Goal: Task Accomplishment & Management: Complete application form

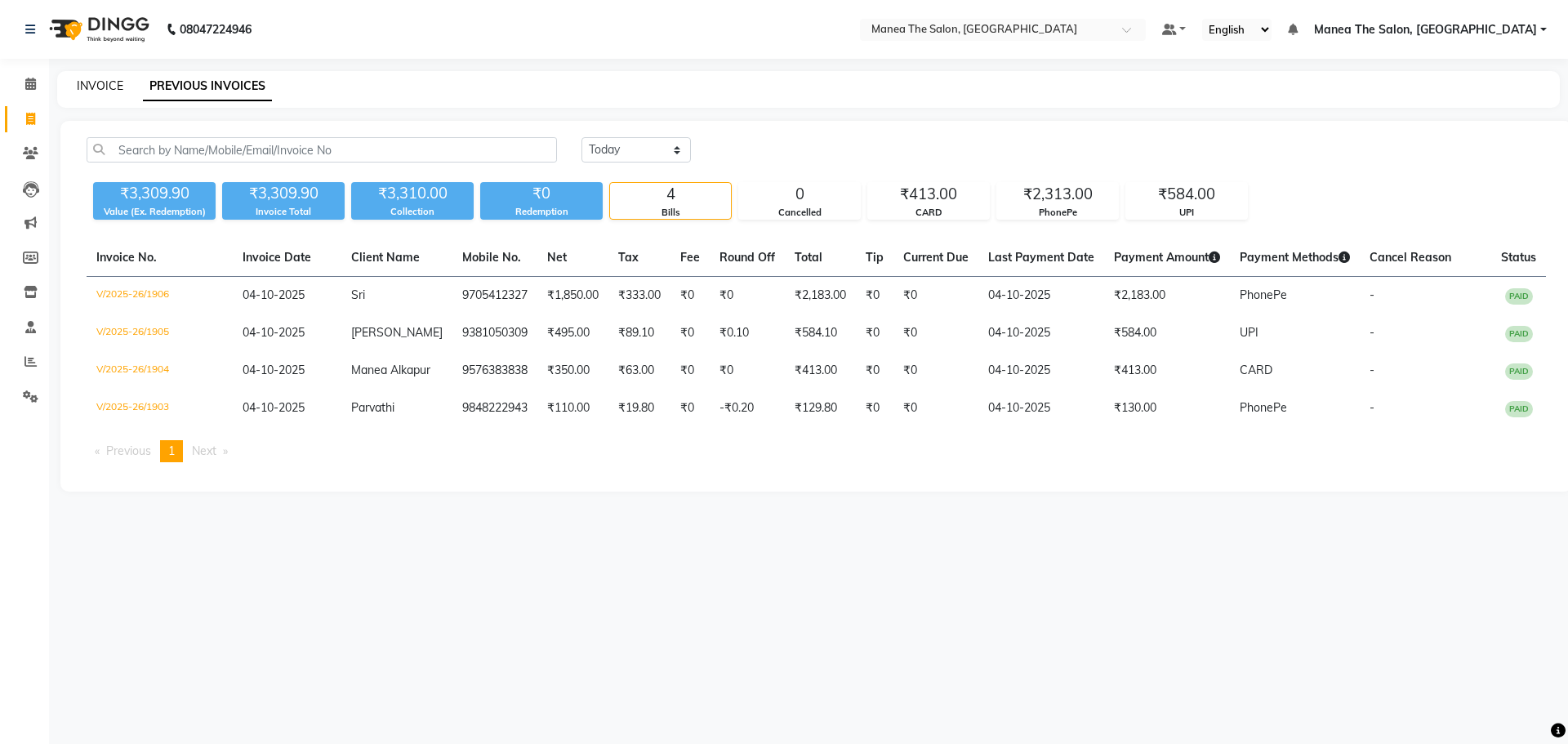
click at [109, 92] on link "INVOICE" at bounding box center [100, 86] width 47 height 15
select select "7820"
select select "service"
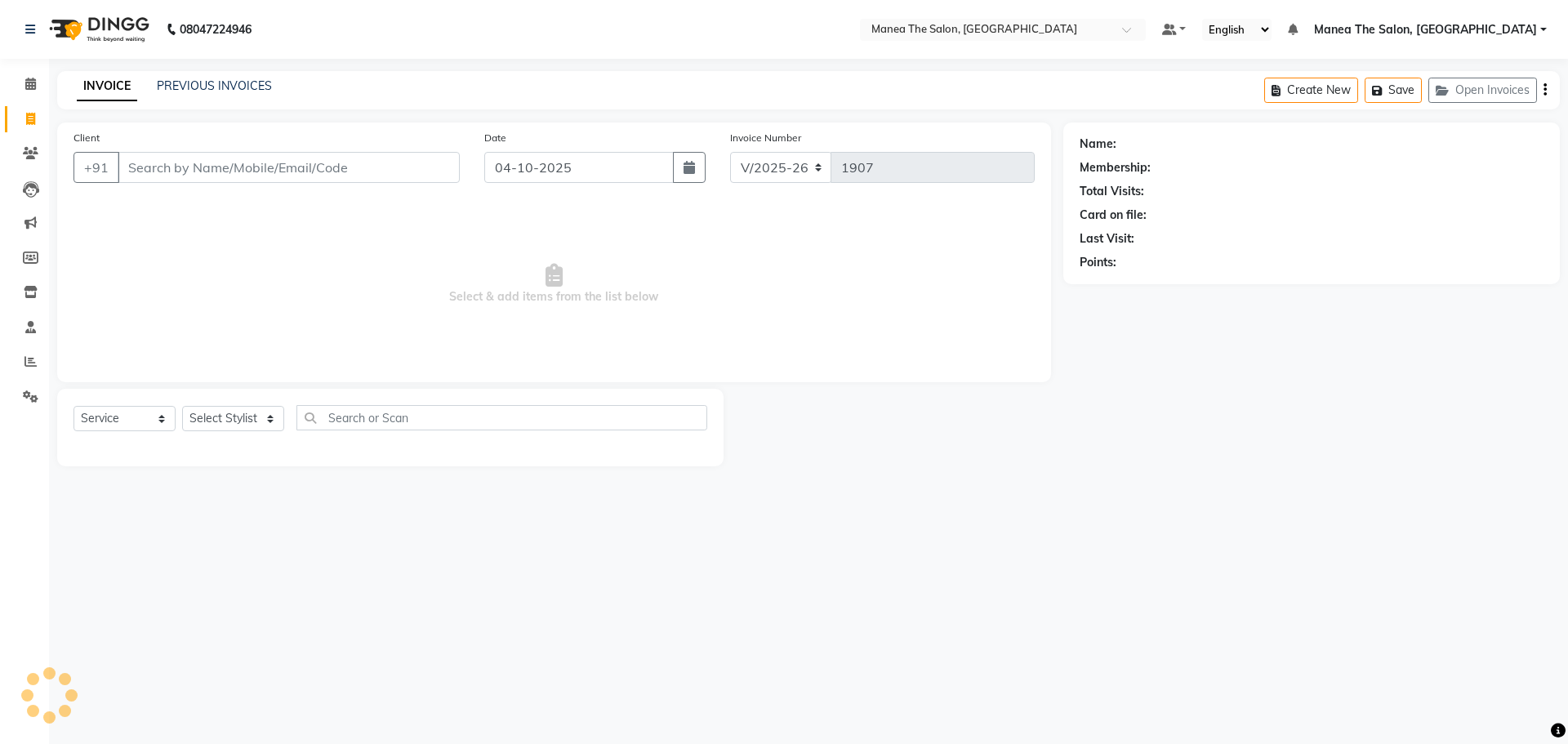
click at [250, 76] on div "INVOICE PREVIOUS INVOICES Create New Save Open Invoices" at bounding box center [808, 89] width 1502 height 38
click at [259, 420] on select "Select Stylist [PERSON_NAME] [PERSON_NAME] Rubika [PERSON_NAME] [PERSON_NAME]" at bounding box center [233, 418] width 102 height 26
click at [182, 406] on select "Select Stylist [PERSON_NAME] [PERSON_NAME] Rubika [PERSON_NAME] [PERSON_NAME]" at bounding box center [233, 418] width 102 height 26
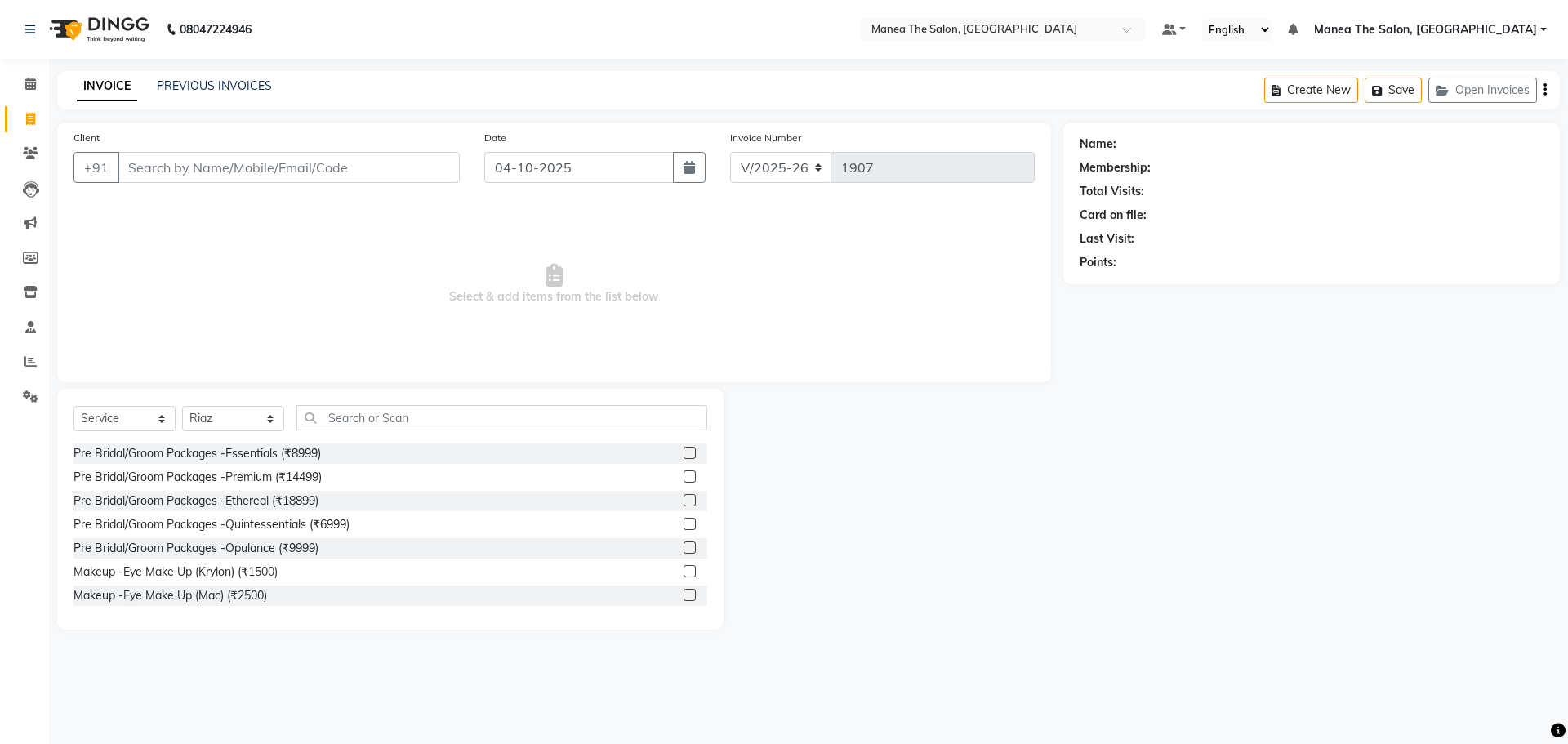
click at [245, 376] on div "Client +91 Date 04-10-2025 Invoice Number V/2025 V/2025-26 1907 Select & add it…" at bounding box center [554, 252] width 994 height 260
click at [250, 422] on select "Select Stylist [PERSON_NAME] [PERSON_NAME] Rubika [PERSON_NAME] [PERSON_NAME]" at bounding box center [233, 418] width 102 height 26
select select "92262"
click at [182, 406] on select "Select Stylist [PERSON_NAME] [PERSON_NAME] Rubika [PERSON_NAME] [PERSON_NAME]" at bounding box center [233, 418] width 102 height 26
click at [363, 408] on input "text" at bounding box center [502, 418] width 411 height 26
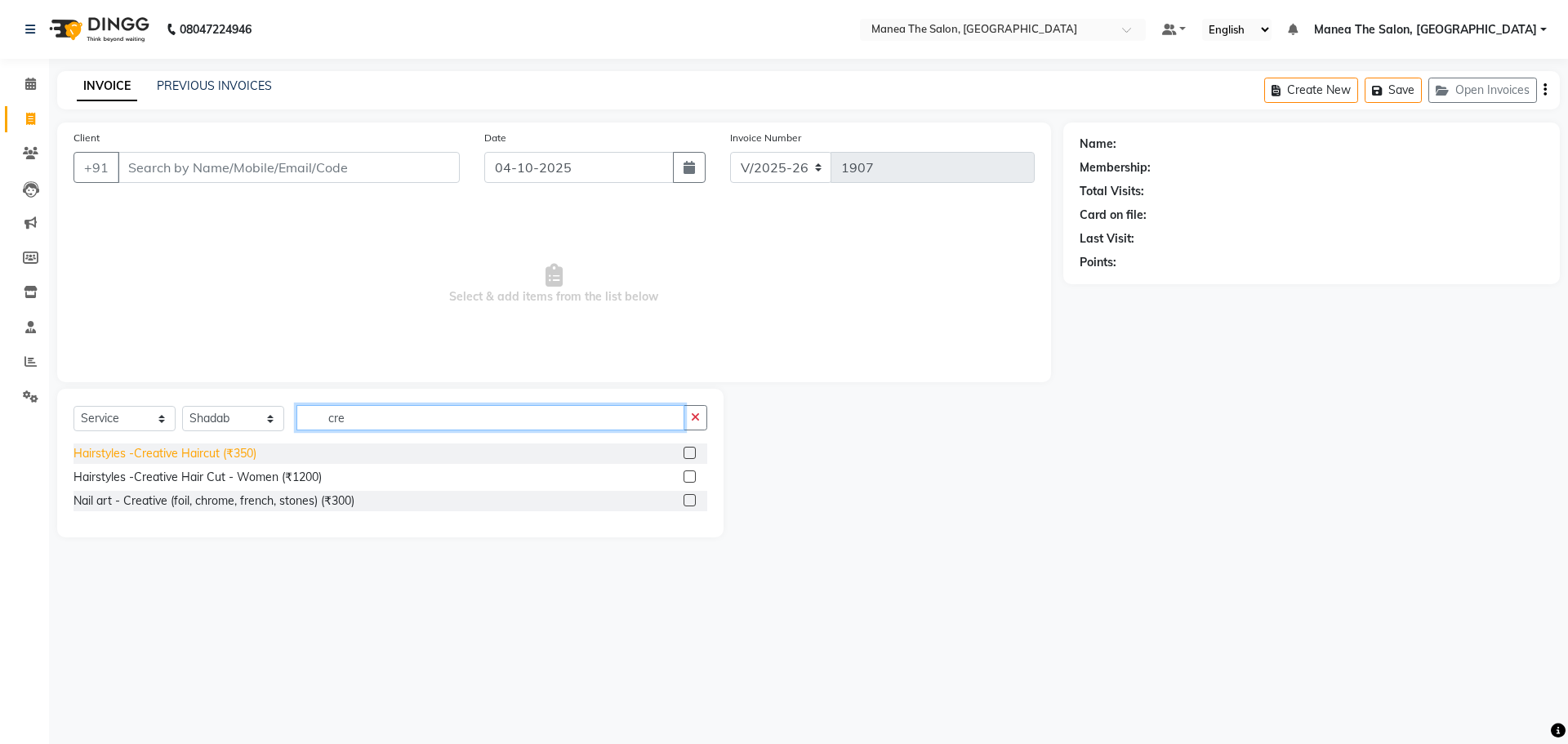
type input "cre"
click at [178, 451] on div "Hairstyles -Creative Haircut (₹350)" at bounding box center [165, 453] width 183 height 17
checkbox input "false"
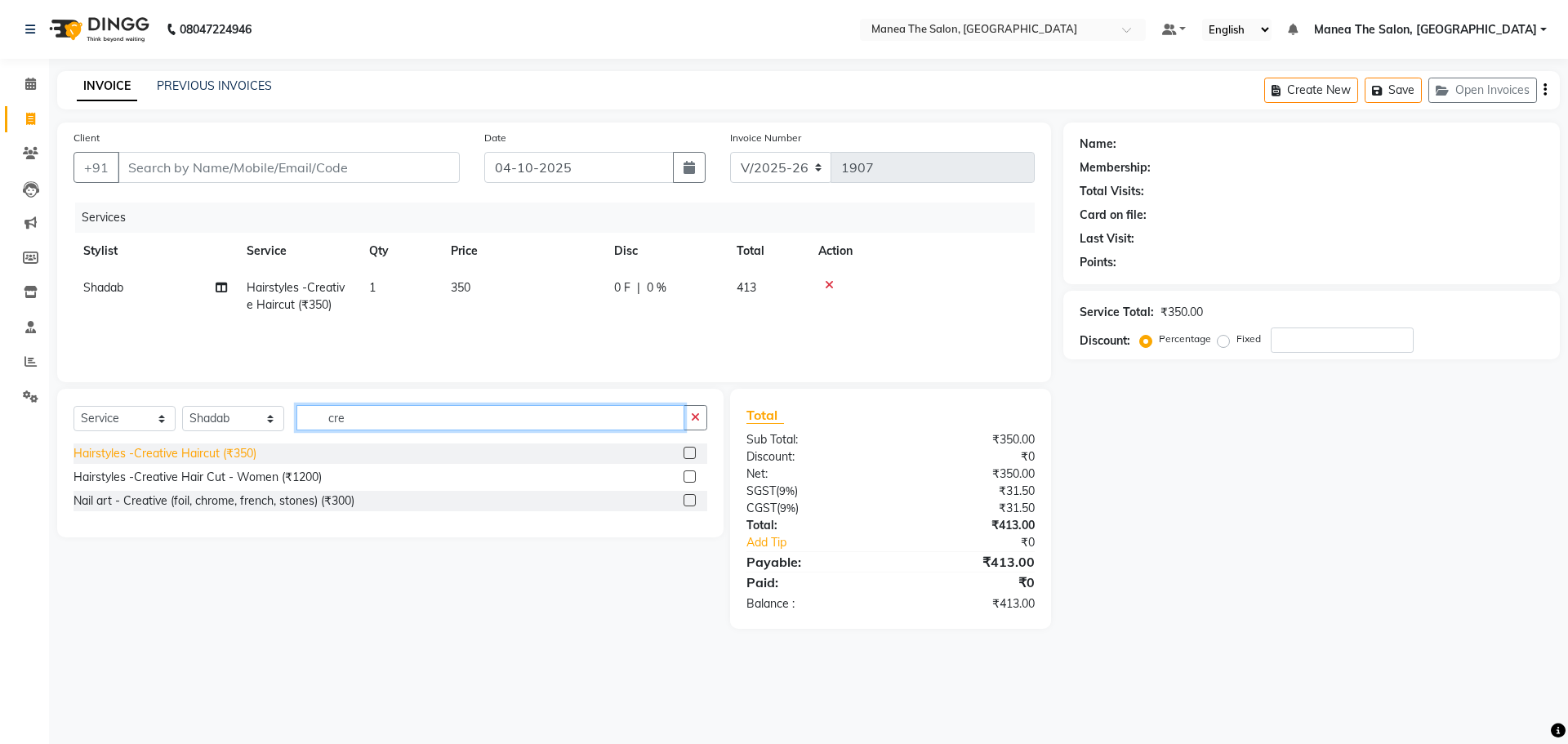
drag, startPoint x: 360, startPoint y: 416, endPoint x: 194, endPoint y: 446, distance: 168.7
click at [195, 445] on div "Select Service Product Membership Package Voucher Prepaid Gift Card Select Styl…" at bounding box center [390, 463] width 667 height 149
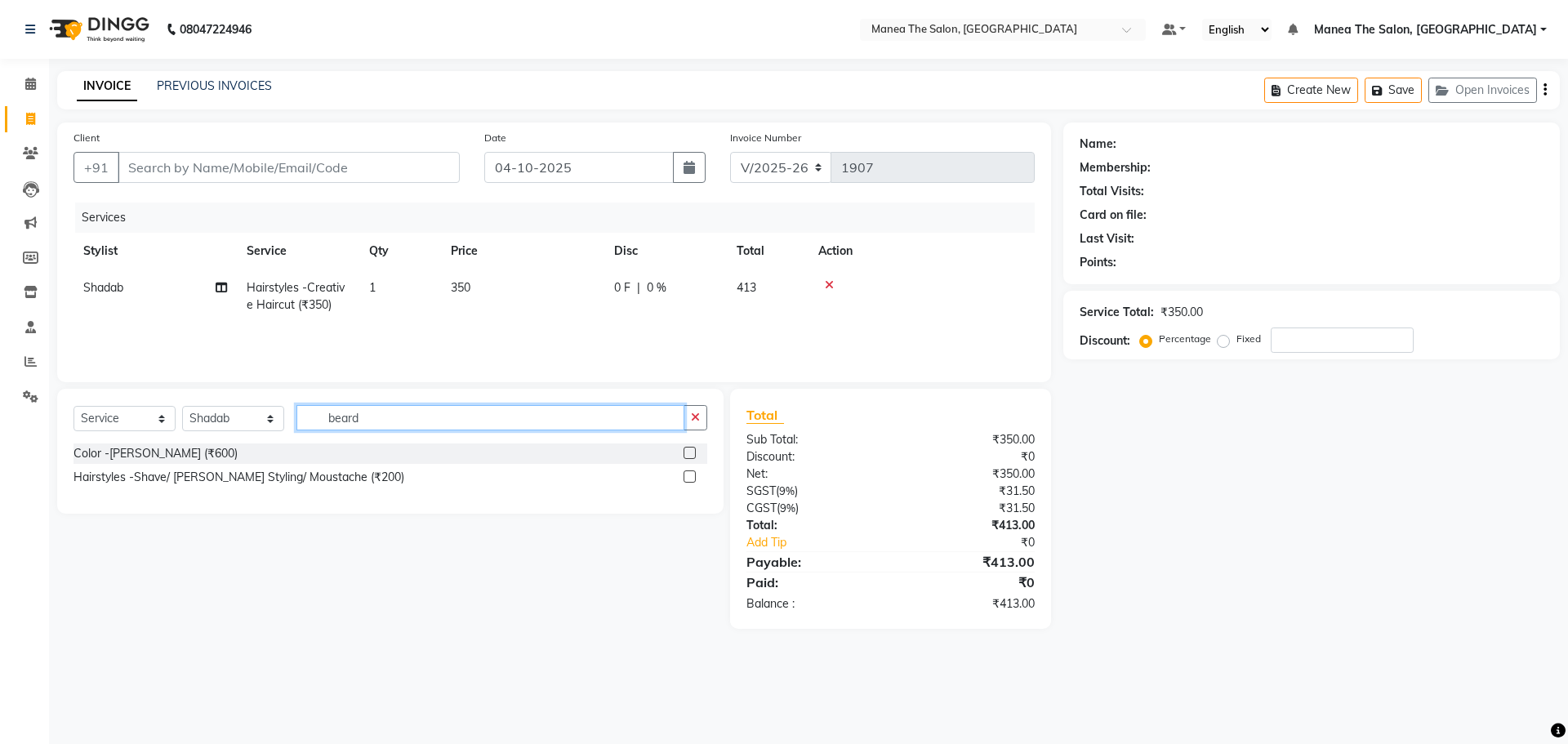
type input "beard"
click at [233, 477] on div "Hairstyles -Shave/ [PERSON_NAME] Styling/ Moustache (₹200)" at bounding box center [239, 477] width 331 height 17
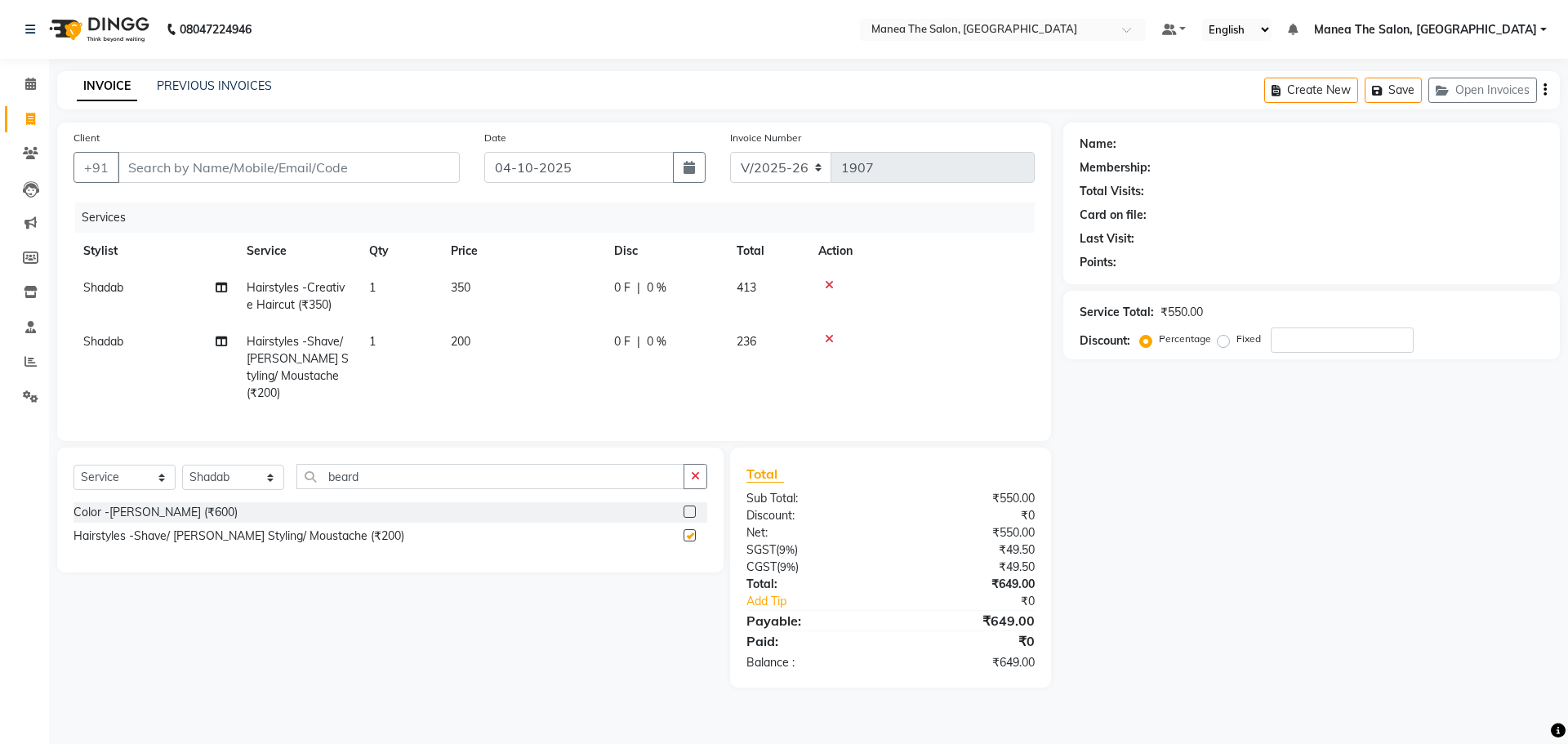
checkbox input "false"
drag, startPoint x: 392, startPoint y: 474, endPoint x: 318, endPoint y: 475, distance: 74.0
click at [318, 475] on input "beard" at bounding box center [490, 477] width 388 height 26
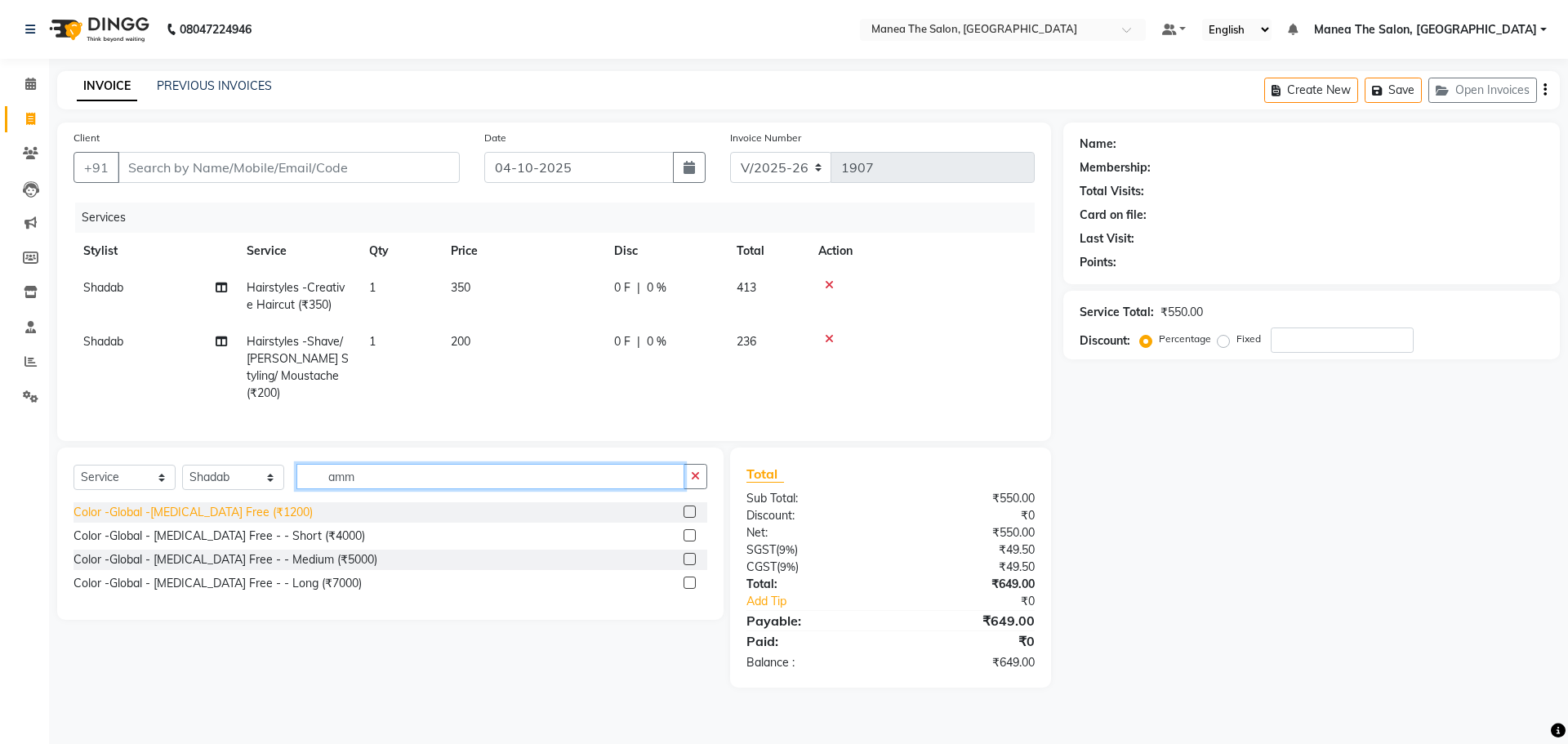
type input "amm"
click at [251, 513] on div "Color -Global -[MEDICAL_DATA] Free (₹1200)" at bounding box center [193, 512] width 239 height 17
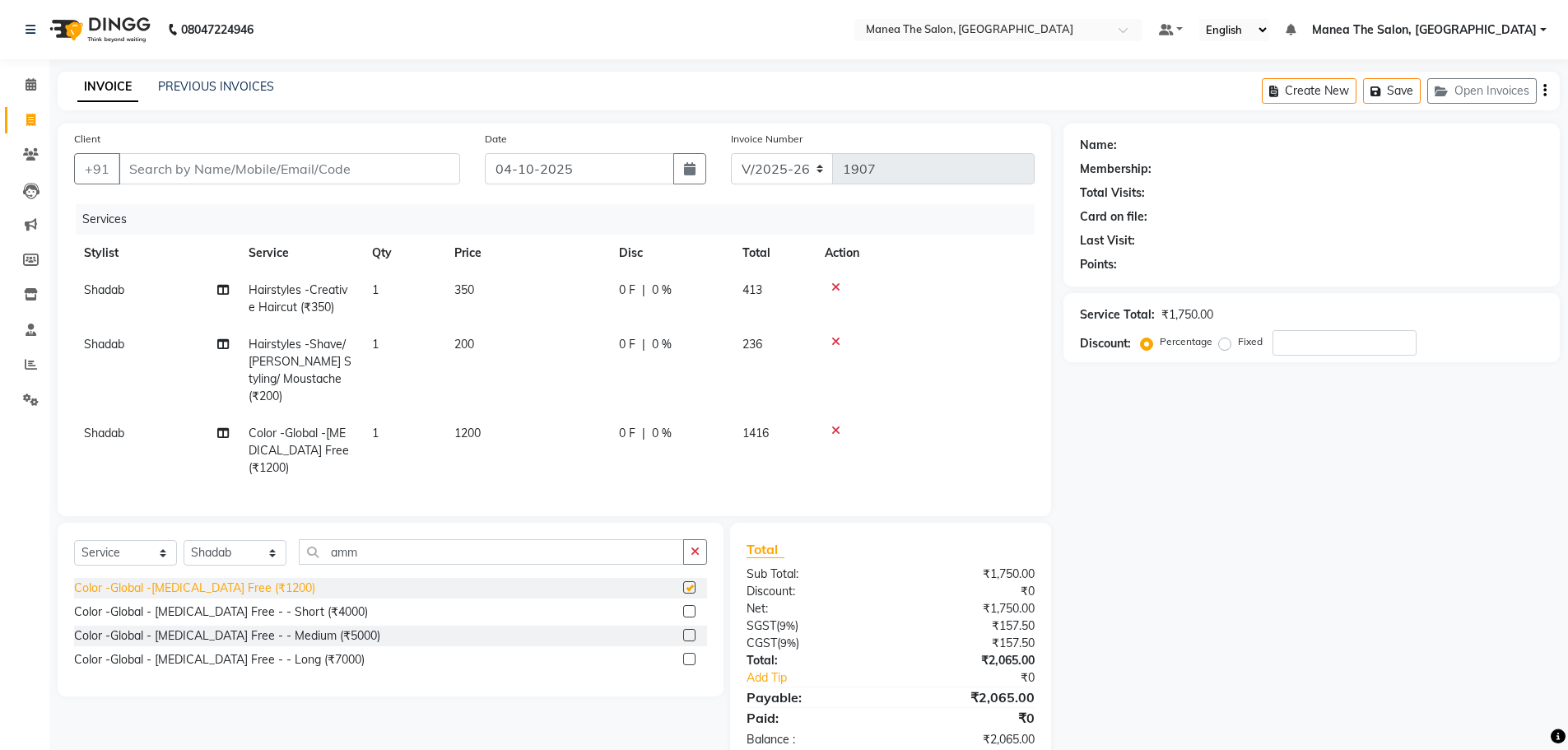
checkbox input "false"
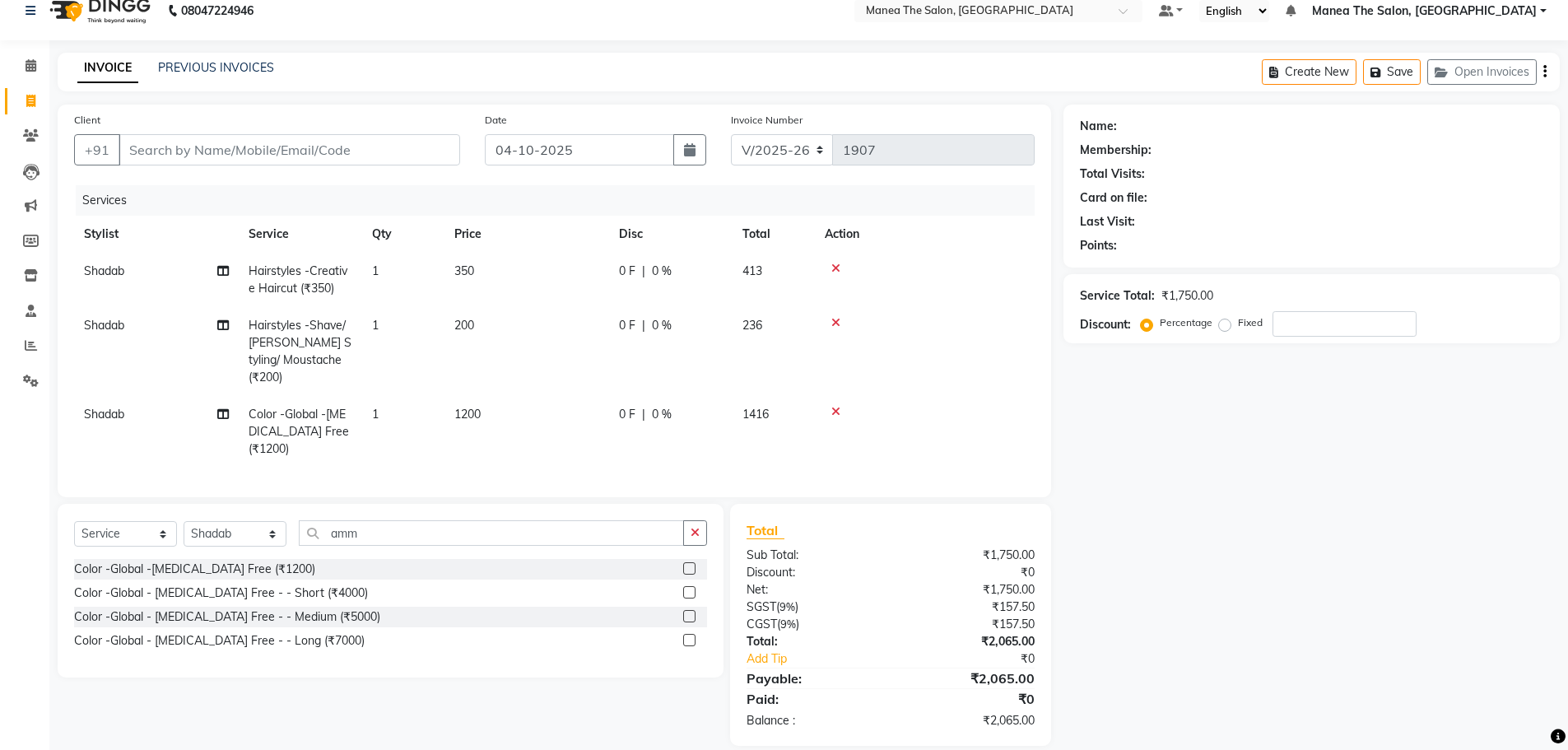
scroll to position [35, 0]
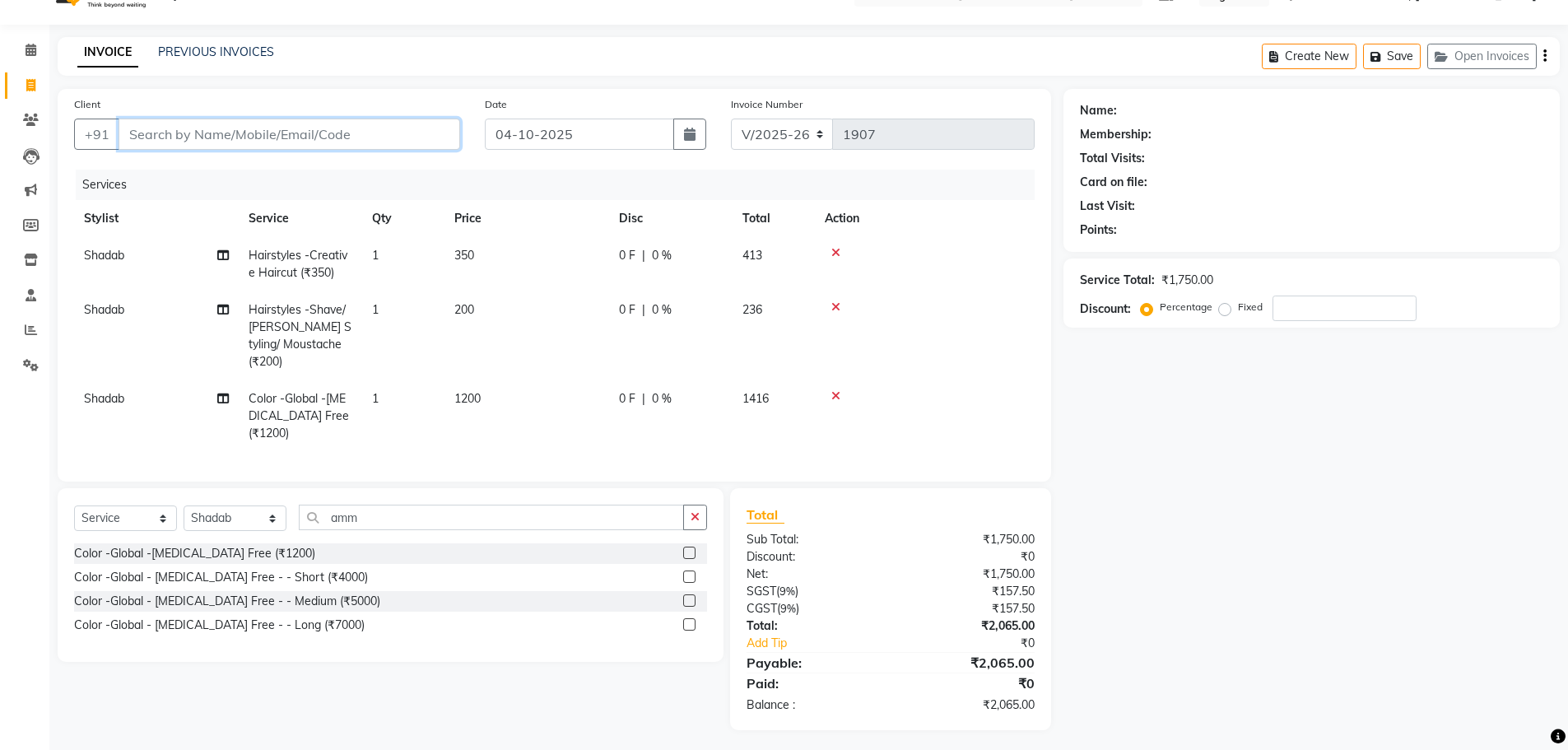
click at [302, 131] on input "Client" at bounding box center [289, 134] width 342 height 31
click at [1238, 314] on label "Fixed" at bounding box center [1250, 307] width 25 height 15
click at [1223, 313] on input "Fixed" at bounding box center [1228, 307] width 12 height 12
radio input "true"
click at [1315, 303] on input "number" at bounding box center [1344, 308] width 144 height 26
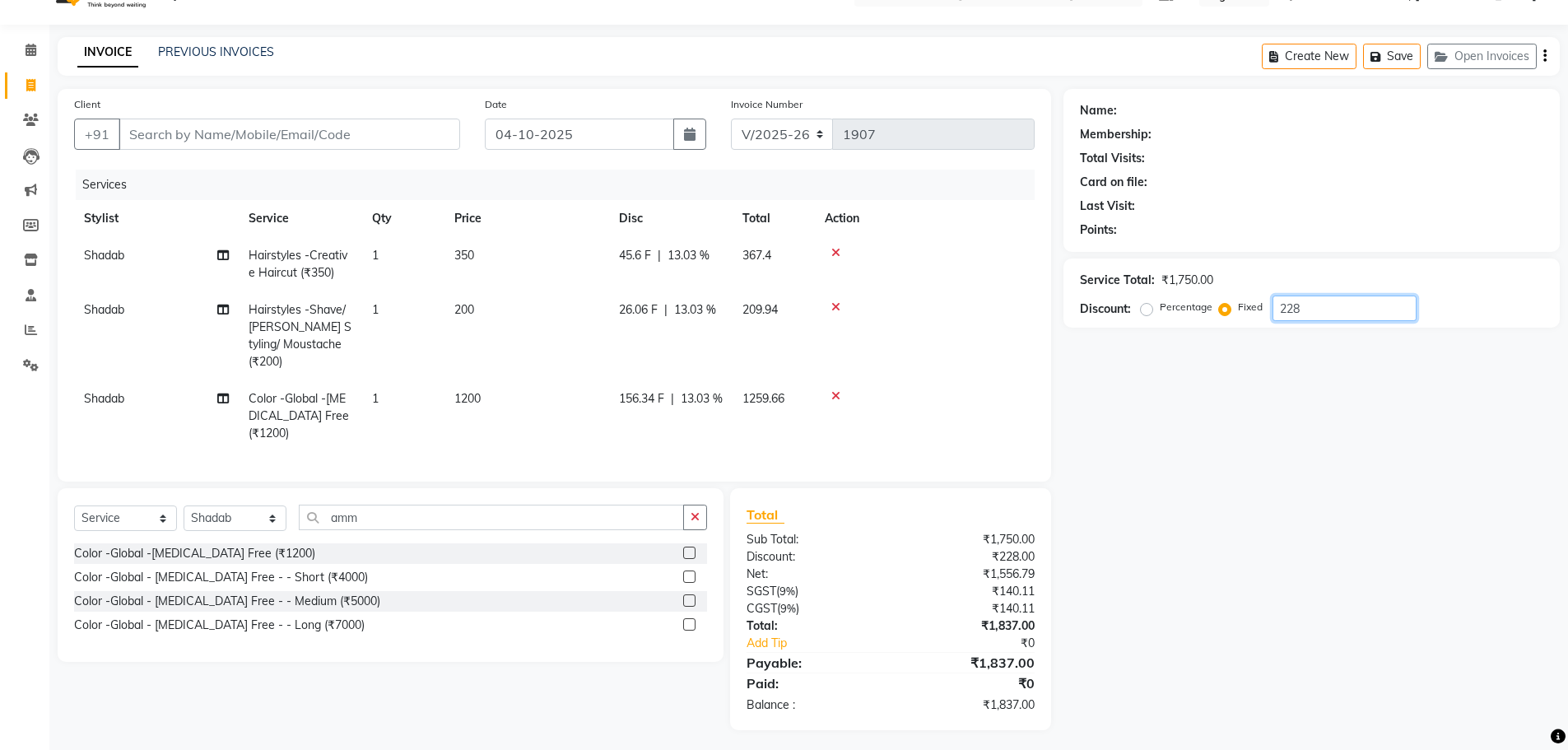
type input "228"
click at [1297, 408] on div "Name: Membership: Total Visits: Card on file: Last Visit: Points: Service Total…" at bounding box center [1318, 410] width 509 height 642
click at [419, 133] on input "Client" at bounding box center [289, 134] width 342 height 31
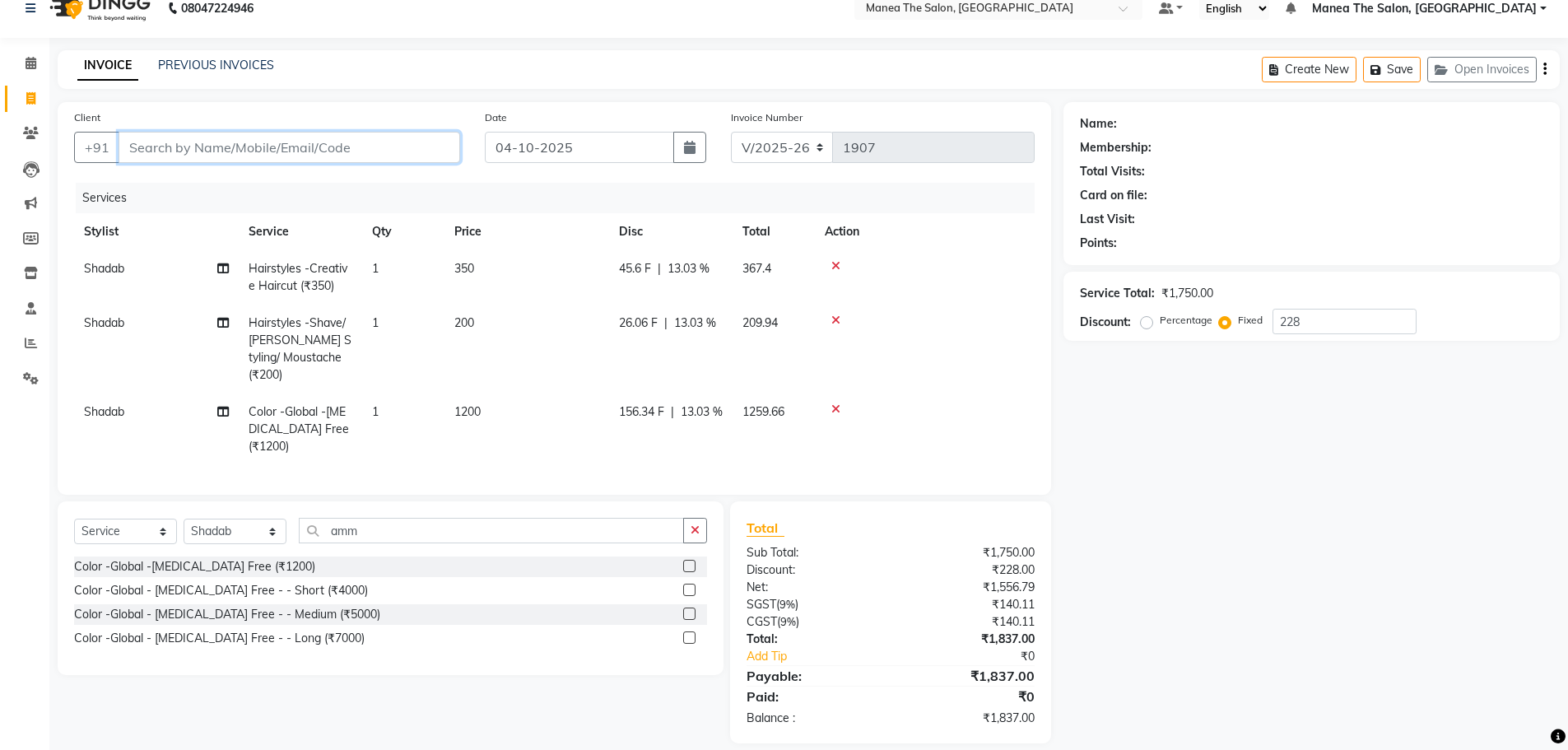
scroll to position [0, 0]
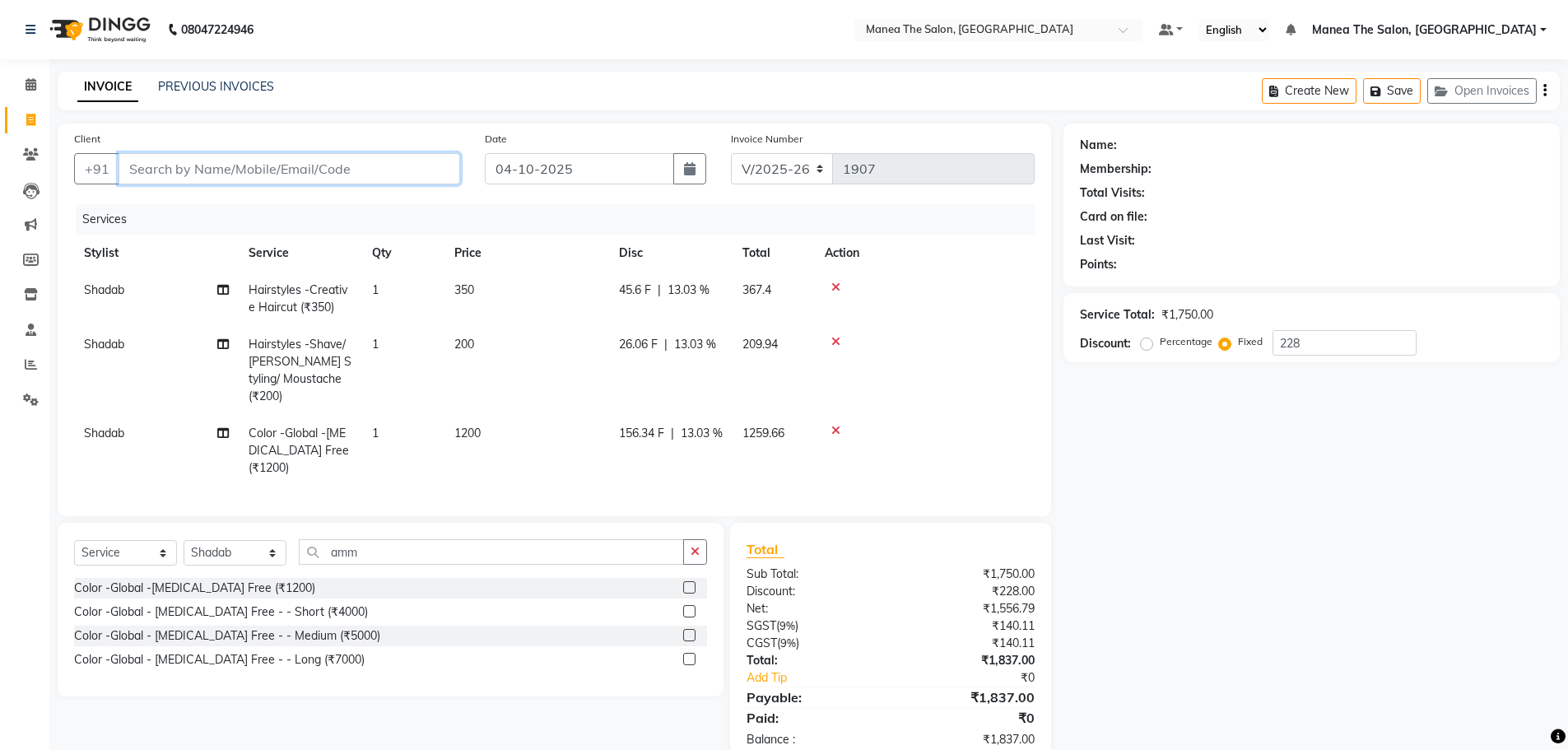
radio input "true"
type input "0"
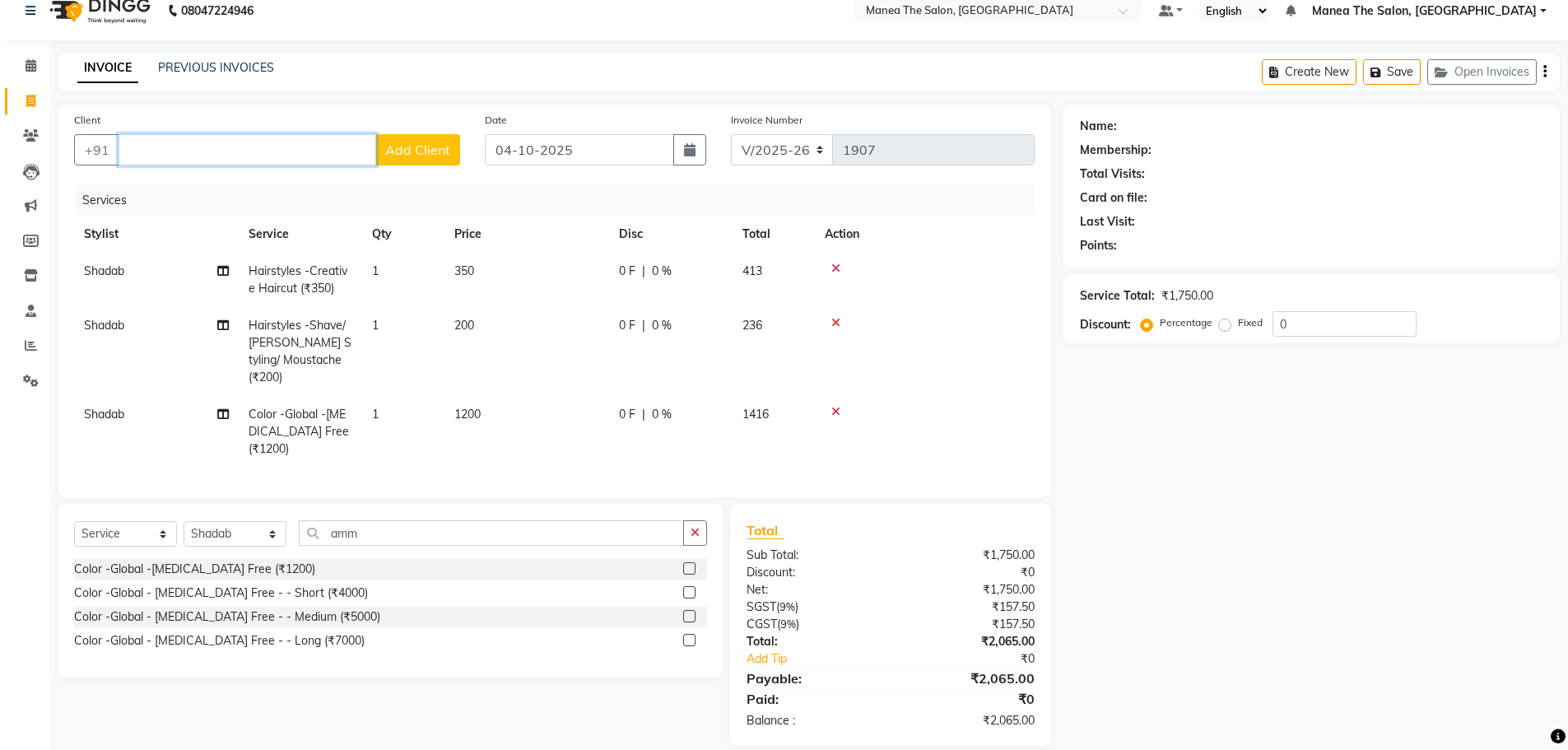
scroll to position [35, 0]
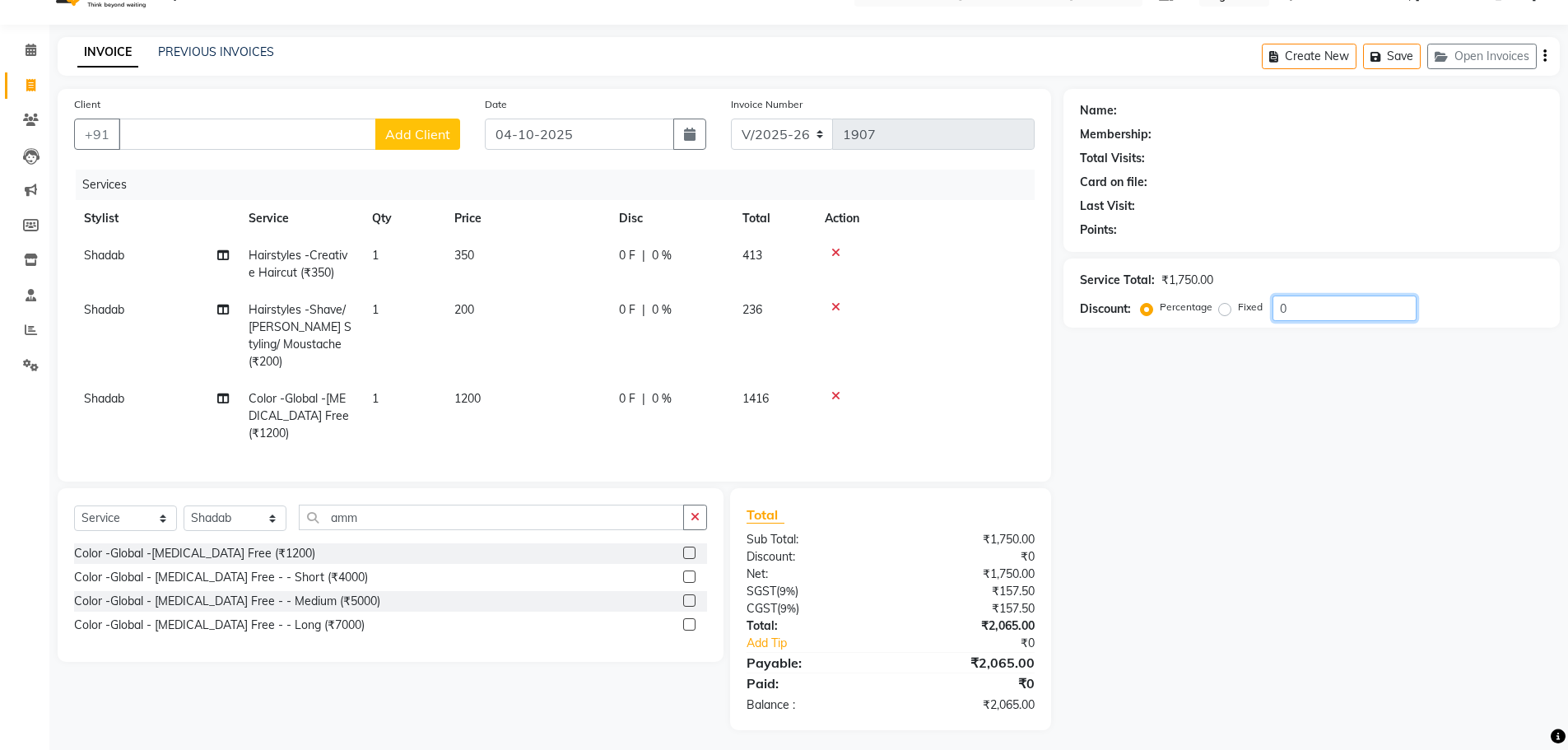
click at [1296, 314] on input "0" at bounding box center [1344, 308] width 144 height 26
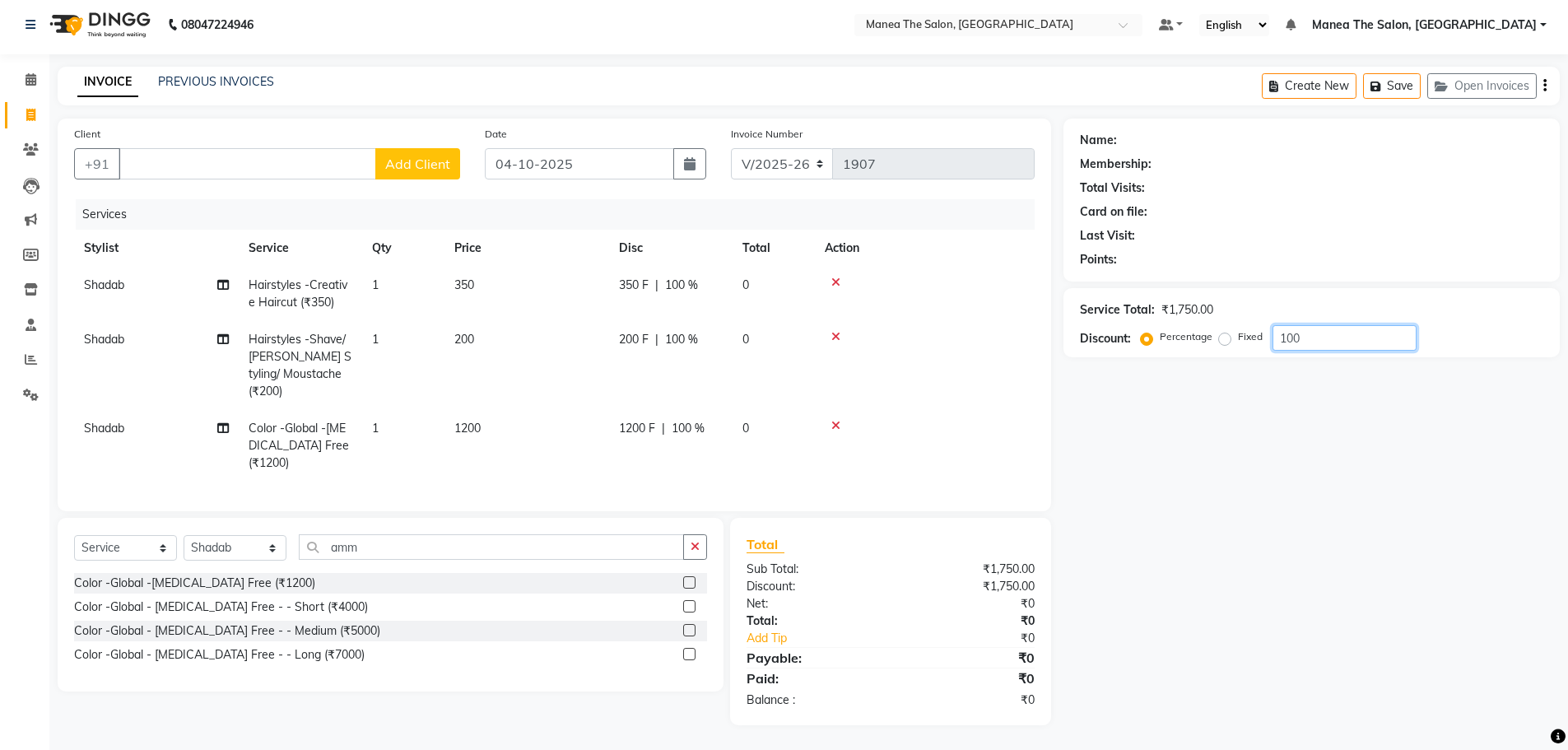
scroll to position [0, 0]
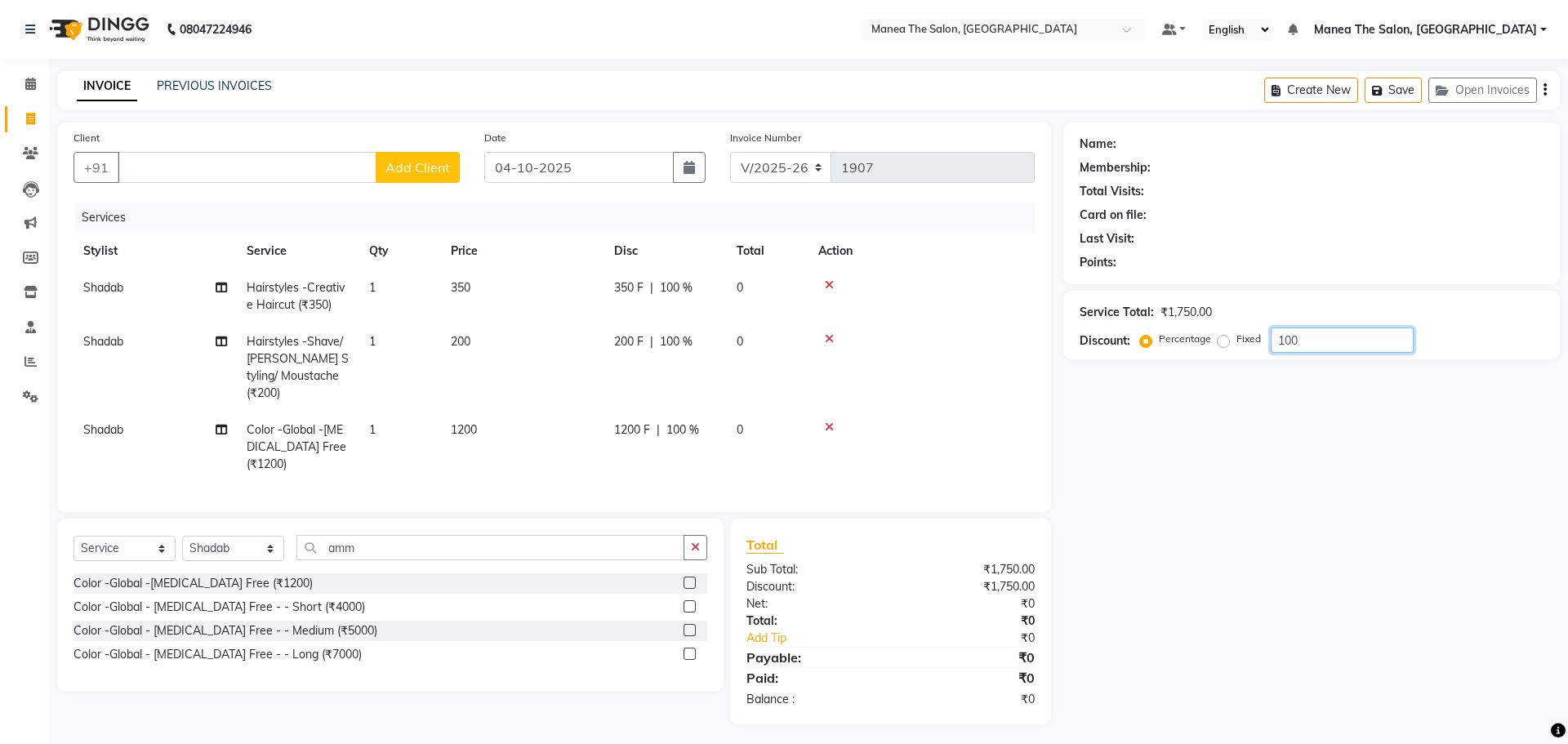
type input "100"
click at [1237, 340] on label "Fixed" at bounding box center [1249, 338] width 25 height 15
click at [1221, 340] on input "Fixed" at bounding box center [1226, 338] width 12 height 12
radio input "true"
drag, startPoint x: 1346, startPoint y: 341, endPoint x: 1207, endPoint y: 353, distance: 139.5
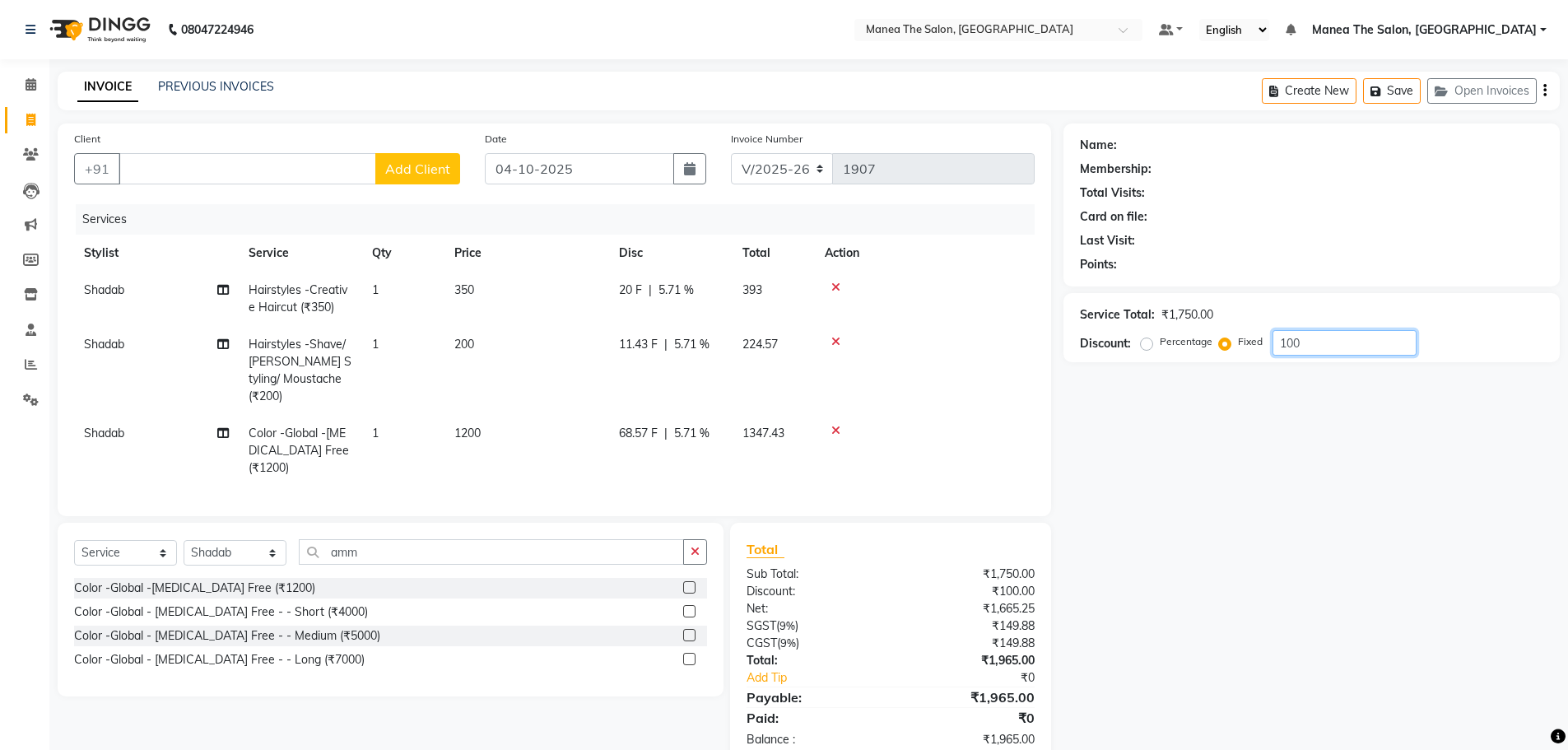
click at [1218, 355] on div "Percentage Fixed 100" at bounding box center [1280, 343] width 272 height 26
type input "8"
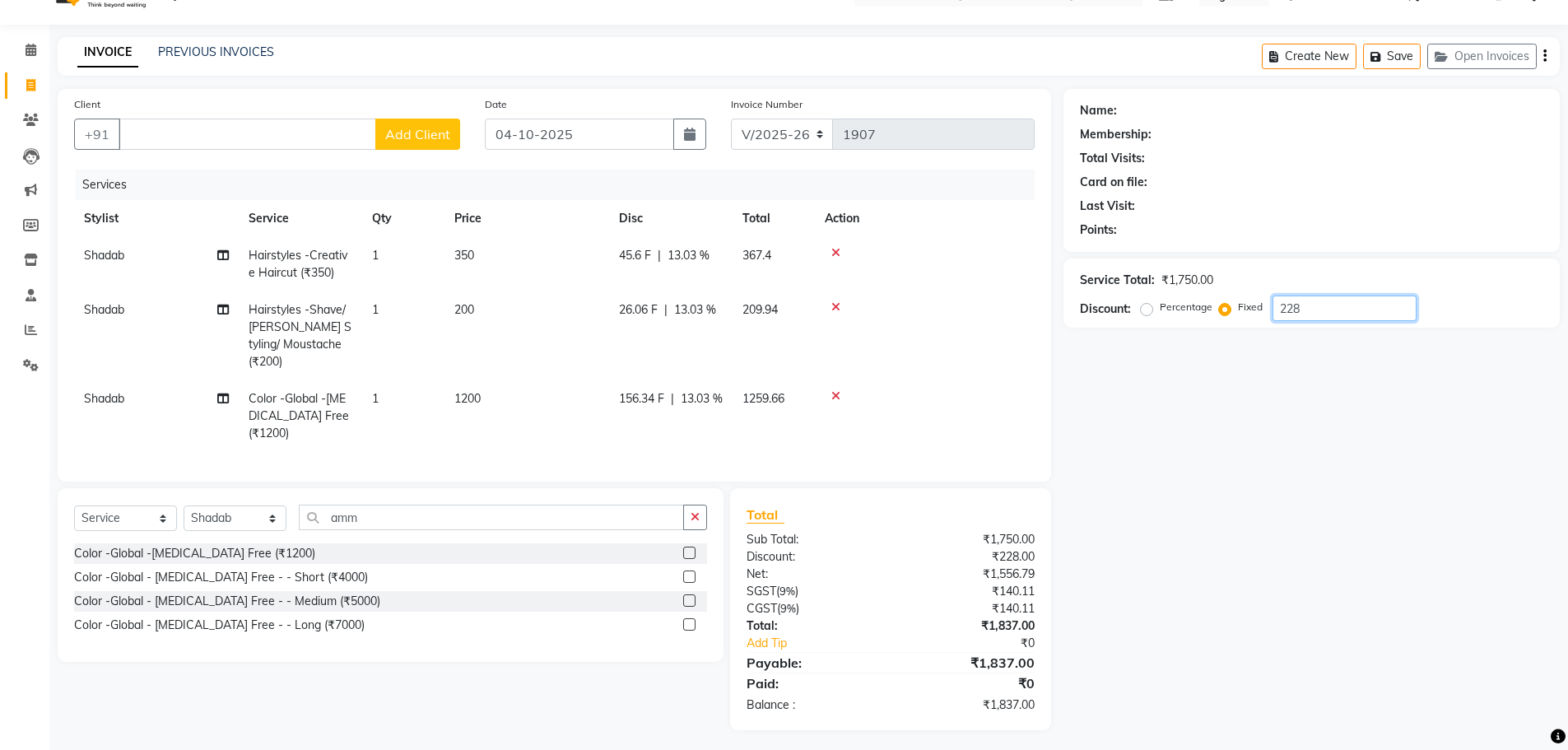
type input "228"
click at [193, 126] on input "Client" at bounding box center [247, 134] width 258 height 31
click at [121, 138] on input "Client" at bounding box center [247, 134] width 258 height 31
click at [119, 137] on input "Client" at bounding box center [247, 134] width 258 height 31
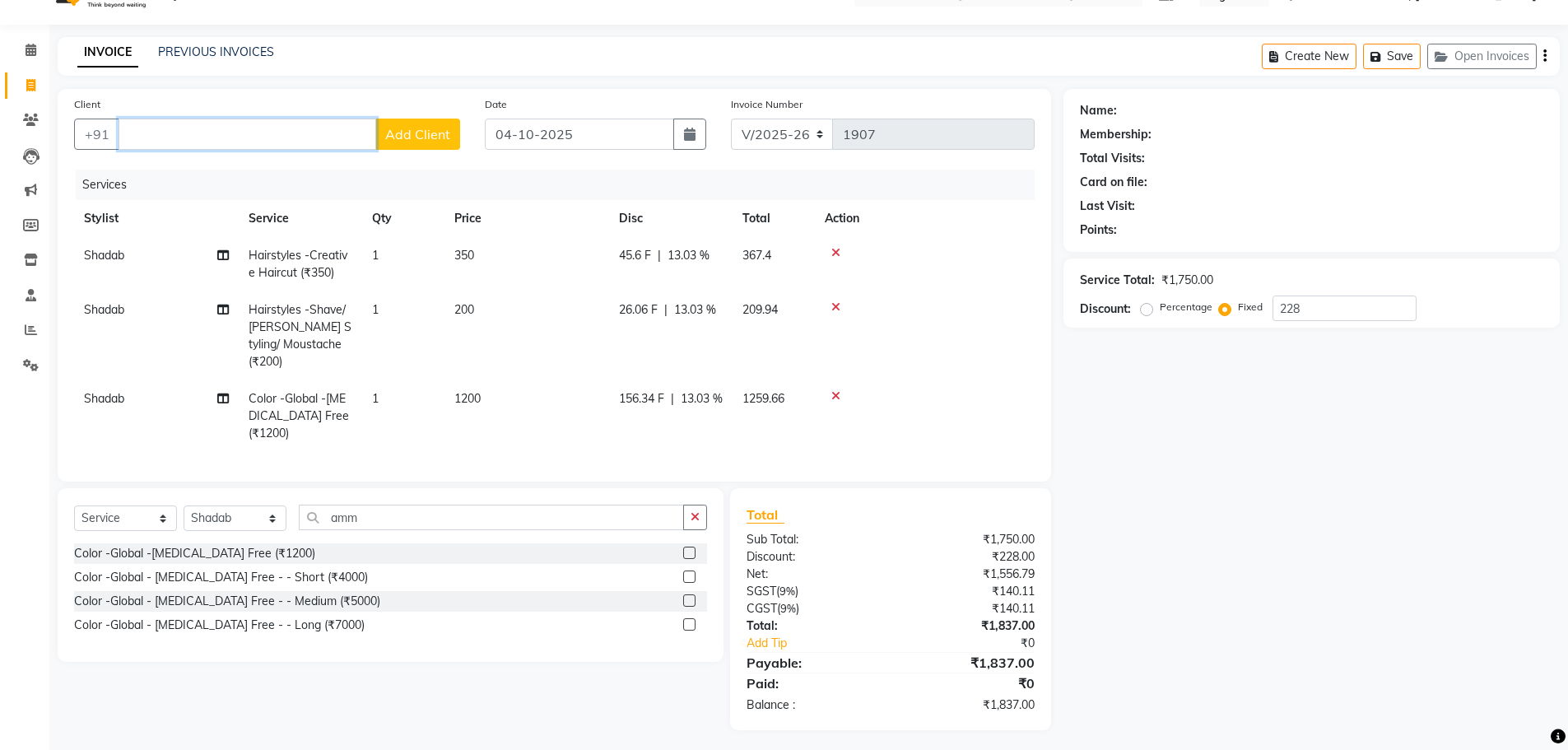
click at [253, 138] on input "Client" at bounding box center [247, 134] width 258 height 31
radio input "true"
type input "0"
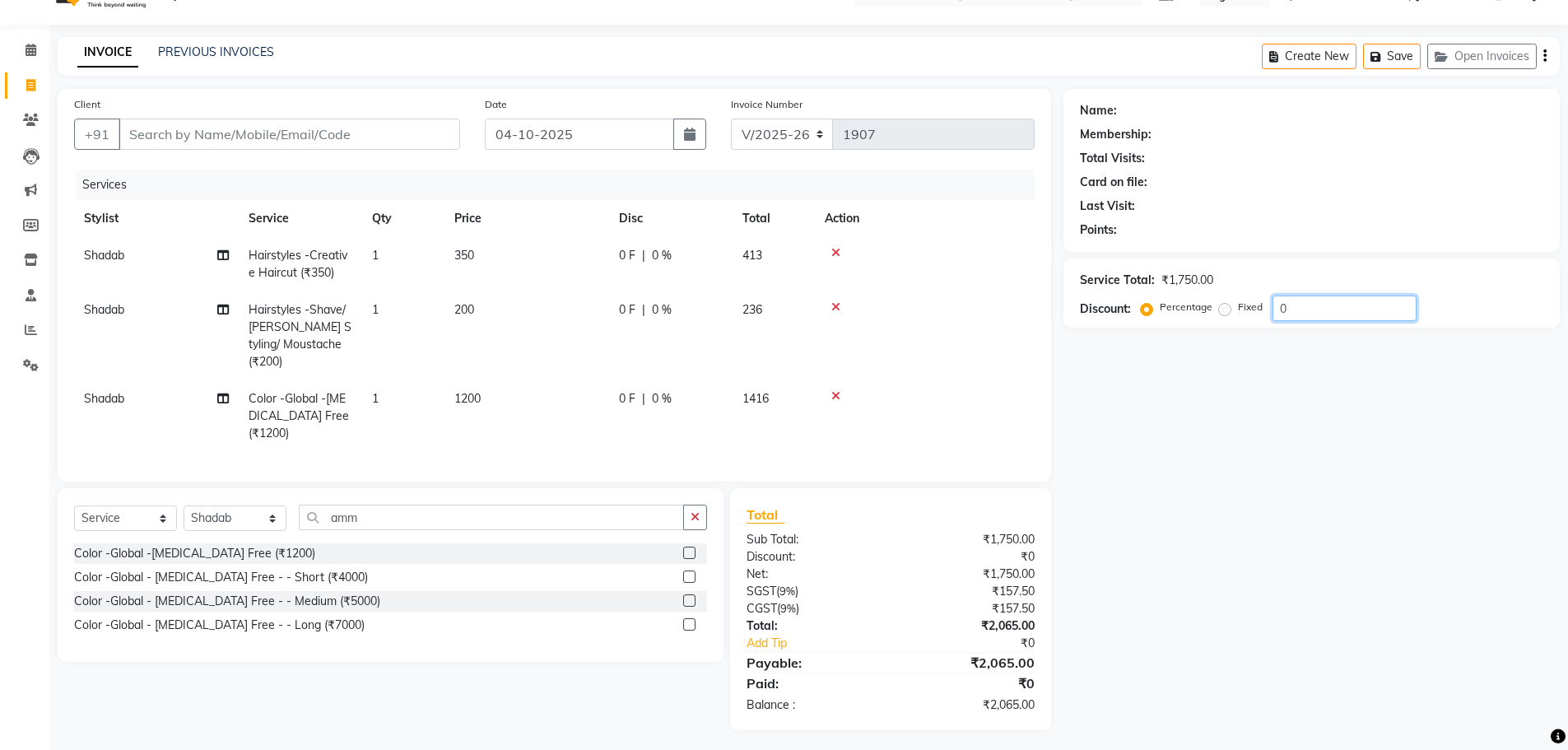
click at [1305, 313] on input "0" at bounding box center [1344, 308] width 144 height 26
click at [1215, 305] on div "Percentage Fixed" at bounding box center [1208, 308] width 129 height 21
click at [1215, 311] on div "Percentage Fixed" at bounding box center [1208, 308] width 129 height 21
click at [1238, 311] on label "Fixed" at bounding box center [1250, 307] width 25 height 15
click at [1224, 311] on input "Fixed" at bounding box center [1228, 307] width 12 height 12
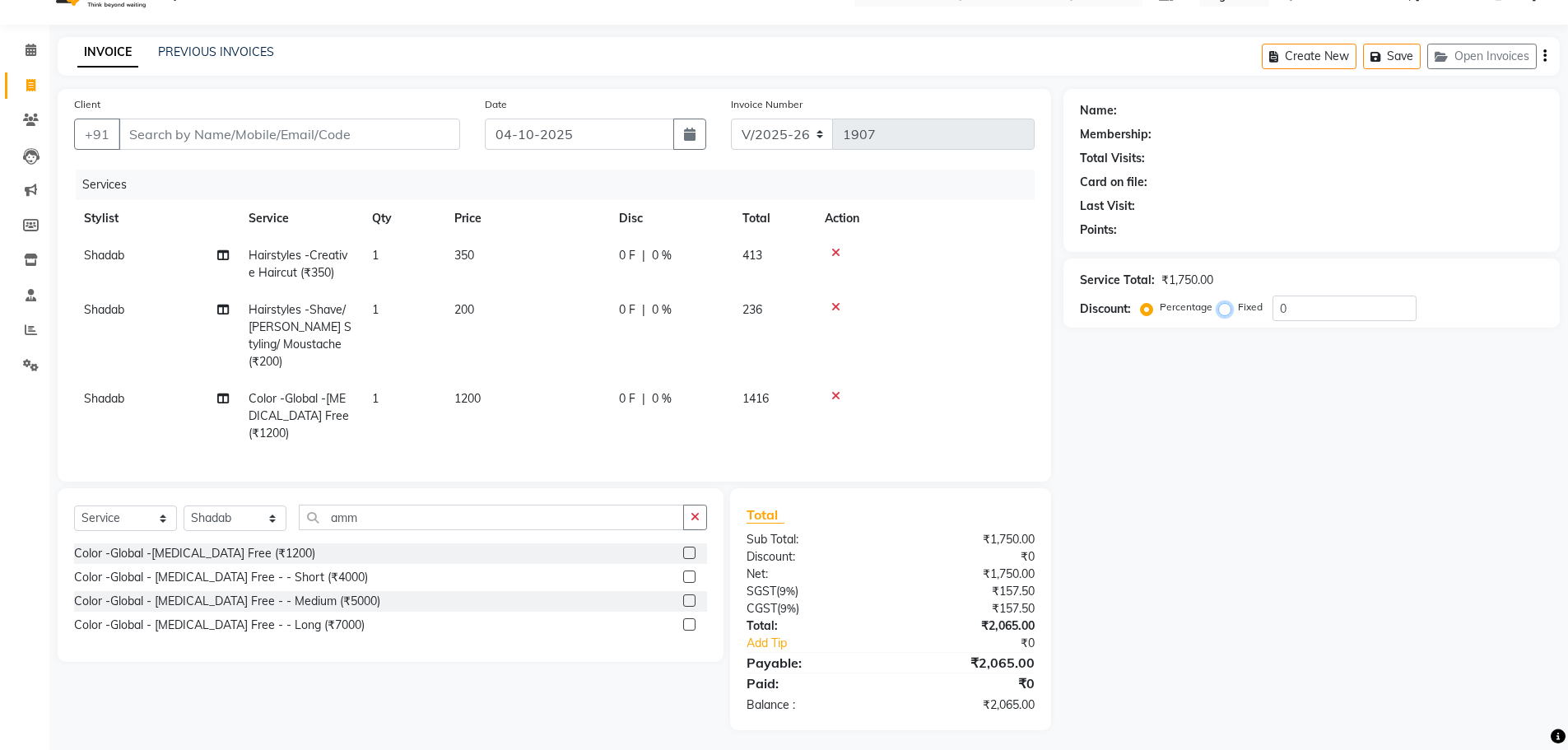
radio input "true"
click at [1339, 312] on input "0" at bounding box center [1344, 308] width 144 height 26
type input "228"
click at [387, 149] on input "Client" at bounding box center [289, 134] width 342 height 31
type input "8"
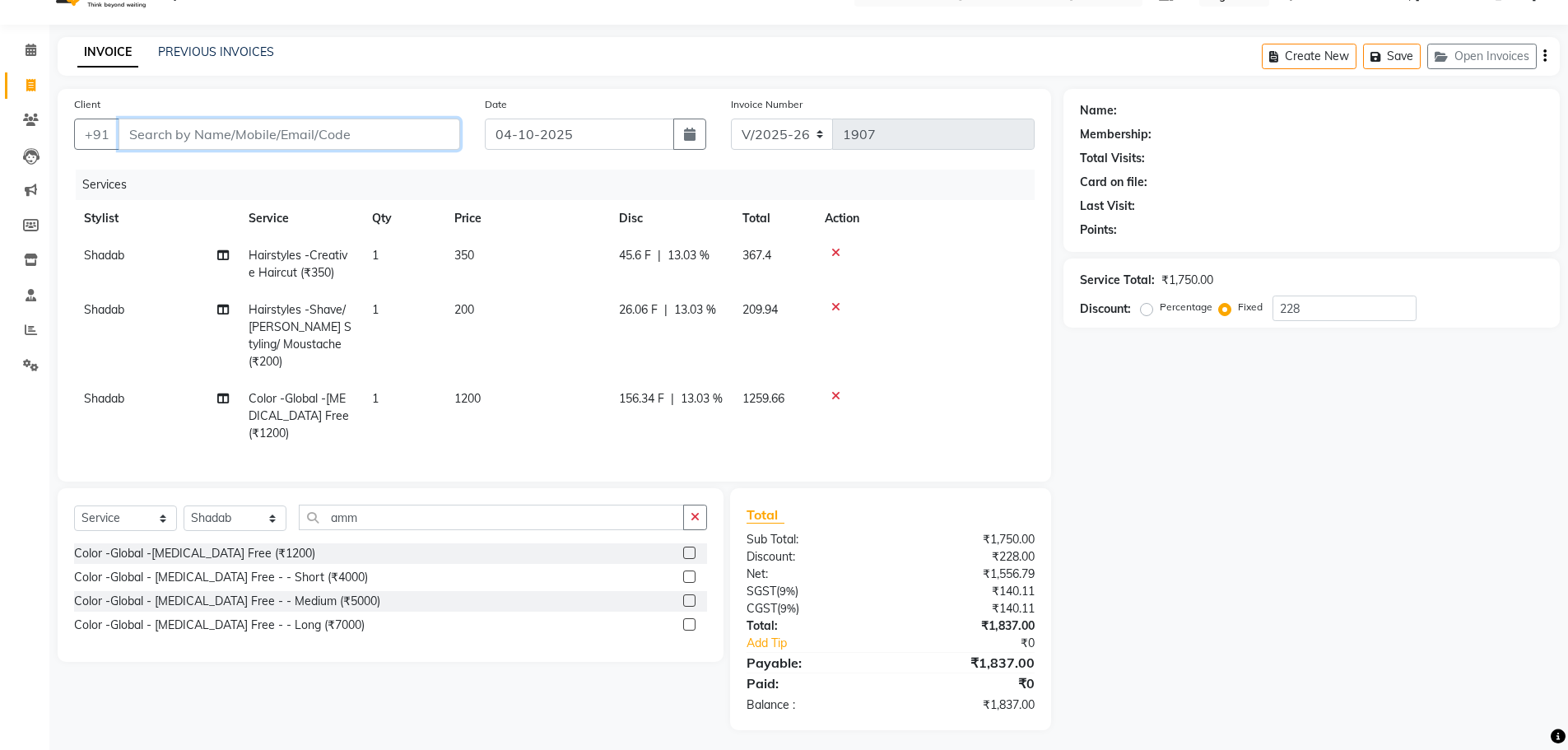
radio input "true"
type input "0"
type input "8095464684"
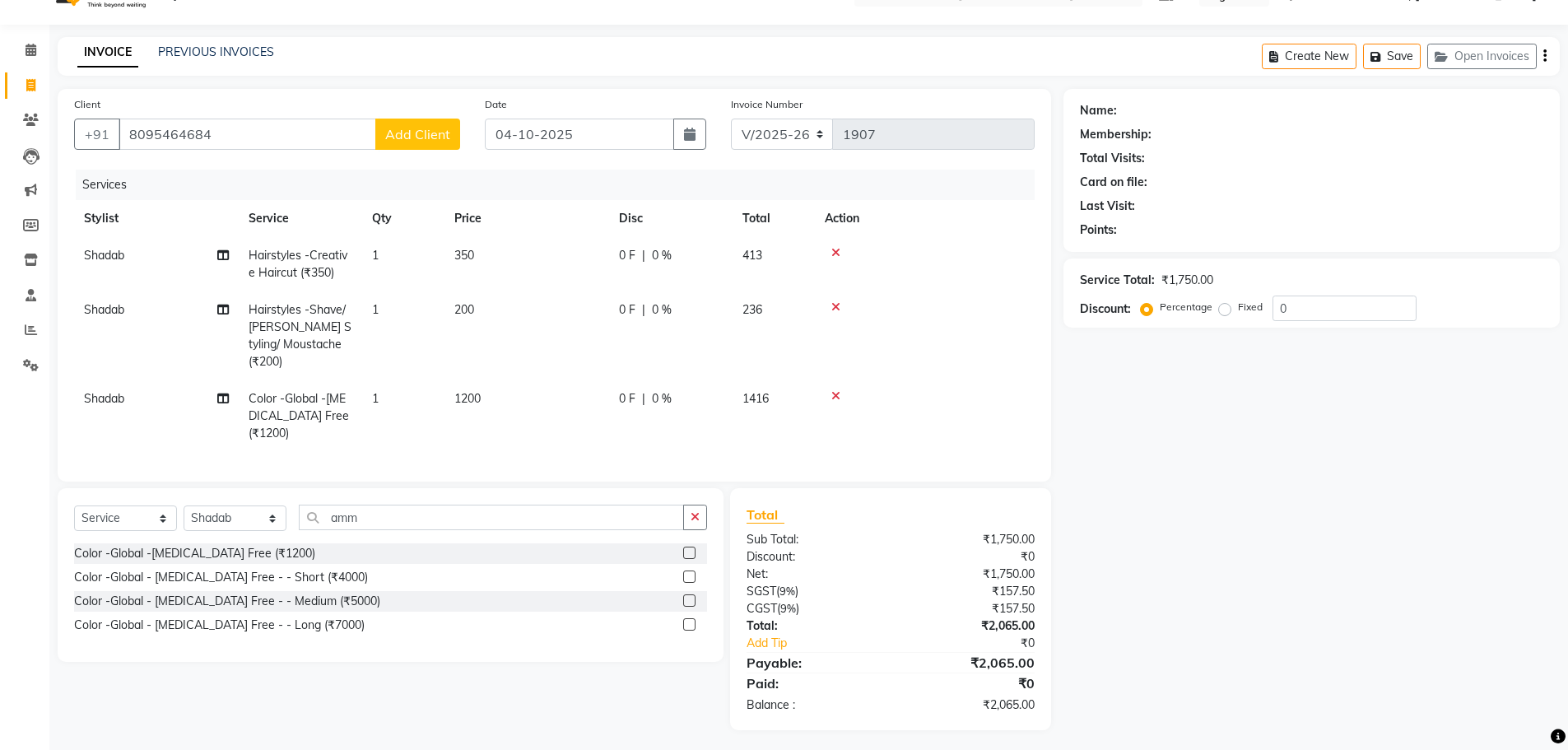
click at [444, 133] on span "Add Client" at bounding box center [418, 134] width 65 height 16
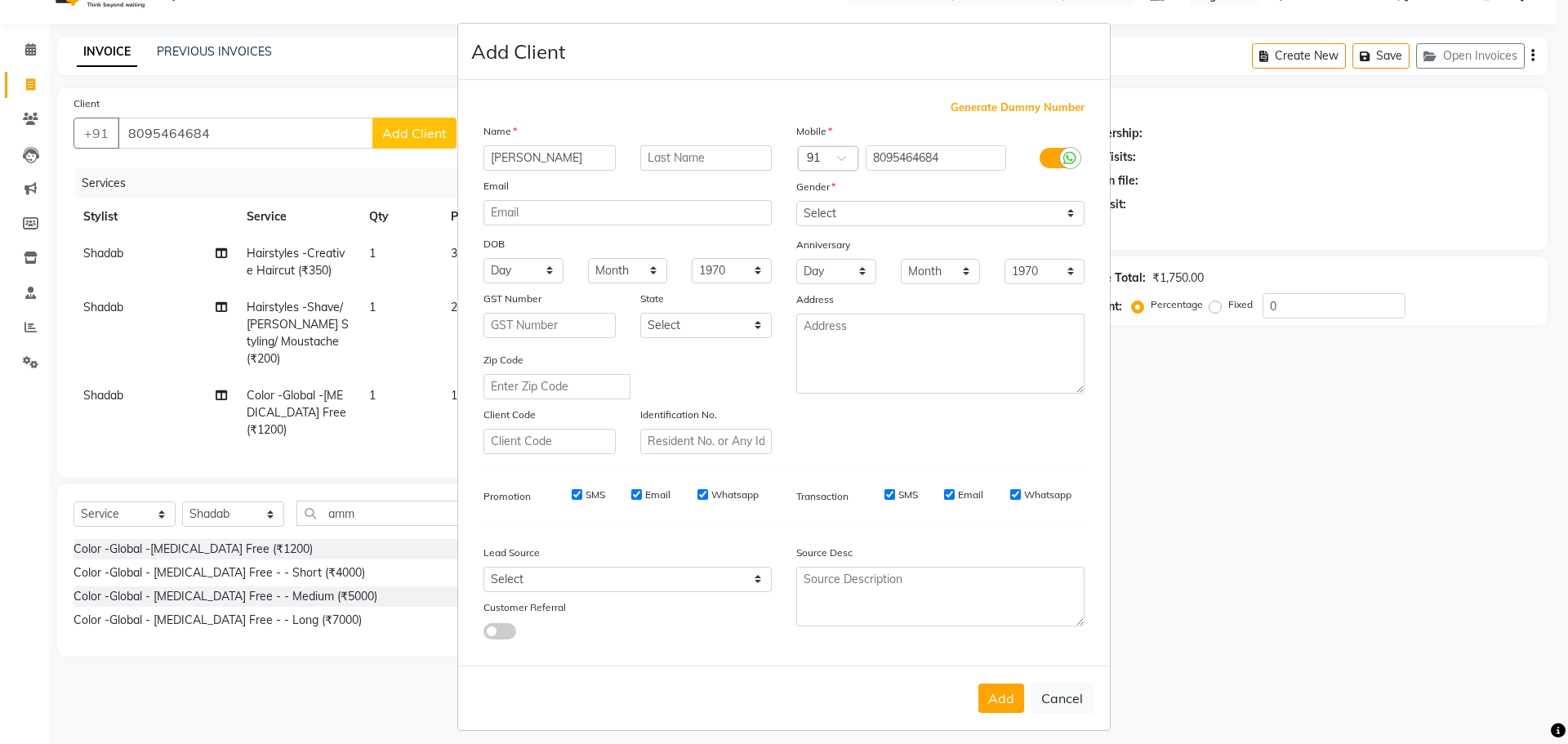
type input "Bharath"
drag, startPoint x: 928, startPoint y: 215, endPoint x: 935, endPoint y: 221, distance: 9.2
click at [928, 215] on select "Select Male Female Other Prefer Not To Say" at bounding box center [940, 213] width 289 height 26
select select "male"
click at [796, 201] on select "Select Male Female Other Prefer Not To Say" at bounding box center [940, 213] width 289 height 26
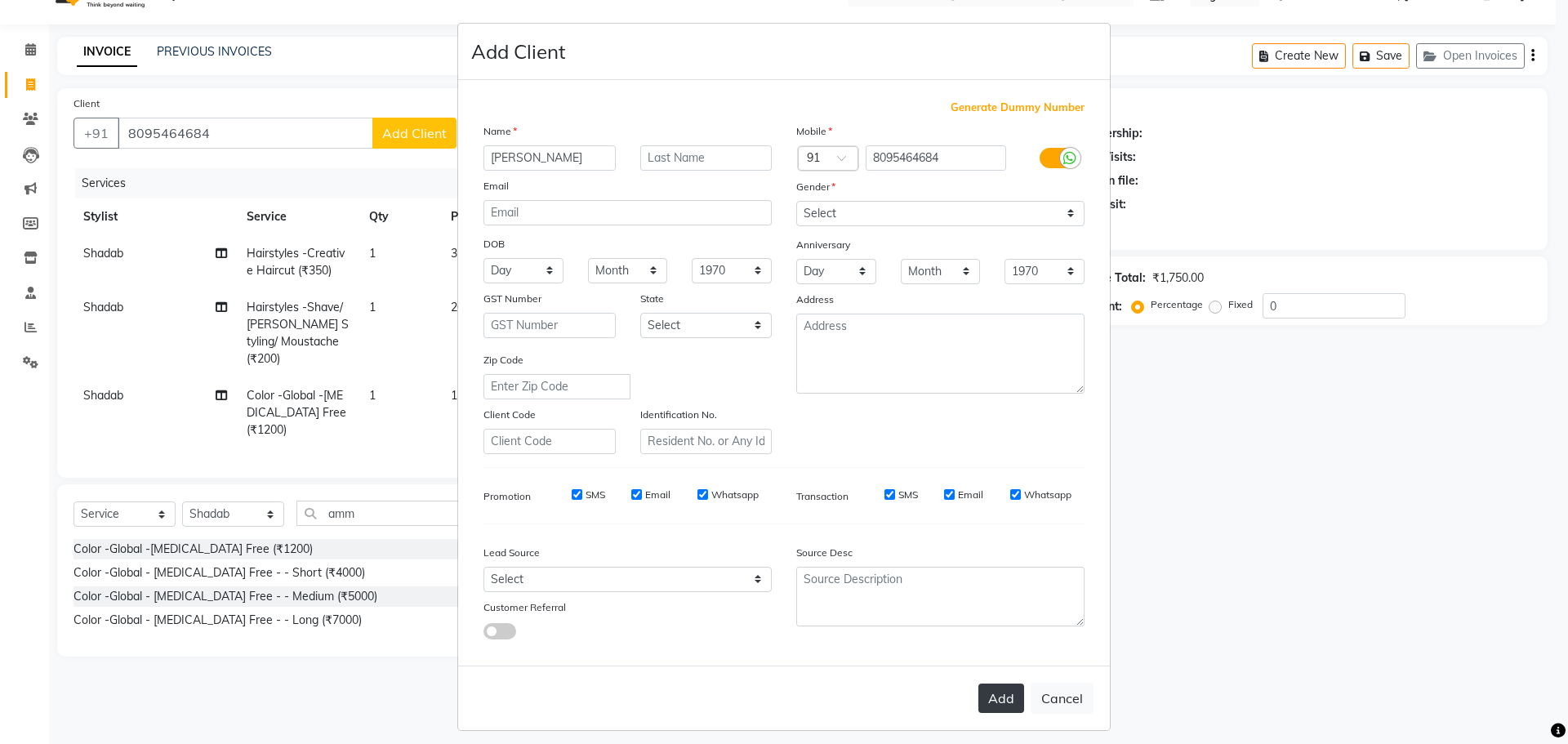
click at [985, 698] on button "Add" at bounding box center [1001, 698] width 46 height 29
select select
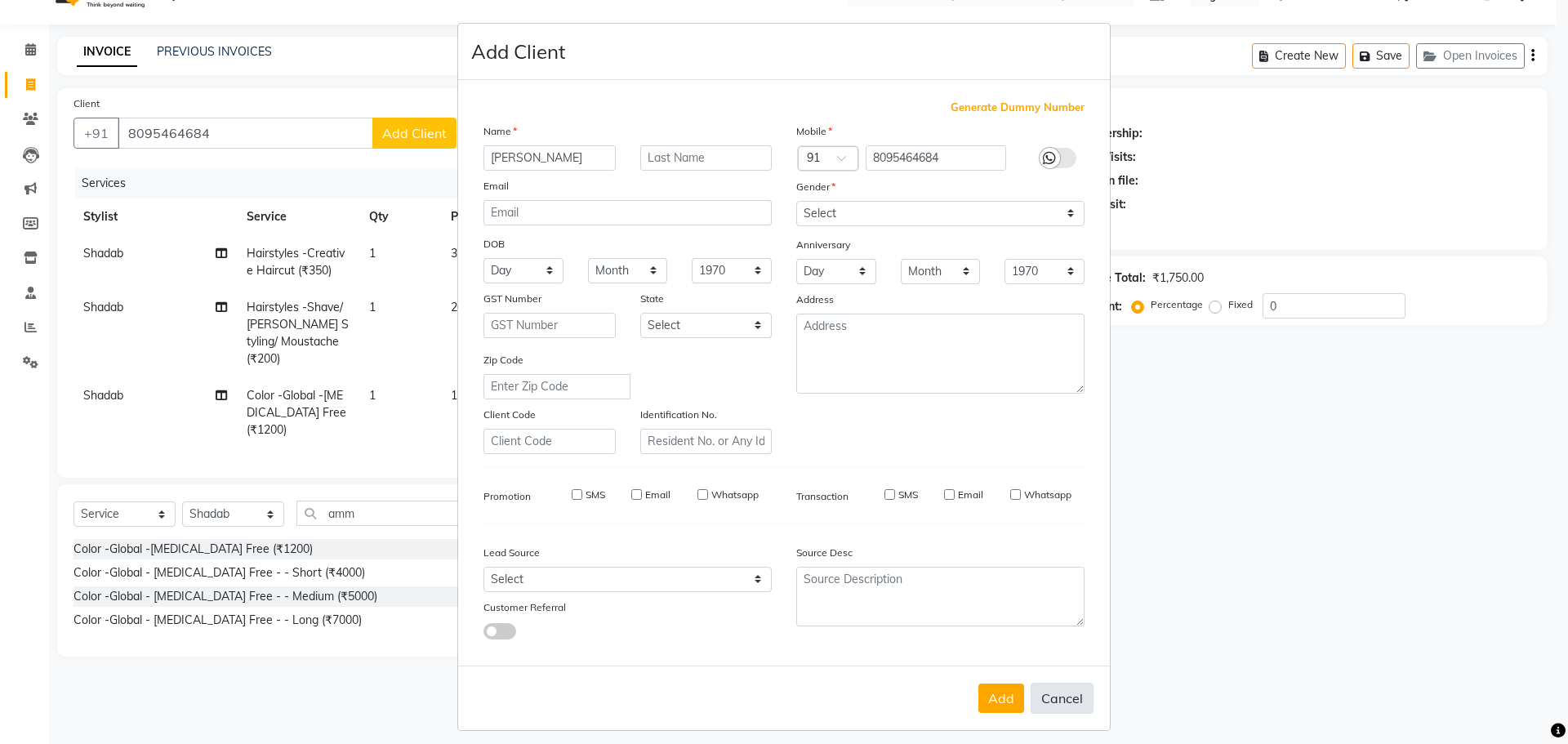
select select
checkbox input "false"
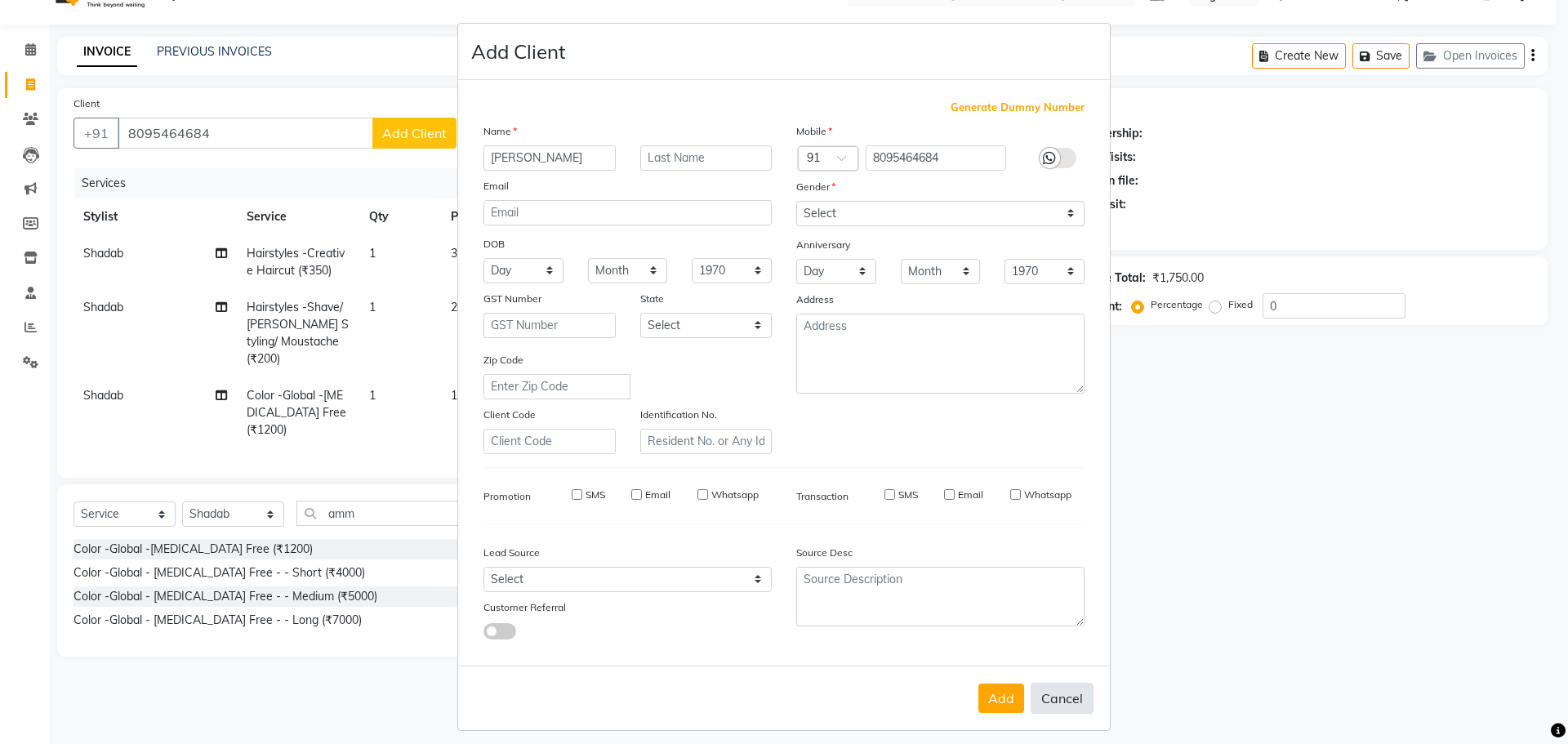
checkbox input "false"
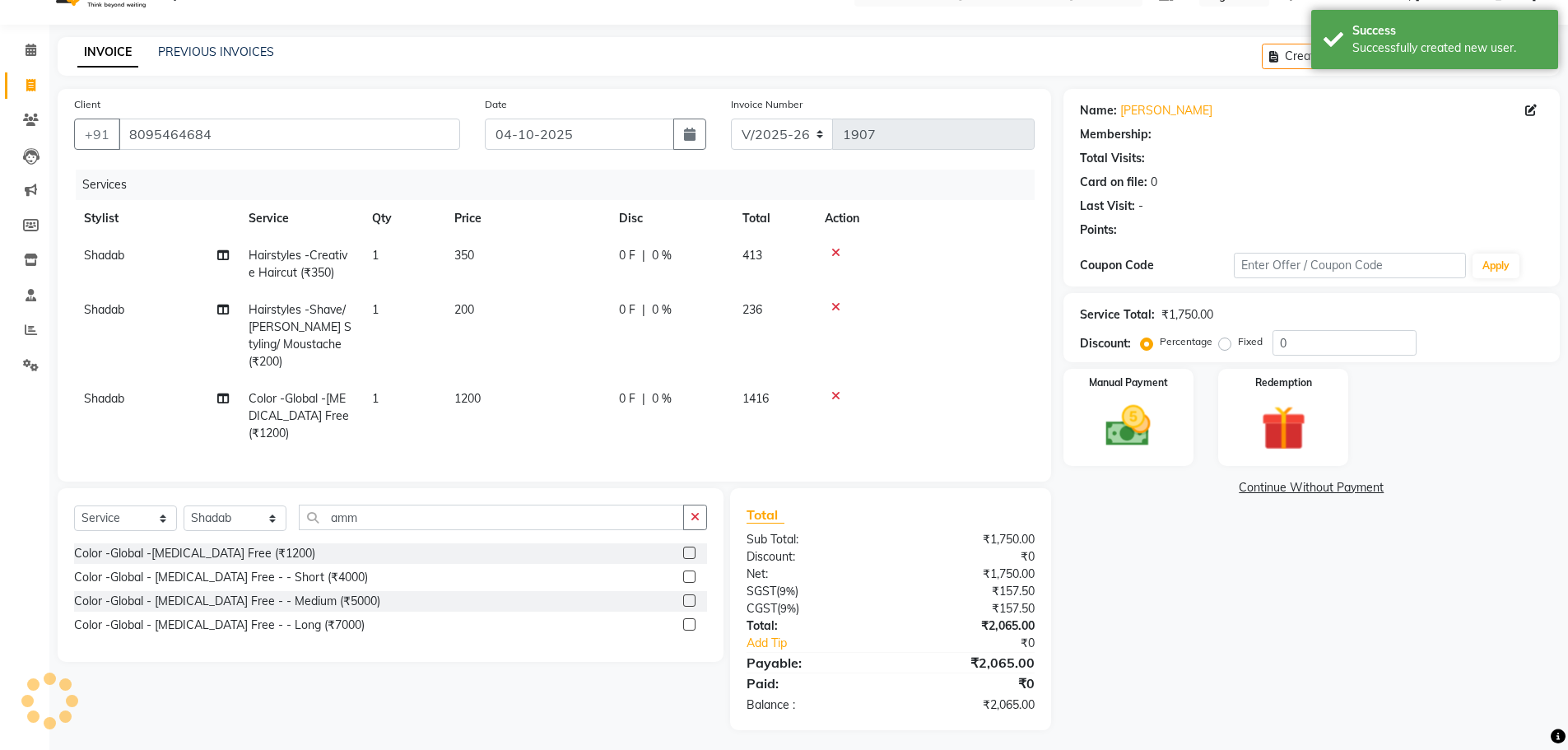
click at [1314, 324] on div "Service Total: ₹1,750.00 Discount: Percentage Fixed 0" at bounding box center [1311, 328] width 463 height 56
click at [1315, 347] on input "0" at bounding box center [1344, 343] width 144 height 26
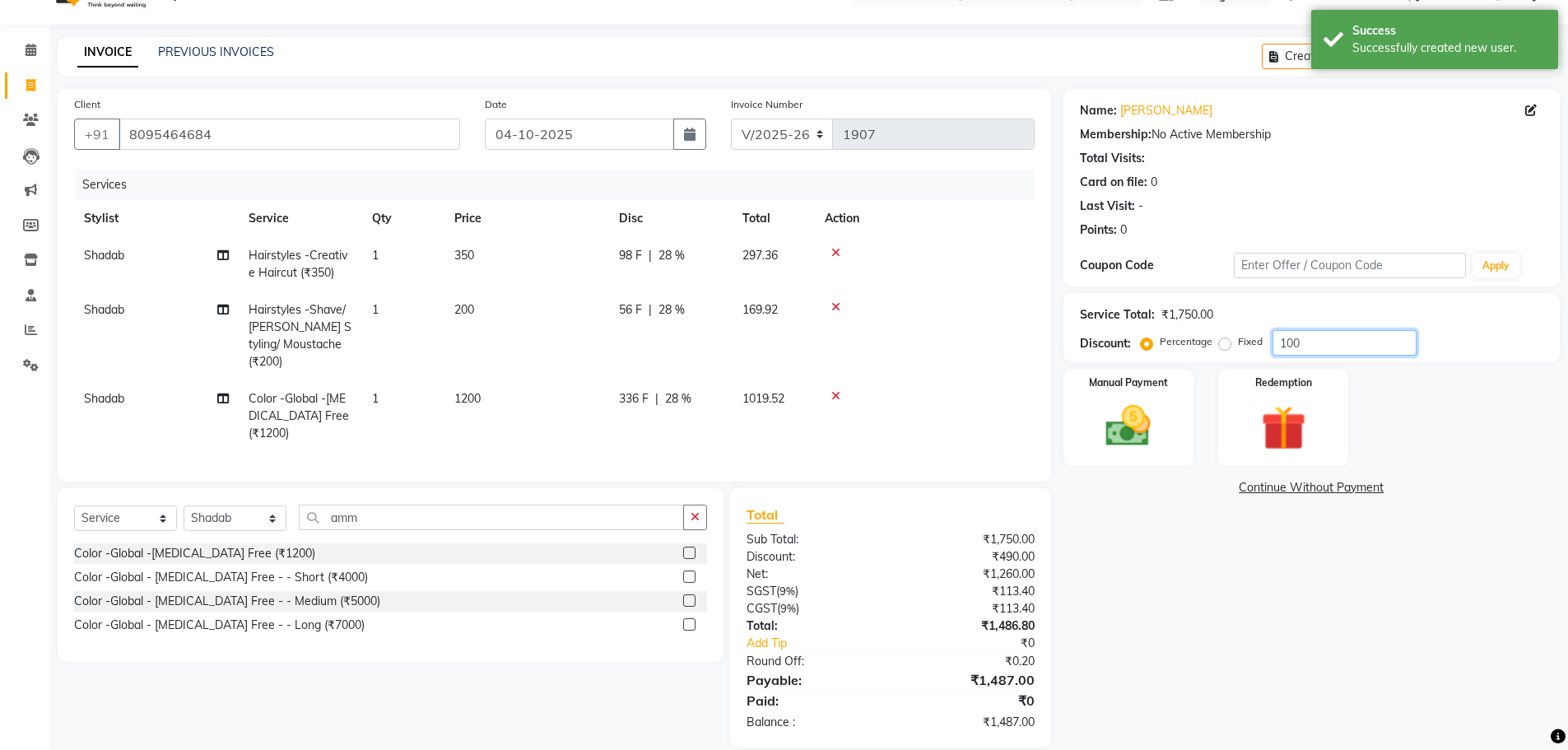
scroll to position [0, 0]
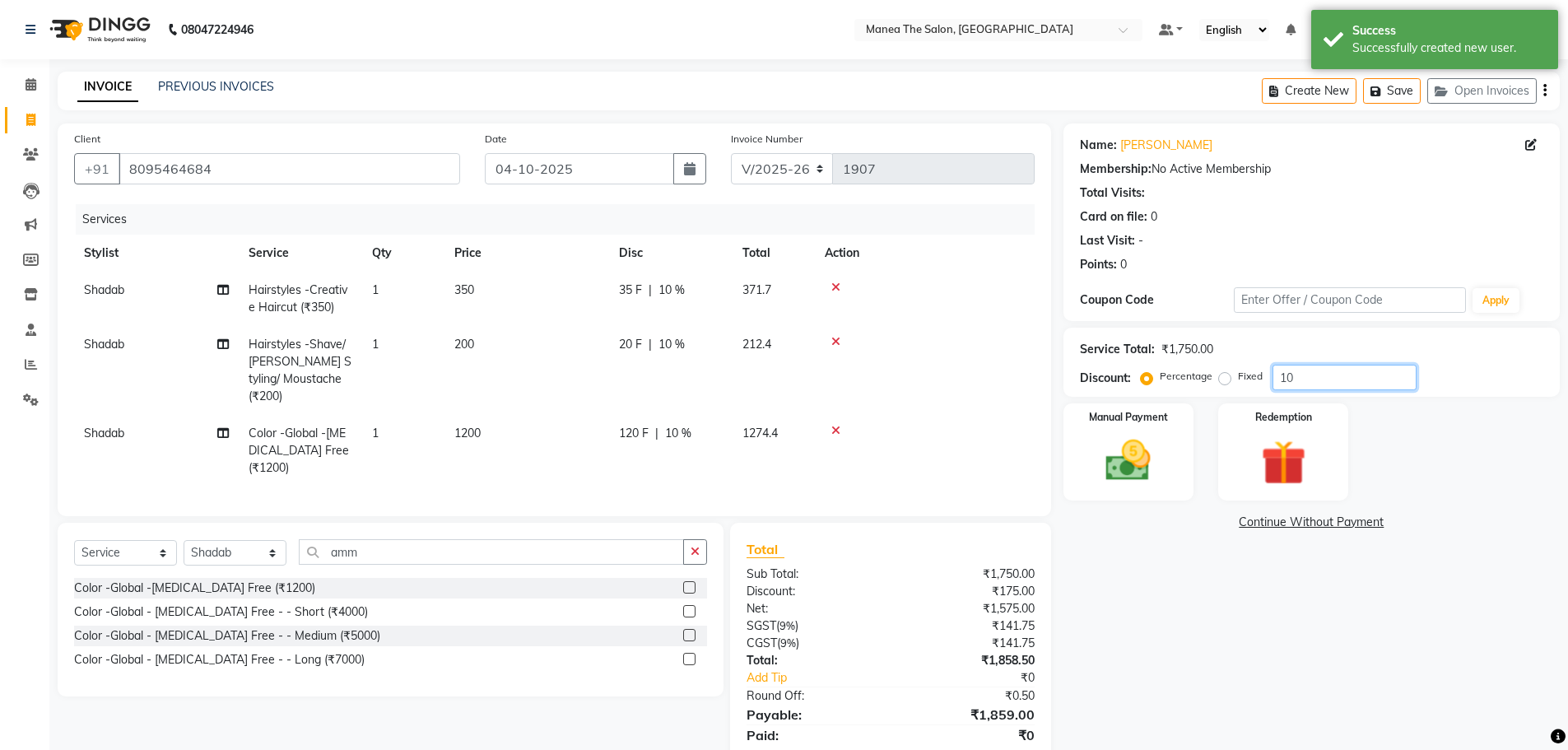
type input "1"
click at [1238, 379] on label "Fixed" at bounding box center [1250, 376] width 25 height 15
click at [1223, 379] on input "Fixed" at bounding box center [1228, 376] width 12 height 12
radio input "true"
click at [1289, 382] on input "number" at bounding box center [1344, 378] width 144 height 26
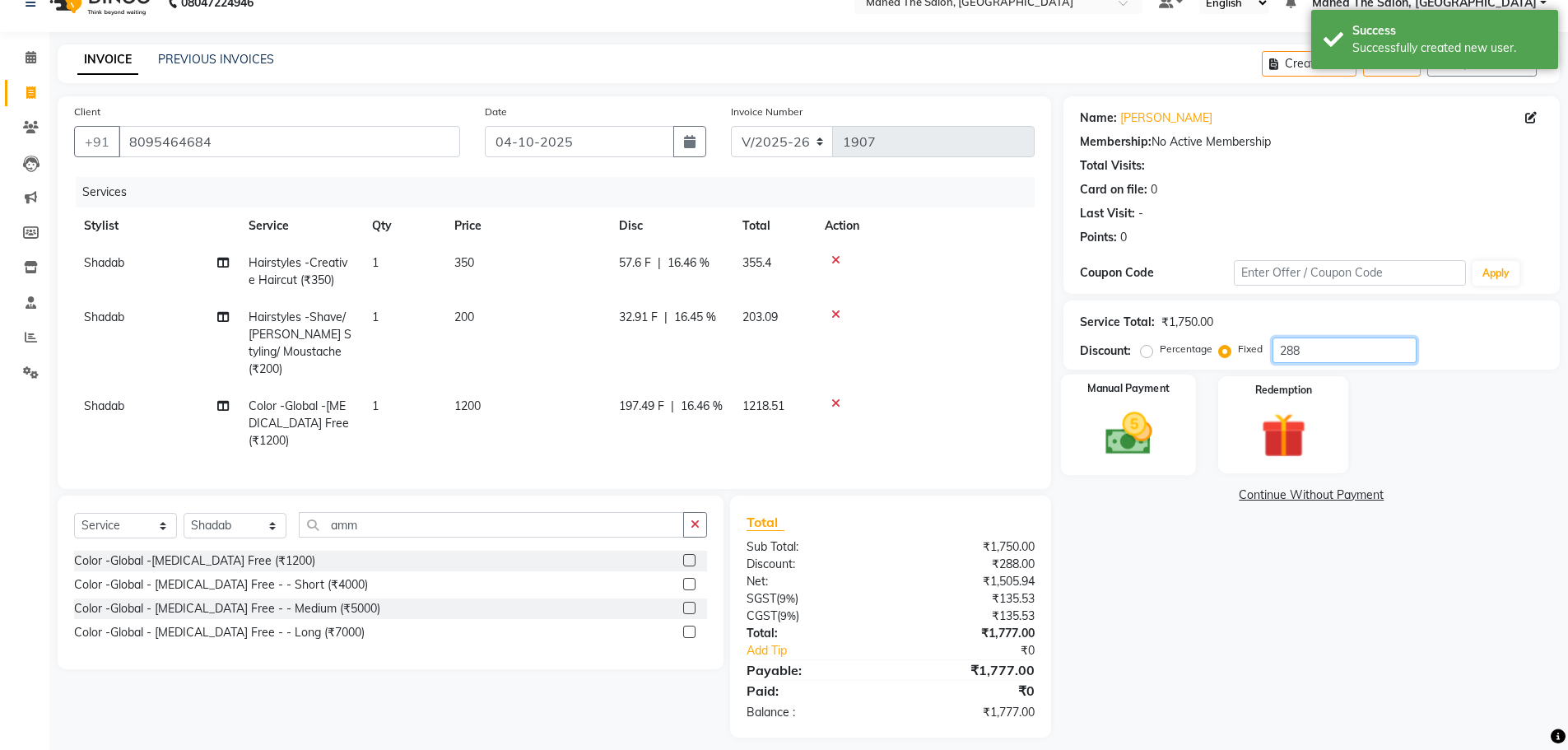
scroll to position [35, 0]
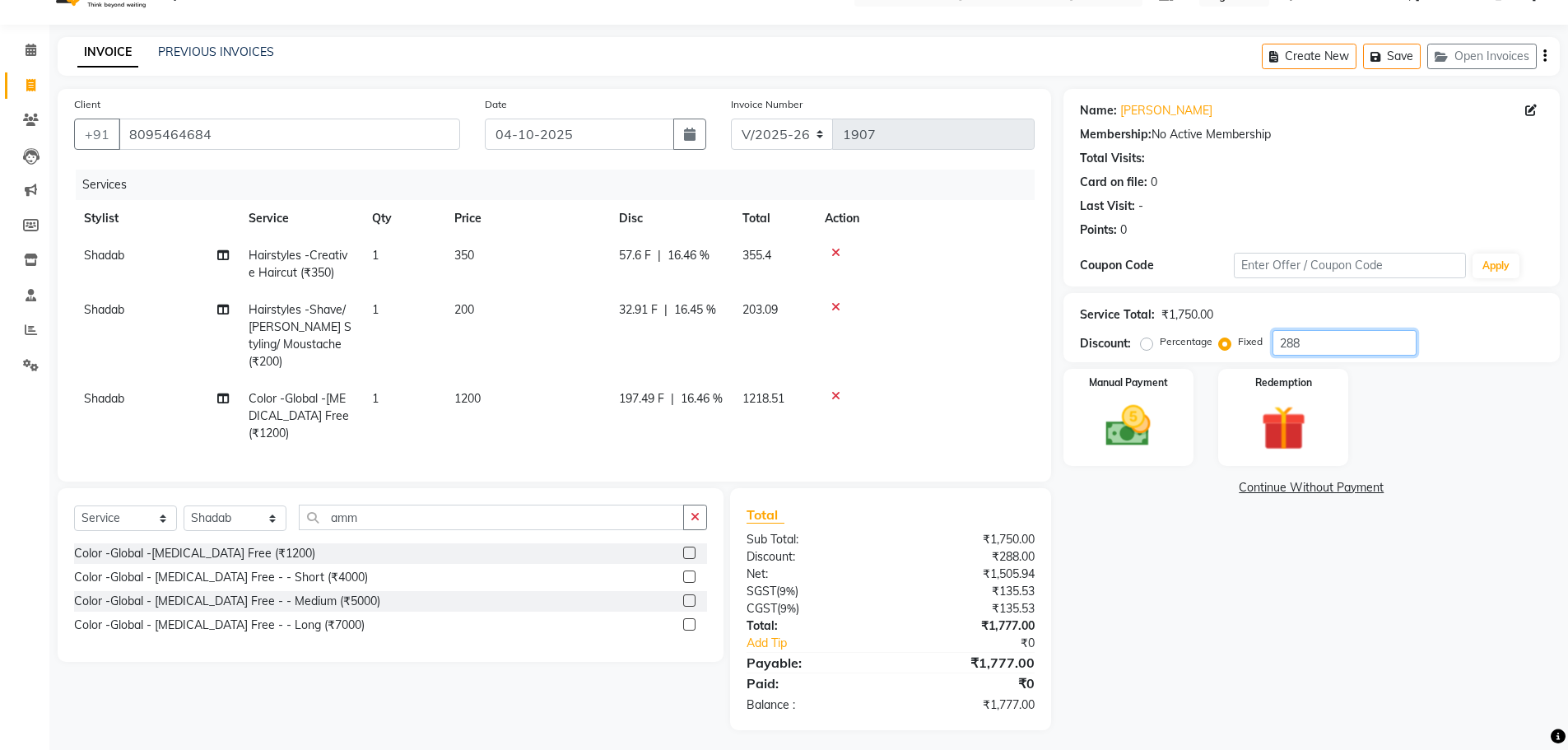
click at [1314, 346] on input "288" at bounding box center [1344, 343] width 144 height 26
type input "228"
click at [1151, 384] on label "Manual Payment" at bounding box center [1128, 382] width 82 height 16
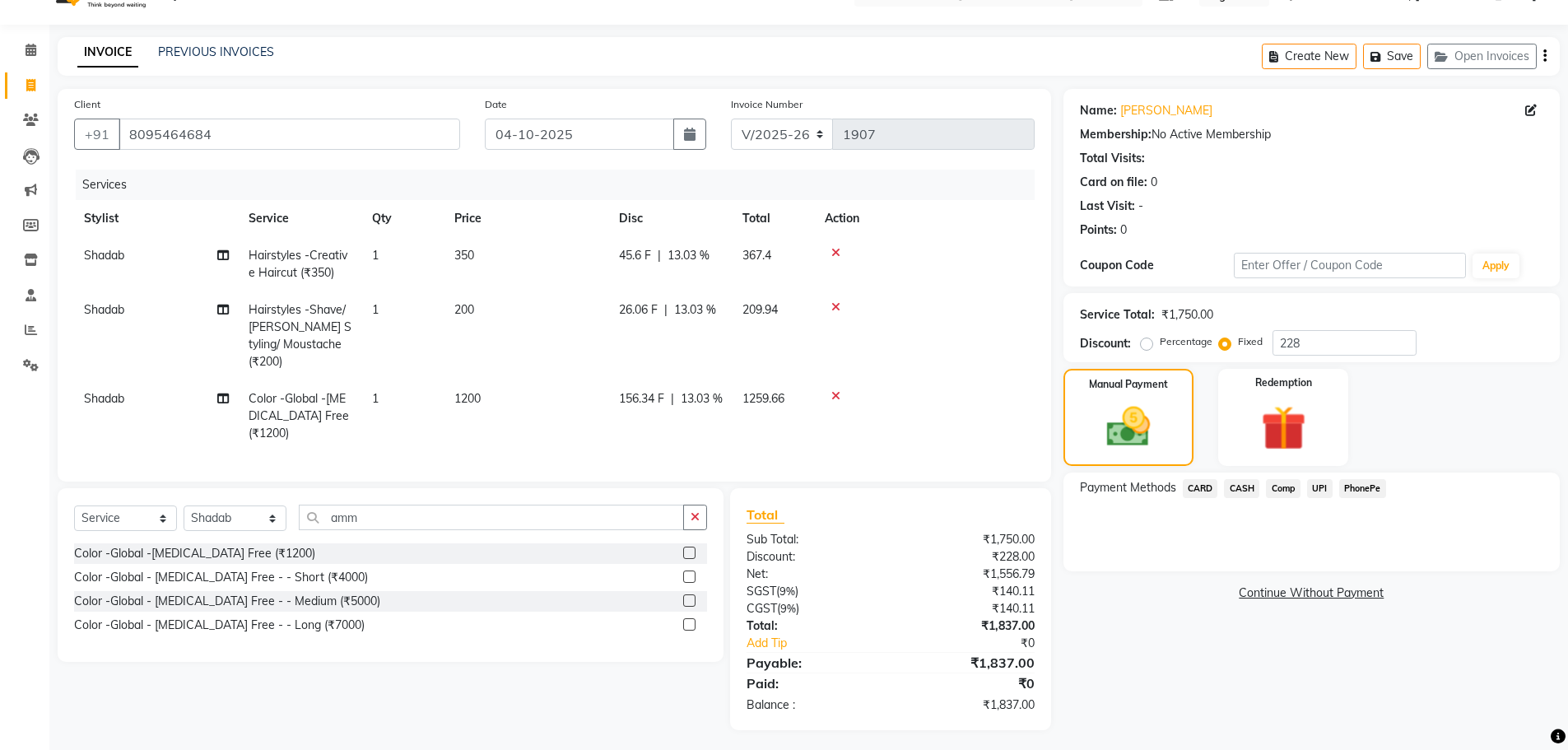
click at [1193, 483] on span "CARD" at bounding box center [1200, 488] width 36 height 19
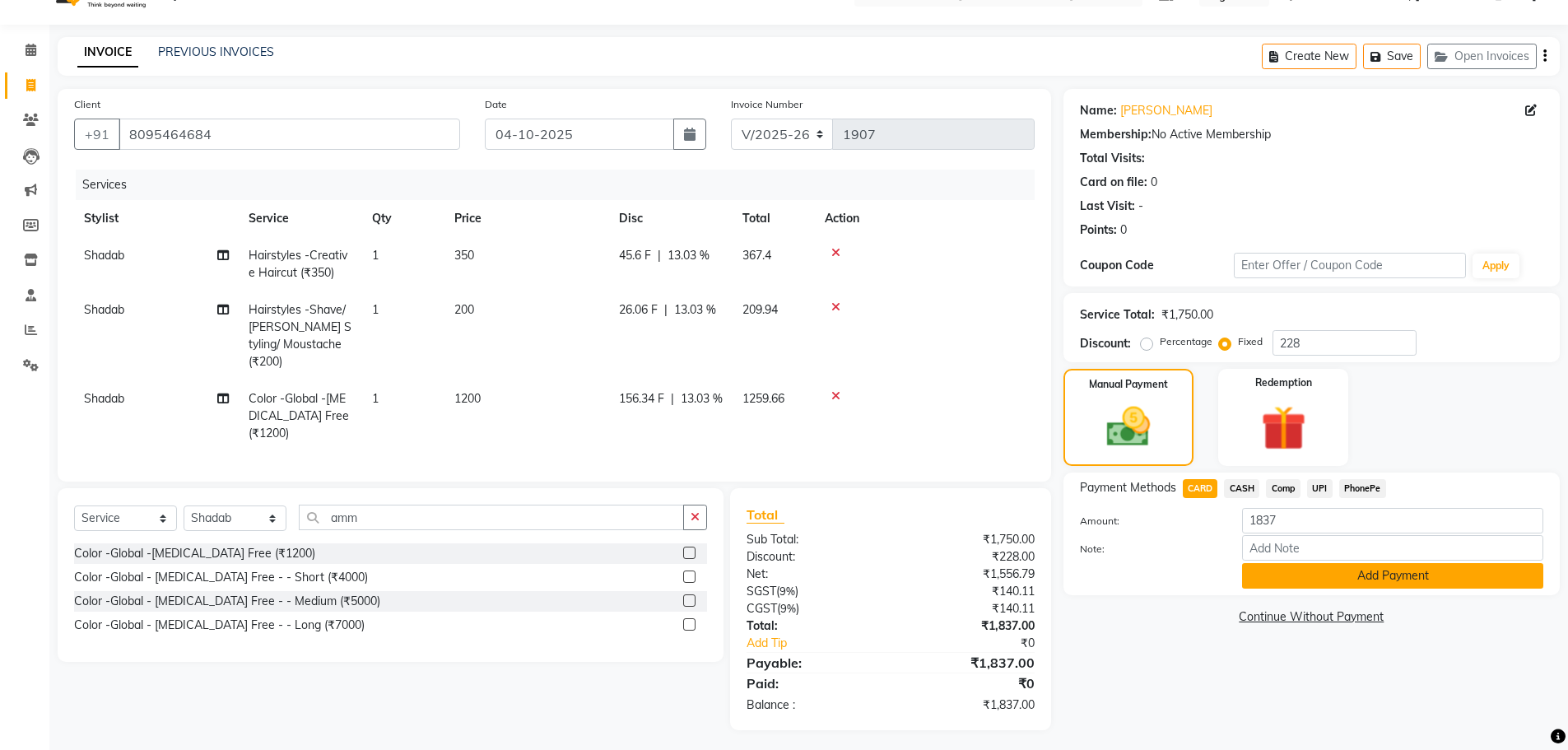
click at [1392, 571] on button "Add Payment" at bounding box center [1393, 576] width 302 height 26
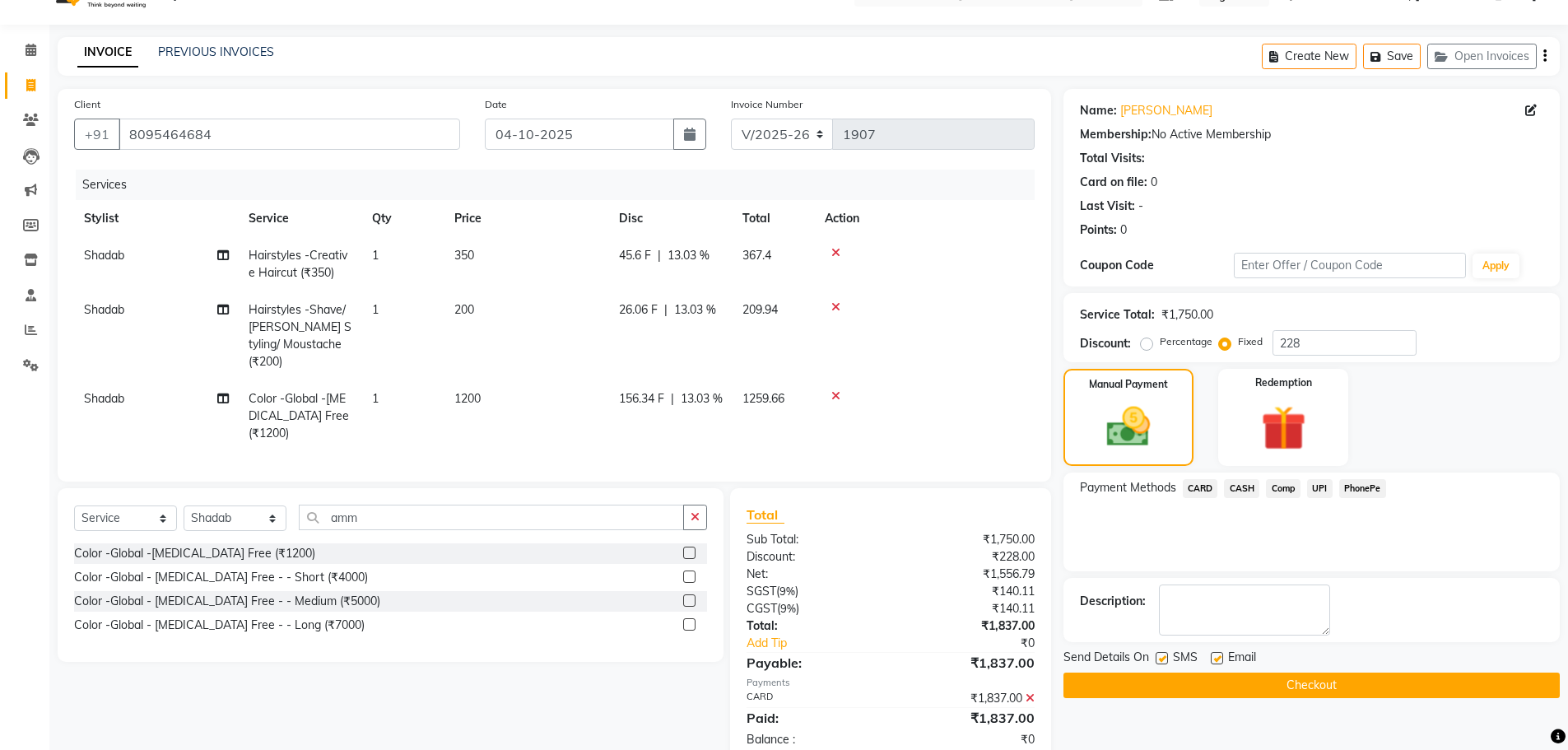
click at [1216, 663] on label at bounding box center [1217, 659] width 12 height 12
click at [1216, 663] on input "checkbox" at bounding box center [1216, 659] width 11 height 11
checkbox input "false"
click at [1216, 674] on button "Checkout" at bounding box center [1312, 686] width 496 height 26
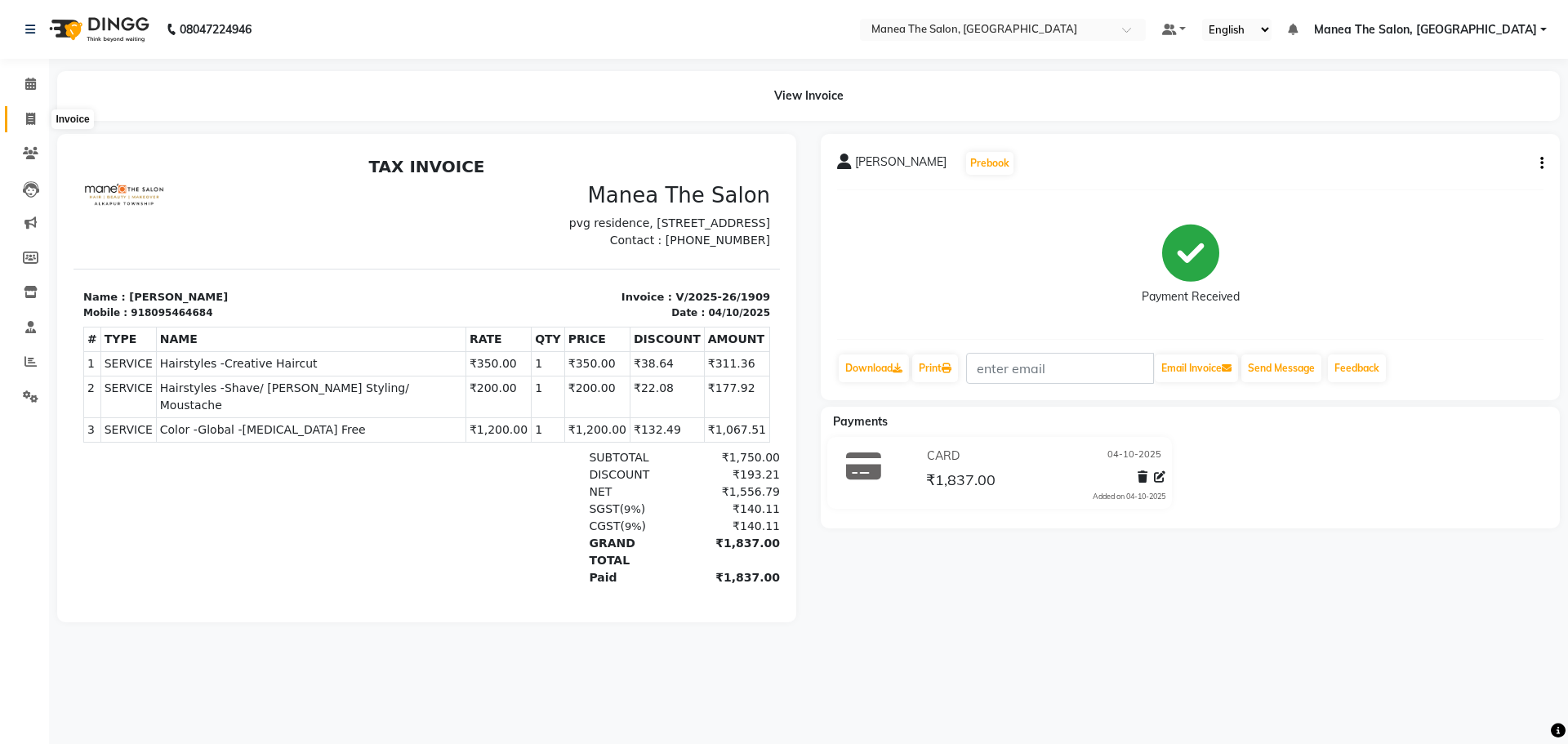
drag, startPoint x: 19, startPoint y: 123, endPoint x: 47, endPoint y: 112, distance: 30.1
click at [16, 123] on span at bounding box center [30, 120] width 28 height 19
select select "service"
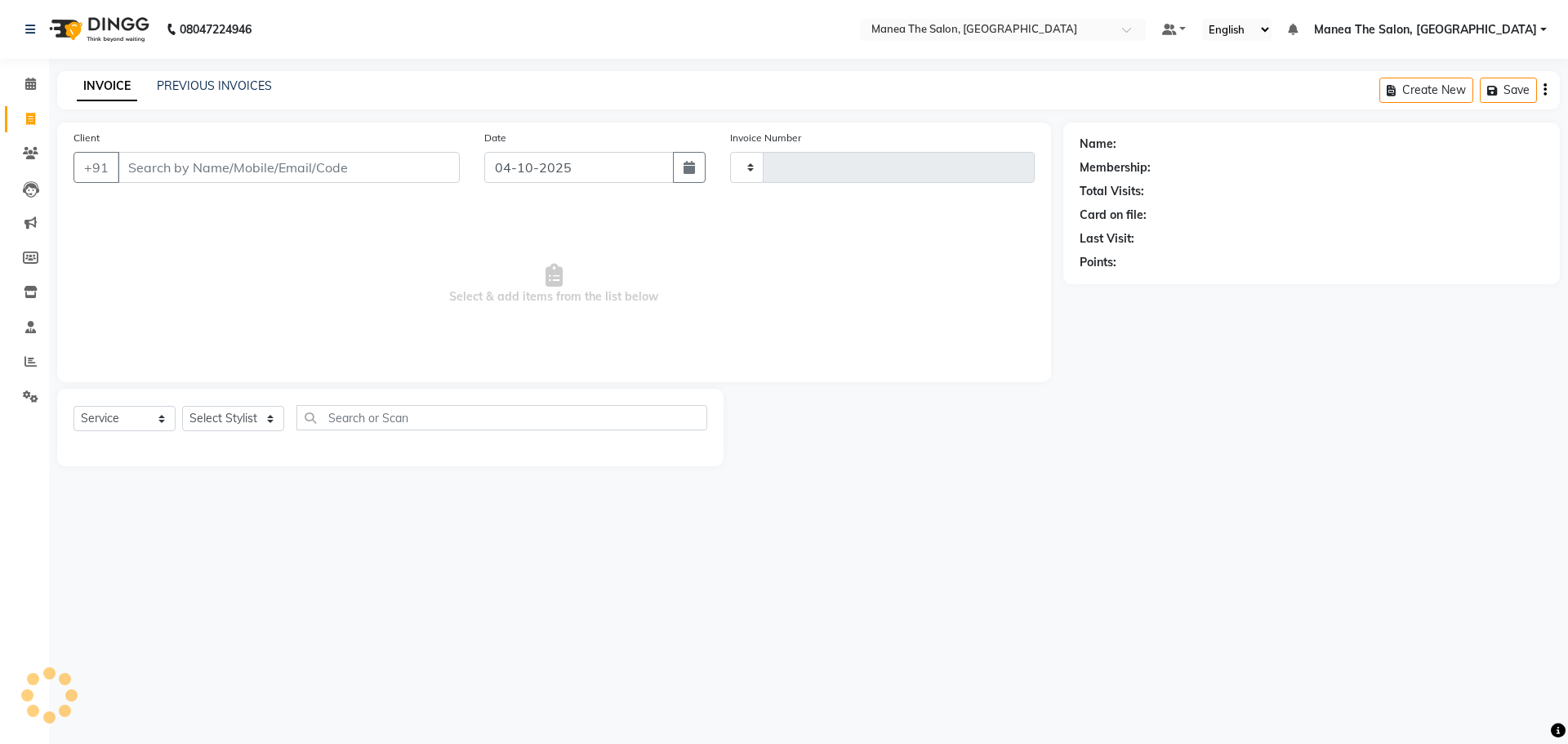
type input "1910"
select select "7820"
click at [189, 75] on div "INVOICE PREVIOUS INVOICES Create New Save Open Invoices" at bounding box center [808, 89] width 1502 height 38
click at [184, 86] on link "PREVIOUS INVOICES" at bounding box center [214, 86] width 115 height 15
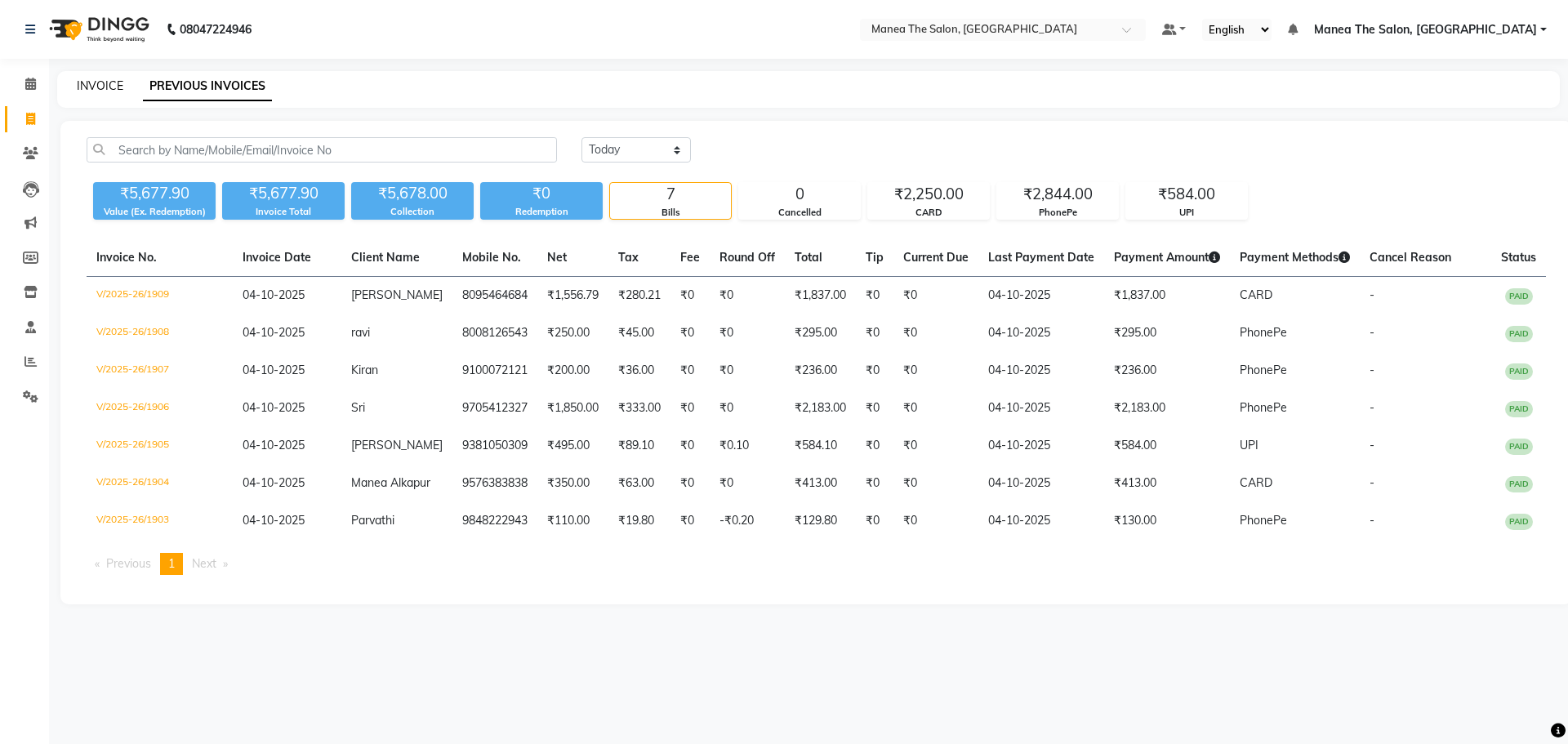
click at [99, 89] on link "INVOICE" at bounding box center [100, 86] width 47 height 15
select select "service"
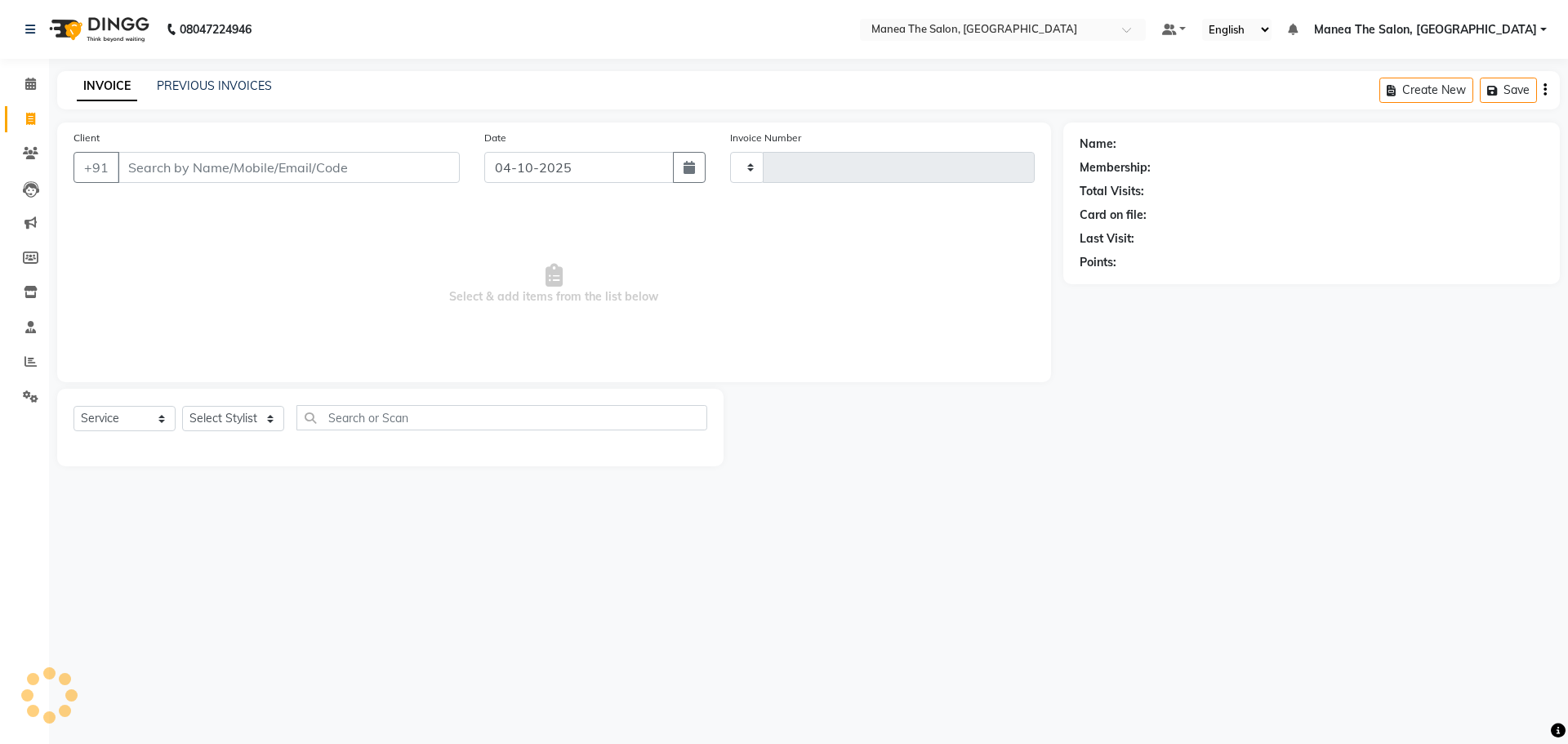
type input "1910"
select select "7820"
click at [219, 87] on link "PREVIOUS INVOICES" at bounding box center [214, 86] width 115 height 15
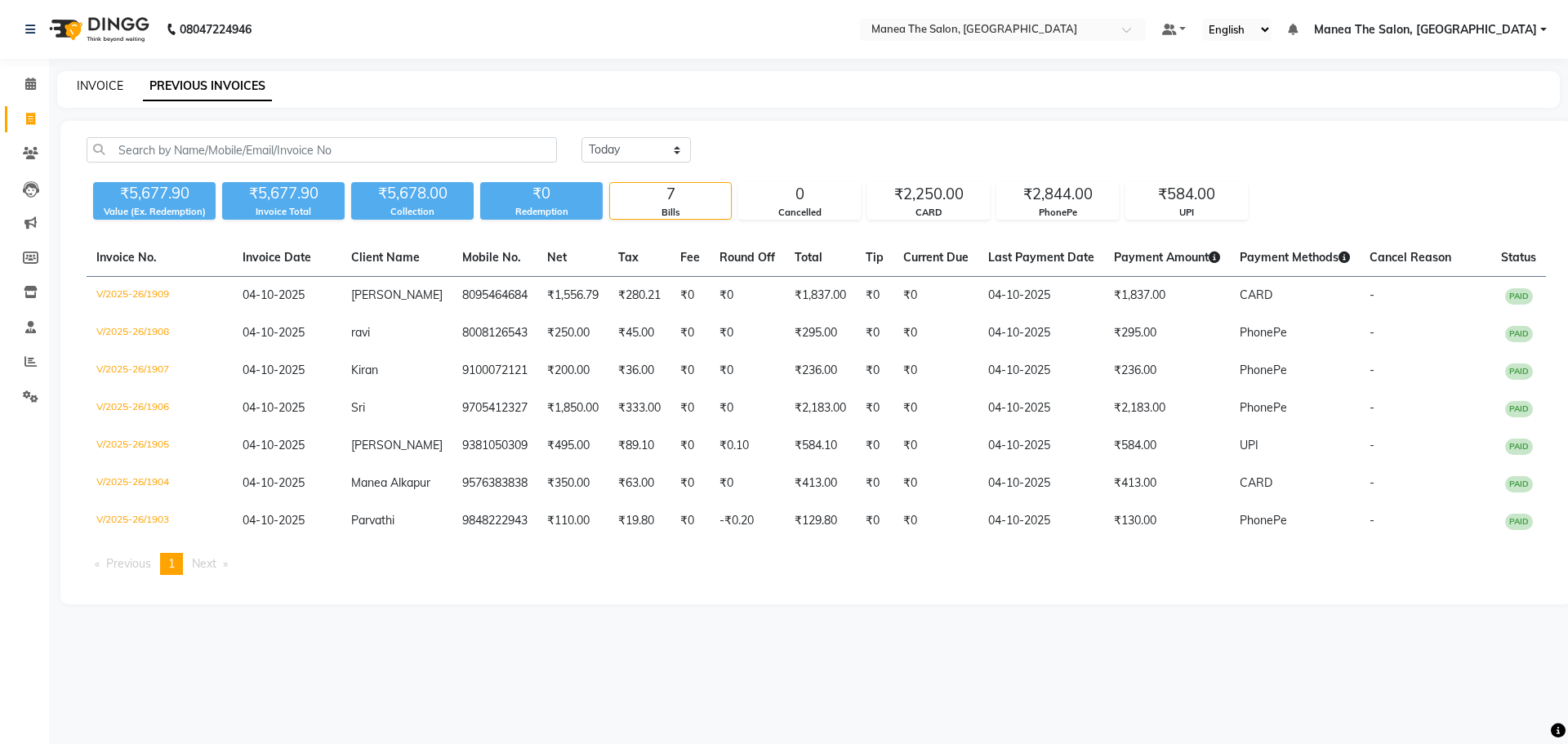
click at [91, 91] on link "INVOICE" at bounding box center [100, 86] width 47 height 15
select select "service"
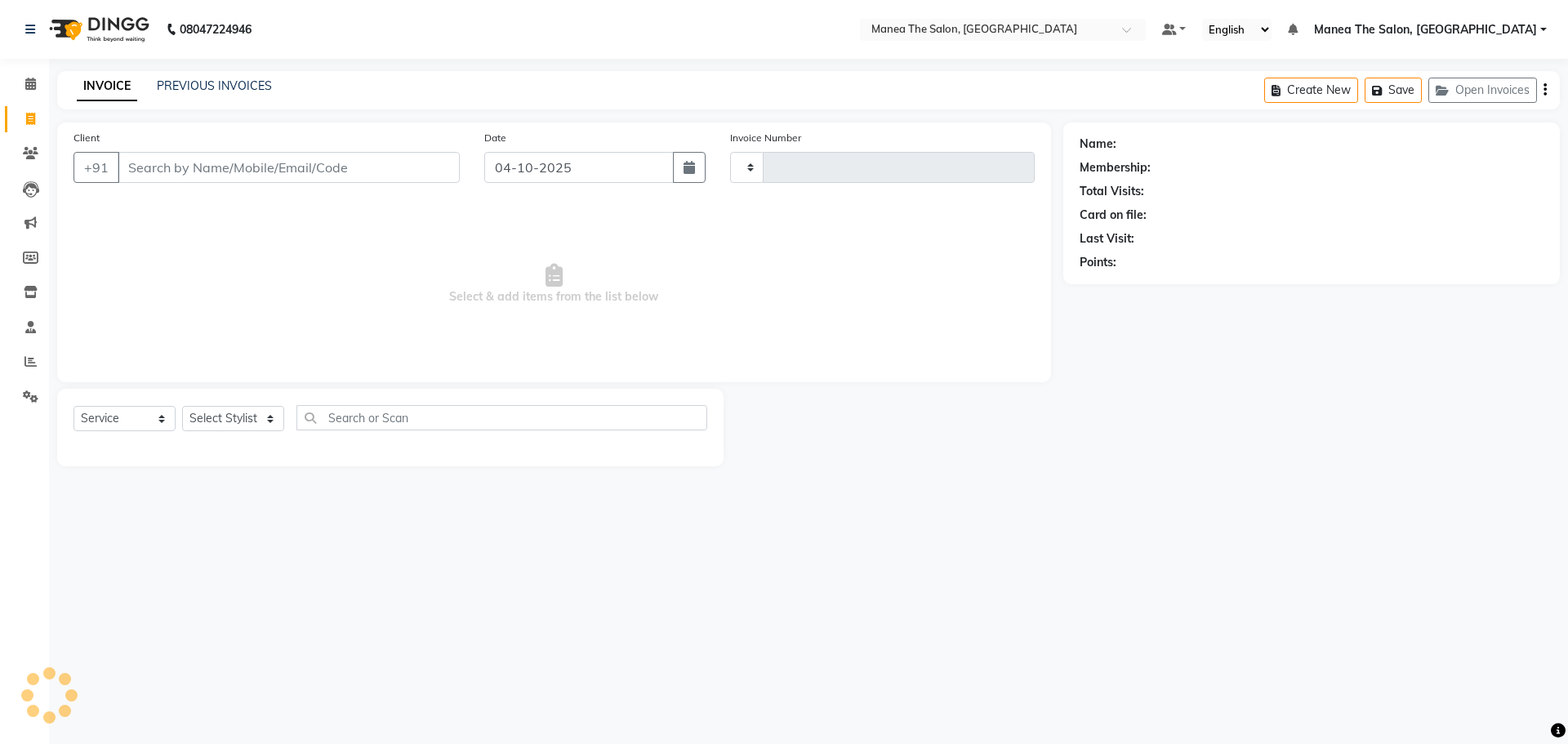
type input "1911"
select select "7820"
click at [223, 68] on div "08047224946 Select Location × Manea The Salon, Alkapur Default Panel My Panel E…" at bounding box center [784, 372] width 1568 height 744
click at [222, 75] on div "INVOICE PREVIOUS INVOICES Create New Save Open Invoices" at bounding box center [808, 89] width 1502 height 38
click at [222, 92] on link "PREVIOUS INVOICES" at bounding box center [214, 86] width 115 height 15
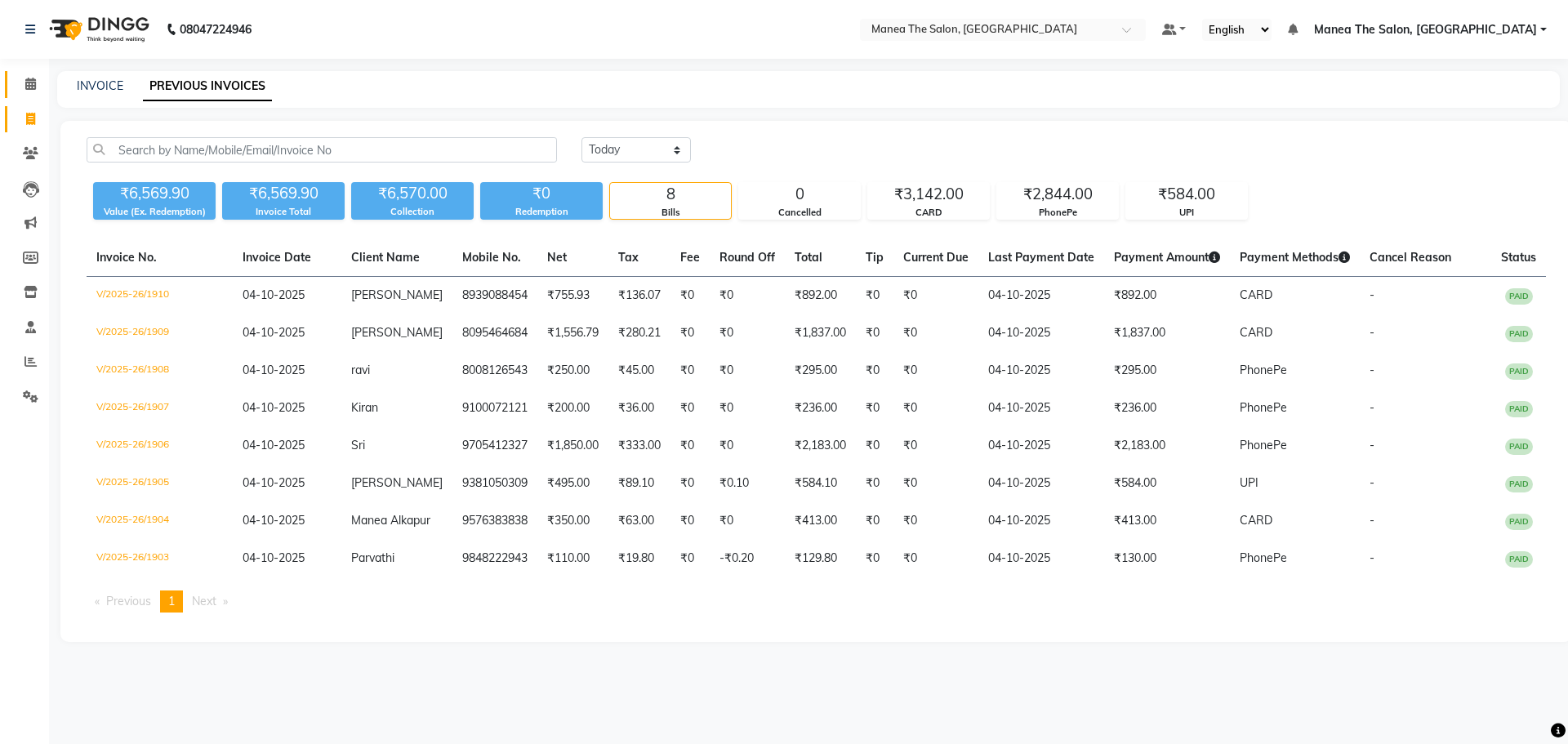
click at [18, 74] on link "Calendar" at bounding box center [25, 84] width 39 height 27
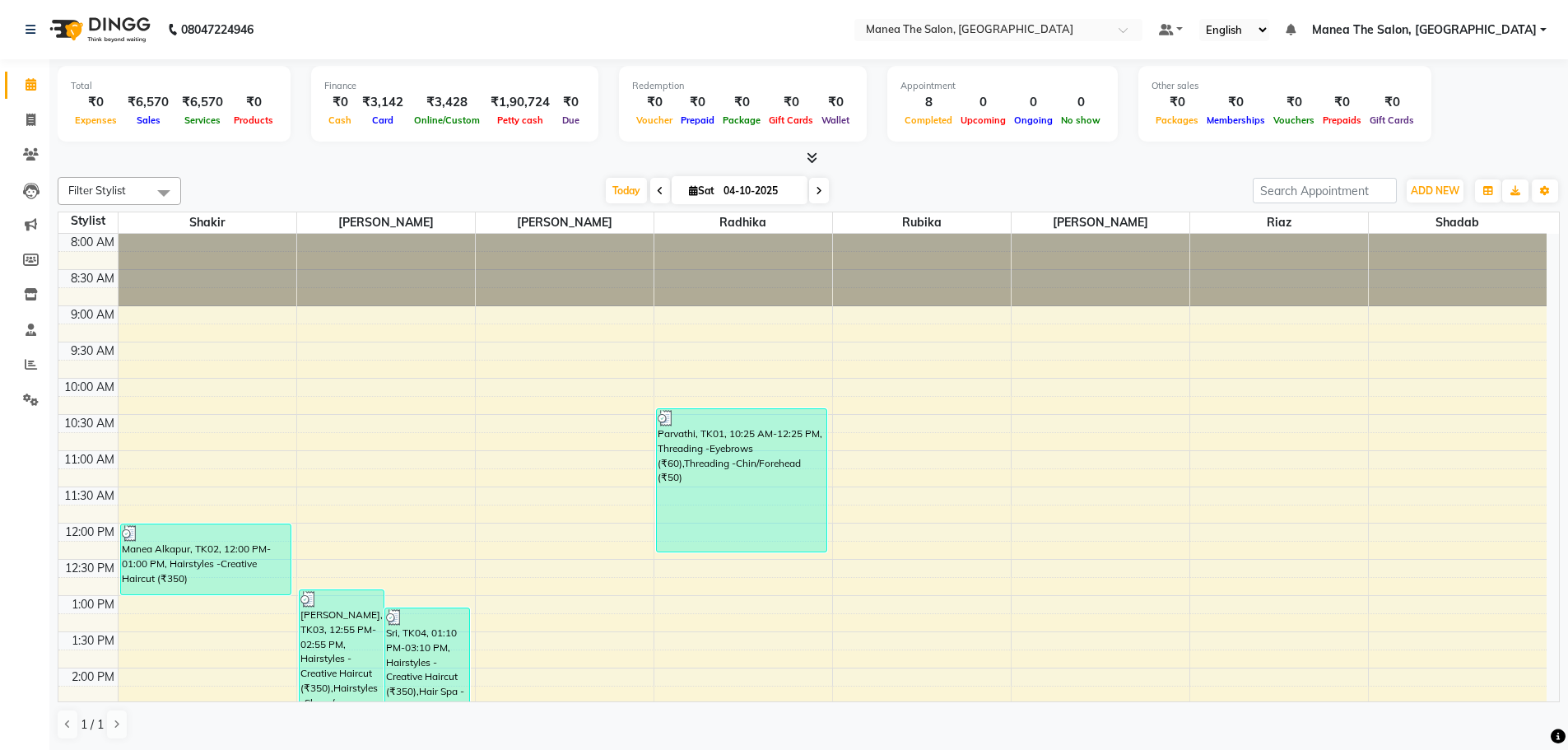
click at [804, 160] on span at bounding box center [809, 158] width 17 height 17
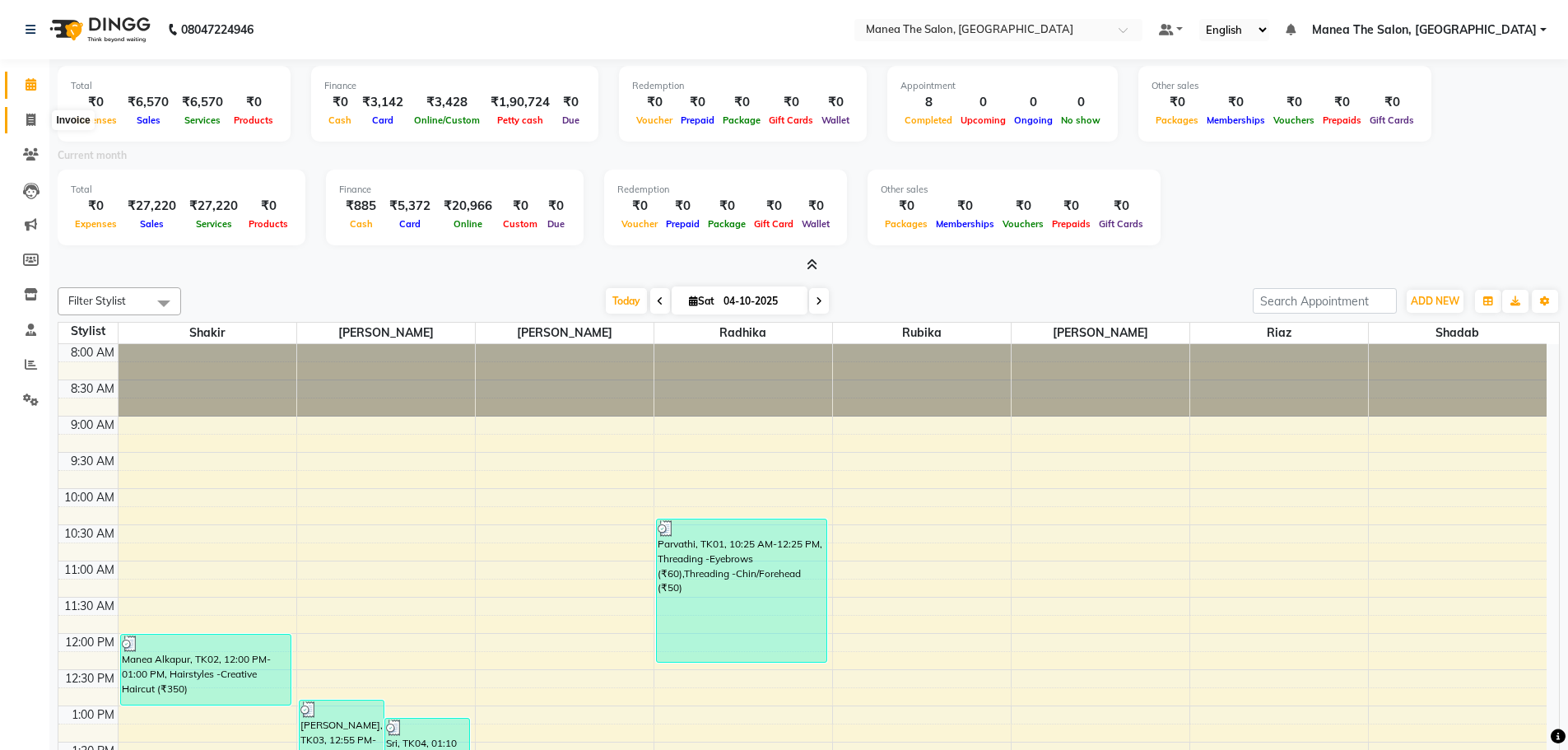
click at [27, 115] on icon at bounding box center [31, 120] width 9 height 12
select select "service"
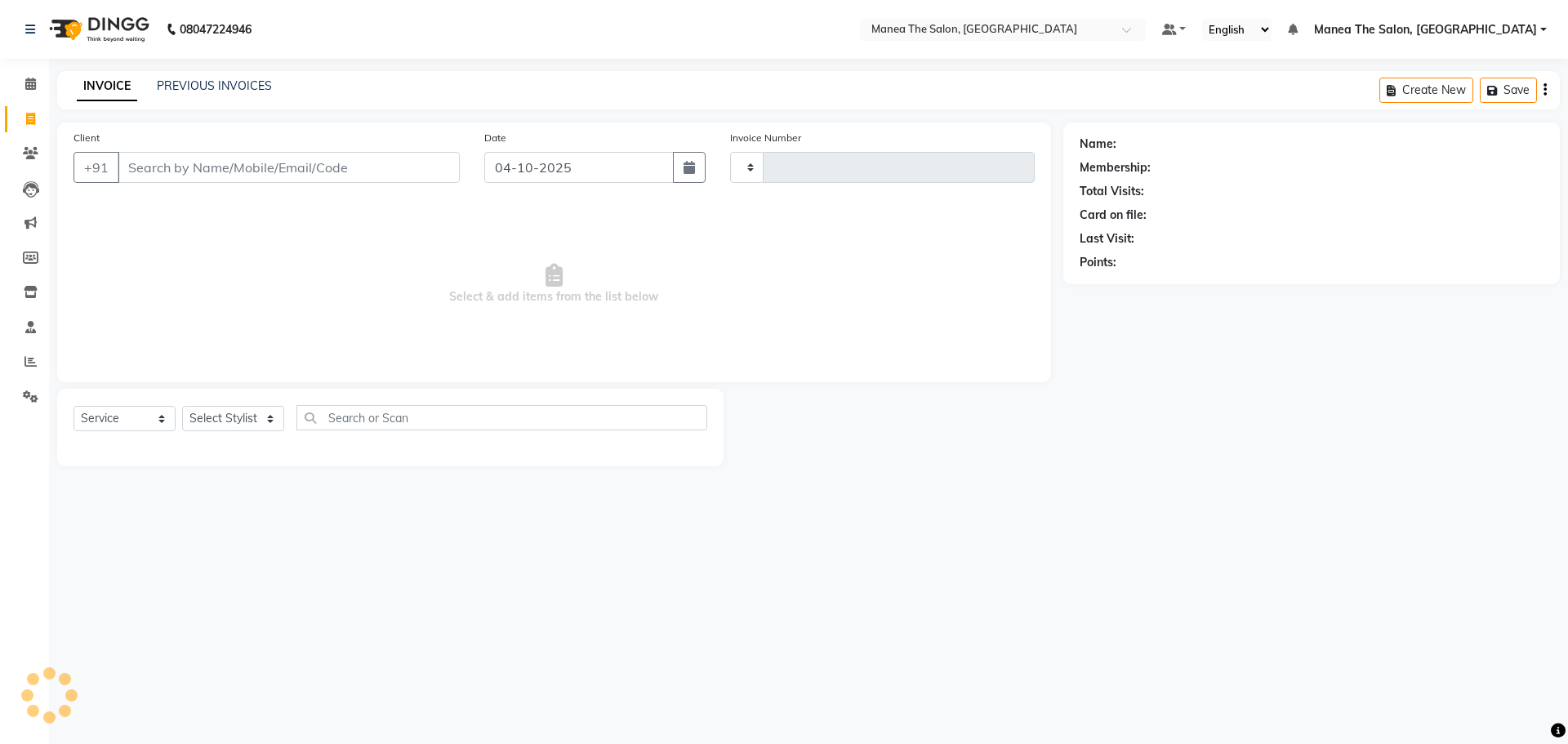
type input "1912"
select select "7820"
click at [207, 81] on link "PREVIOUS INVOICES" at bounding box center [214, 86] width 115 height 15
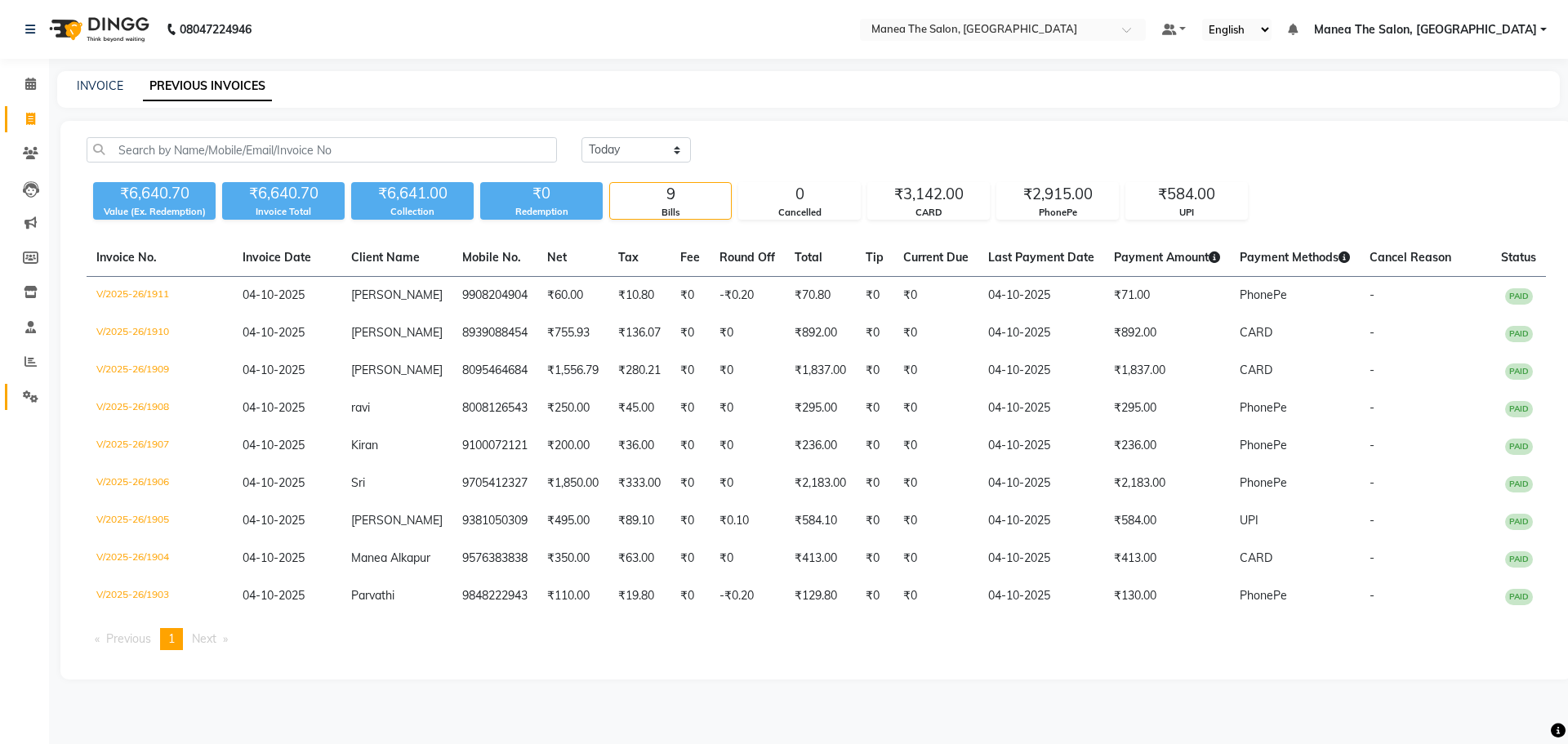
click at [27, 384] on link "Settings" at bounding box center [25, 398] width 39 height 27
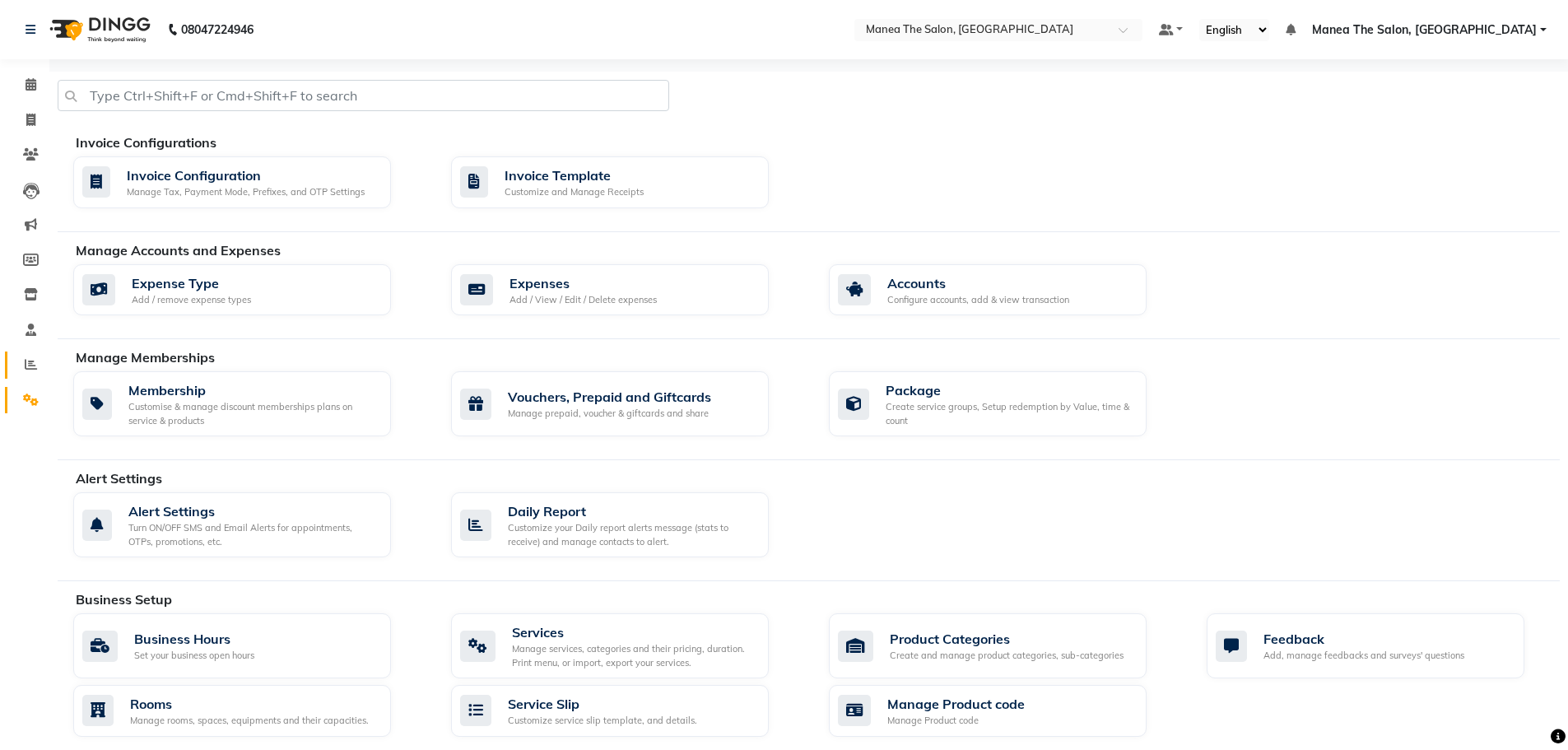
click at [19, 377] on link "Reports" at bounding box center [25, 365] width 39 height 27
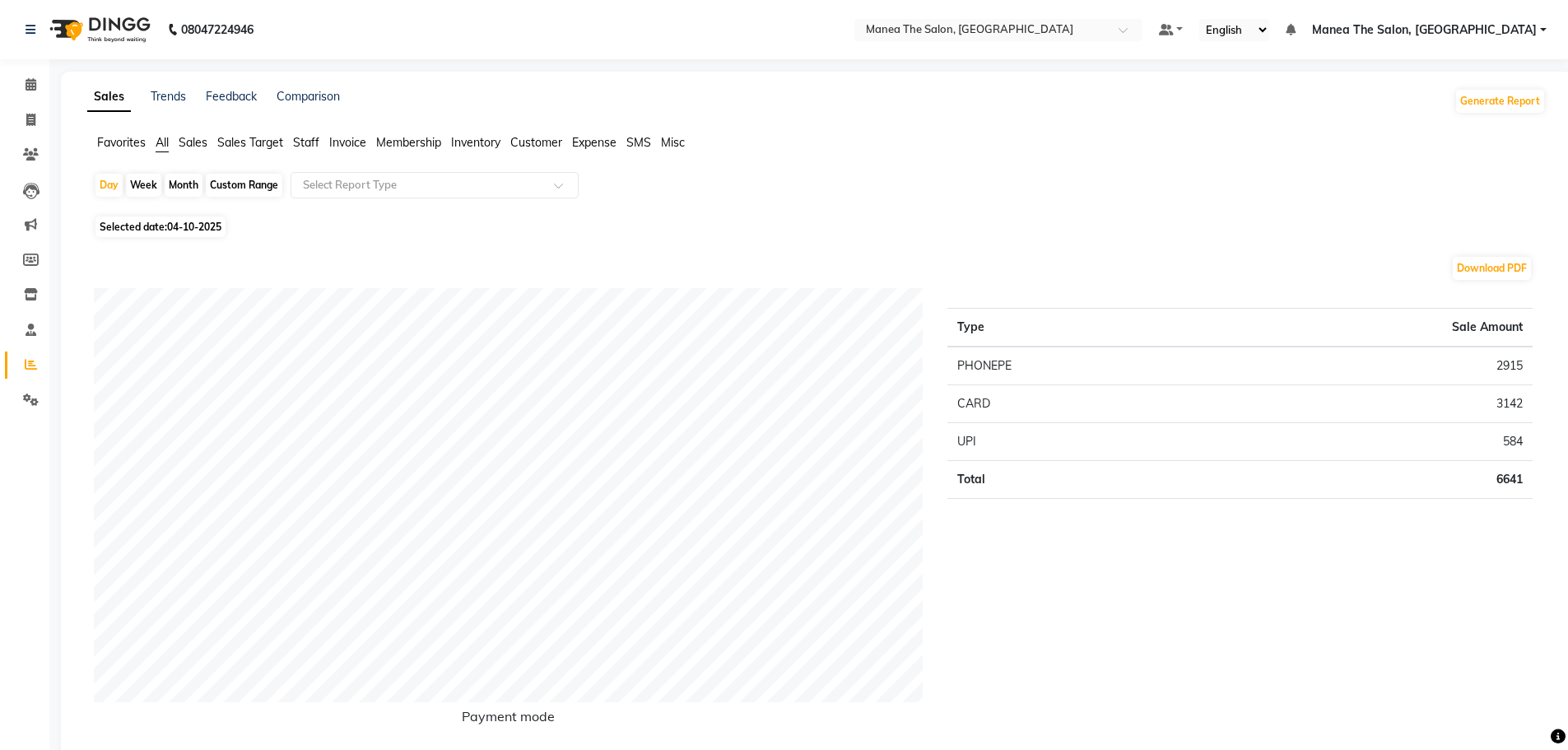
click at [307, 138] on span "Staff" at bounding box center [306, 142] width 27 height 15
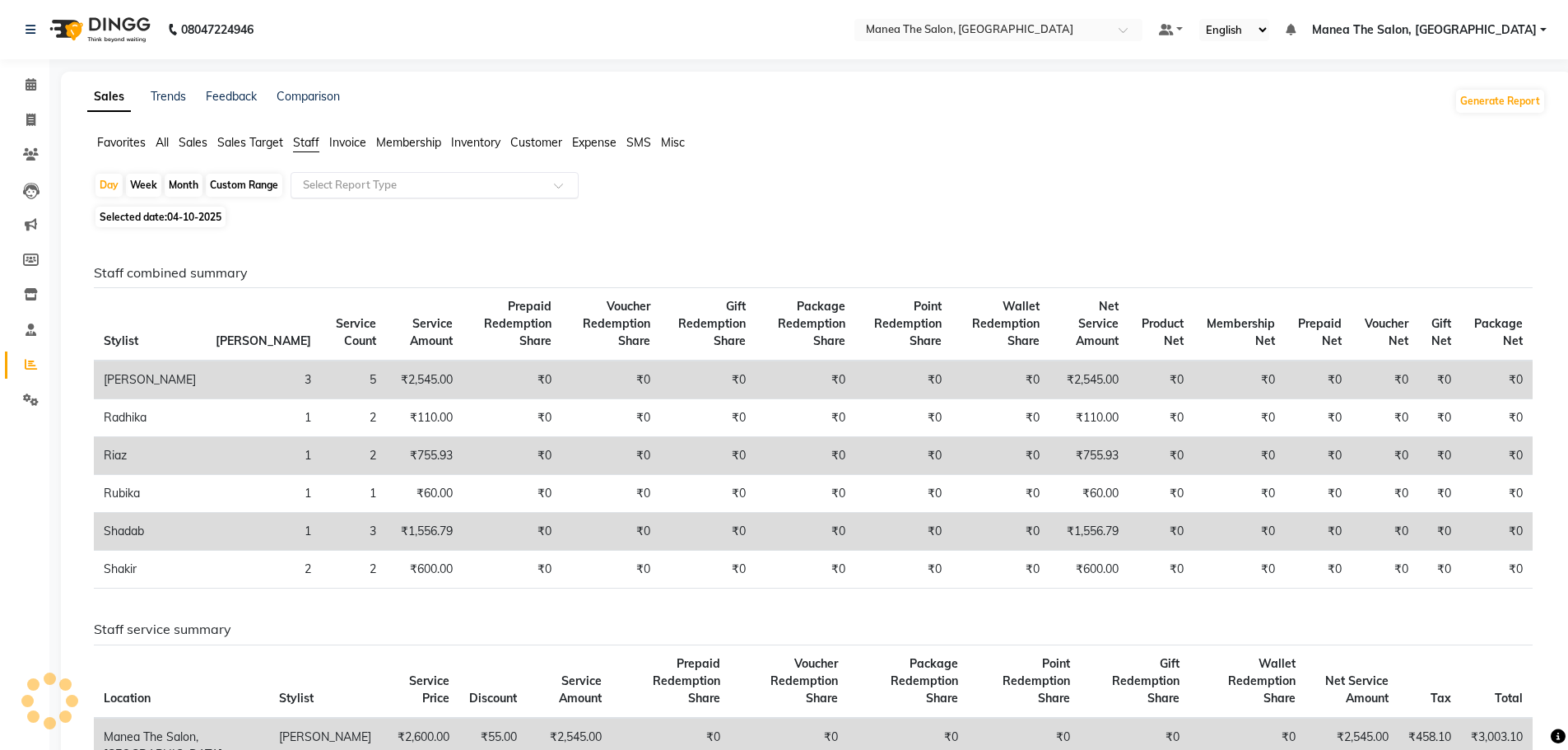
click at [460, 188] on input "text" at bounding box center [419, 185] width 237 height 16
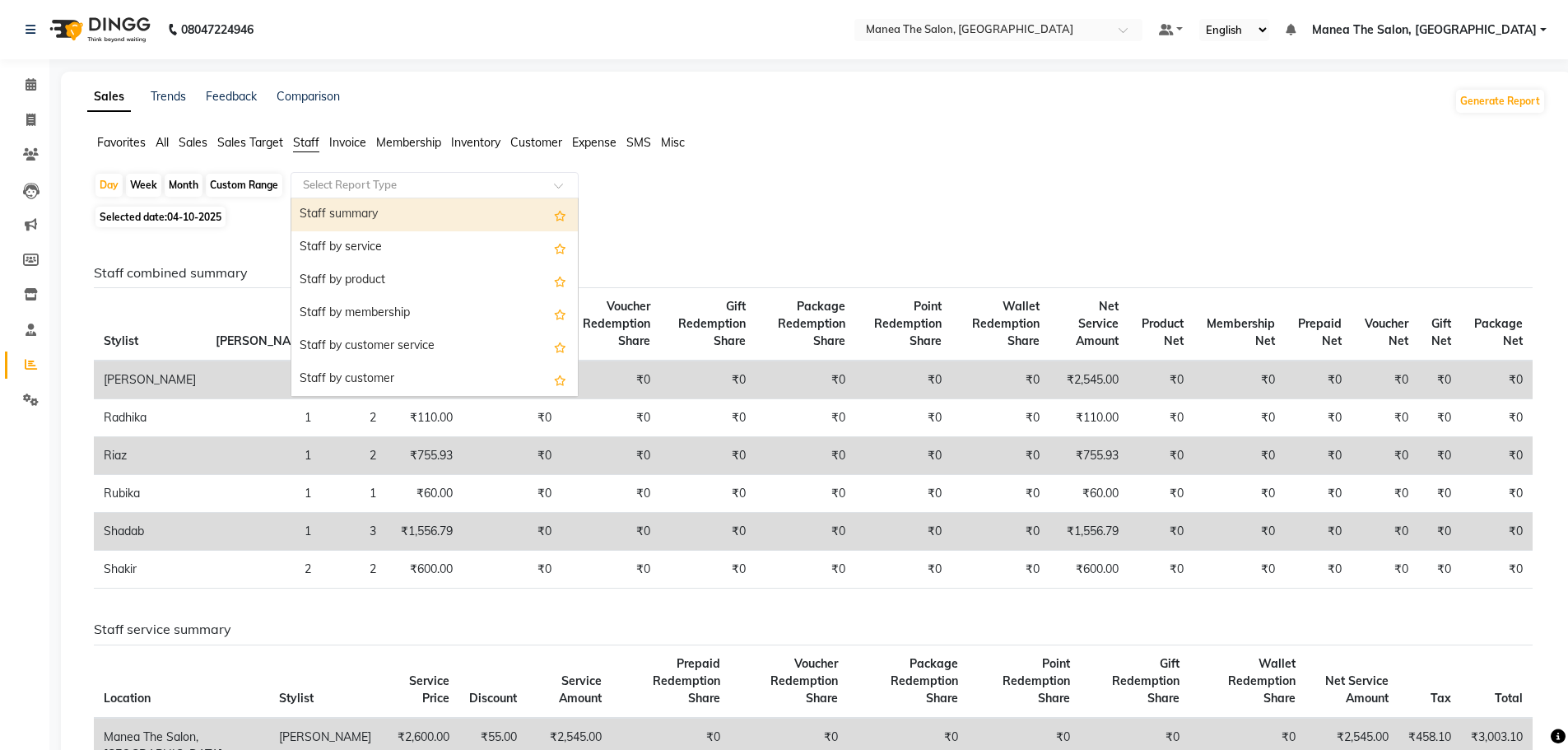
drag, startPoint x: 442, startPoint y: 211, endPoint x: 338, endPoint y: 212, distance: 104.0
click at [440, 211] on div "Staff summary" at bounding box center [435, 214] width 286 height 33
select select "full_report"
select select "csv"
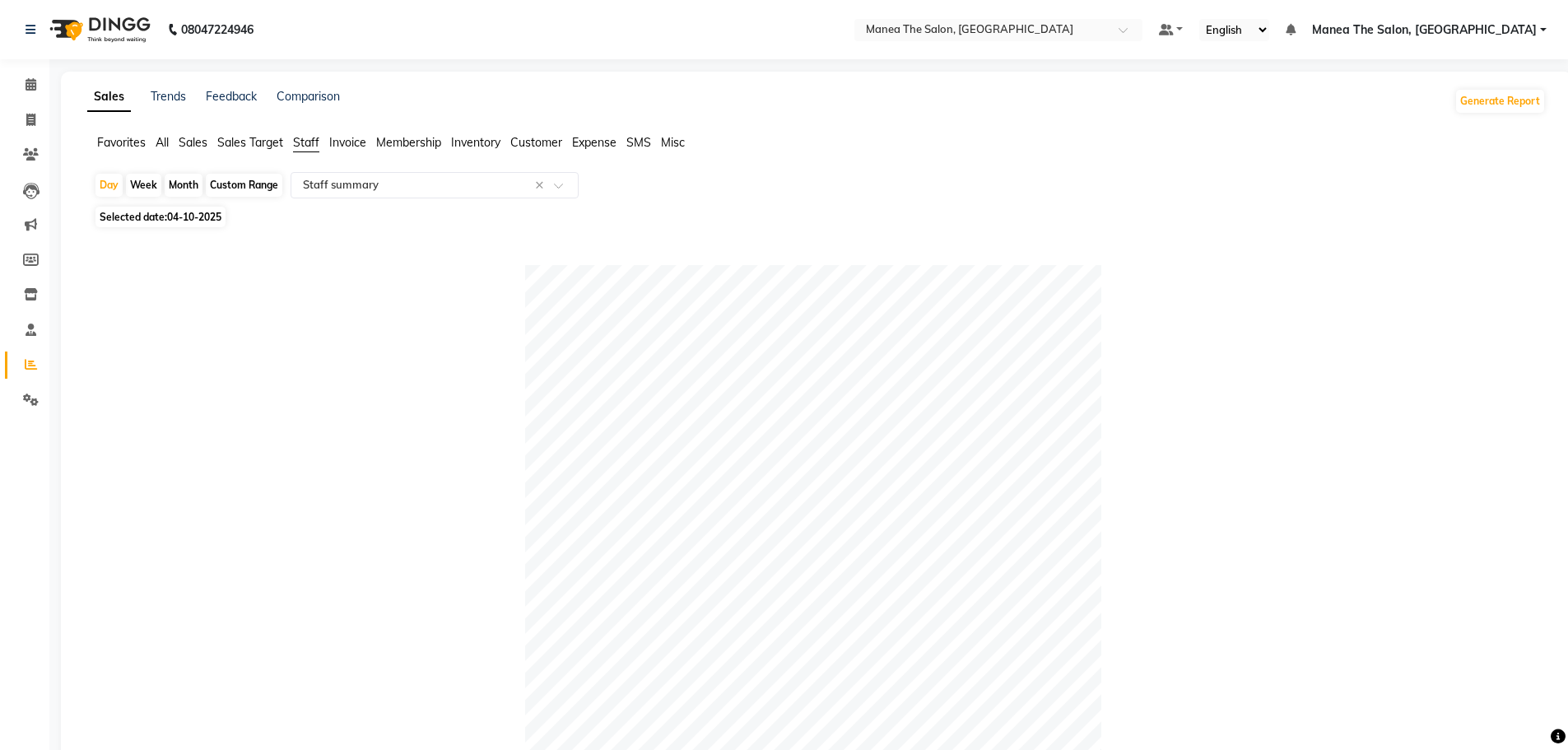
click at [262, 177] on div "Custom Range" at bounding box center [245, 186] width 77 height 23
select select "10"
select select "2025"
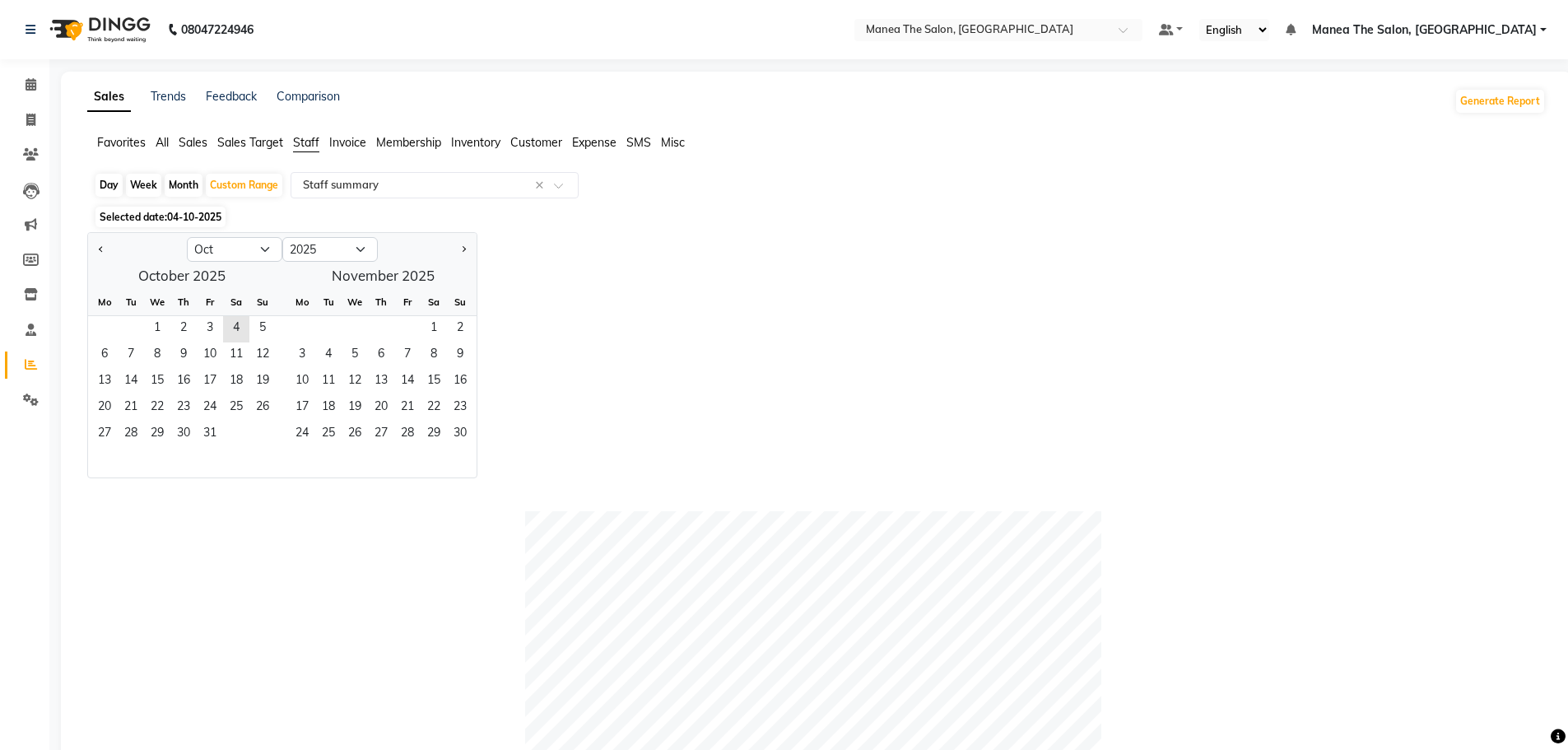
click at [233, 249] on select "Jan Feb Mar Apr May Jun Jul Aug Sep Oct Nov Dec" at bounding box center [234, 250] width 95 height 25
select select "9"
click at [187, 238] on select "Jan Feb Mar Apr May Jun Jul Aug Sep Oct Nov Dec" at bounding box center [234, 250] width 95 height 25
click at [111, 320] on span "1" at bounding box center [104, 329] width 27 height 27
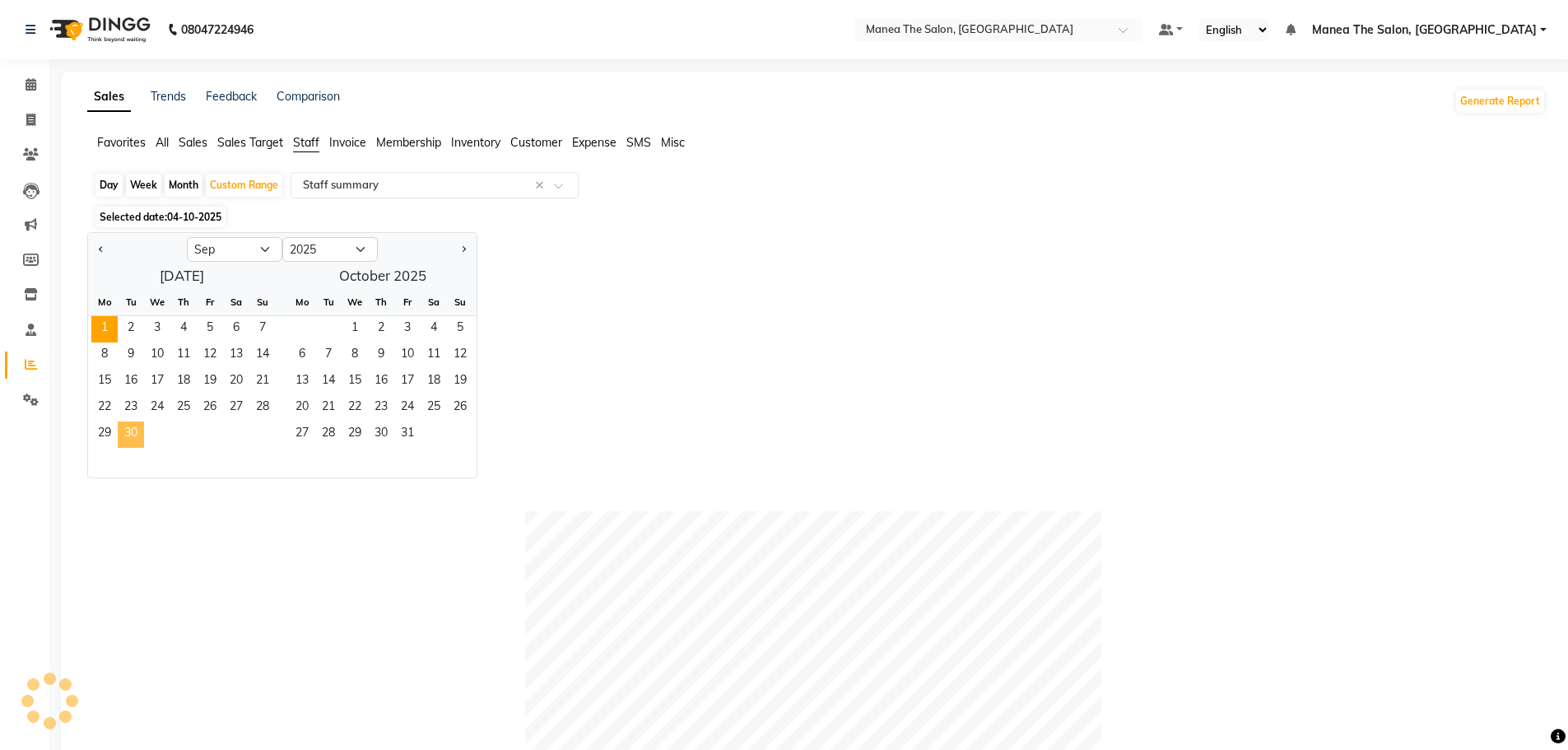
click at [133, 440] on span "30" at bounding box center [131, 435] width 27 height 27
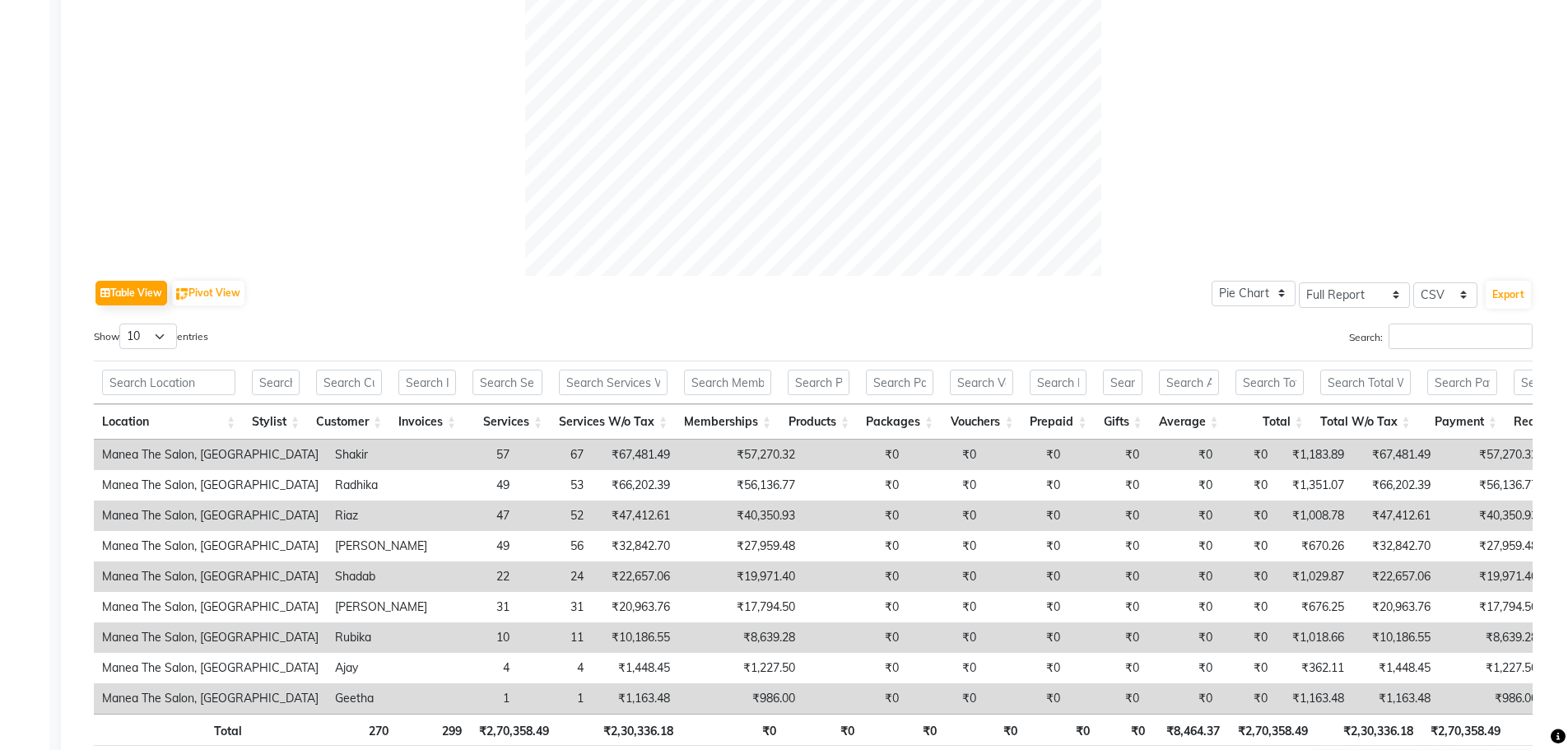
scroll to position [679, 0]
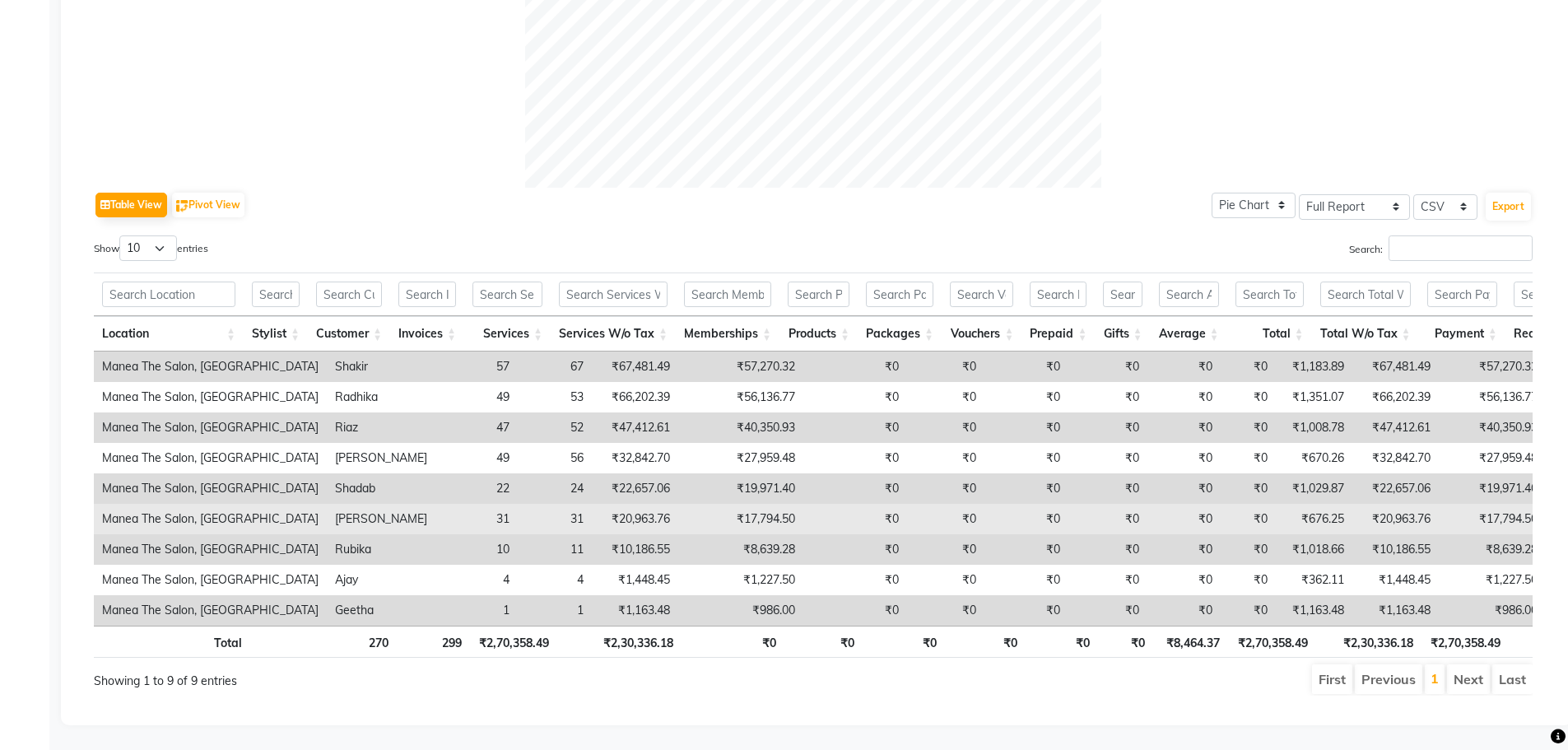
click at [678, 504] on td "₹17,794.50" at bounding box center [741, 520] width 125 height 30
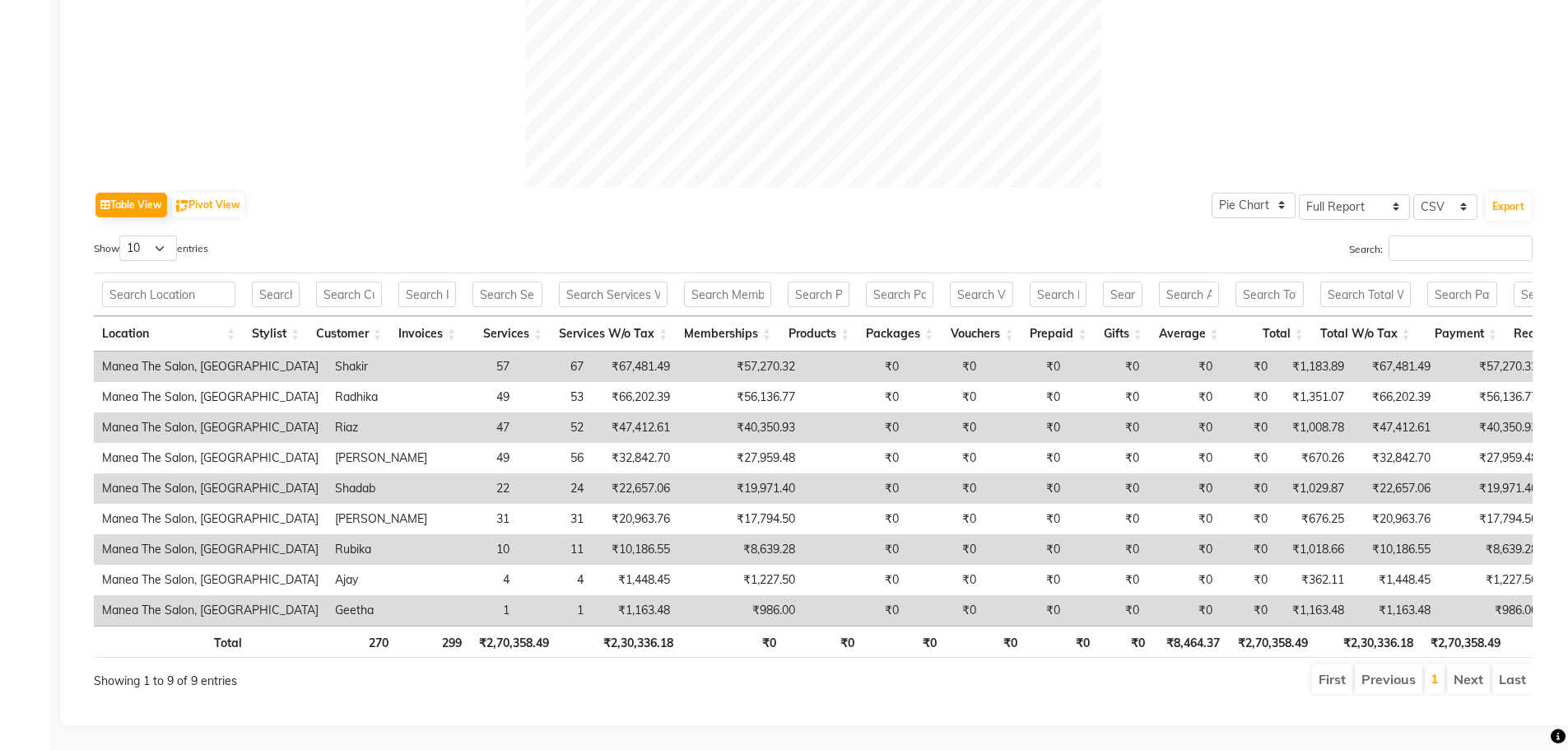
click at [678, 473] on td "₹19,971.40" at bounding box center [741, 488] width 125 height 30
click at [1461, 629] on th "₹2,70,358.49" at bounding box center [1465, 642] width 87 height 32
click at [678, 535] on td "₹8,639.28" at bounding box center [741, 550] width 125 height 30
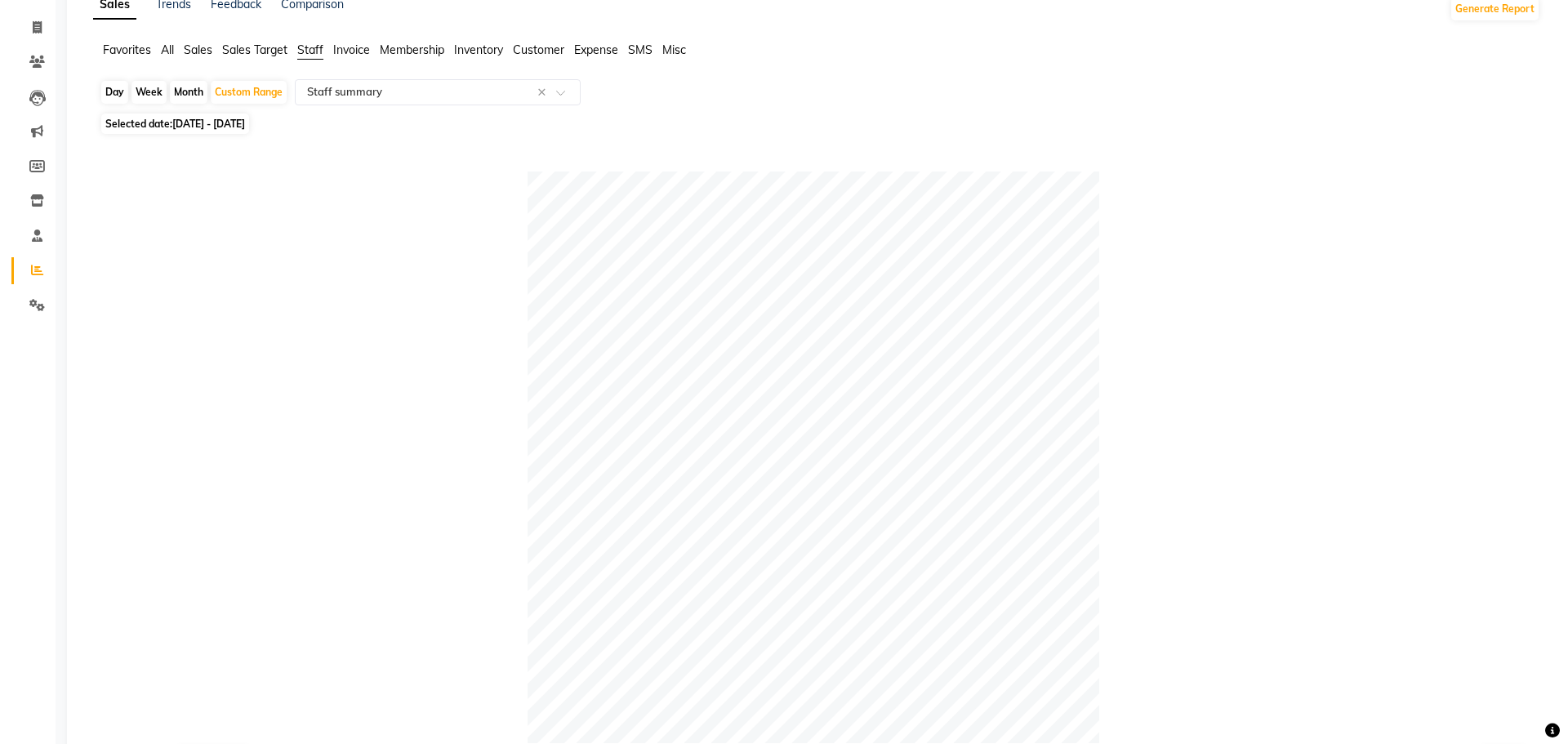
scroll to position [0, 0]
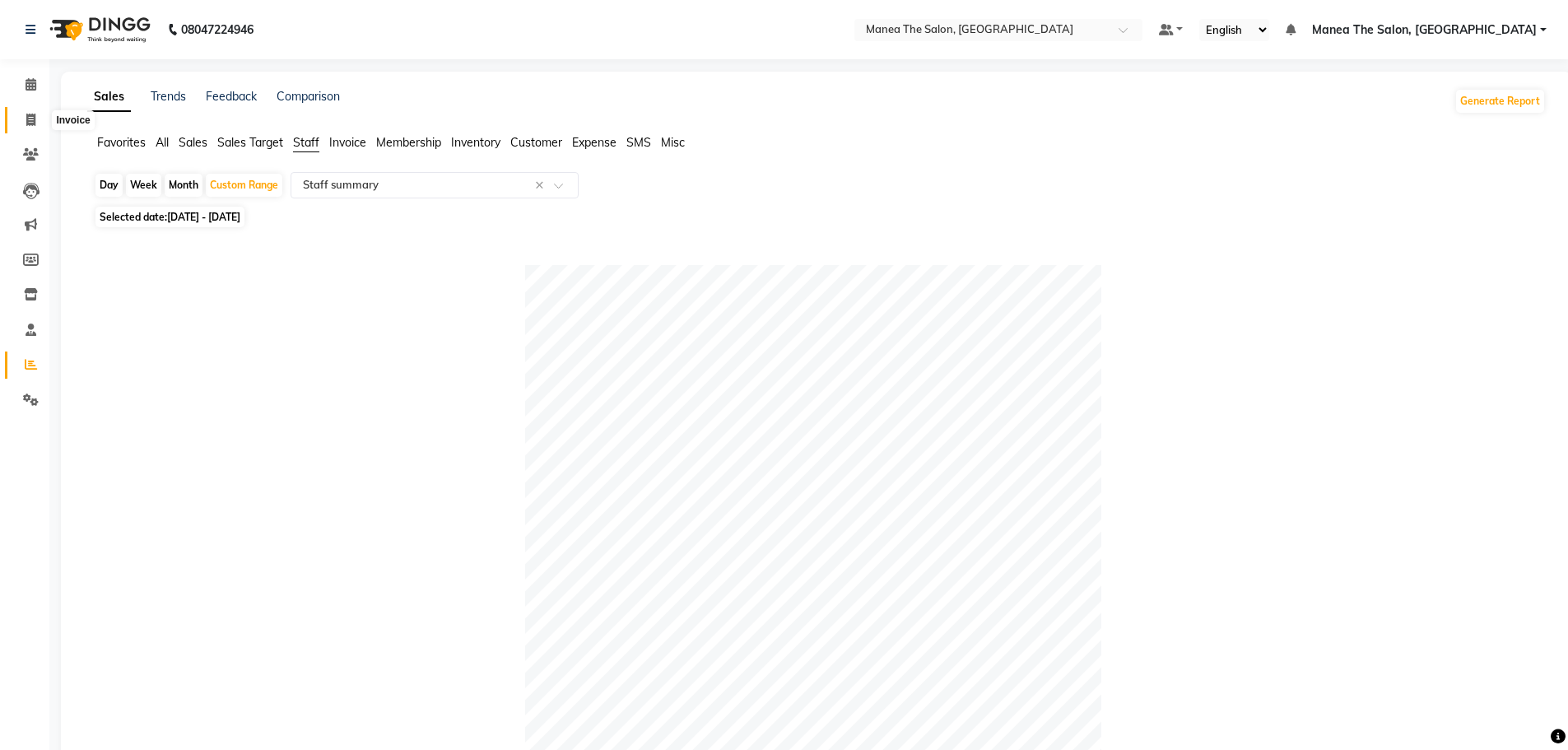
click at [19, 121] on span at bounding box center [30, 121] width 29 height 19
select select "7820"
select select "service"
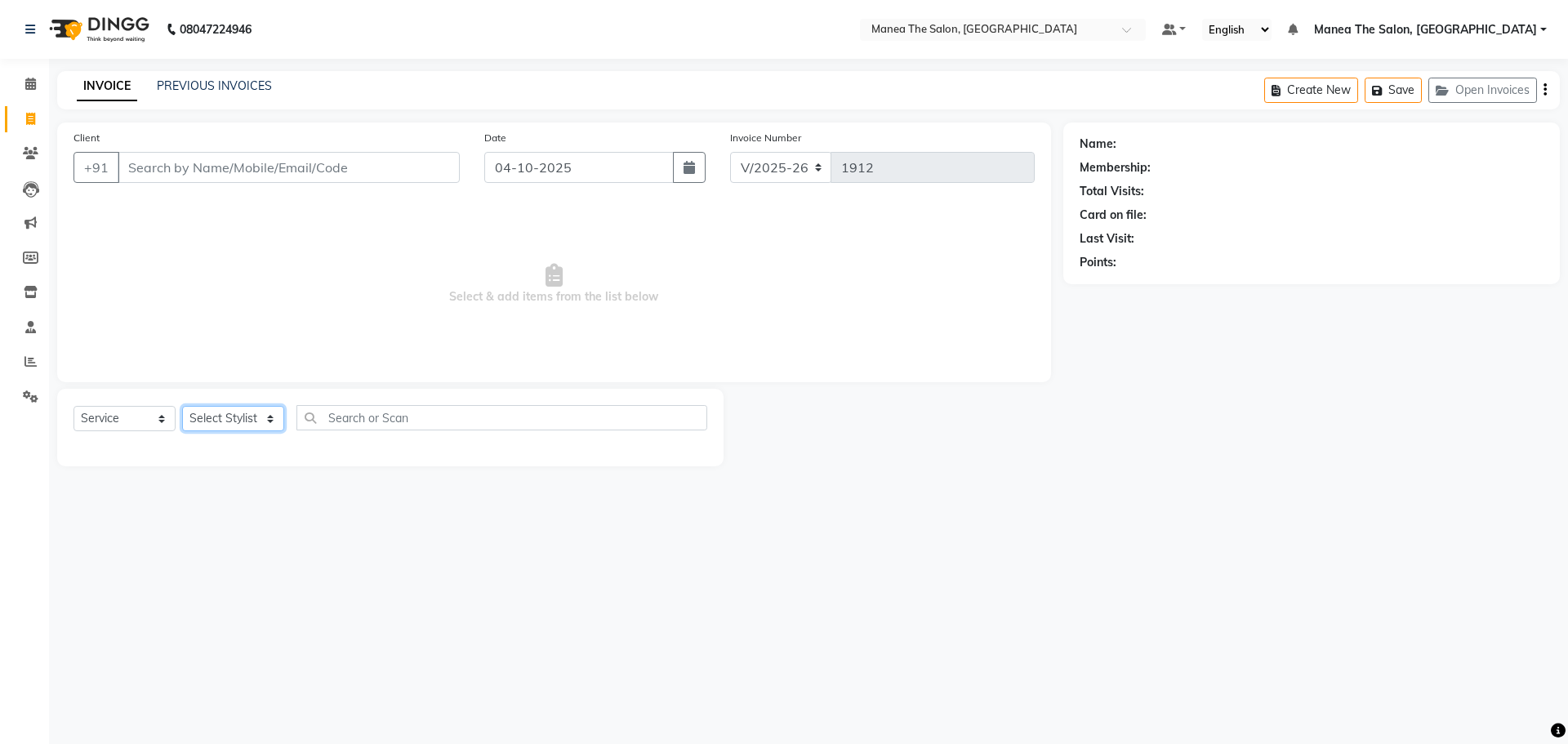
click at [251, 414] on select "Select Stylist Faizan Radhika Riaz Rubika Shadab Shakir Sirisha vinayak" at bounding box center [233, 418] width 102 height 26
select select "88885"
click at [182, 406] on select "Select Stylist Faizan Radhika Riaz Rubika Shadab Shakir Sirisha vinayak" at bounding box center [233, 418] width 102 height 26
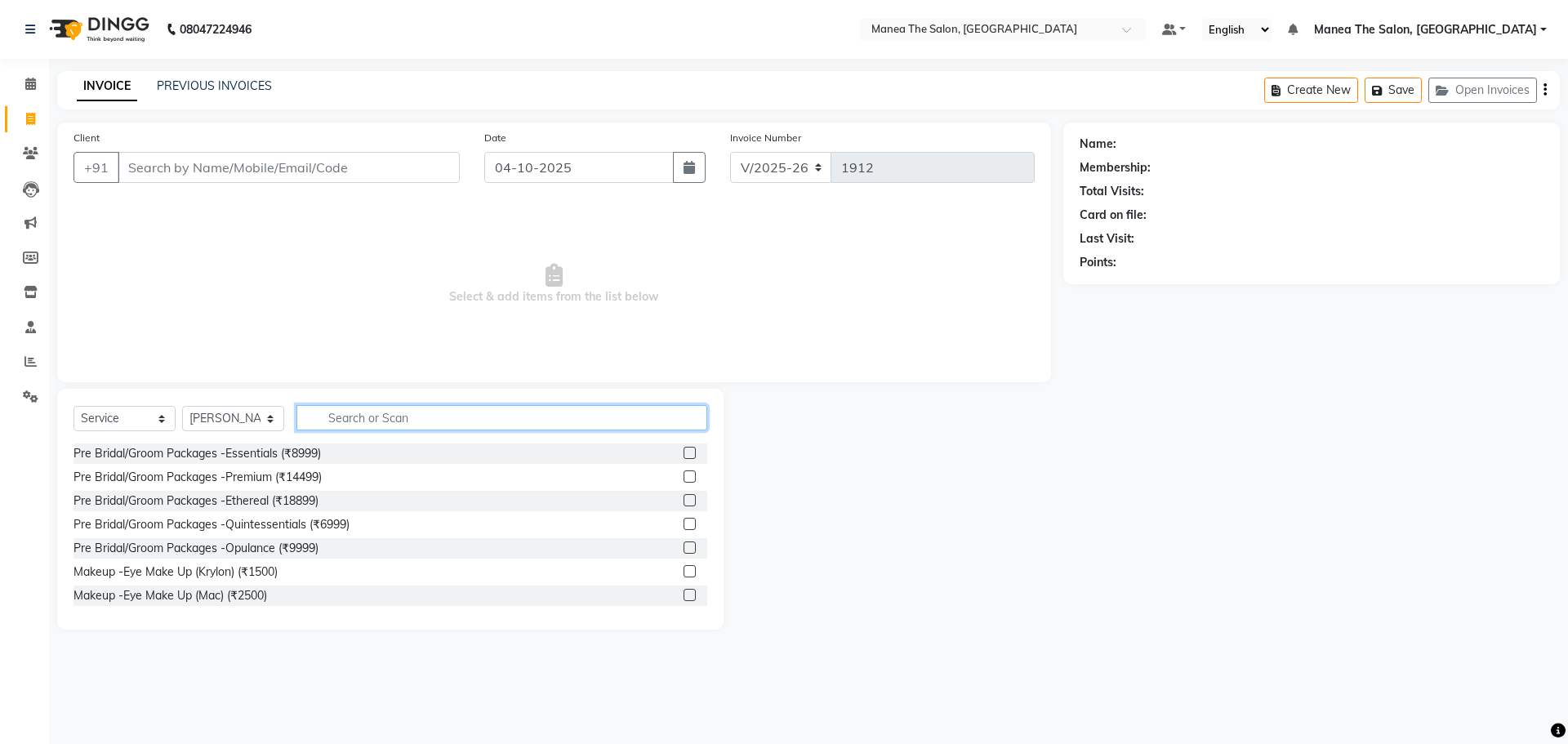
click at [322, 420] on input "text" at bounding box center [502, 418] width 411 height 26
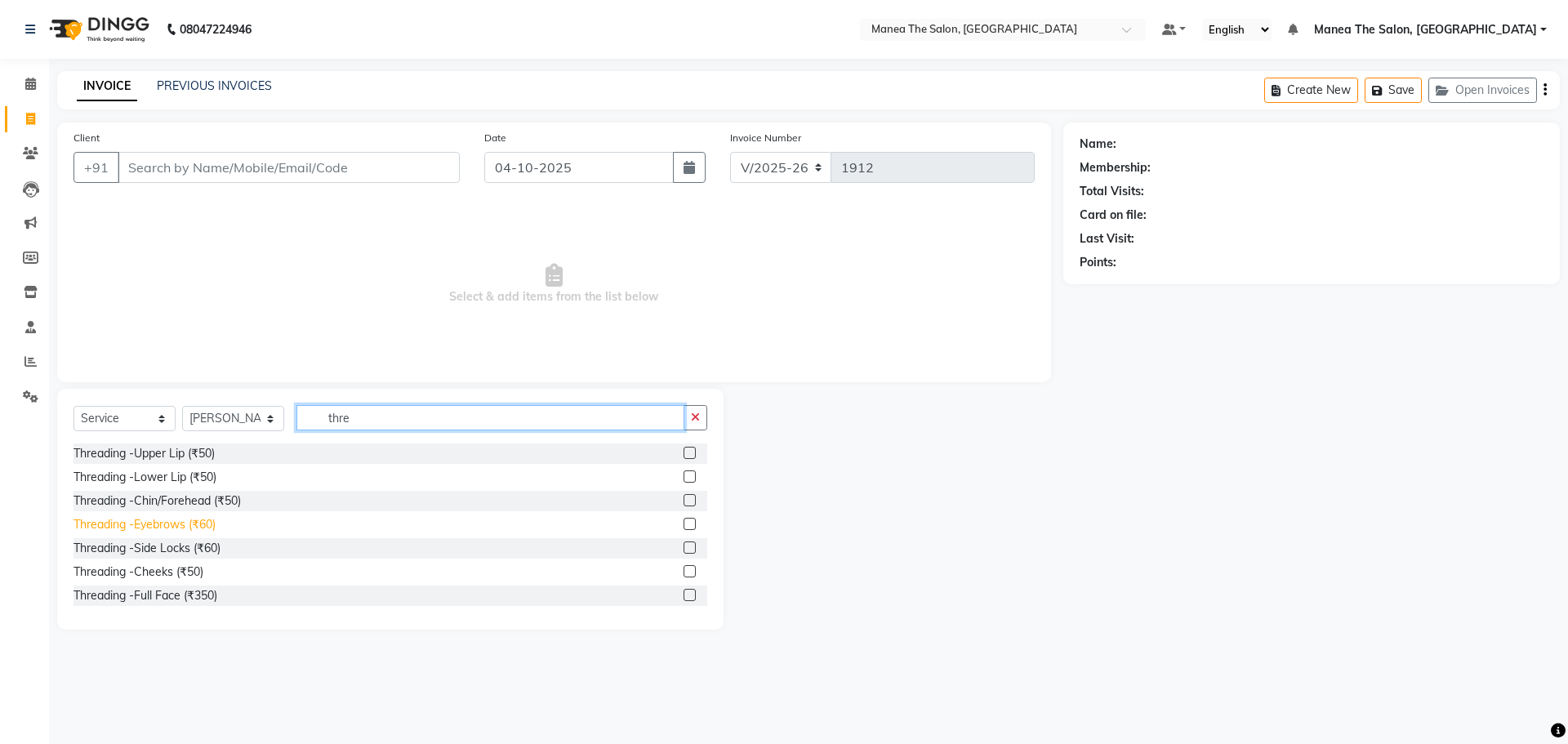
type input "thre"
click at [204, 526] on div "Threading -Eyebrows (₹60)" at bounding box center [144, 524] width 142 height 17
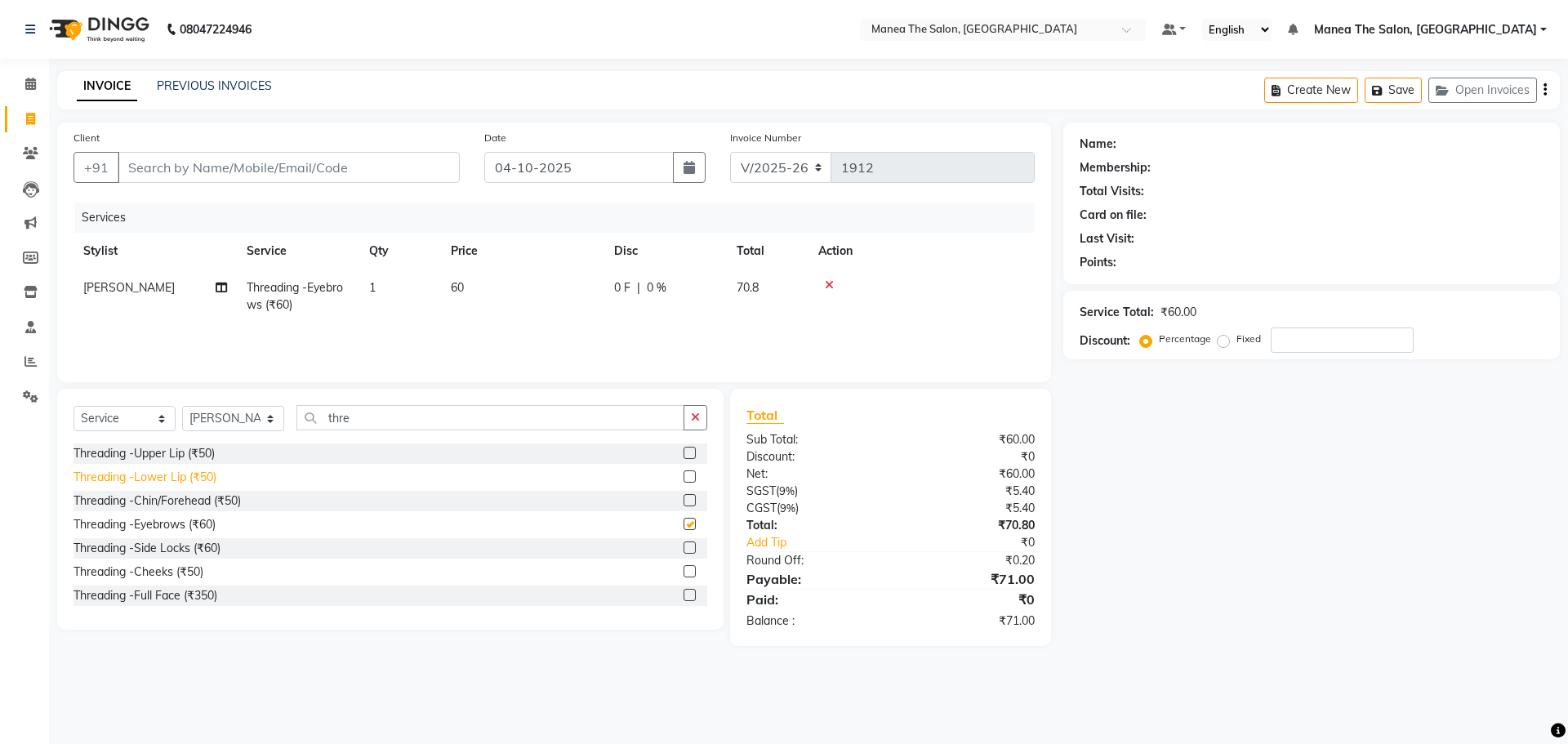
checkbox input "false"
click at [194, 459] on div "Threading -Upper Lip (₹50)" at bounding box center [144, 453] width 142 height 17
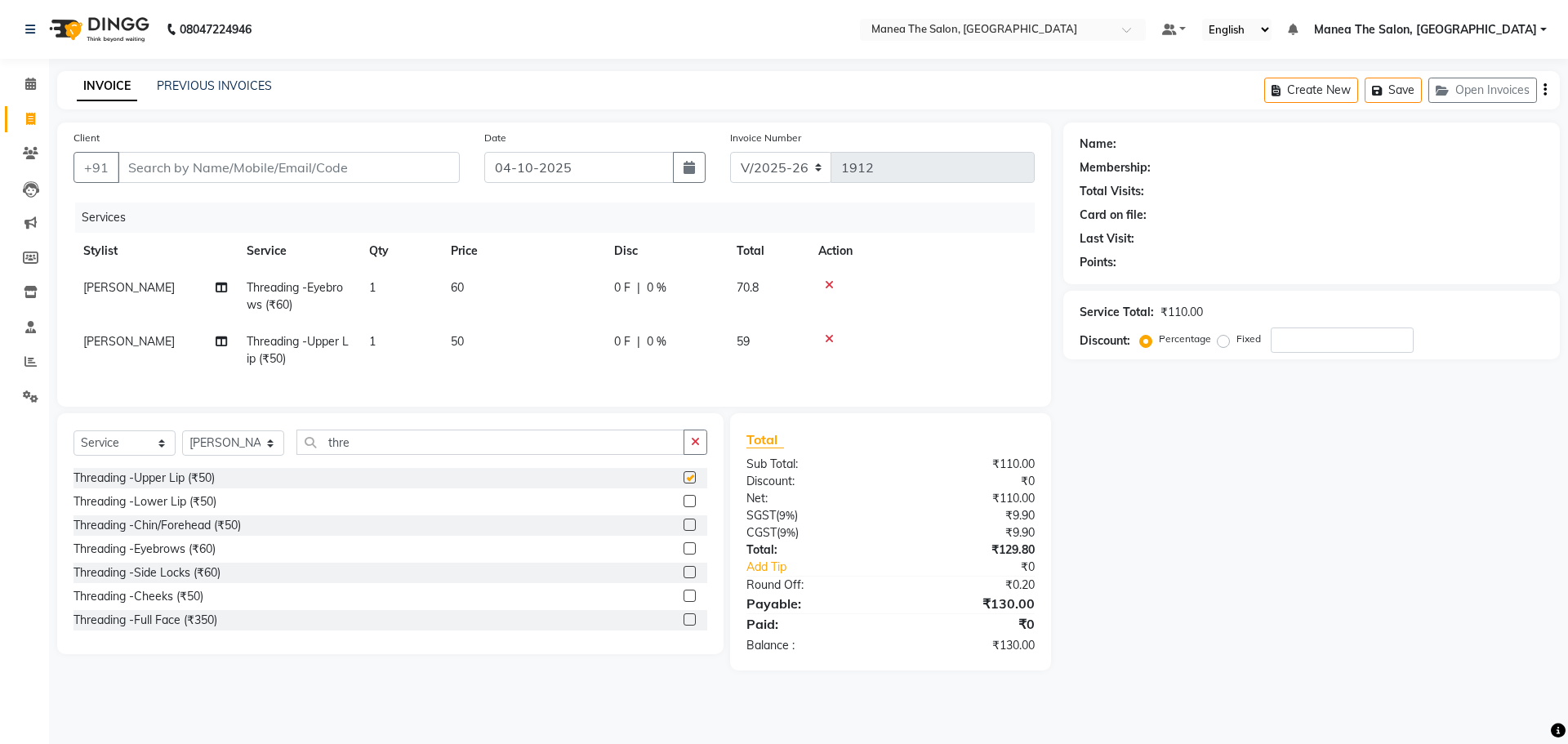
checkbox input "false"
click at [258, 167] on input "Client" at bounding box center [289, 167] width 342 height 31
type input "9"
type input "0"
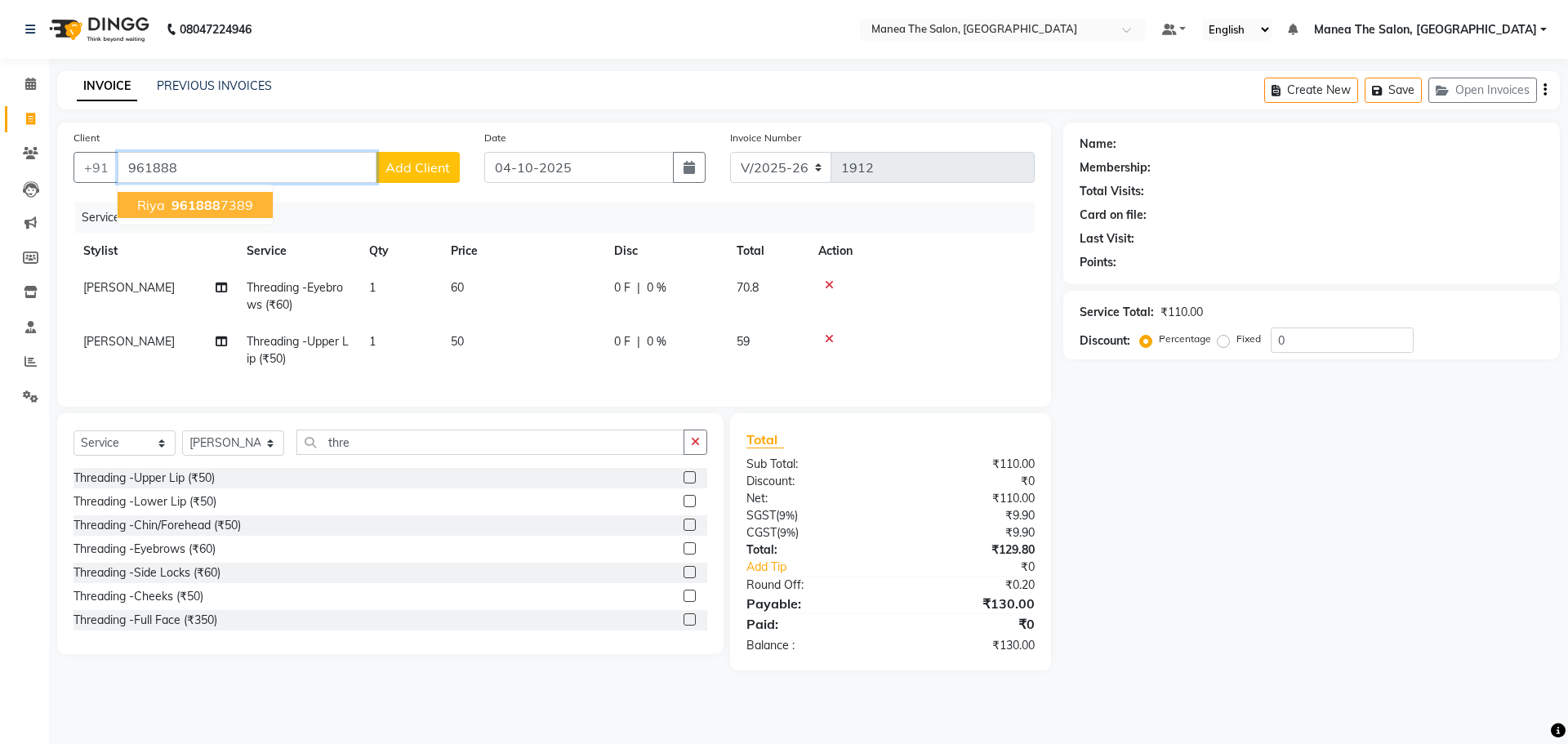
click at [236, 203] on ngb-highlight "961888 7389" at bounding box center [211, 205] width 85 height 16
type input "9618887389"
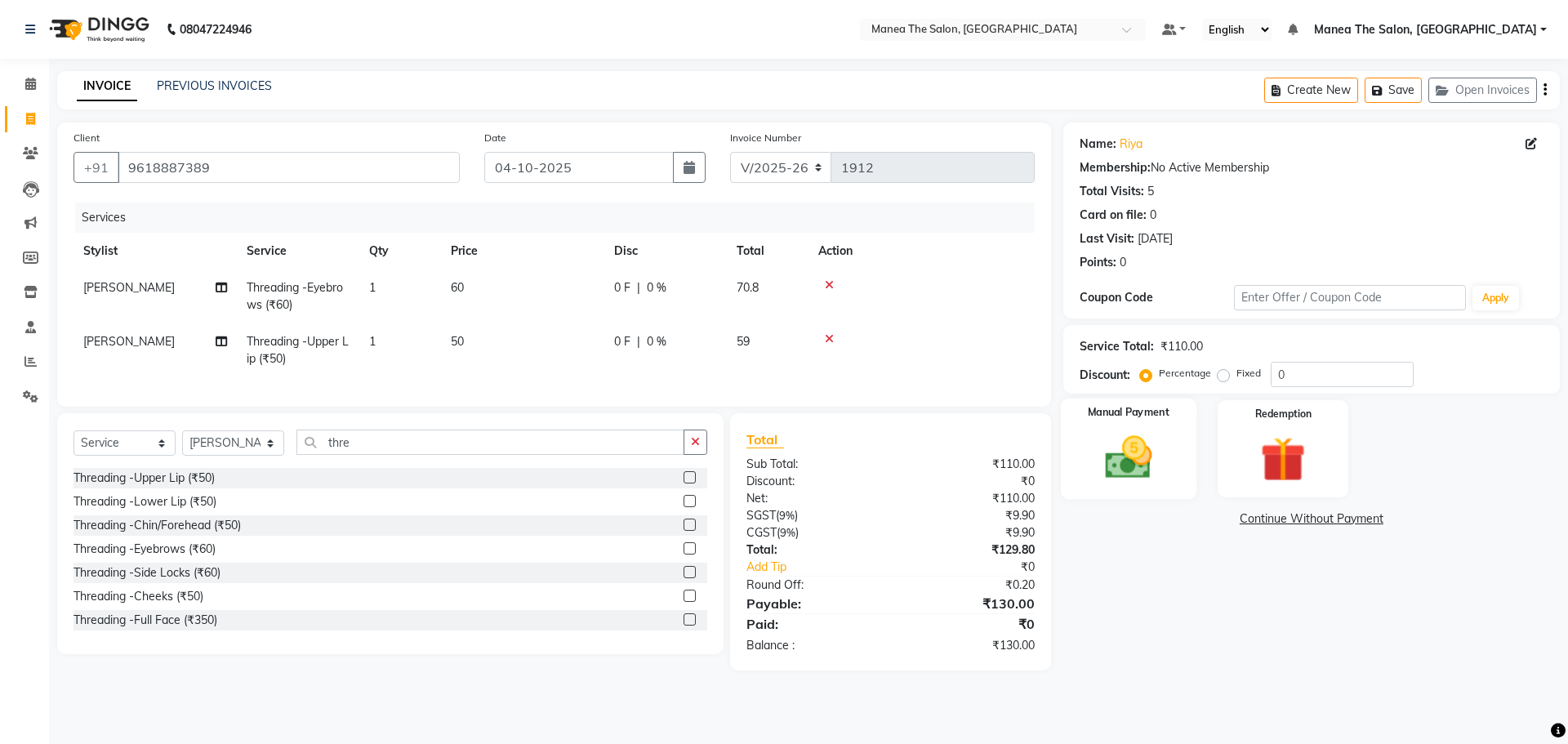
click at [1096, 413] on label "Manual Payment" at bounding box center [1129, 414] width 81 height 16
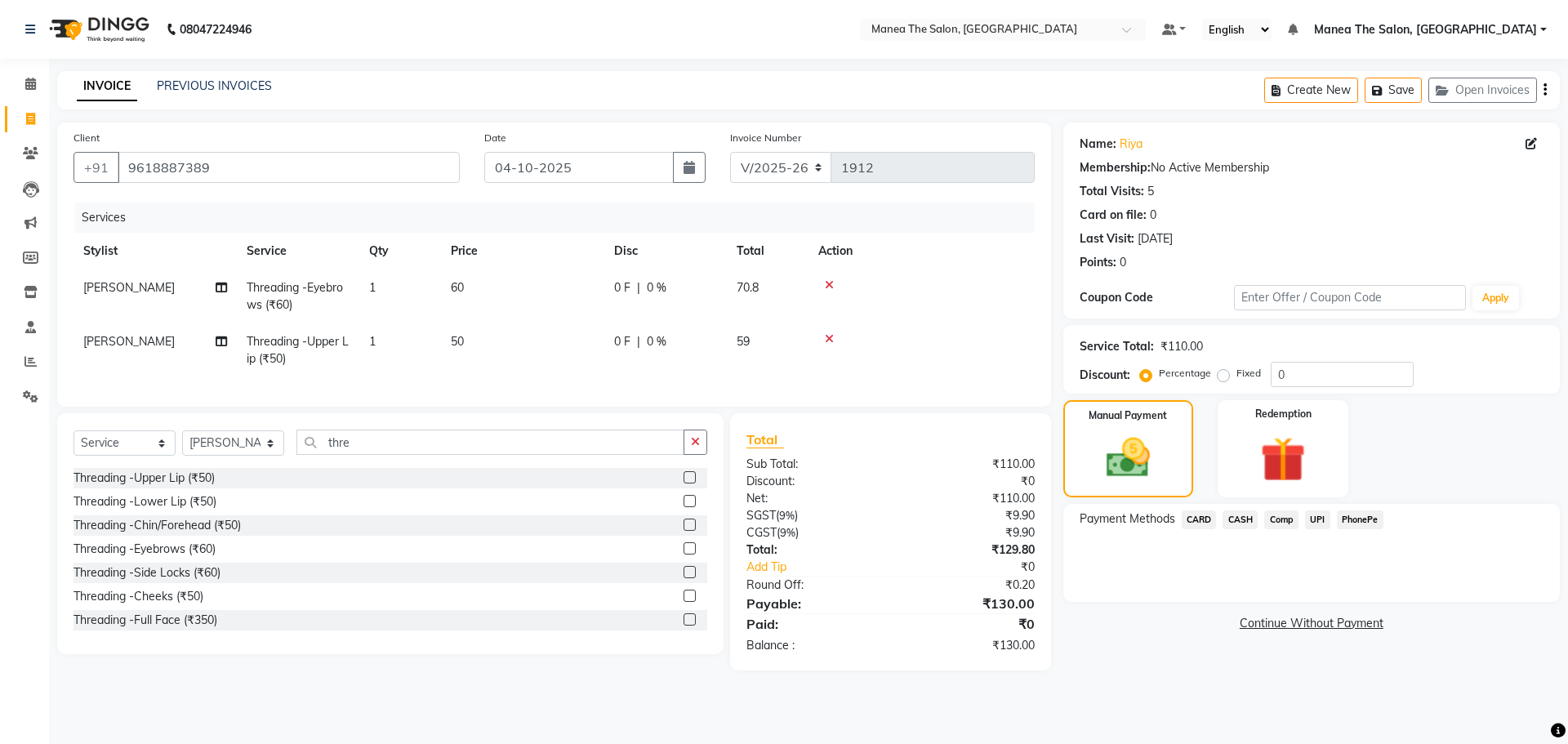
click at [1375, 520] on span "PhonePe" at bounding box center [1360, 520] width 47 height 19
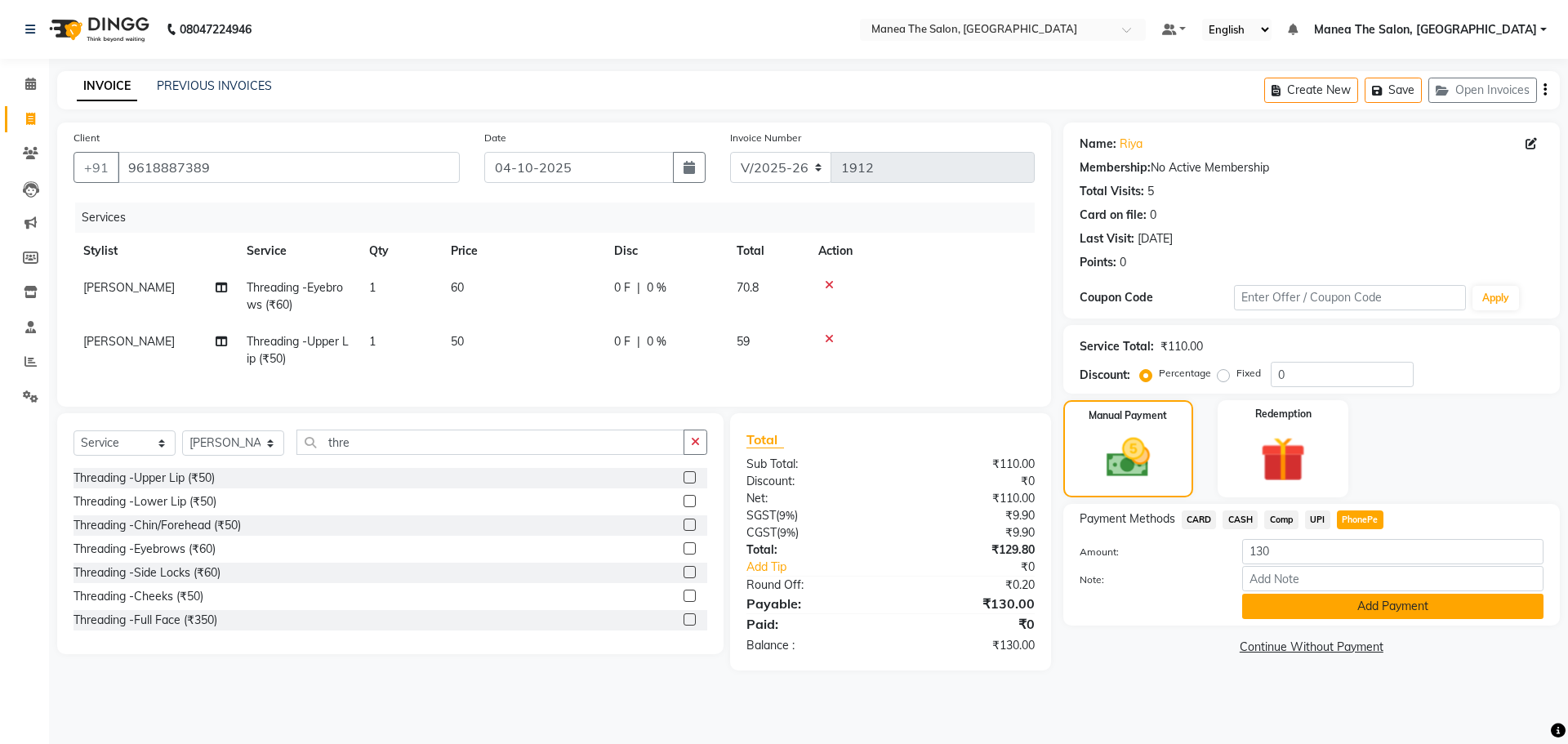
click at [1486, 599] on button "Add Payment" at bounding box center [1393, 607] width 301 height 26
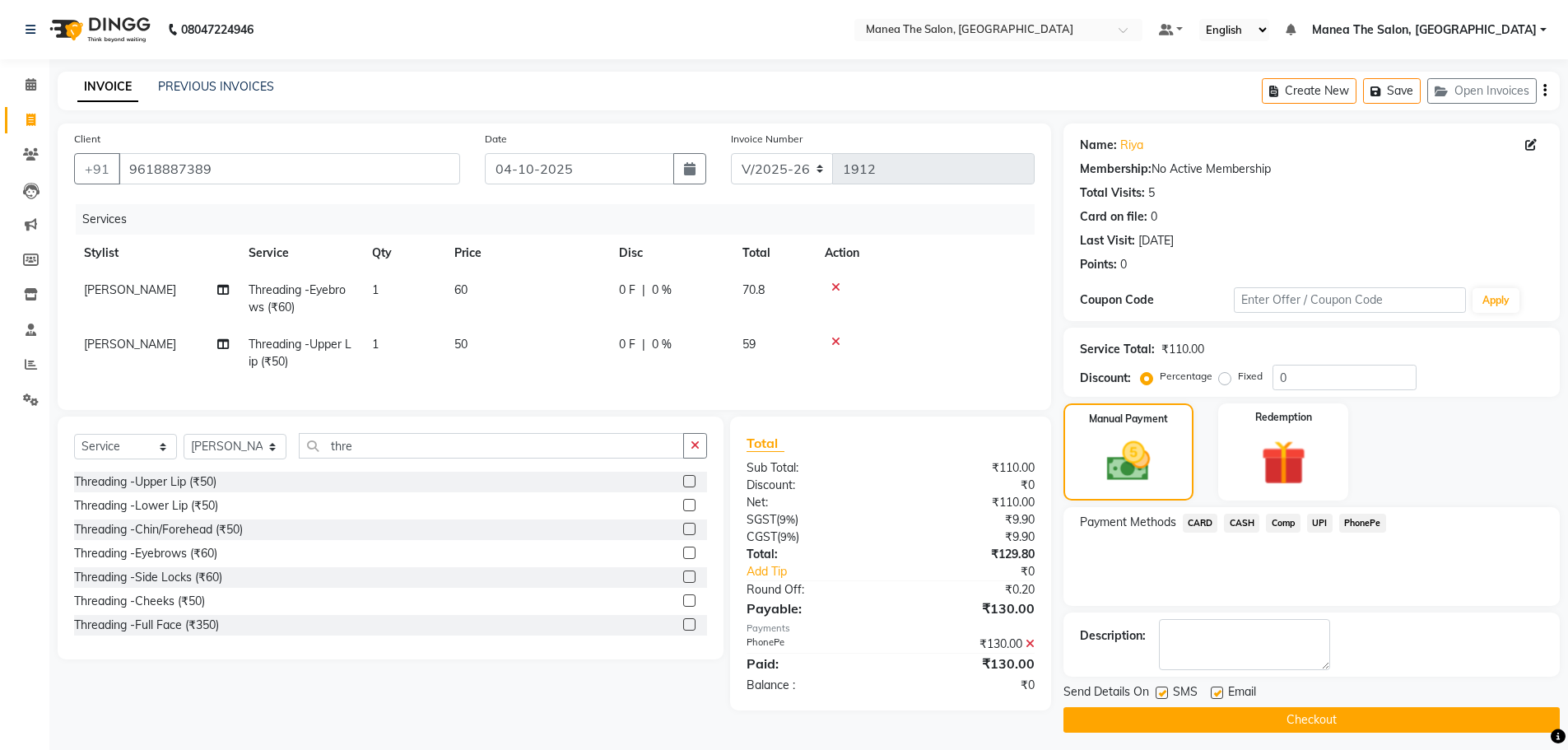
click at [1215, 687] on label at bounding box center [1217, 693] width 12 height 12
click at [1215, 688] on input "checkbox" at bounding box center [1216, 694] width 11 height 11
checkbox input "false"
click at [1223, 724] on button "Checkout" at bounding box center [1312, 720] width 496 height 26
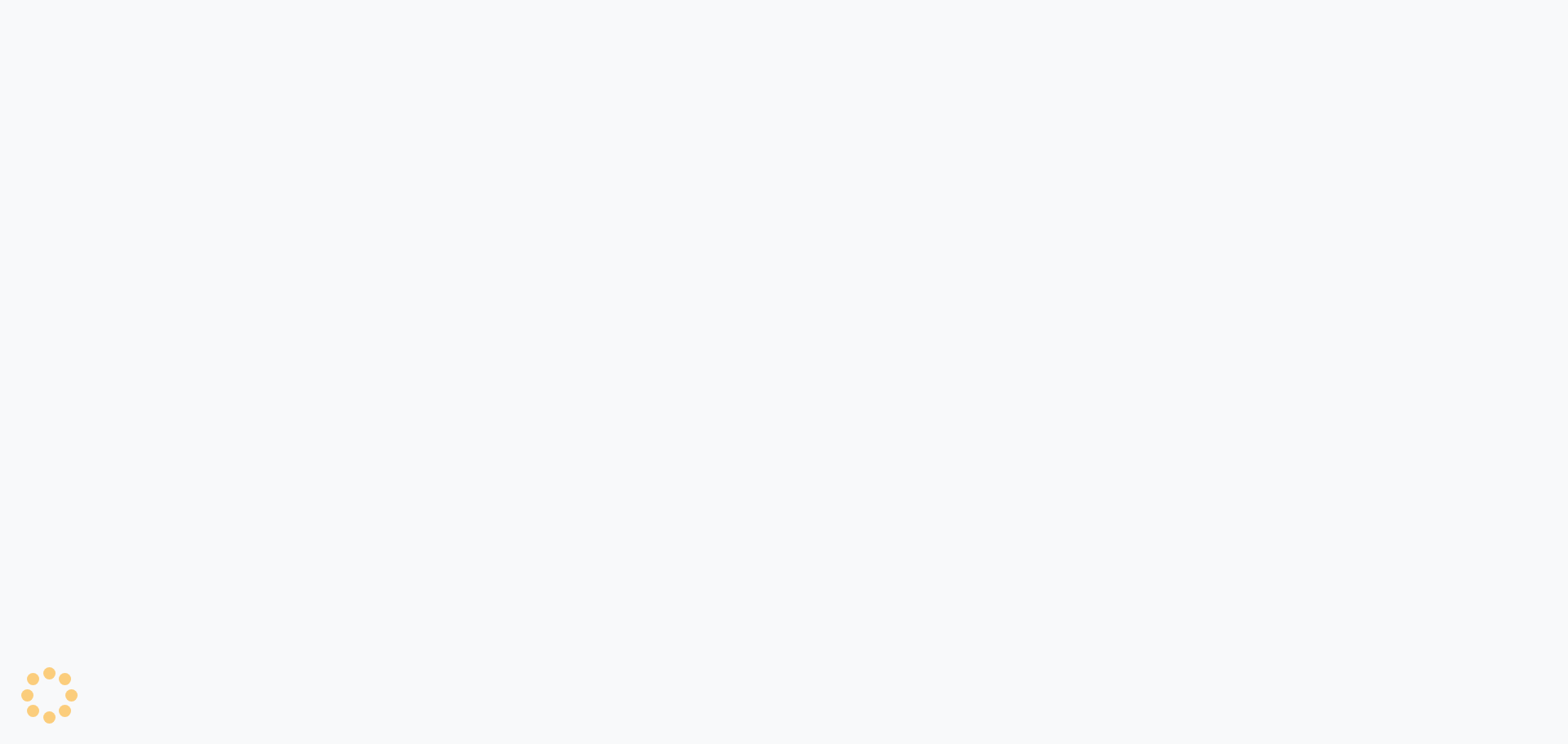
select select "7820"
select select "service"
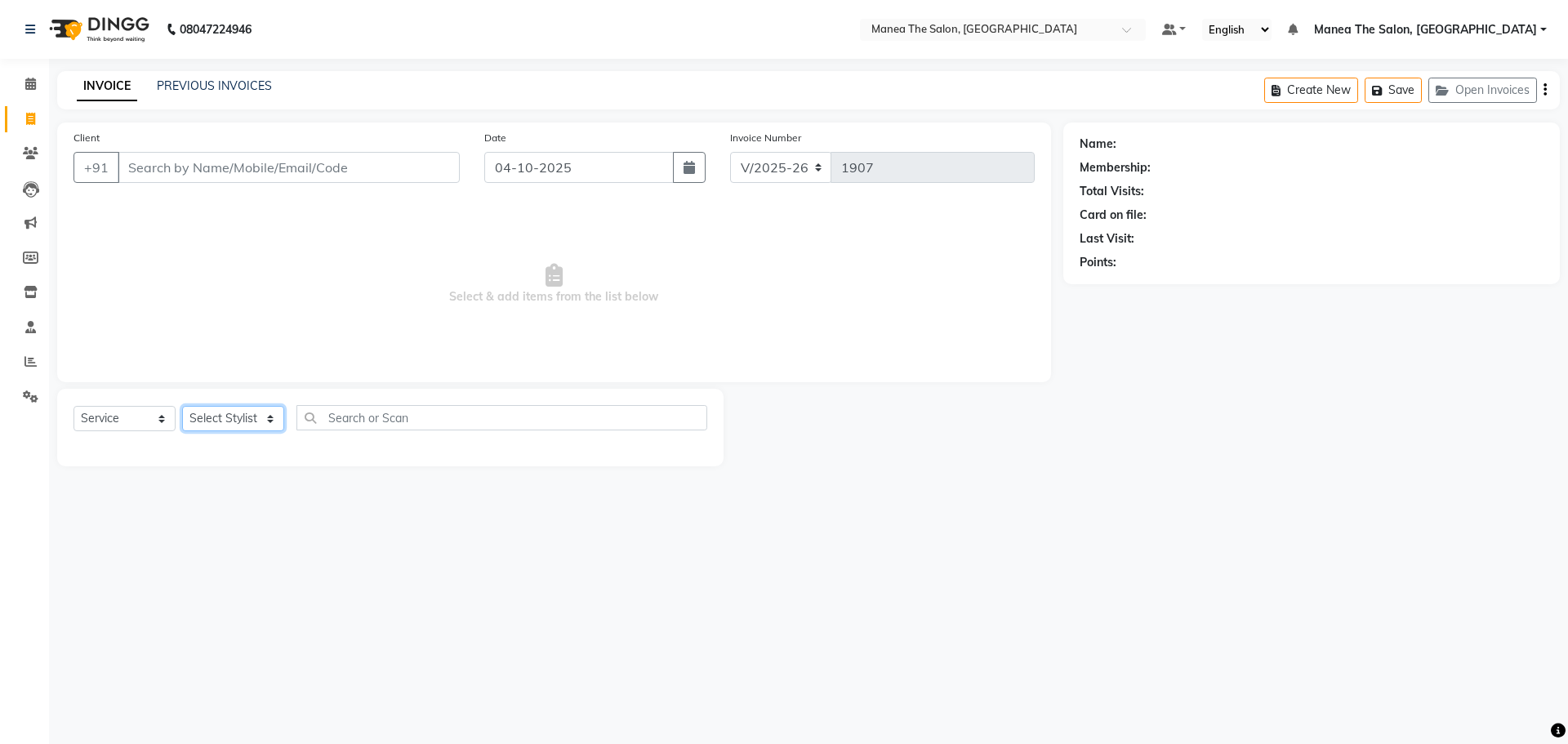
click at [245, 416] on select "Select Stylist [PERSON_NAME] [PERSON_NAME] Rubika [PERSON_NAME] [PERSON_NAME]" at bounding box center [233, 418] width 102 height 26
select select "86024"
click at [182, 406] on select "Select Stylist [PERSON_NAME] [PERSON_NAME] Rubika [PERSON_NAME] [PERSON_NAME]" at bounding box center [233, 418] width 102 height 26
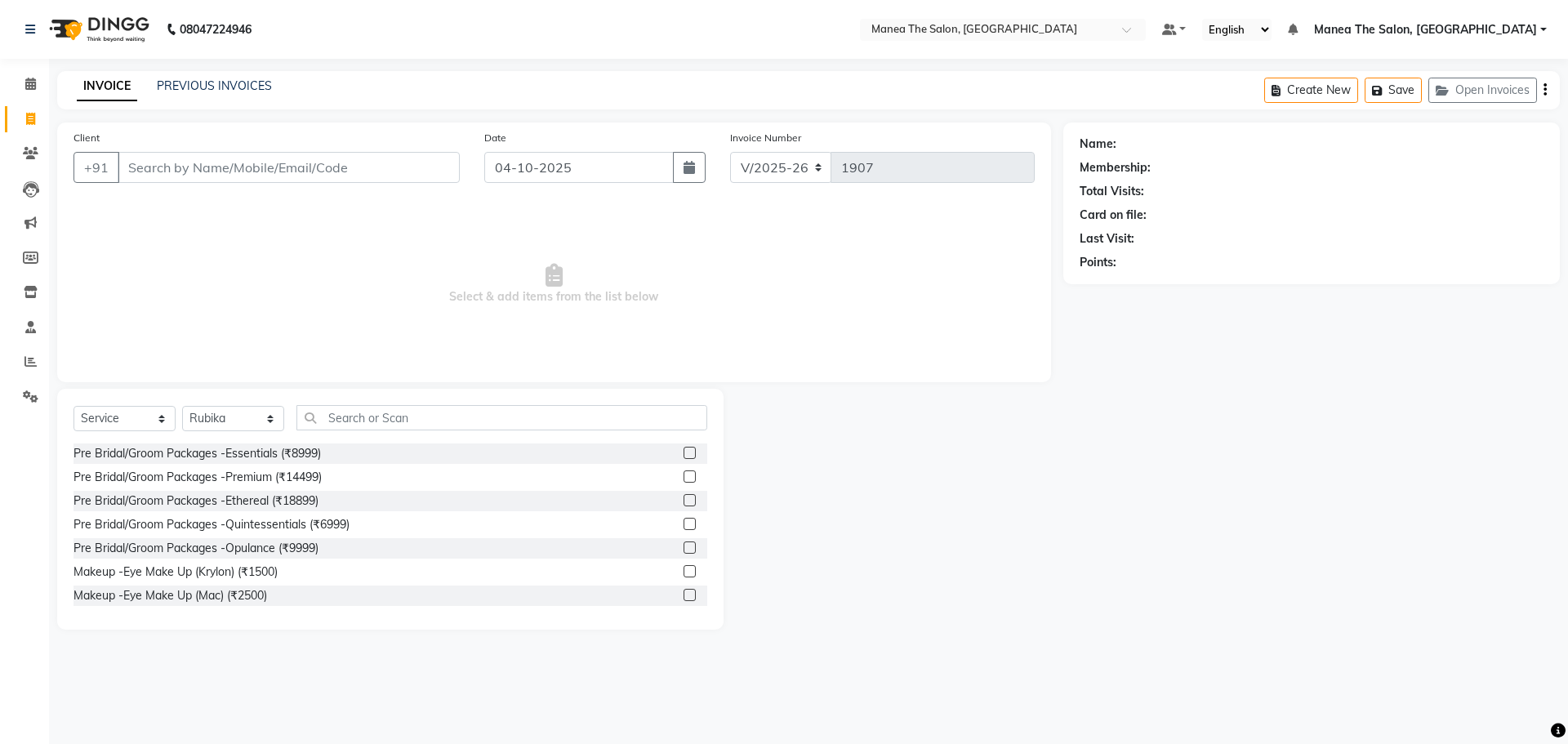
click at [338, 431] on div "Select Service Product Membership Package Voucher Prepaid Gift Card Select Styl…" at bounding box center [390, 424] width 634 height 38
click at [341, 414] on input "text" at bounding box center [502, 418] width 411 height 26
type input "c"
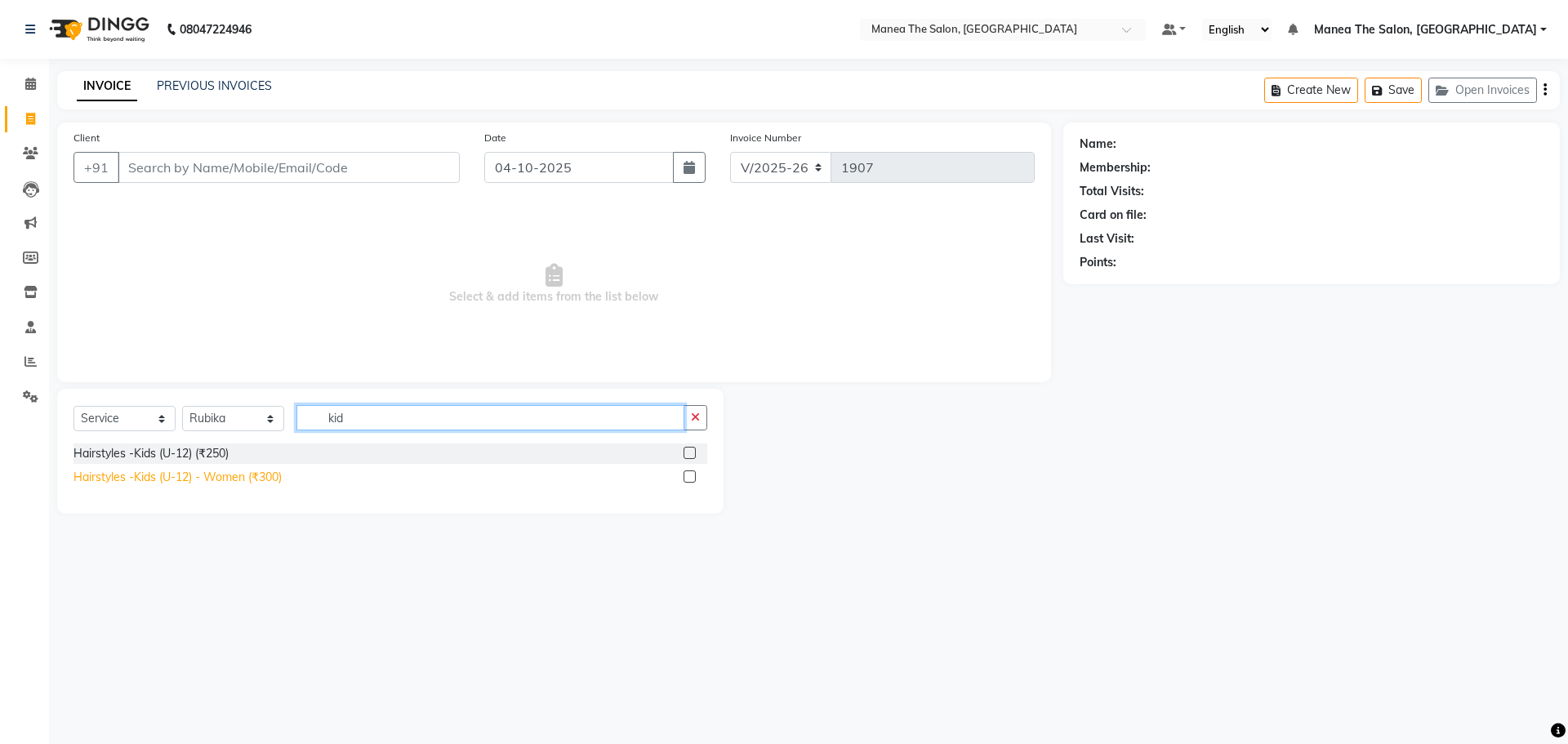
type input "kid"
click at [217, 479] on div "Hairstyles -Kids (U-12) - Women (₹300)" at bounding box center [177, 477] width 208 height 17
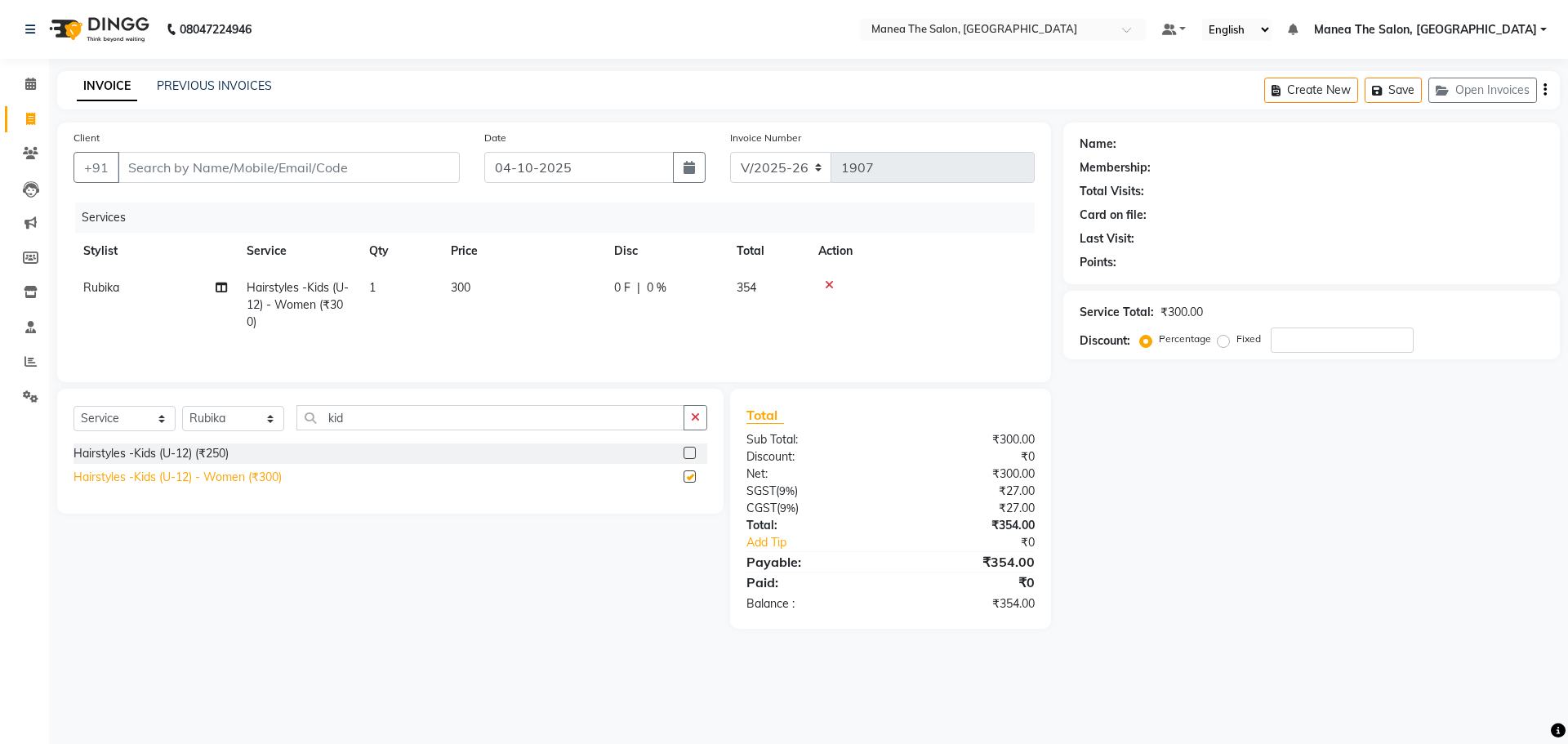
checkbox input "false"
click at [205, 457] on div "Hairstyles -Kids (U-12) (₹250)" at bounding box center [151, 453] width 155 height 17
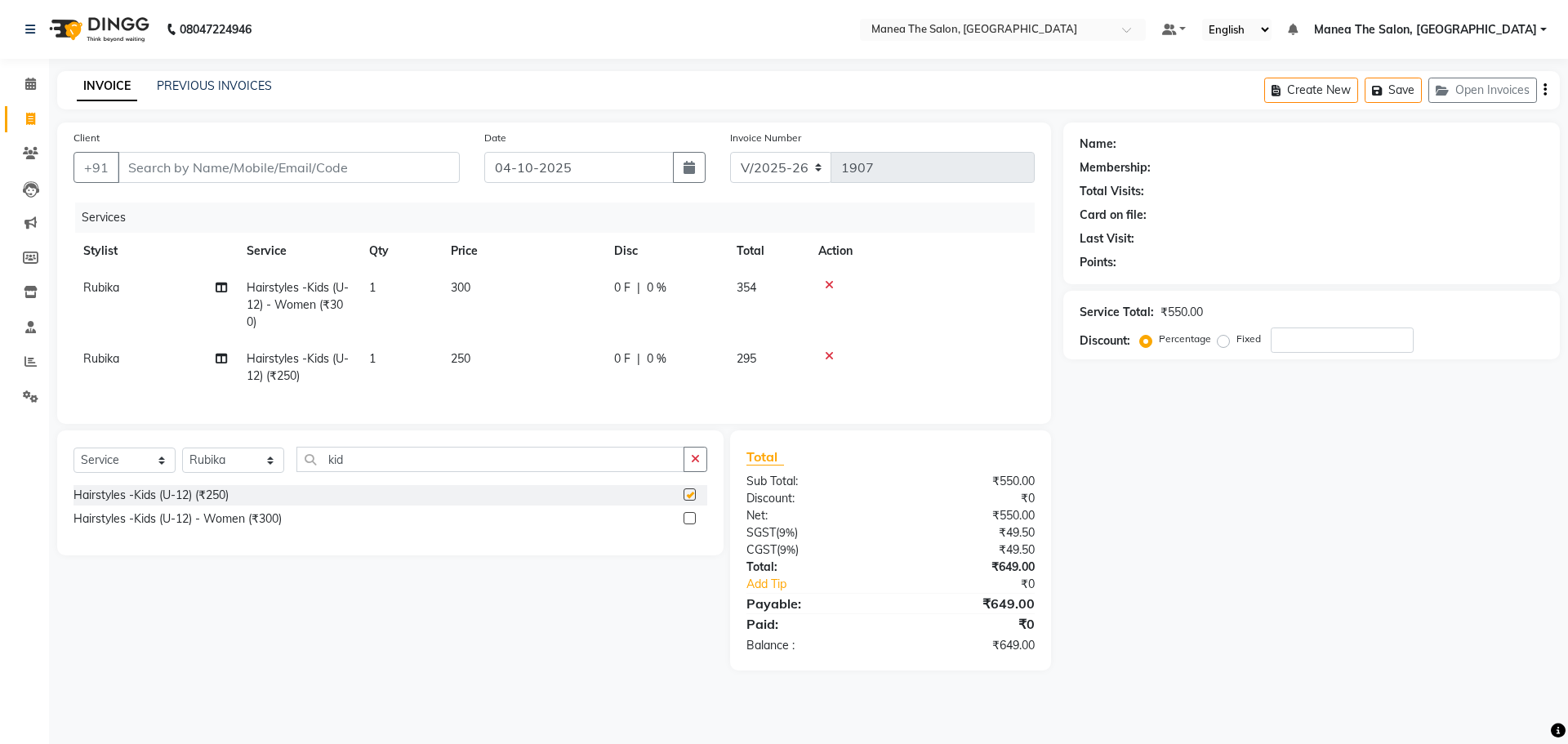
checkbox input "false"
click at [828, 289] on icon at bounding box center [830, 284] width 9 height 12
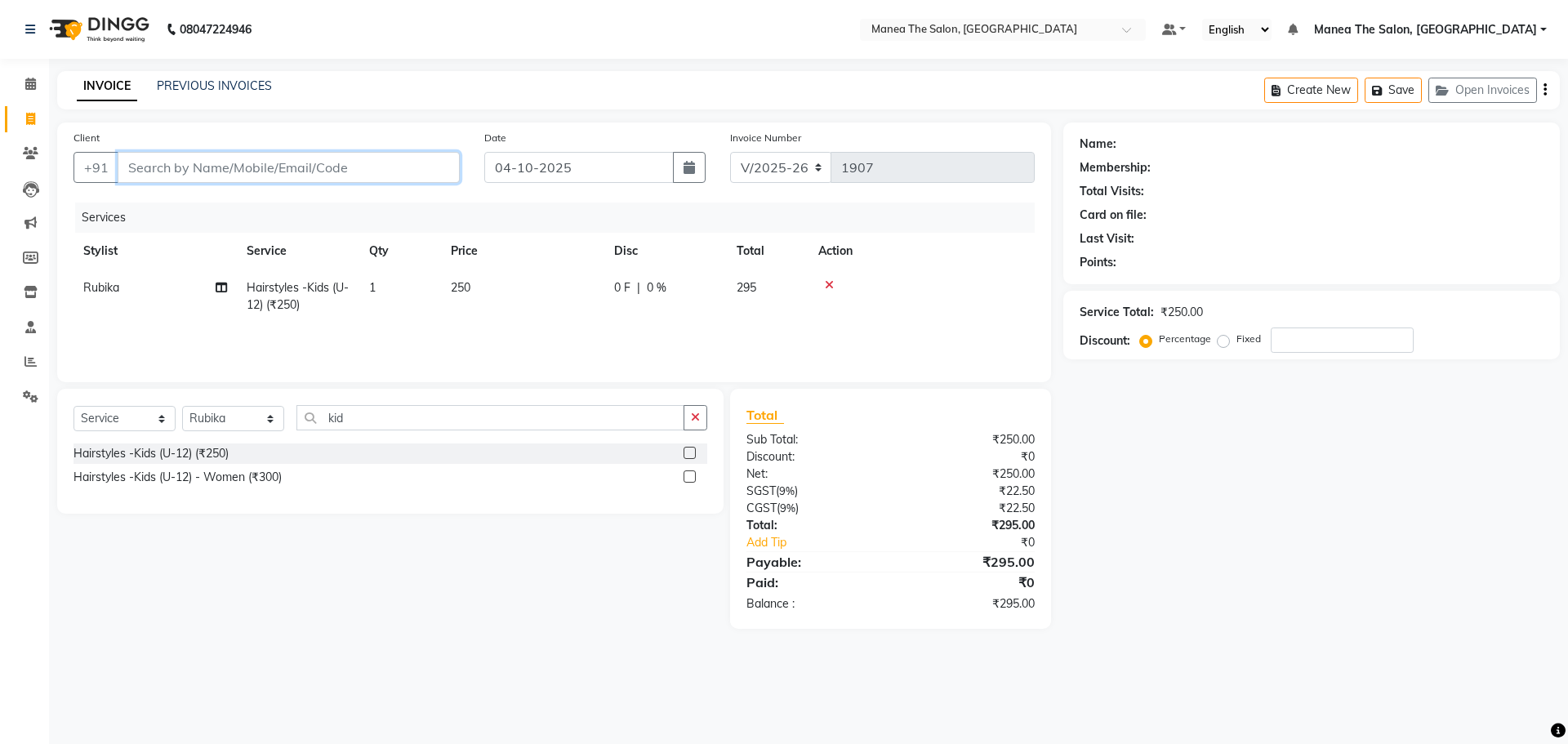
click at [331, 174] on input "Client" at bounding box center [289, 167] width 342 height 31
click at [825, 285] on icon at bounding box center [830, 284] width 9 height 12
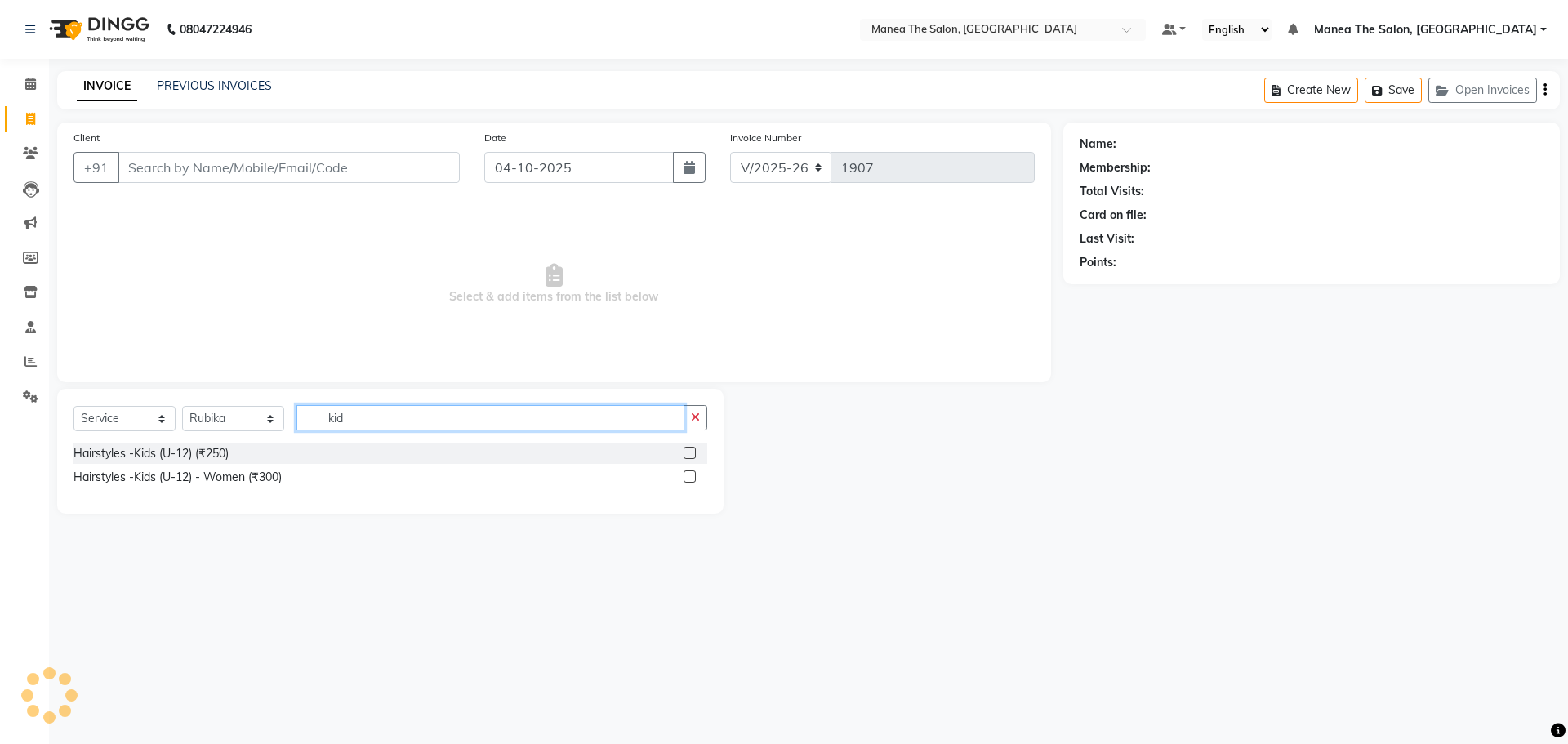
click at [356, 416] on input "kid" at bounding box center [490, 418] width 388 height 26
type input "k"
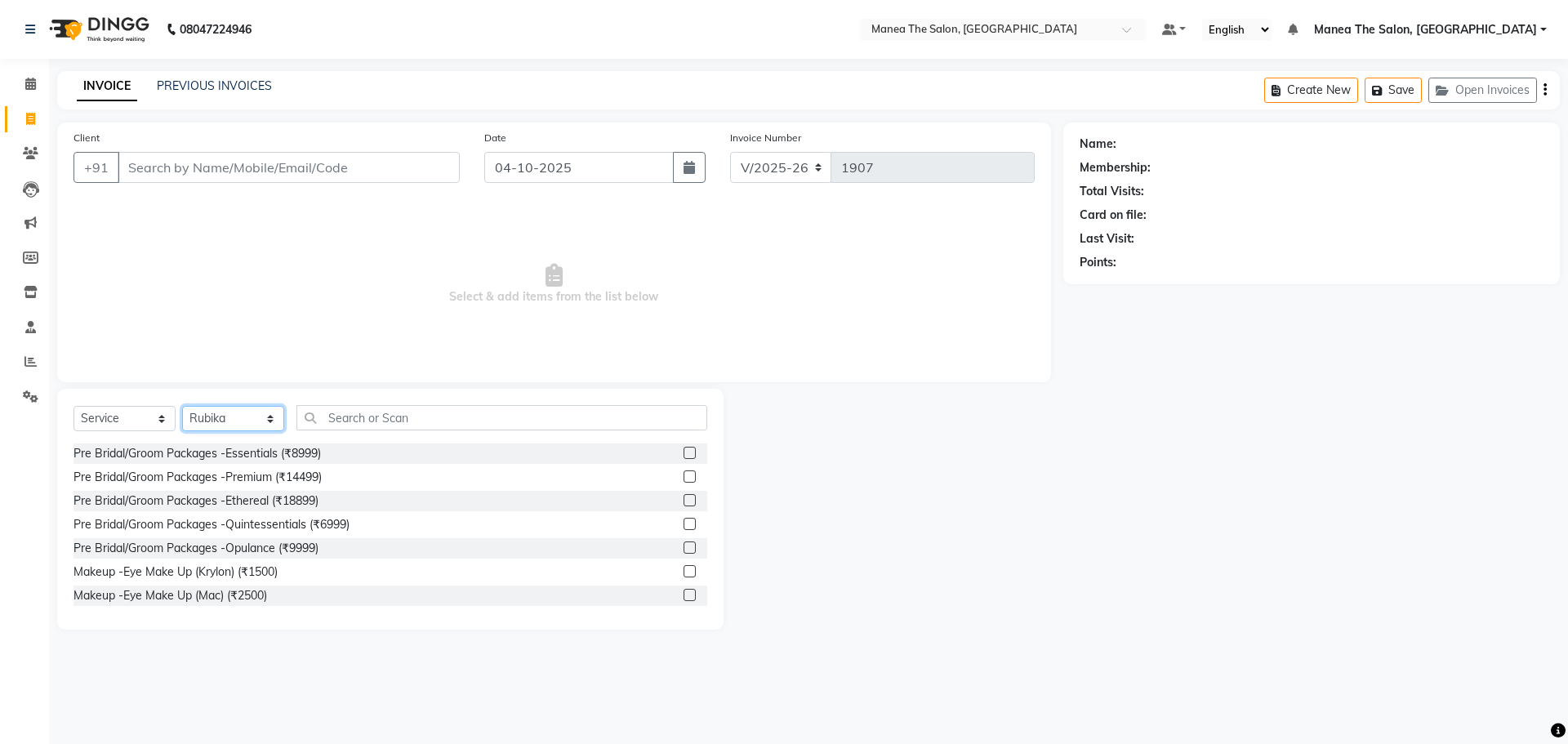
click at [249, 419] on select "Select Stylist [PERSON_NAME] [PERSON_NAME] Rubika [PERSON_NAME] [PERSON_NAME]" at bounding box center [233, 418] width 102 height 26
select select "69986"
click at [182, 406] on select "Select Stylist [PERSON_NAME] [PERSON_NAME] Rubika [PERSON_NAME] [PERSON_NAME]" at bounding box center [233, 418] width 102 height 26
click at [313, 410] on input "text" at bounding box center [502, 418] width 411 height 26
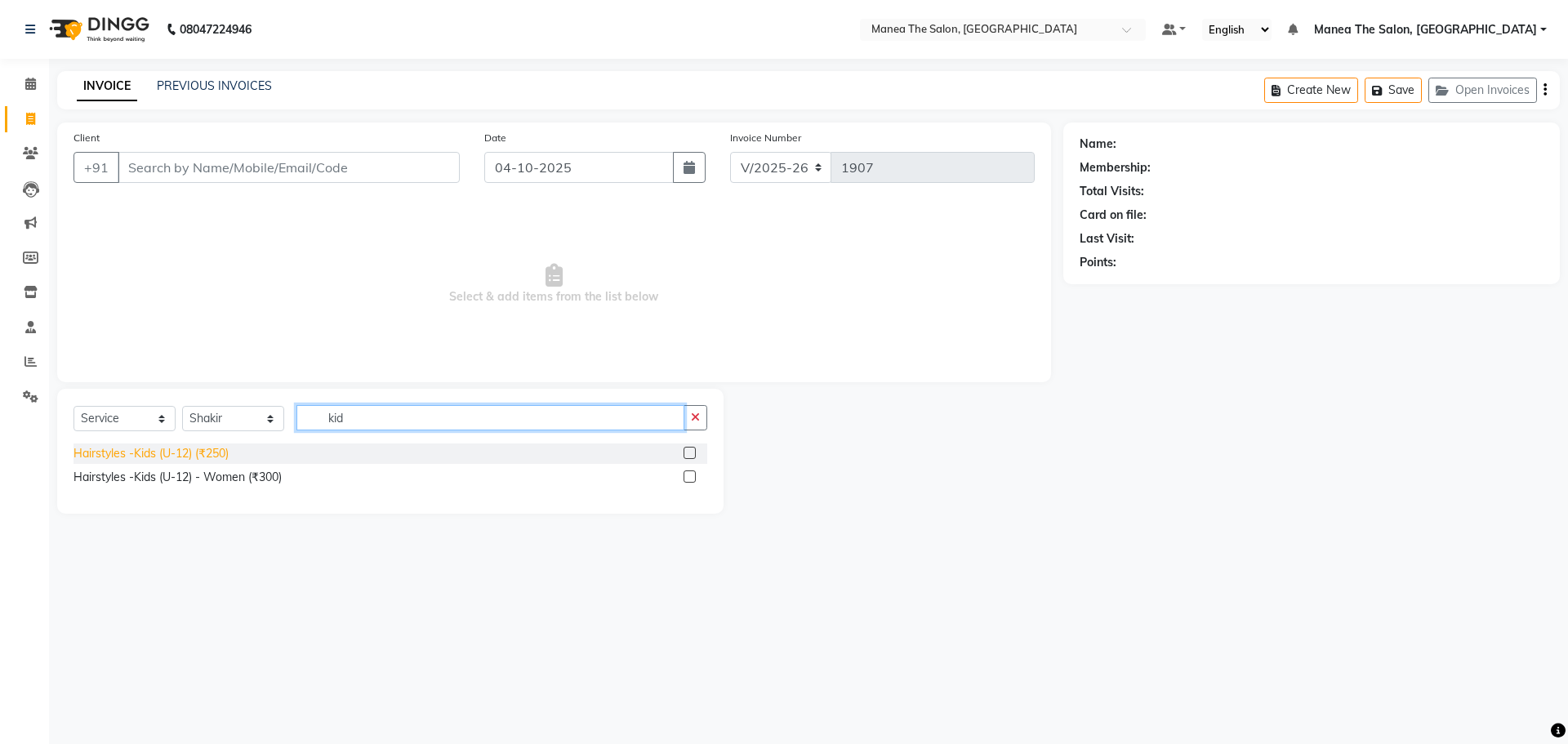
type input "kid"
click at [205, 456] on div "Hairstyles -Kids (U-12) (₹250)" at bounding box center [151, 453] width 155 height 17
checkbox input "false"
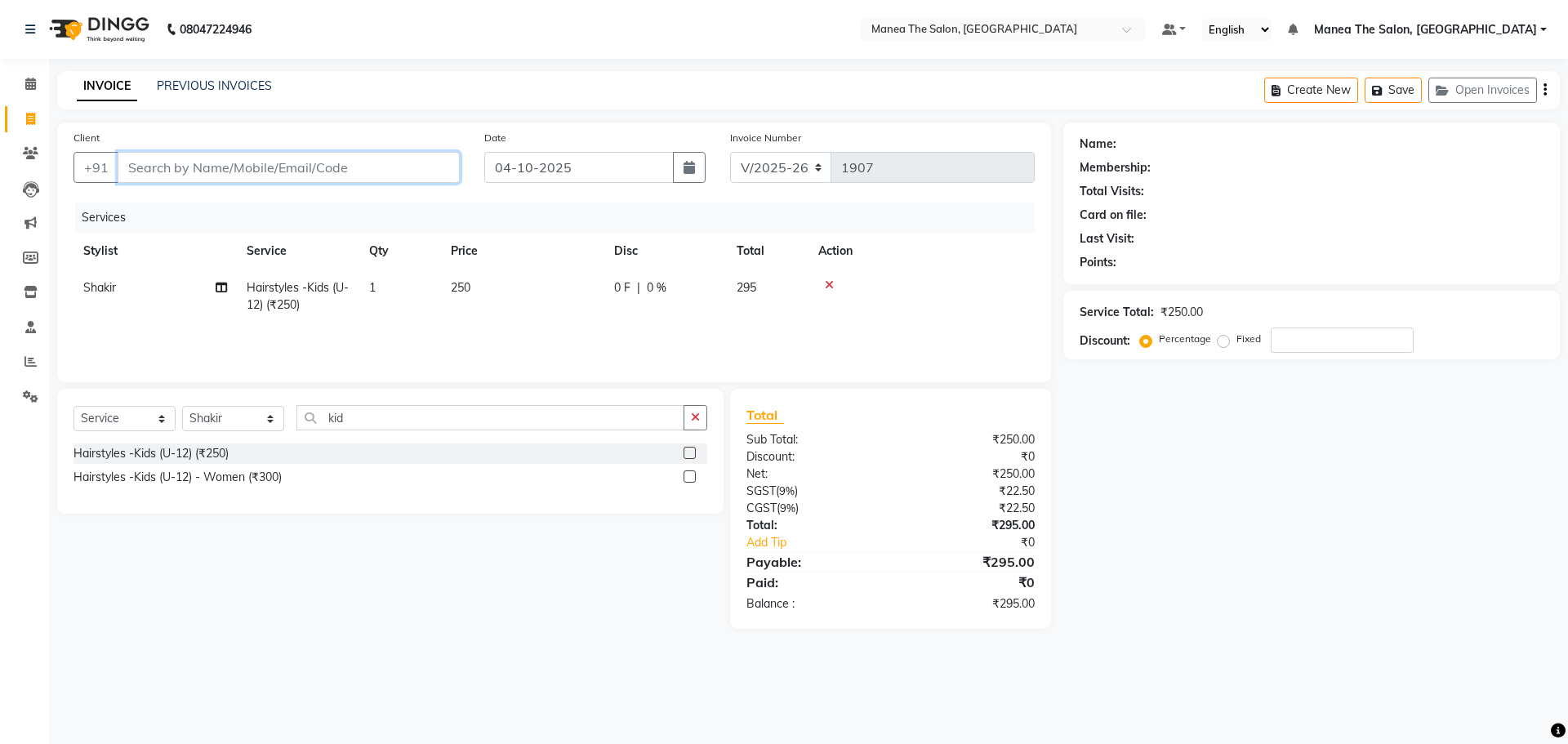
click at [444, 163] on input "Client" at bounding box center [289, 167] width 342 height 31
type input "8"
type input "0"
click at [180, 212] on span "800812" at bounding box center [196, 205] width 49 height 16
type input "8008126543"
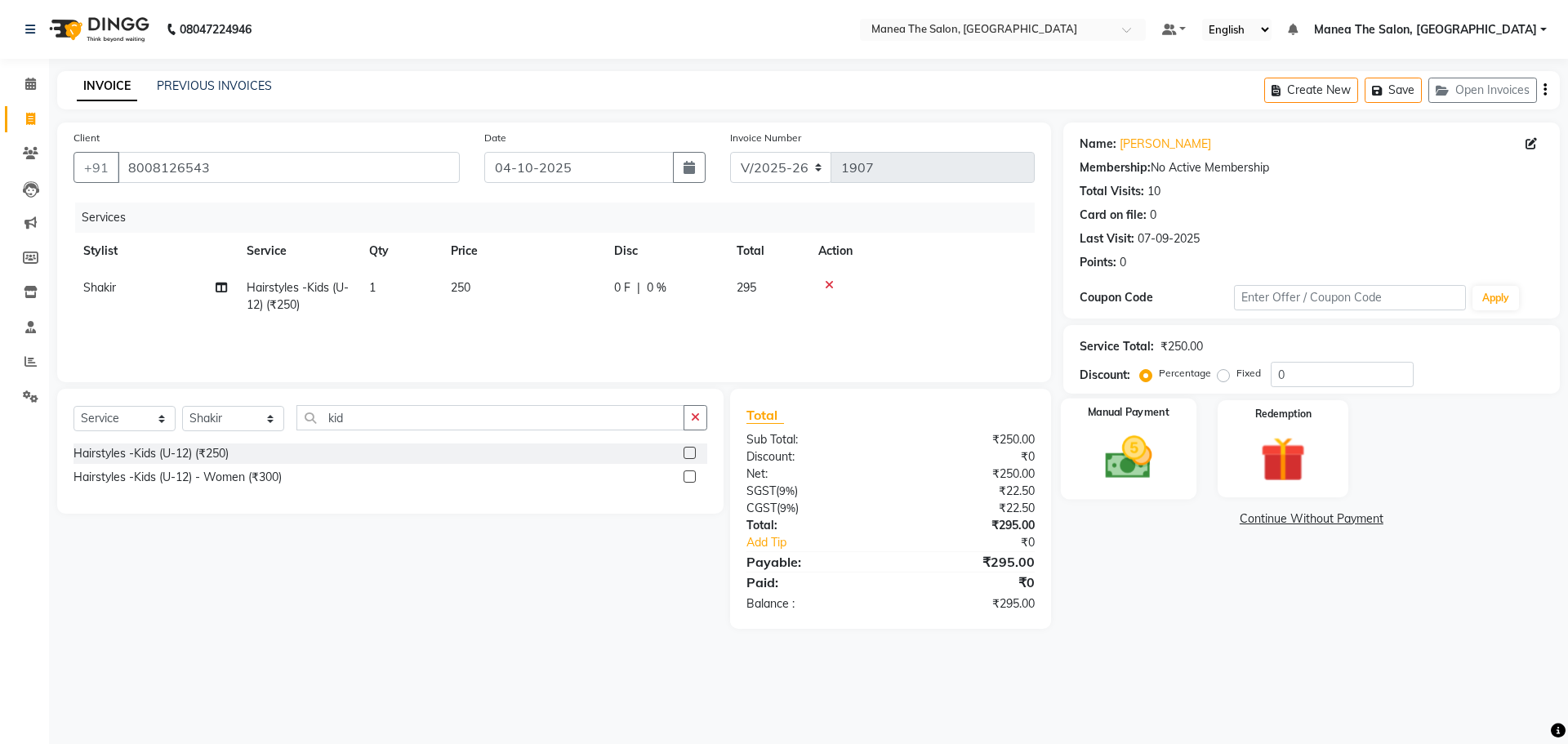
click at [1170, 453] on div "Manual Payment" at bounding box center [1127, 448] width 135 height 100
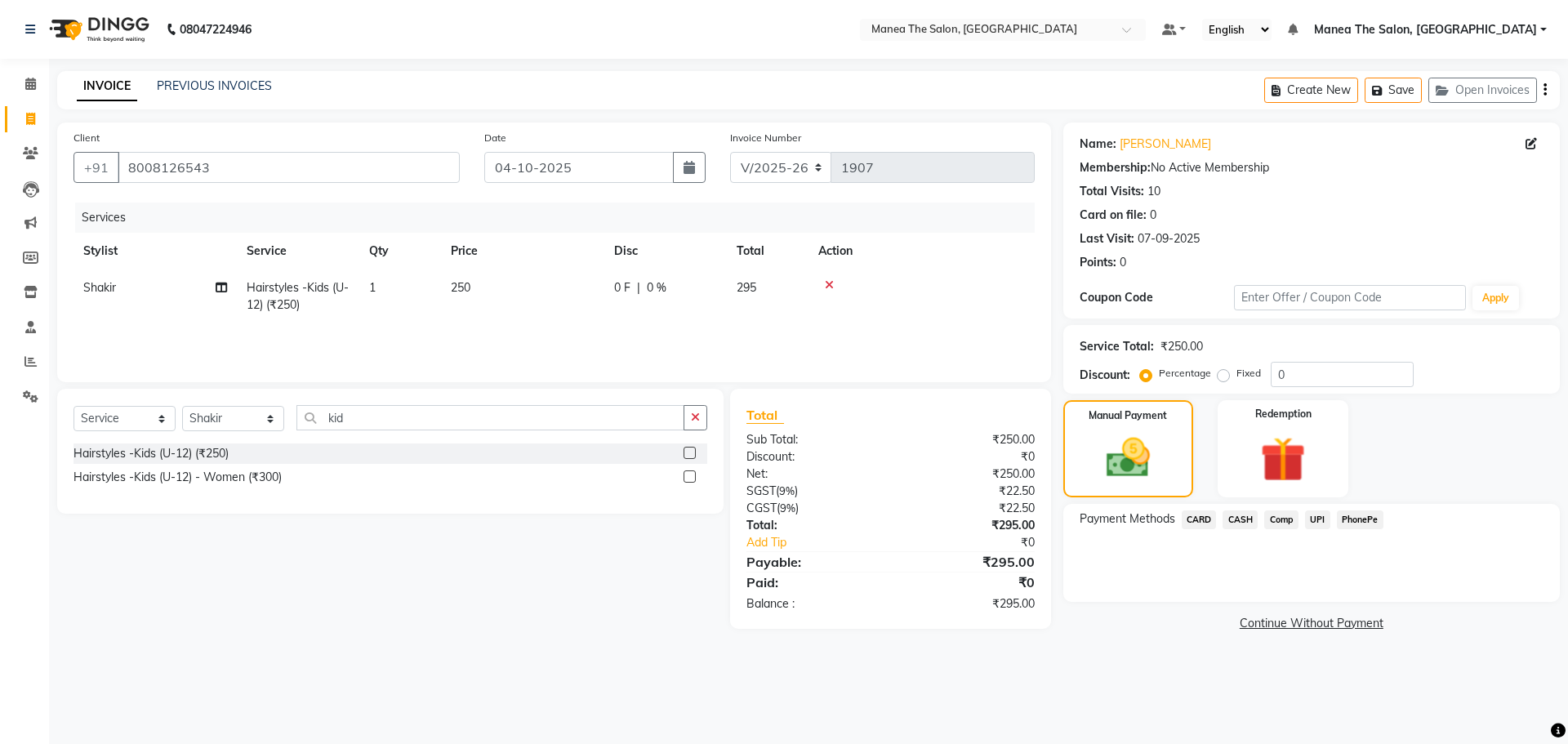
click at [1350, 521] on span "PhonePe" at bounding box center [1360, 520] width 47 height 19
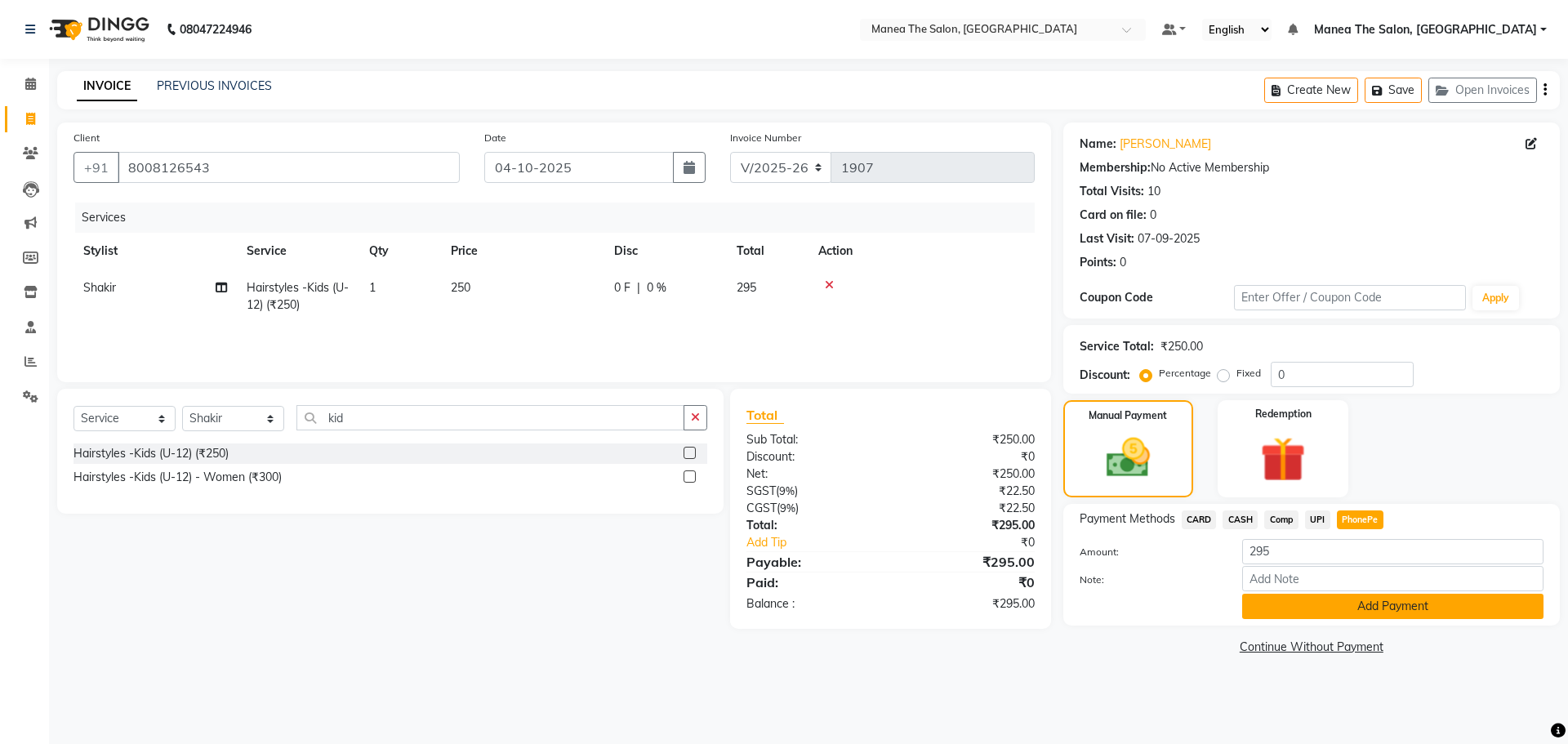
click at [1363, 618] on button "Add Payment" at bounding box center [1393, 607] width 301 height 26
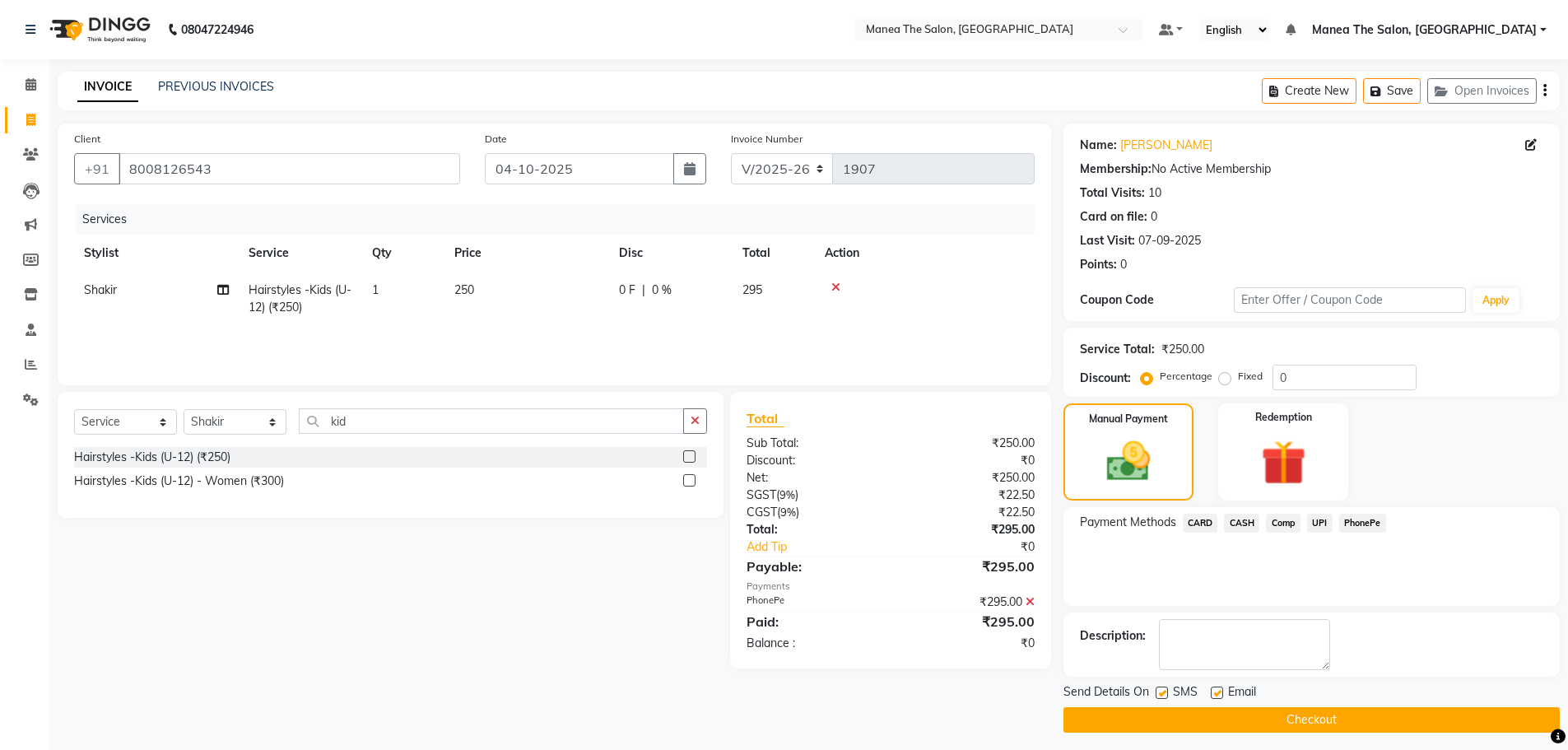
click at [1219, 694] on label at bounding box center [1217, 693] width 12 height 12
click at [1219, 694] on input "checkbox" at bounding box center [1216, 694] width 11 height 11
checkbox input "false"
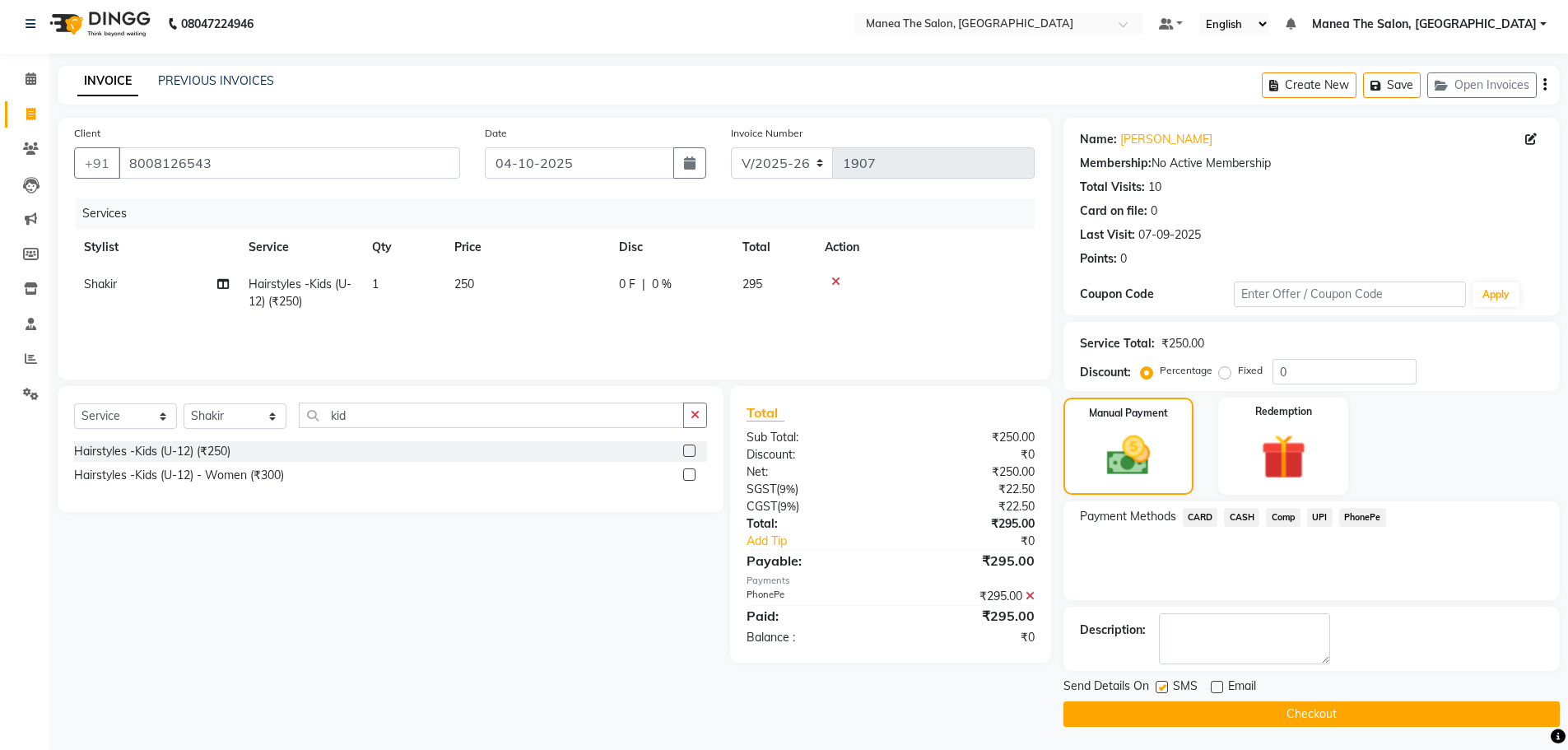
scroll to position [7, 0]
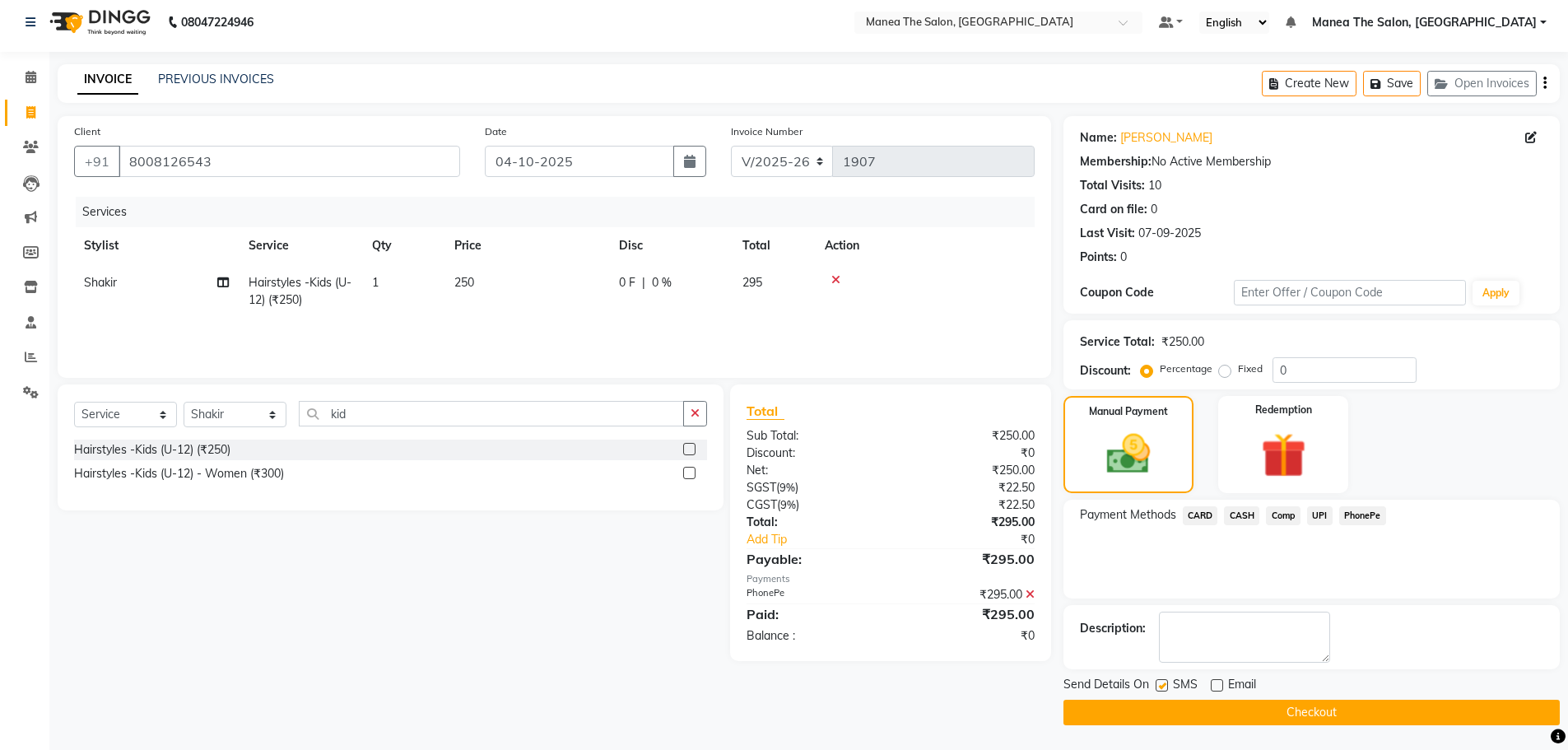
click at [1215, 705] on button "Checkout" at bounding box center [1312, 712] width 496 height 26
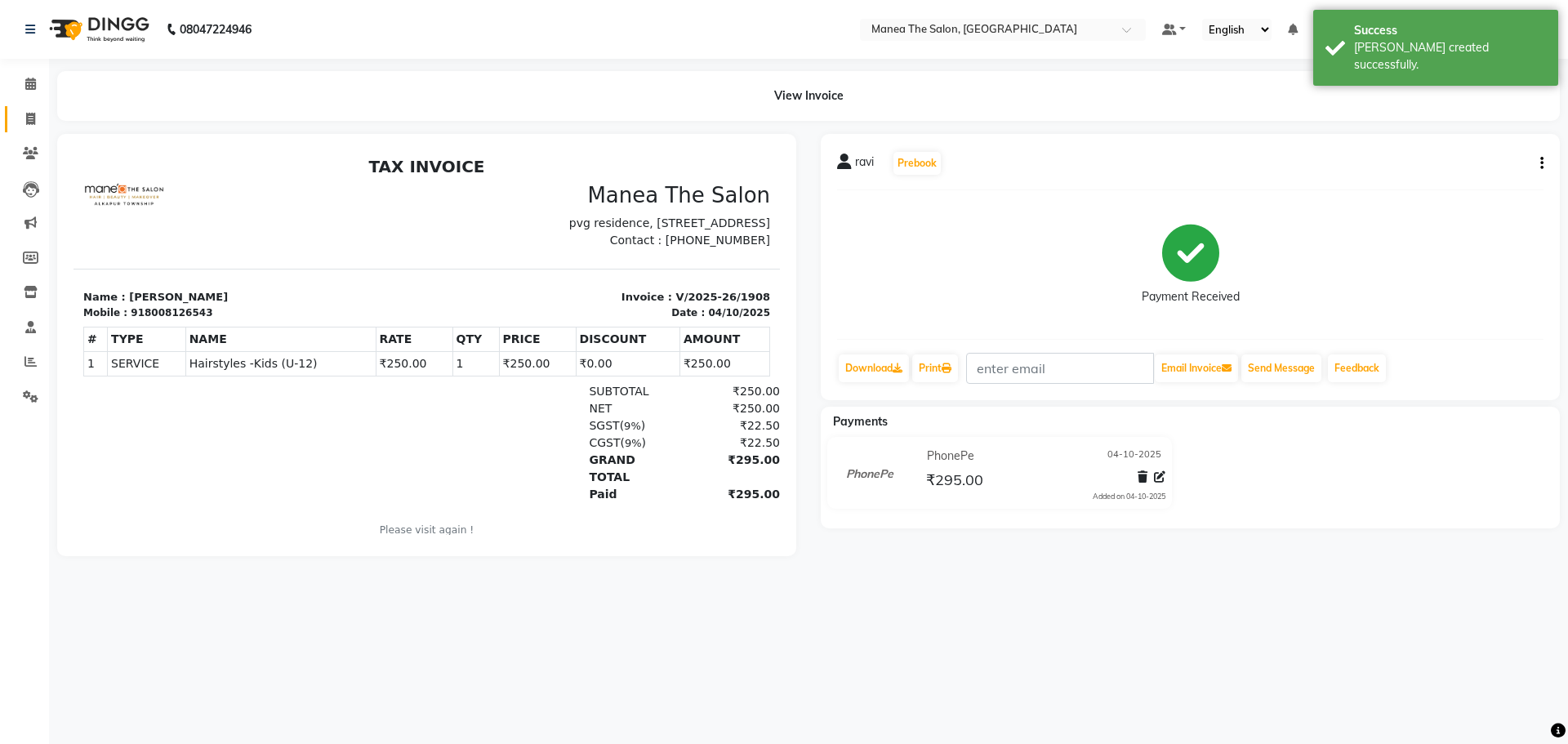
click at [16, 123] on link "Invoice" at bounding box center [25, 120] width 39 height 27
select select "service"
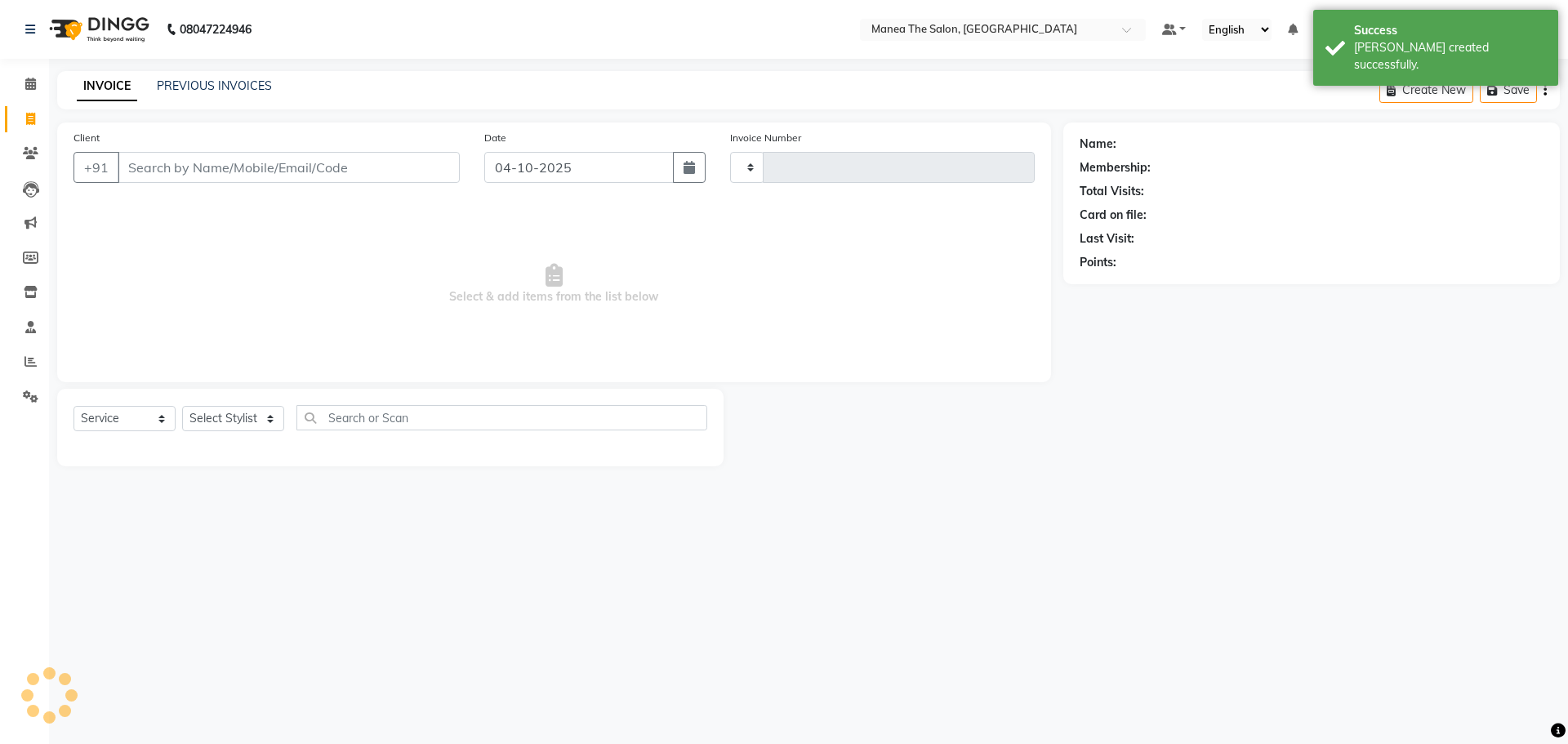
type input "1909"
select select "7820"
click at [211, 89] on link "PREVIOUS INVOICES" at bounding box center [214, 86] width 115 height 15
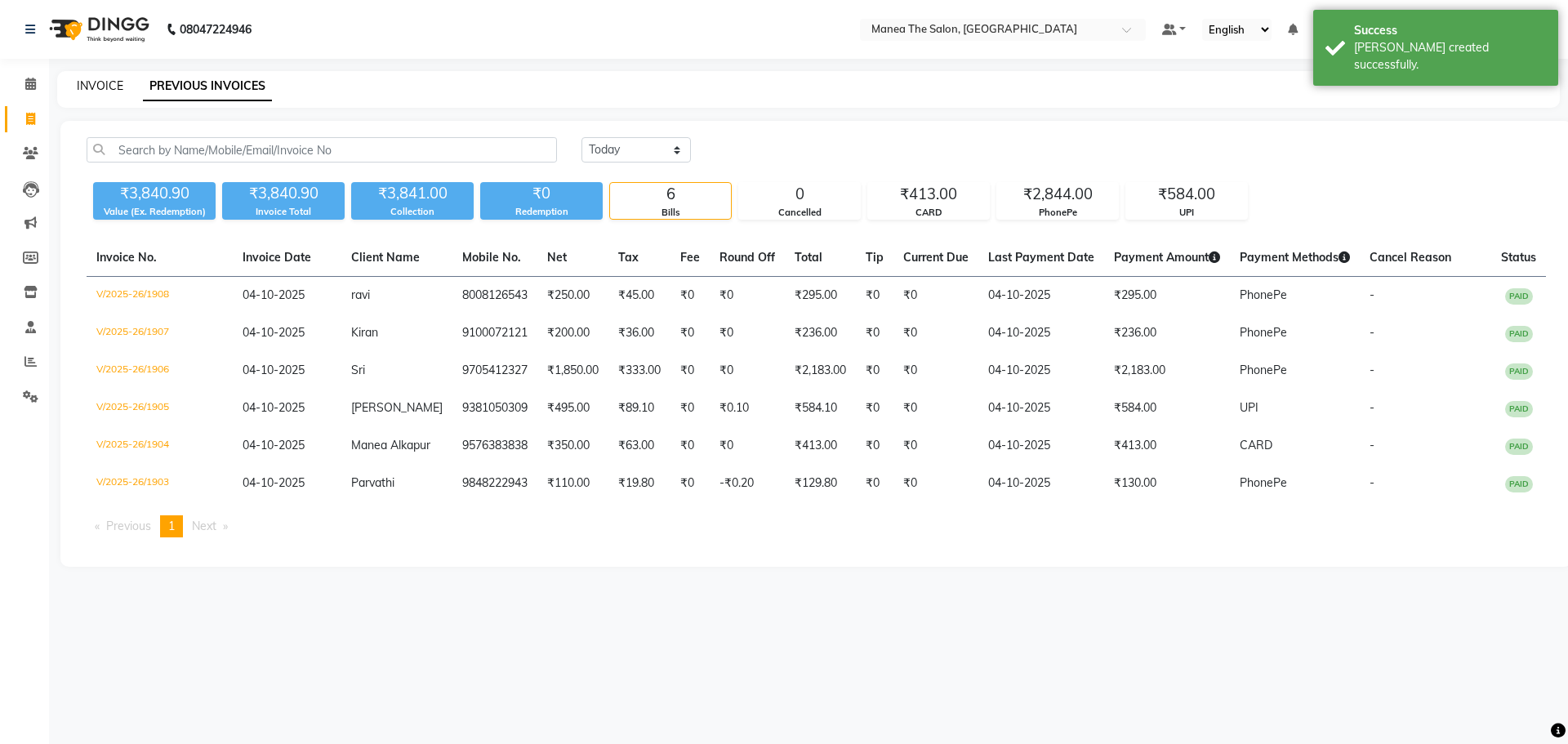
click at [102, 88] on link "INVOICE" at bounding box center [100, 86] width 47 height 15
select select "7820"
select select "service"
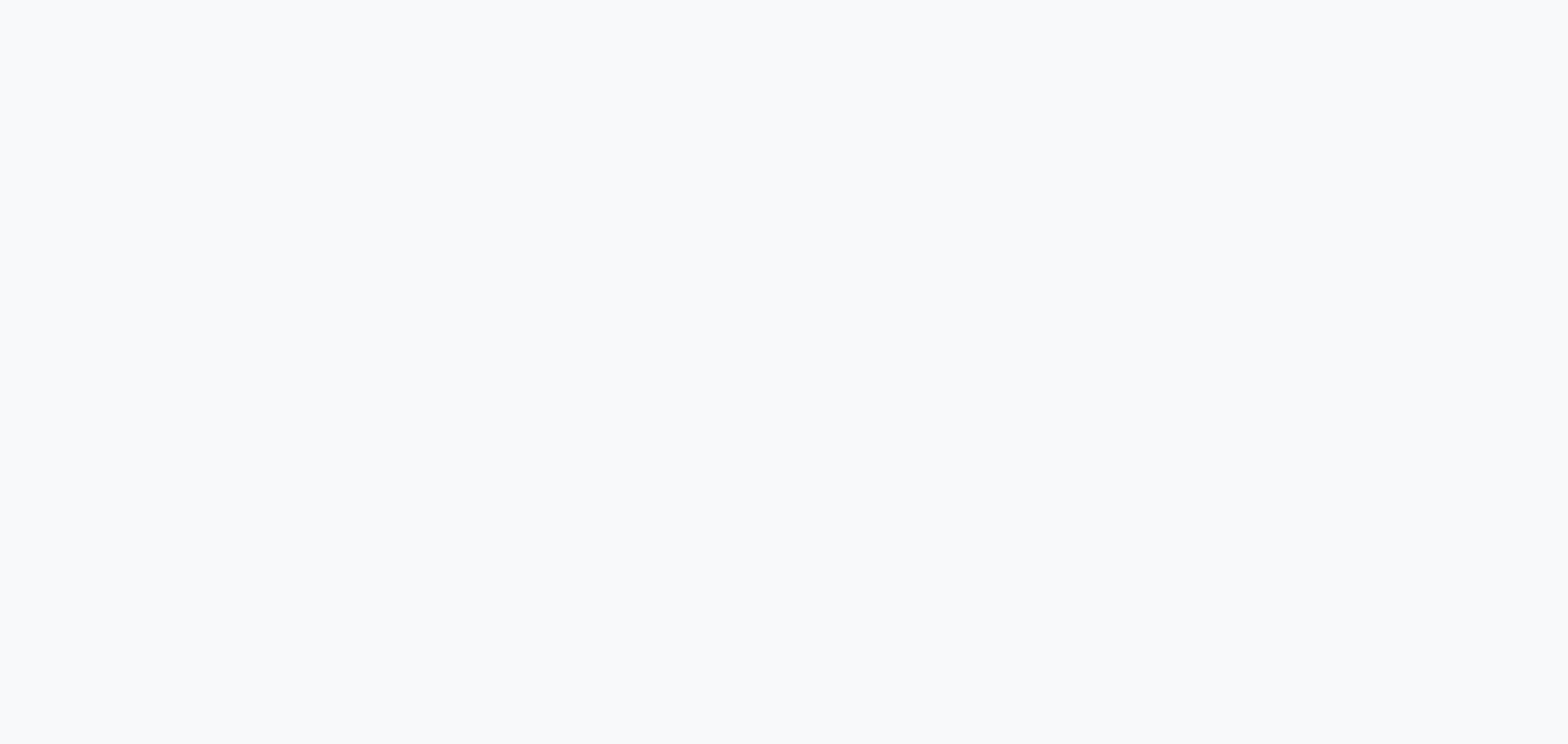
select select "7820"
select select "service"
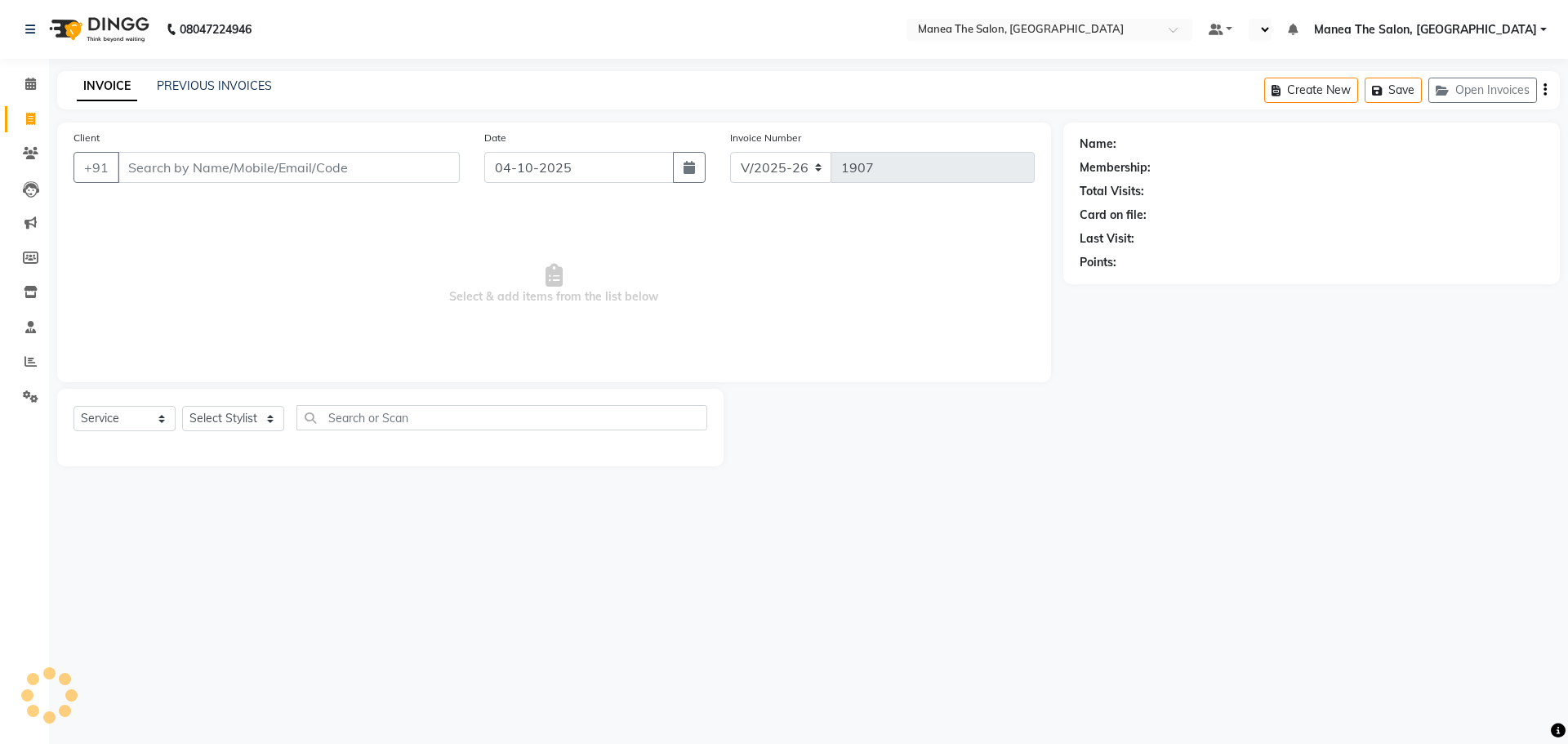
select select "en"
click at [22, 86] on span at bounding box center [30, 84] width 28 height 19
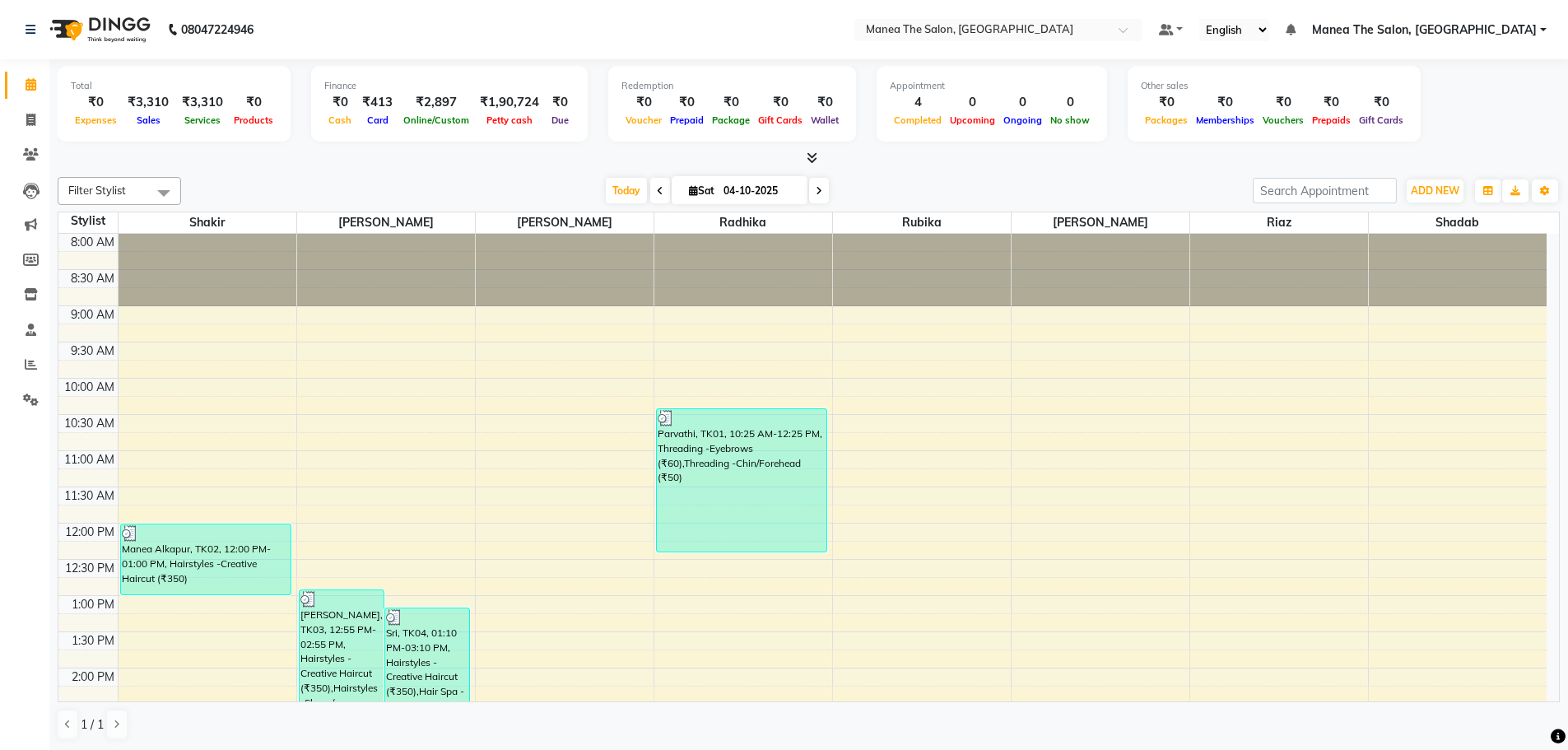
click at [809, 155] on icon at bounding box center [812, 158] width 11 height 12
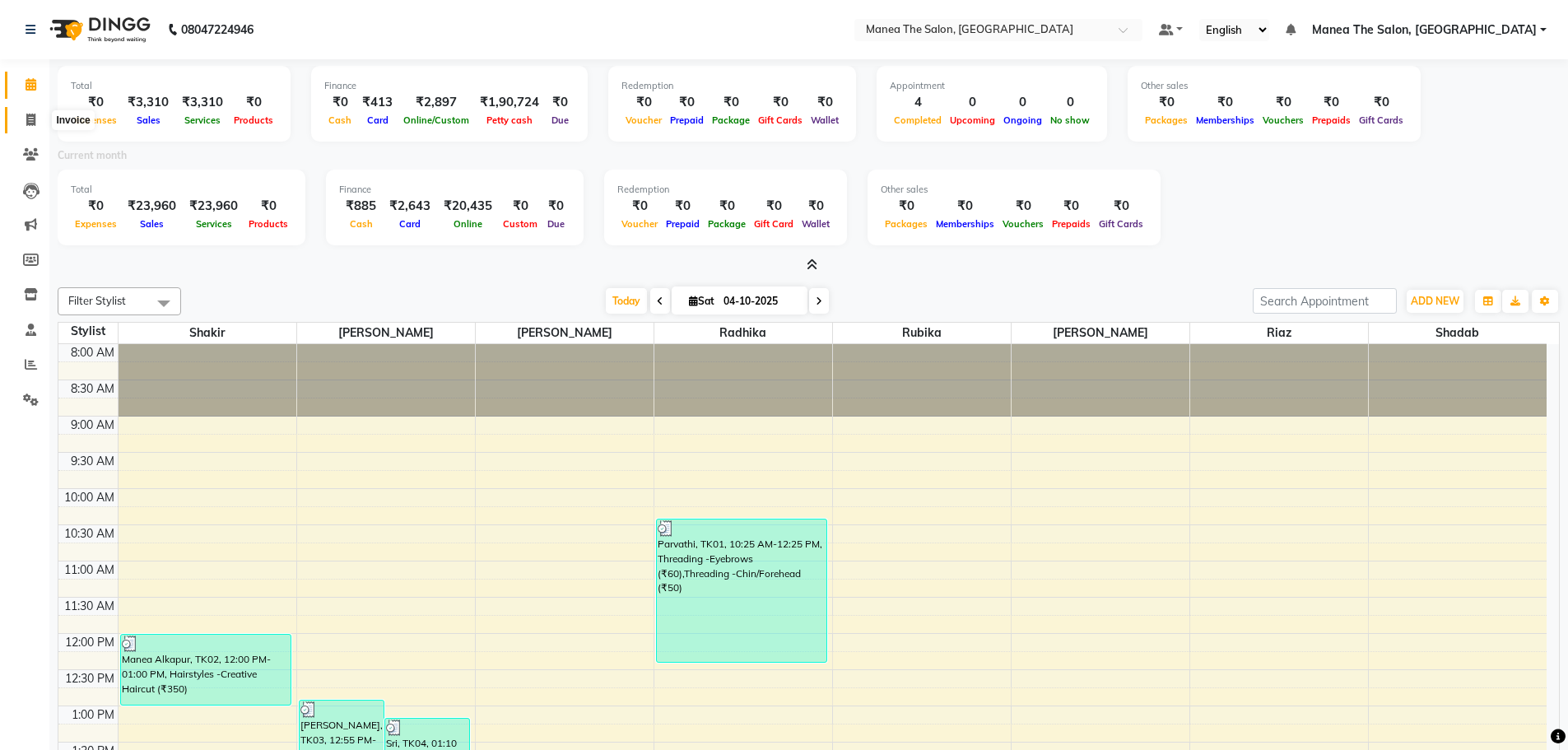
click at [32, 122] on icon at bounding box center [31, 120] width 9 height 12
select select "7820"
select select "service"
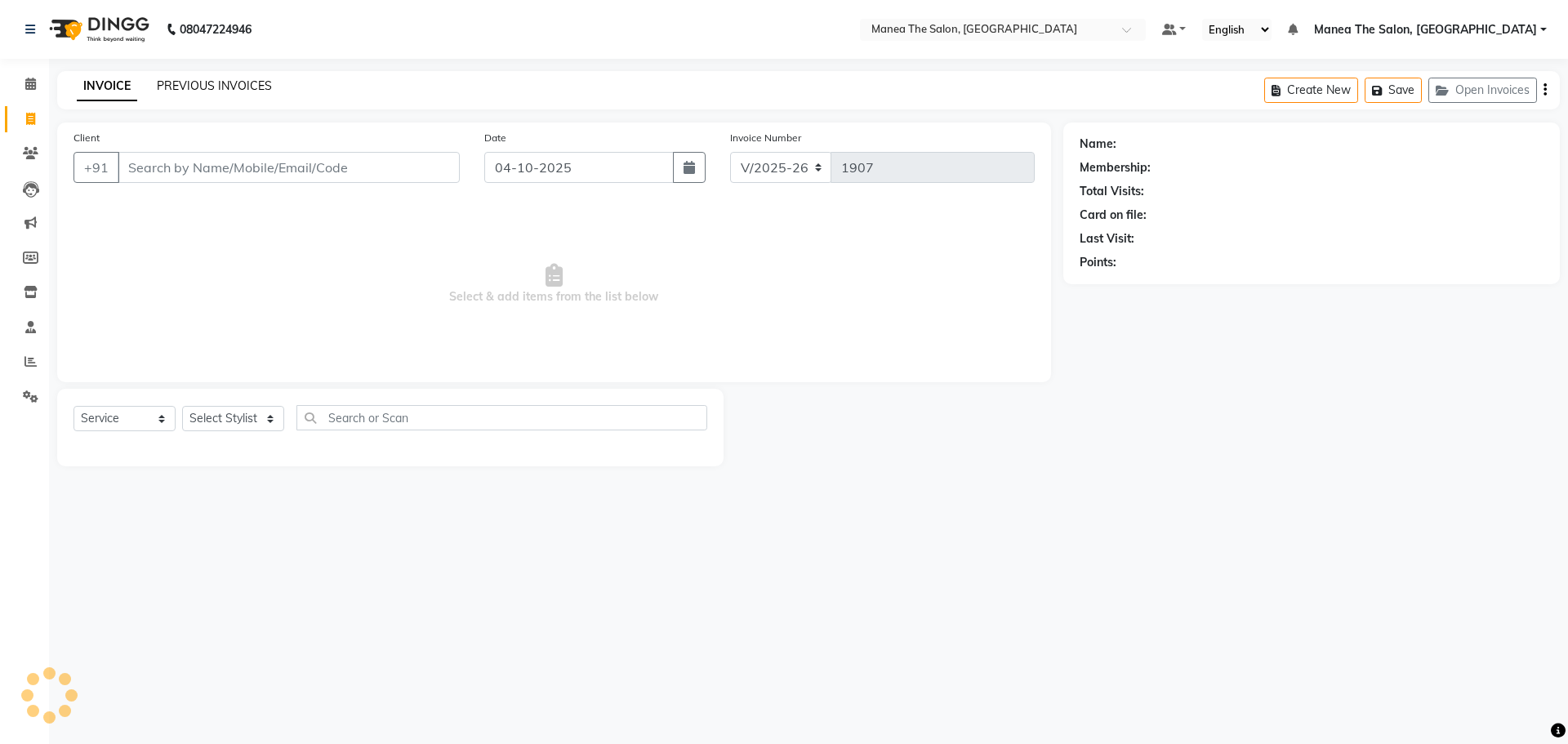
click at [176, 90] on link "PREVIOUS INVOICES" at bounding box center [214, 86] width 115 height 15
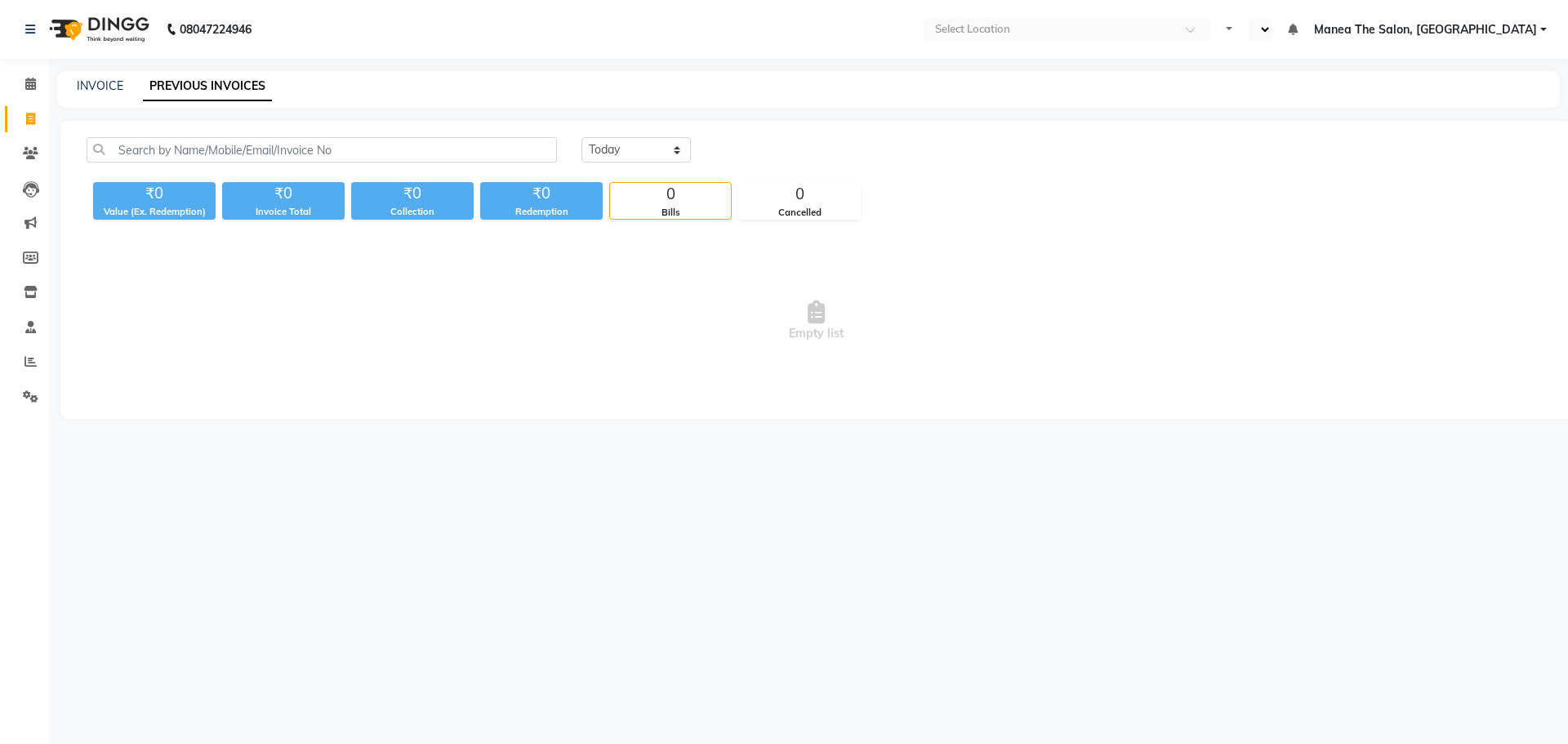
select select "en"
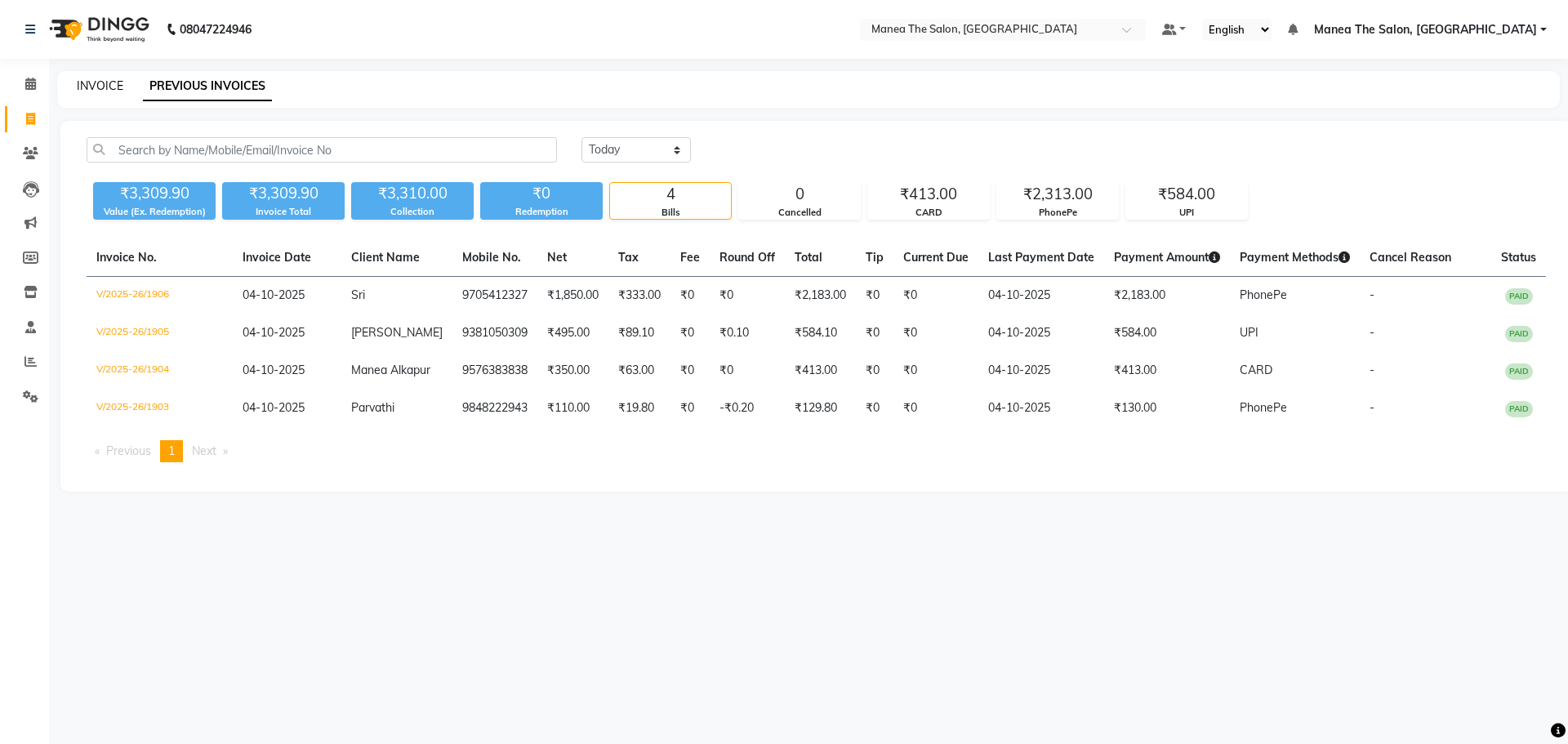
click at [91, 83] on link "INVOICE" at bounding box center [100, 86] width 47 height 15
select select "service"
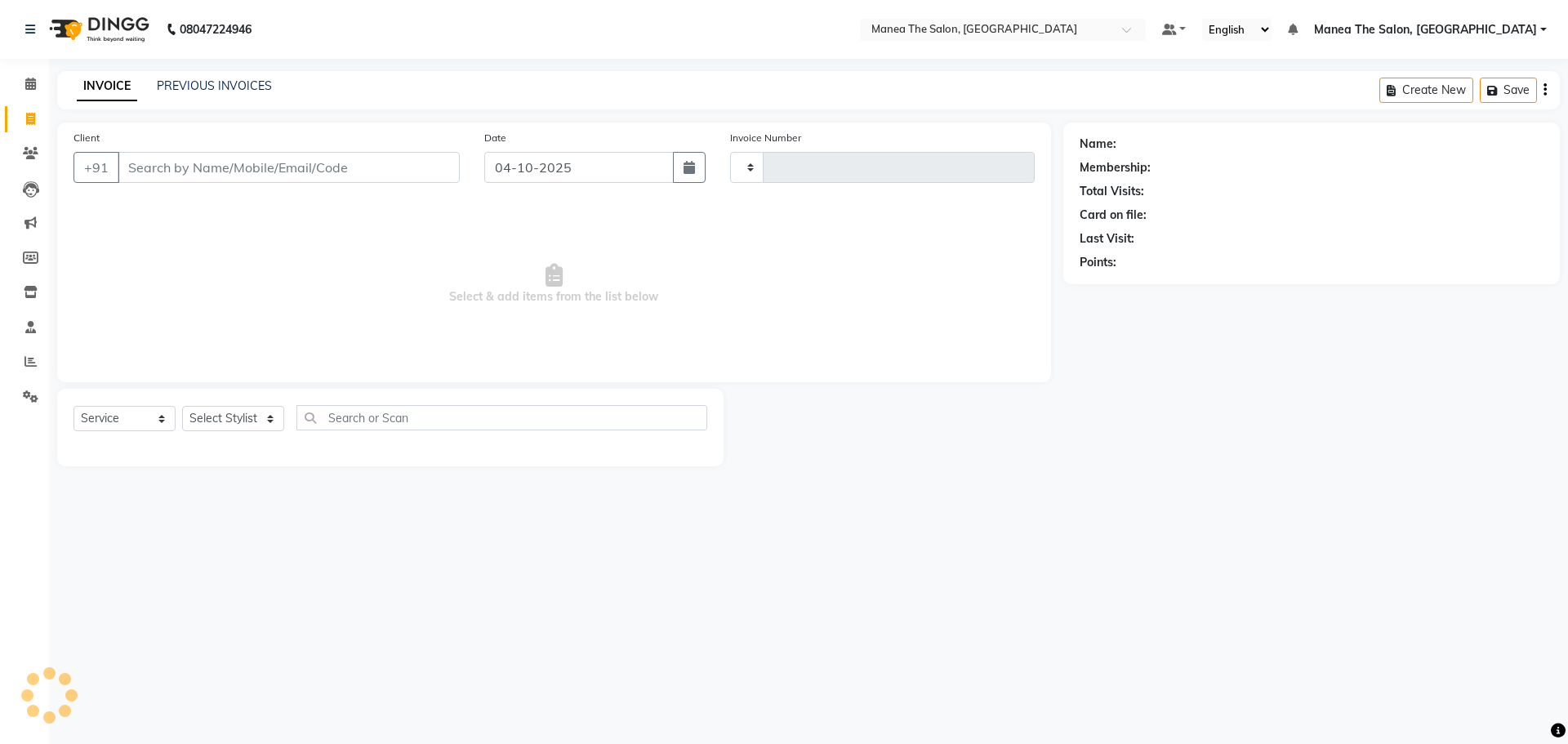
type input "1907"
select select "7820"
click at [208, 421] on select "Select Stylist" at bounding box center [233, 418] width 102 height 26
select select "74219"
click at [182, 406] on select "Select Stylist Faizan Radhika Riaz Rubika Shadab Shakir Sirisha vinayak" at bounding box center [233, 418] width 102 height 26
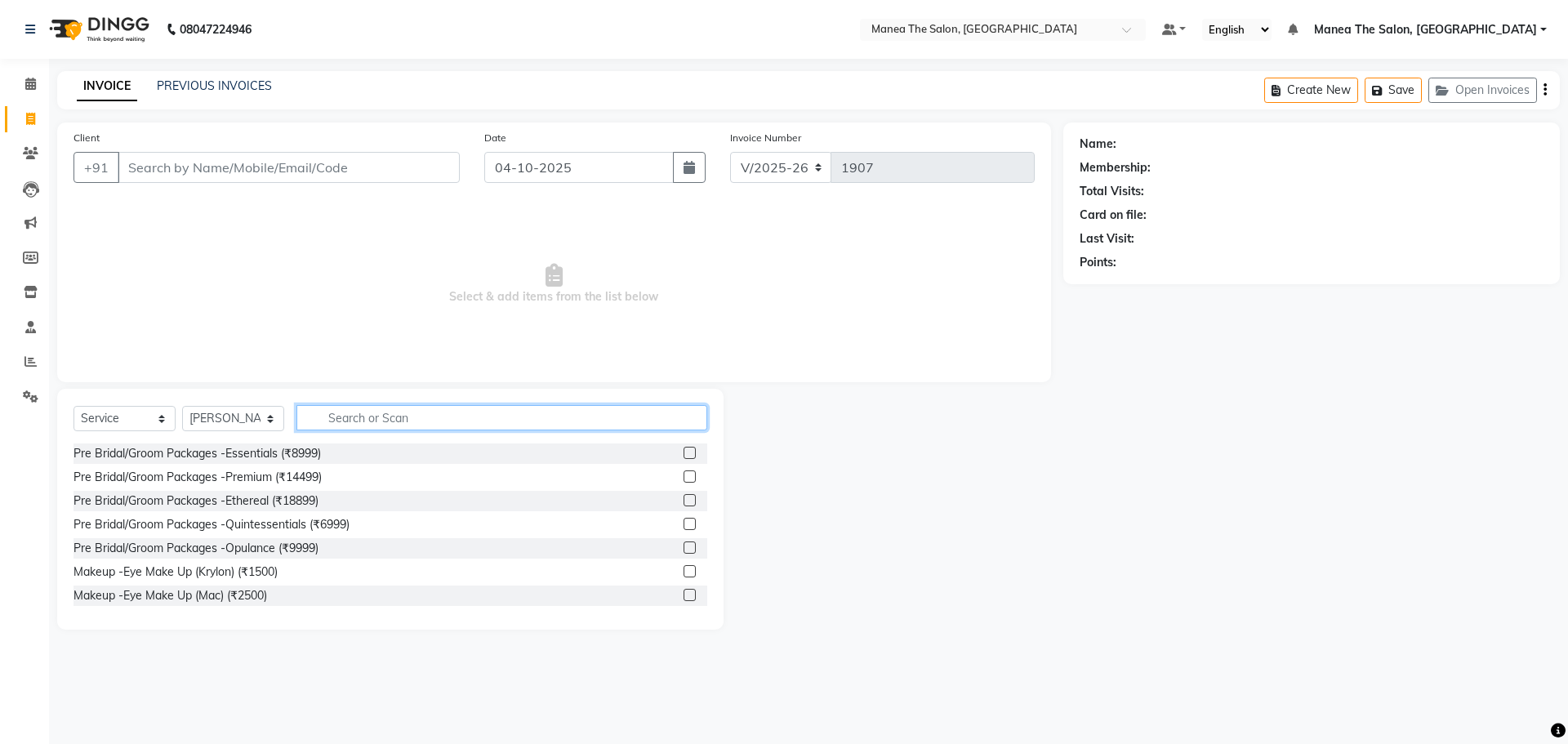
click at [319, 415] on input "text" at bounding box center [502, 418] width 411 height 26
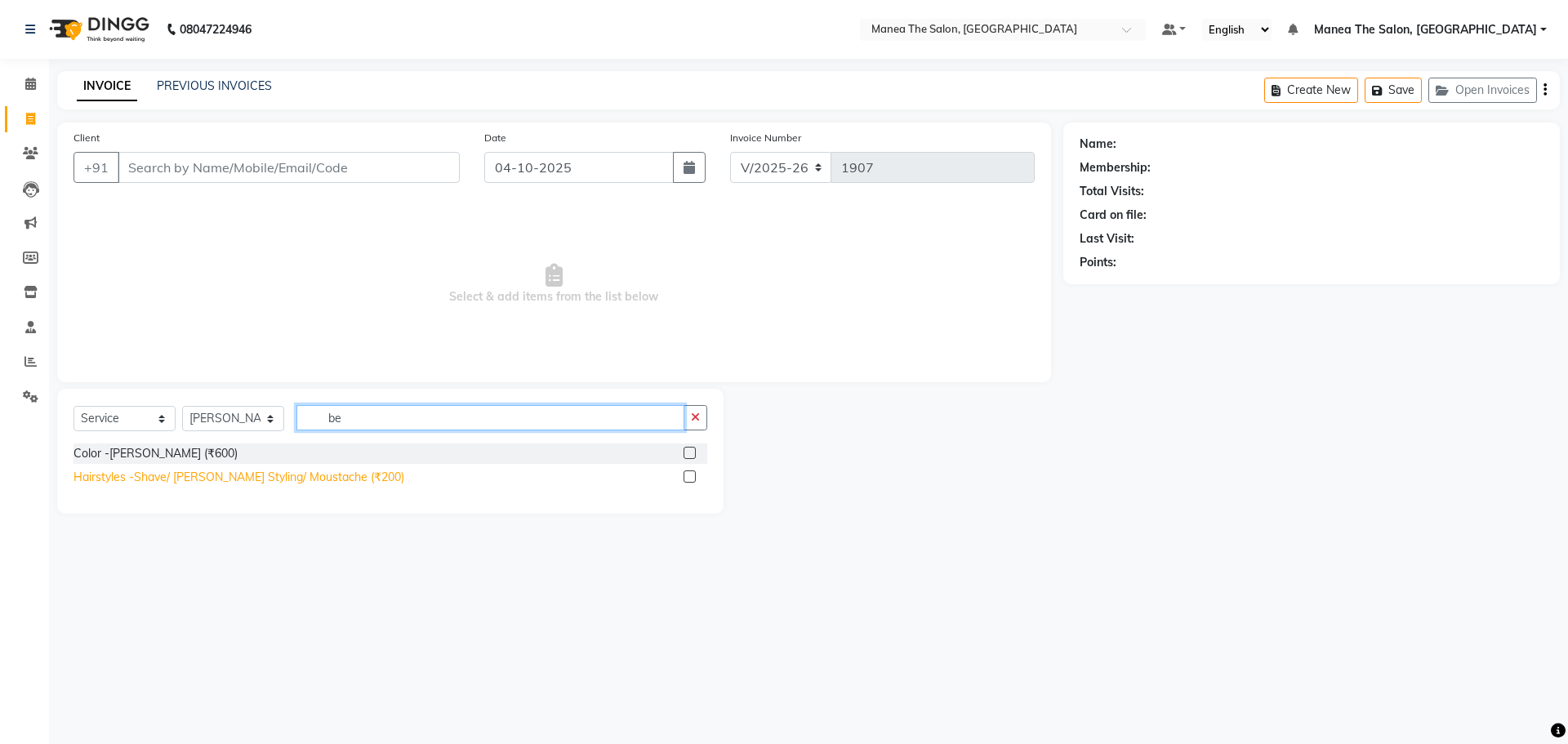
type input "be"
click at [323, 483] on div "Hairstyles -Shave/ Beard Styling/ Moustache (₹200)" at bounding box center [239, 477] width 331 height 17
checkbox input "false"
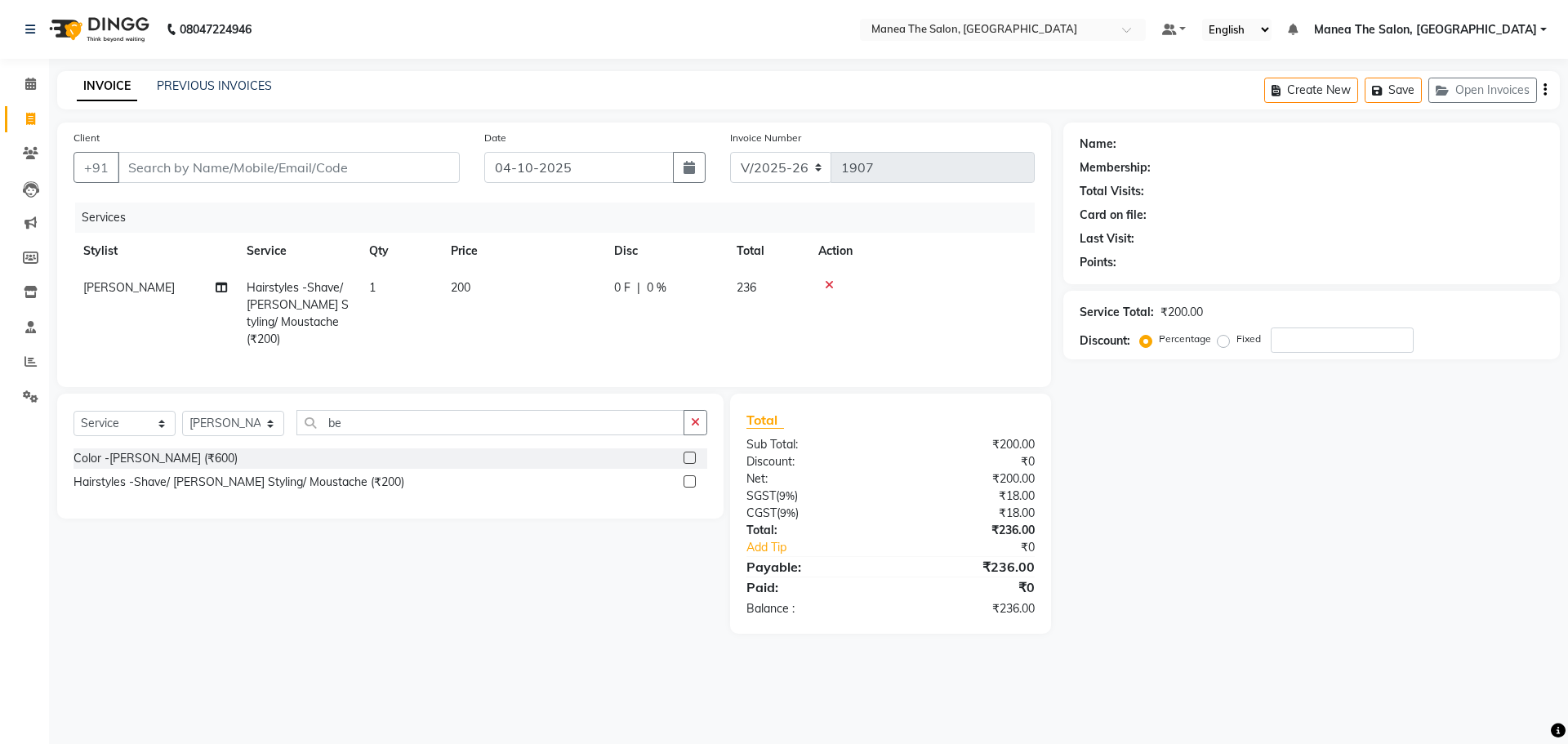
click at [420, 139] on div "Client +91" at bounding box center [266, 163] width 411 height 67
click at [404, 184] on div "Client +91" at bounding box center [266, 163] width 411 height 67
click at [401, 184] on div "Client +91" at bounding box center [266, 163] width 411 height 67
click at [403, 176] on input "Client" at bounding box center [289, 167] width 342 height 31
click at [405, 171] on input "Client" at bounding box center [289, 167] width 342 height 31
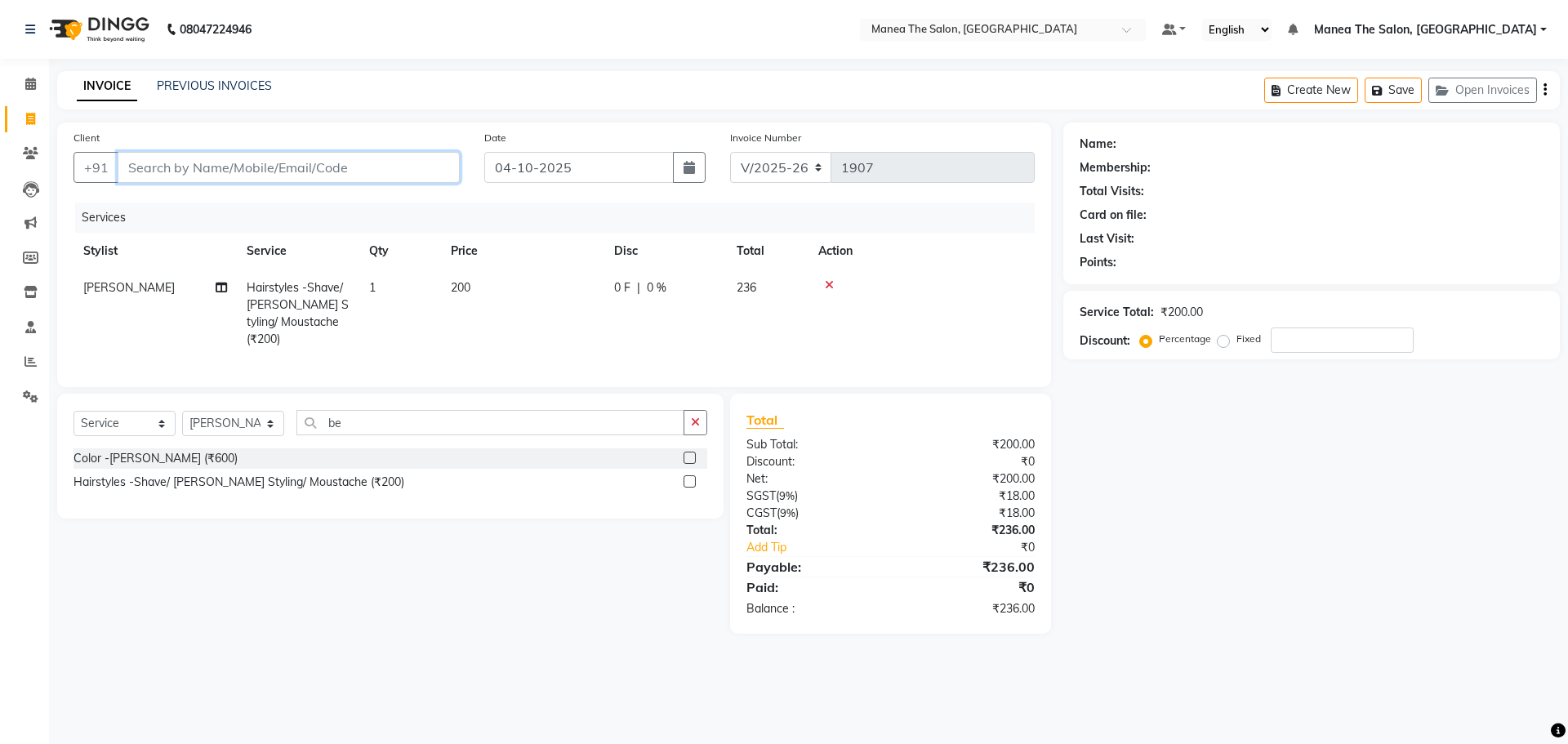
type input "9"
type input "0"
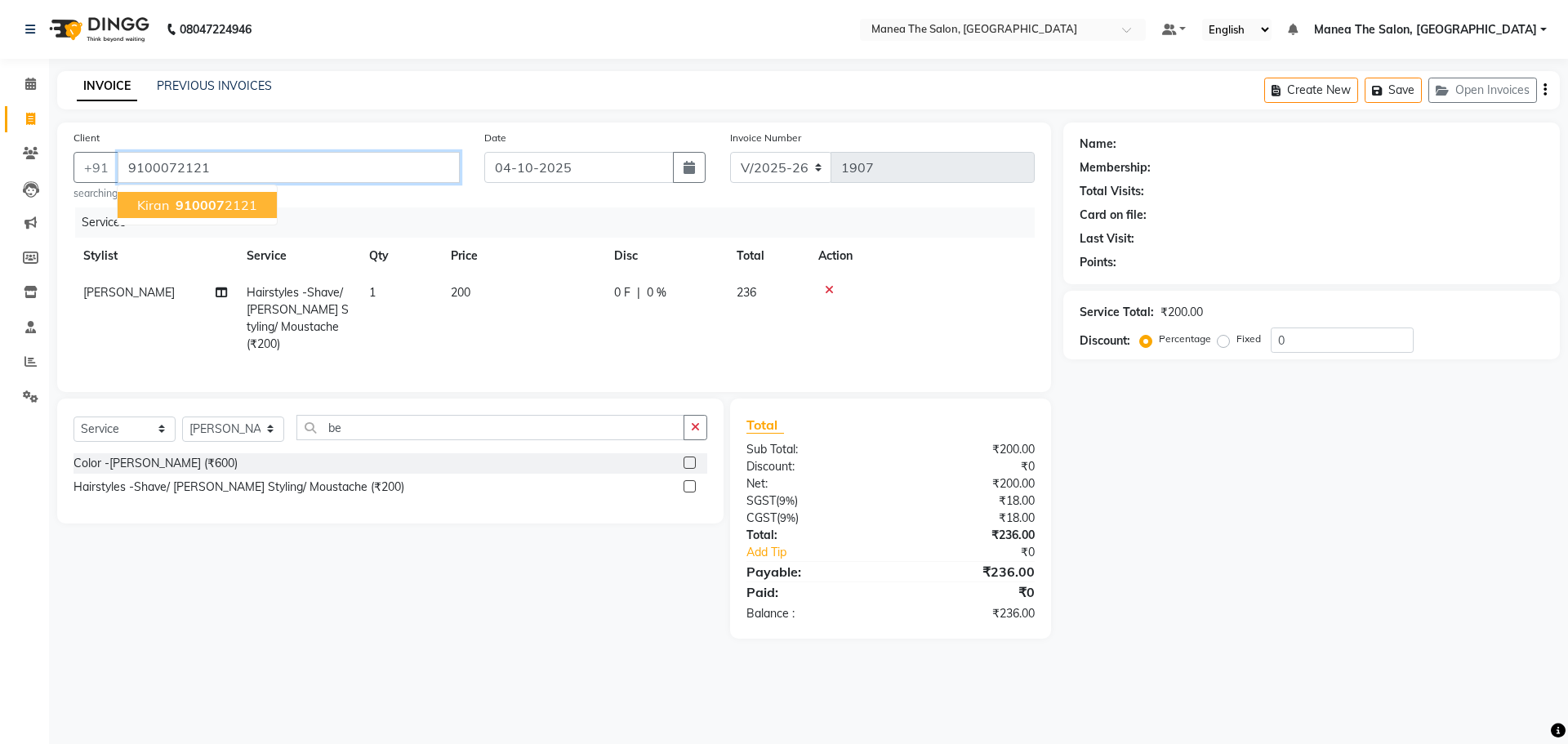
type input "9100072121"
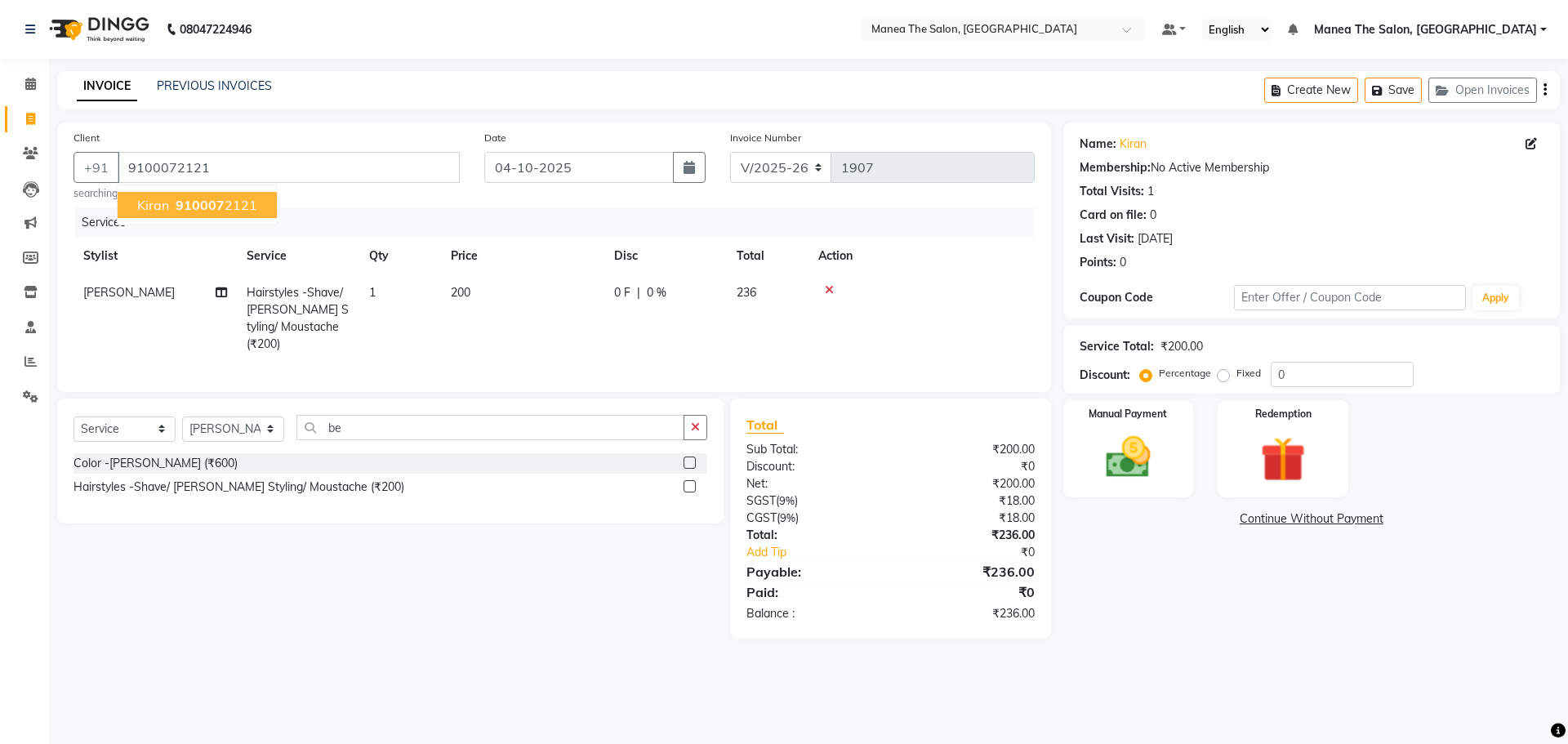
click at [226, 206] on ngb-highlight "910007 2121" at bounding box center [215, 205] width 85 height 16
click at [1107, 480] on img at bounding box center [1128, 457] width 76 height 54
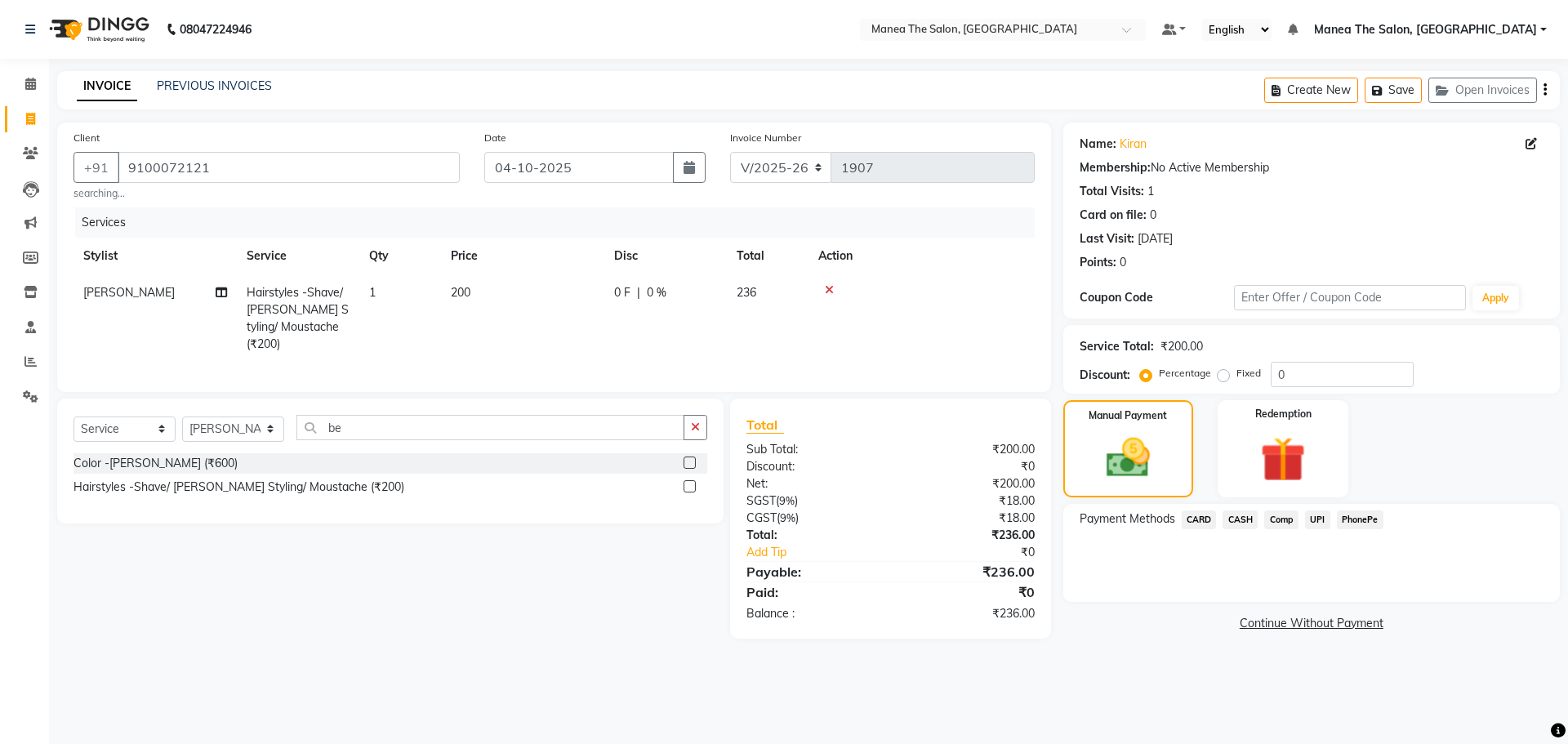
click at [1371, 518] on span "PhonePe" at bounding box center [1360, 520] width 47 height 19
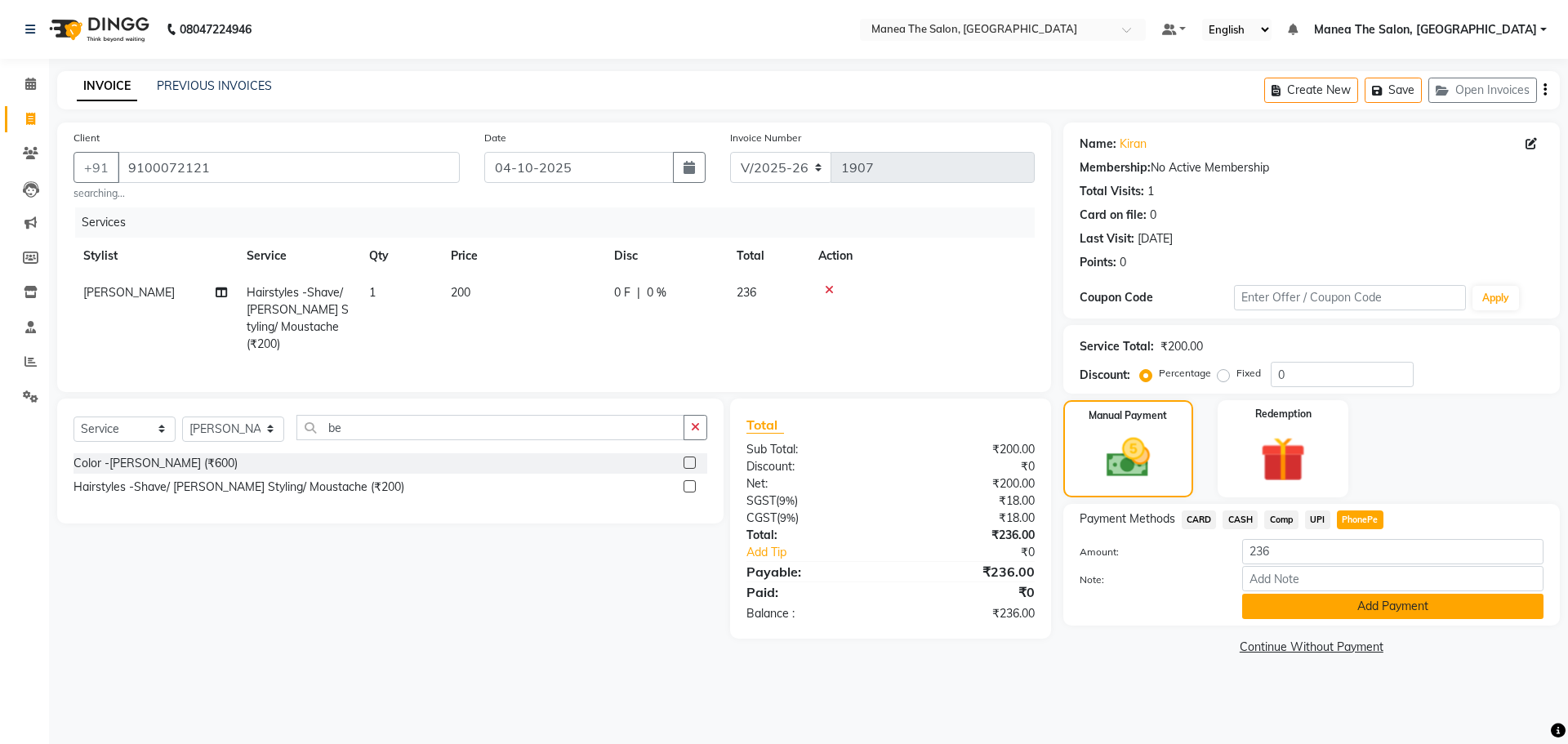
click at [1312, 601] on button "Add Payment" at bounding box center [1393, 607] width 301 height 26
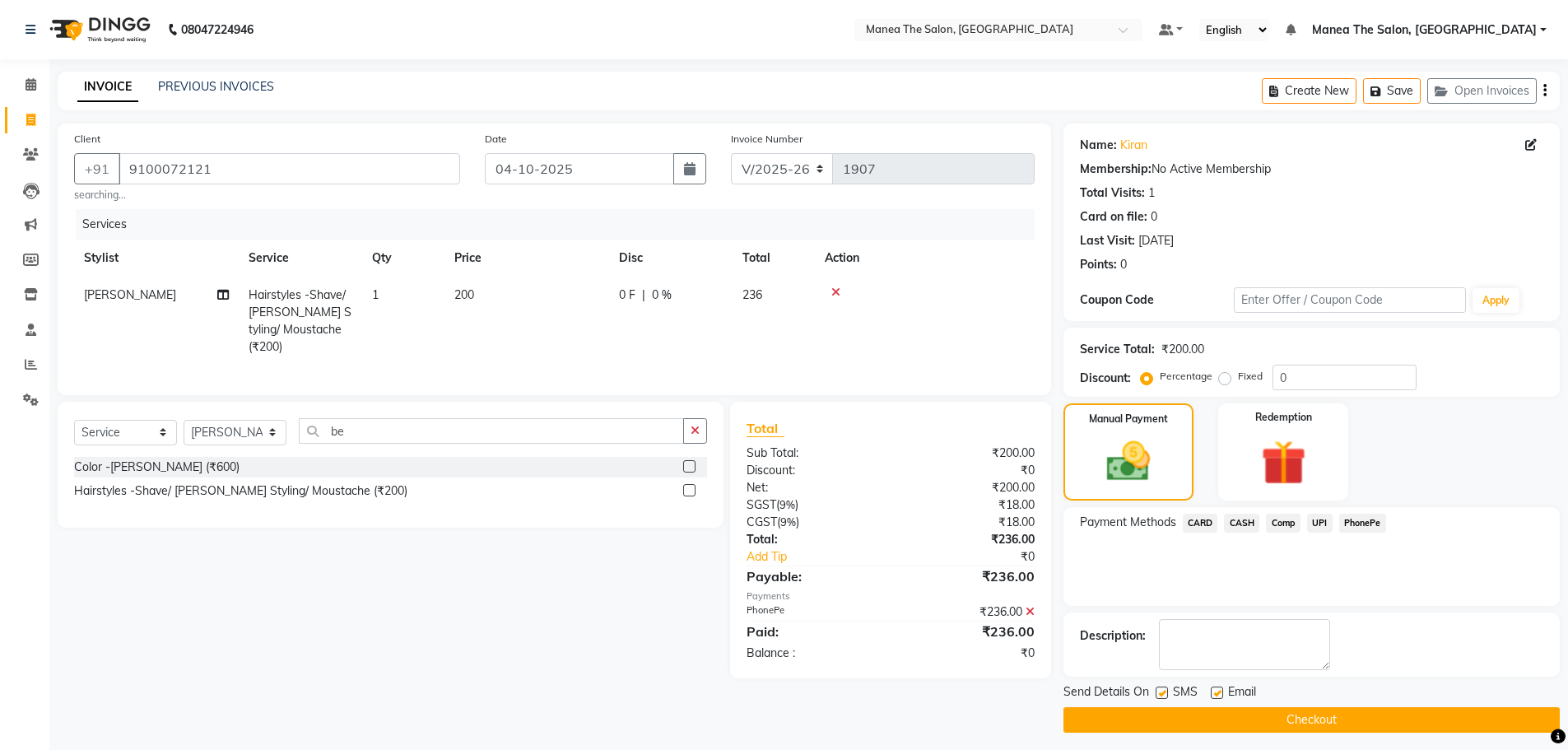
click at [1215, 693] on label at bounding box center [1217, 693] width 12 height 12
click at [1215, 693] on input "checkbox" at bounding box center [1216, 694] width 11 height 11
checkbox input "false"
click at [1182, 717] on button "Checkout" at bounding box center [1312, 720] width 496 height 26
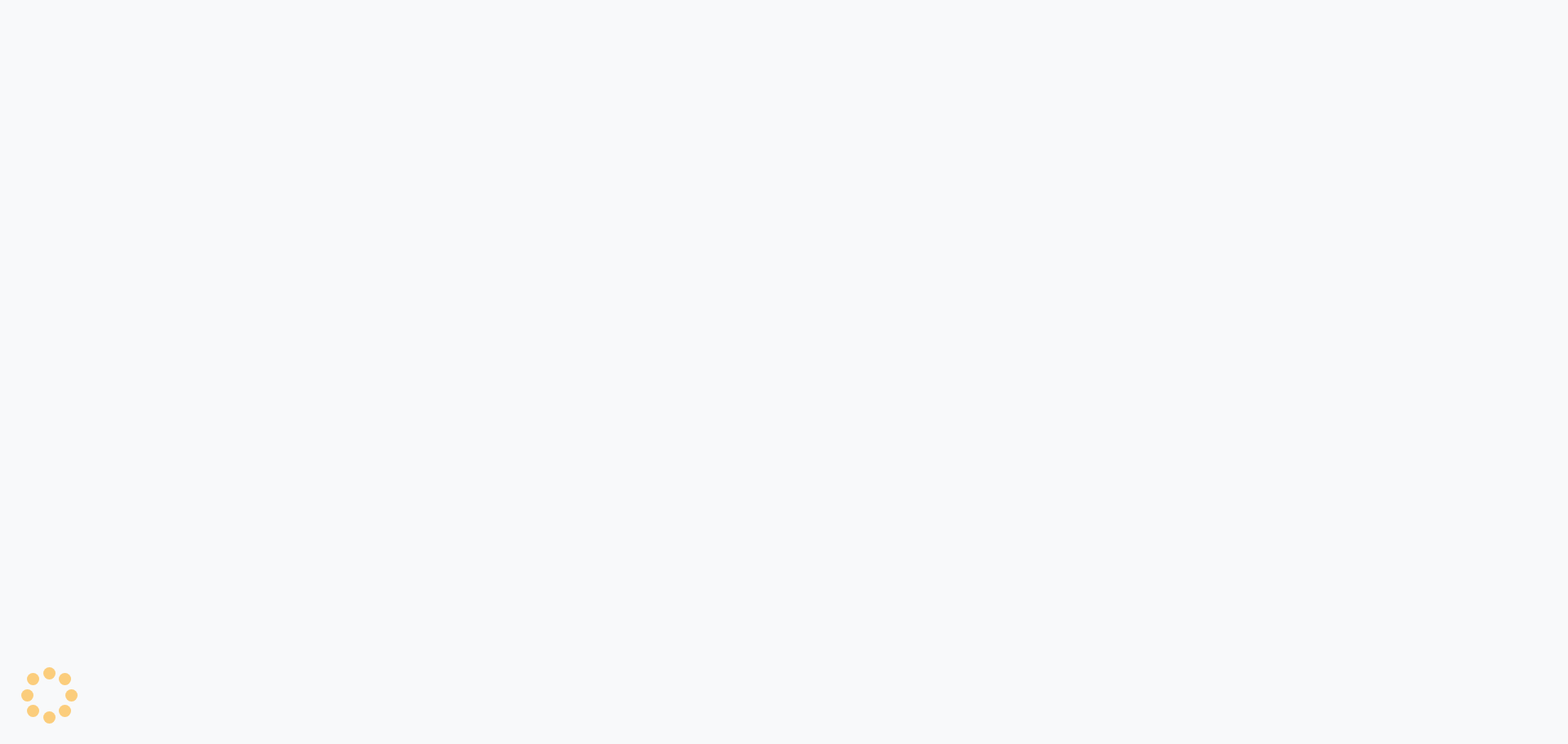
select select "7820"
select select "service"
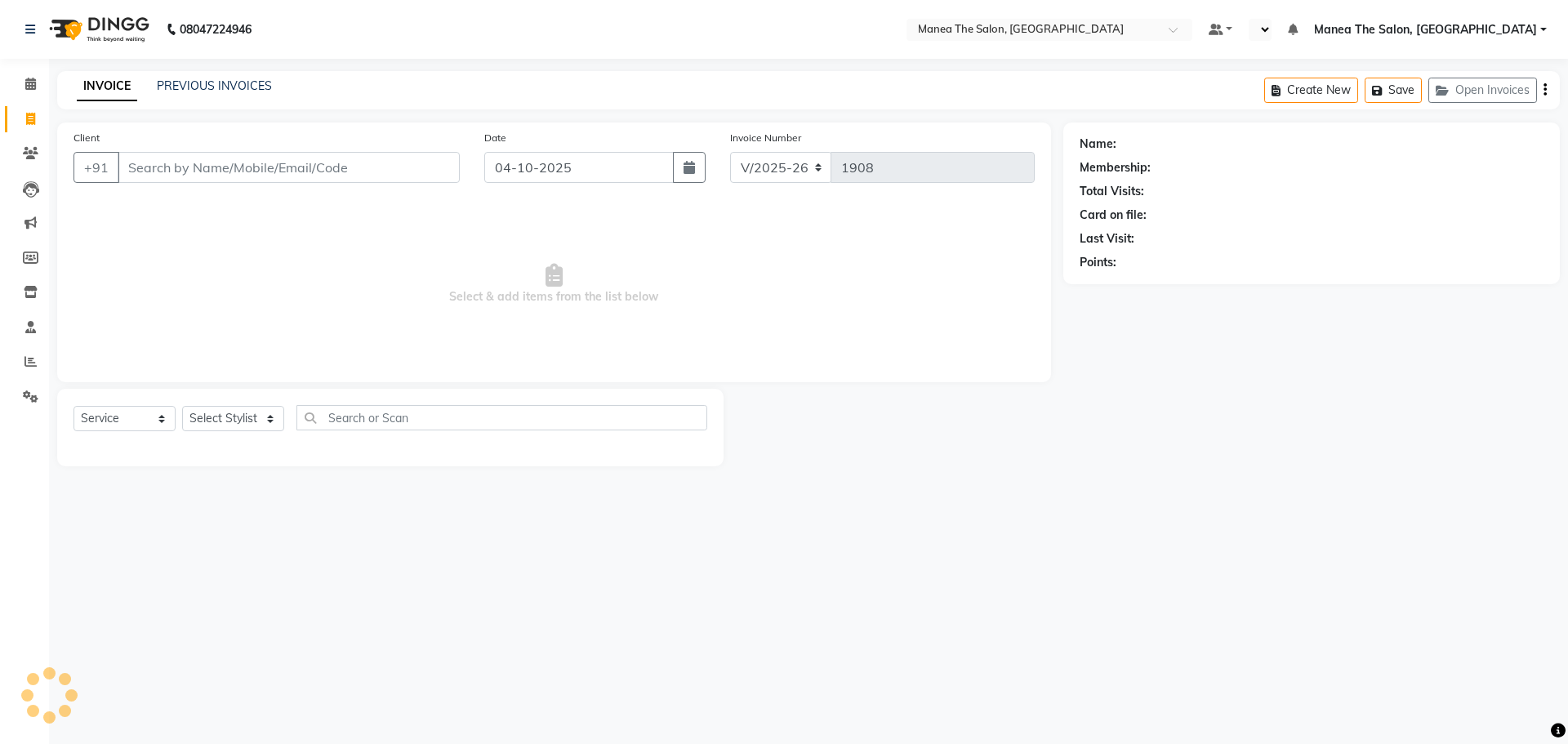
select select "en"
click at [223, 88] on link "PREVIOUS INVOICES" at bounding box center [214, 86] width 115 height 15
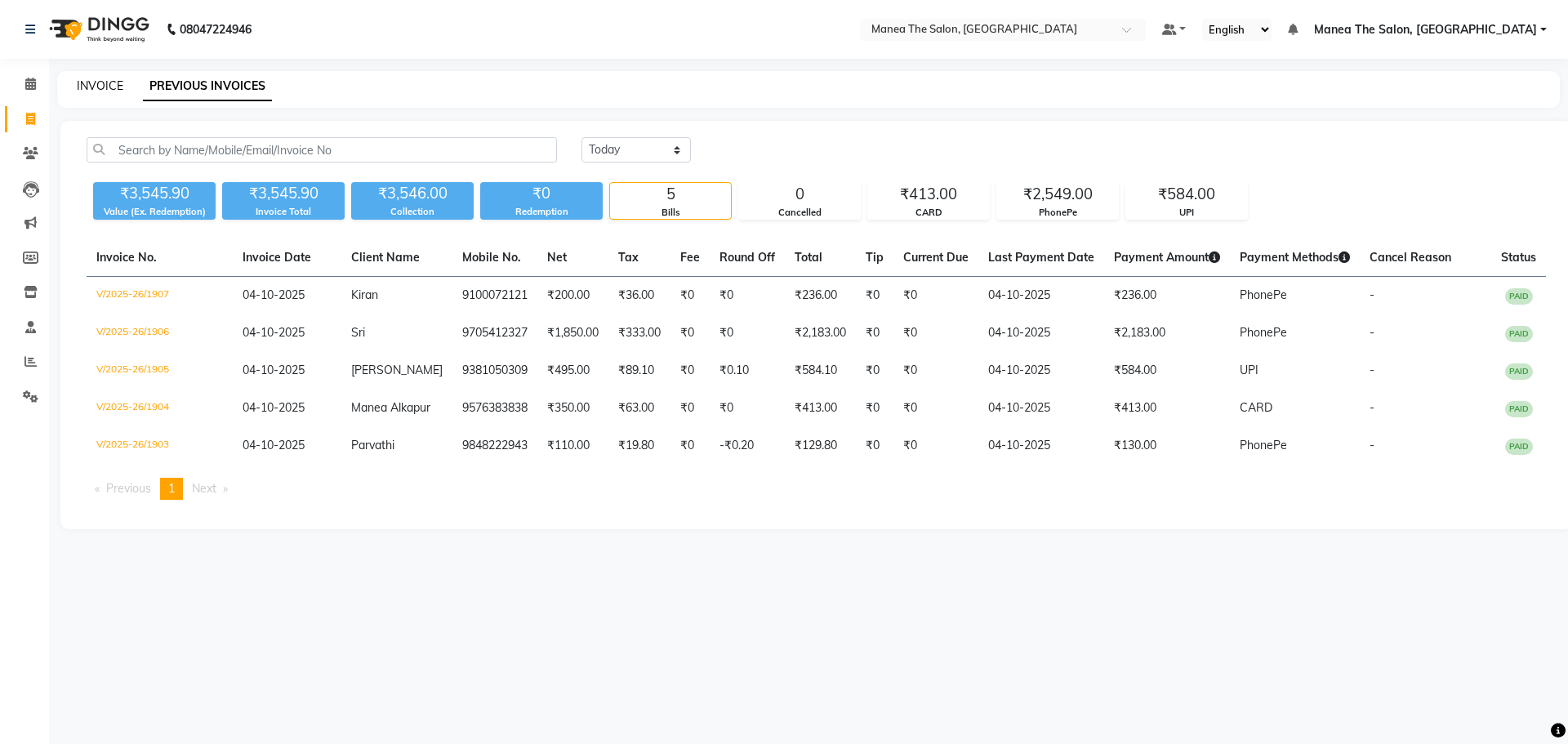
click at [89, 83] on link "INVOICE" at bounding box center [100, 86] width 47 height 15
select select "7820"
select select "service"
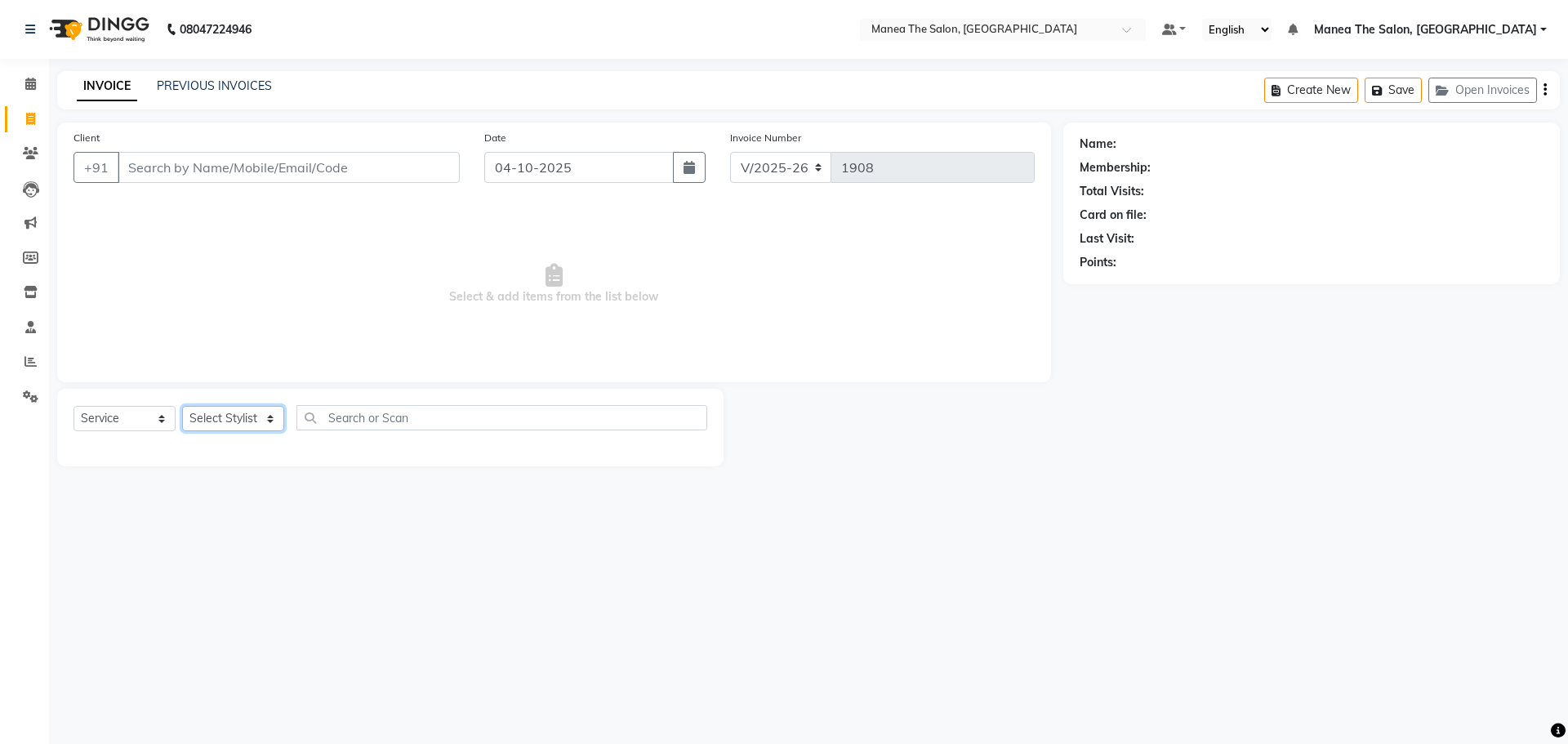
click at [250, 415] on select "Select Stylist Faizan Radhika Riaz Rubika Shadab Shakir Sirisha vinayak" at bounding box center [233, 418] width 102 height 26
select select "89024"
click at [182, 406] on select "Select Stylist Faizan Radhika Riaz Rubika Shadab Shakir Sirisha vinayak" at bounding box center [233, 418] width 102 height 26
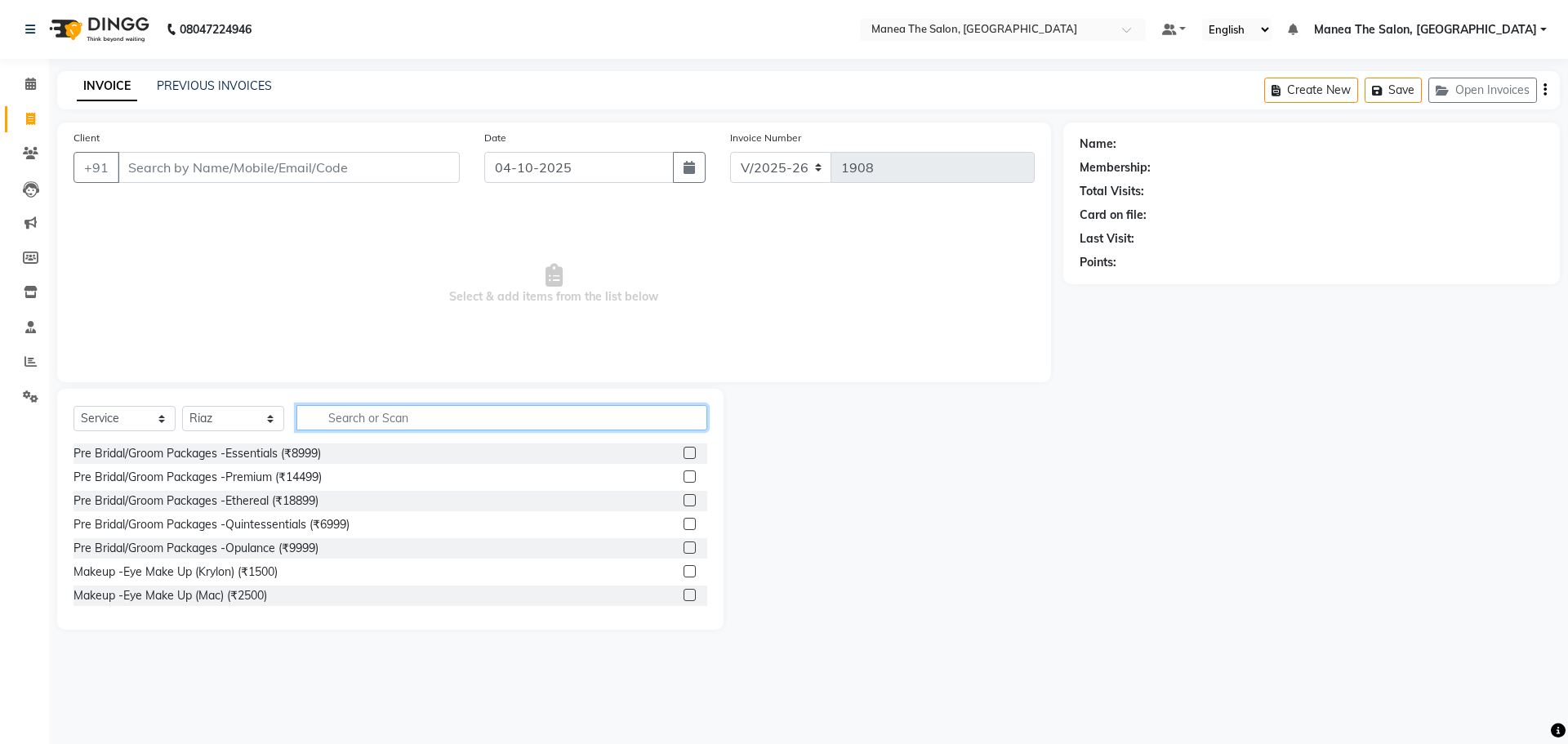
click at [398, 417] on input "text" at bounding box center [502, 418] width 411 height 26
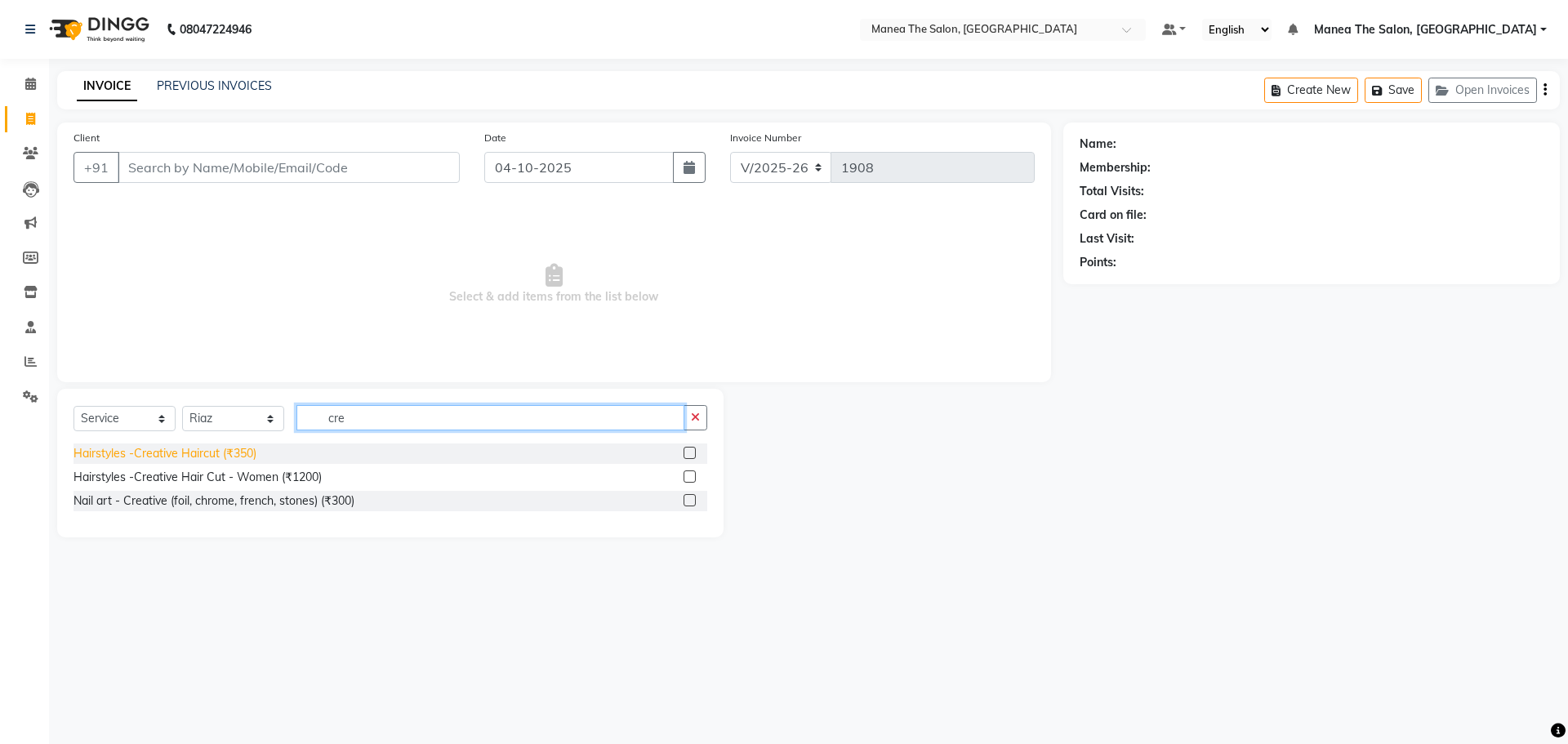
type input "cre"
click at [232, 447] on div "Hairstyles -Creative Haircut (₹350)" at bounding box center [165, 453] width 183 height 17
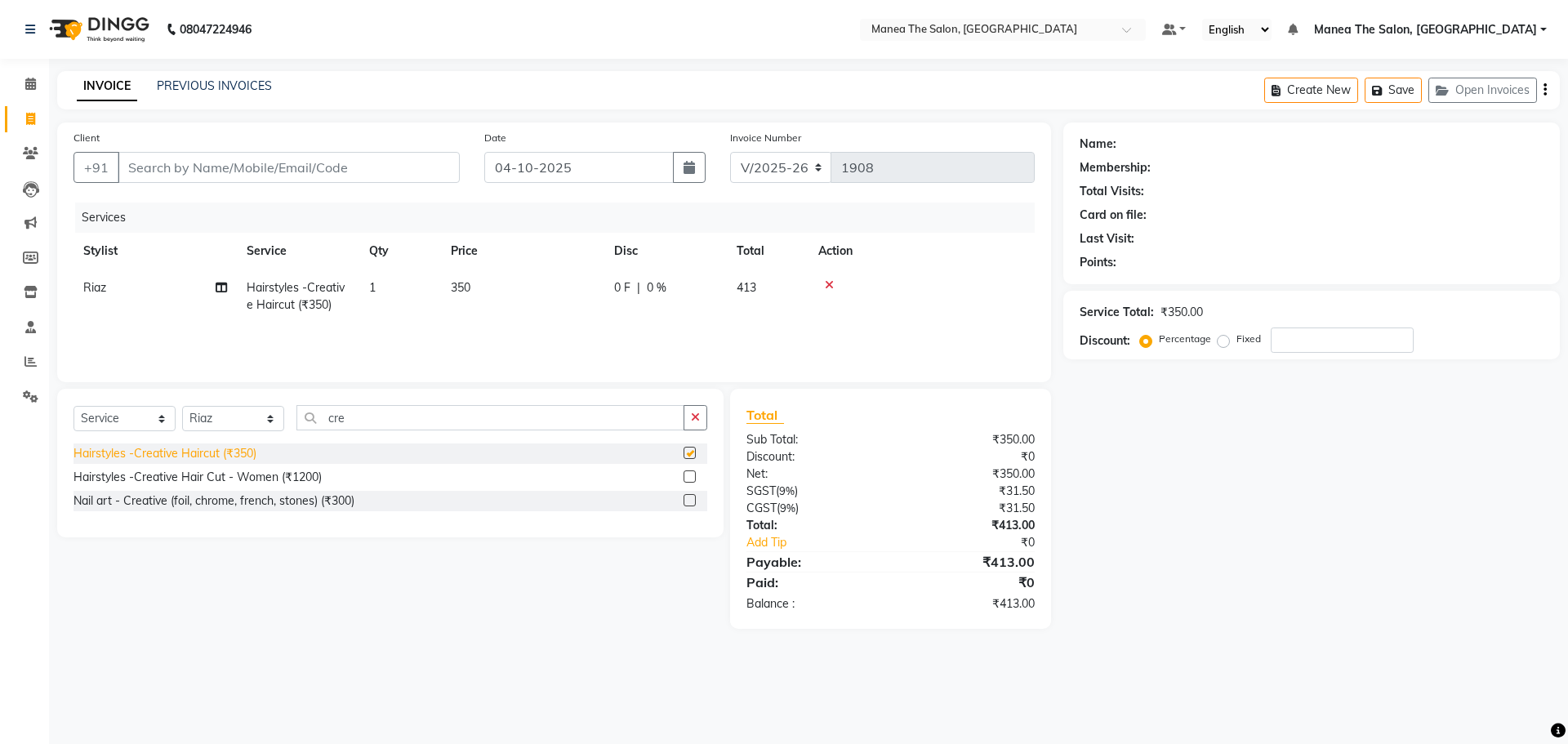
checkbox input "false"
click at [319, 418] on input "cre" at bounding box center [490, 418] width 388 height 26
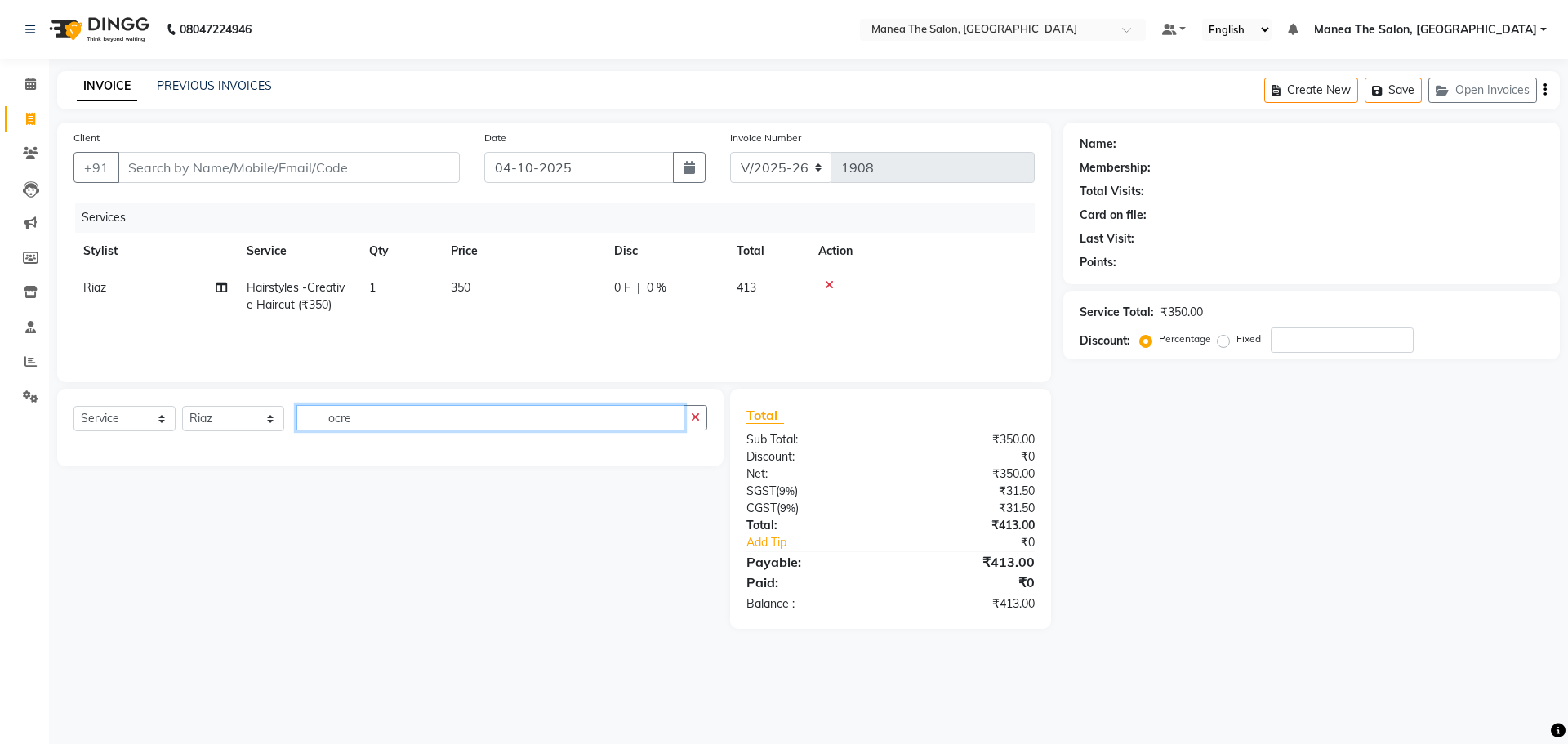
drag, startPoint x: 418, startPoint y: 424, endPoint x: 377, endPoint y: 426, distance: 41.0
click at [382, 426] on input "ocre" at bounding box center [490, 418] width 388 height 26
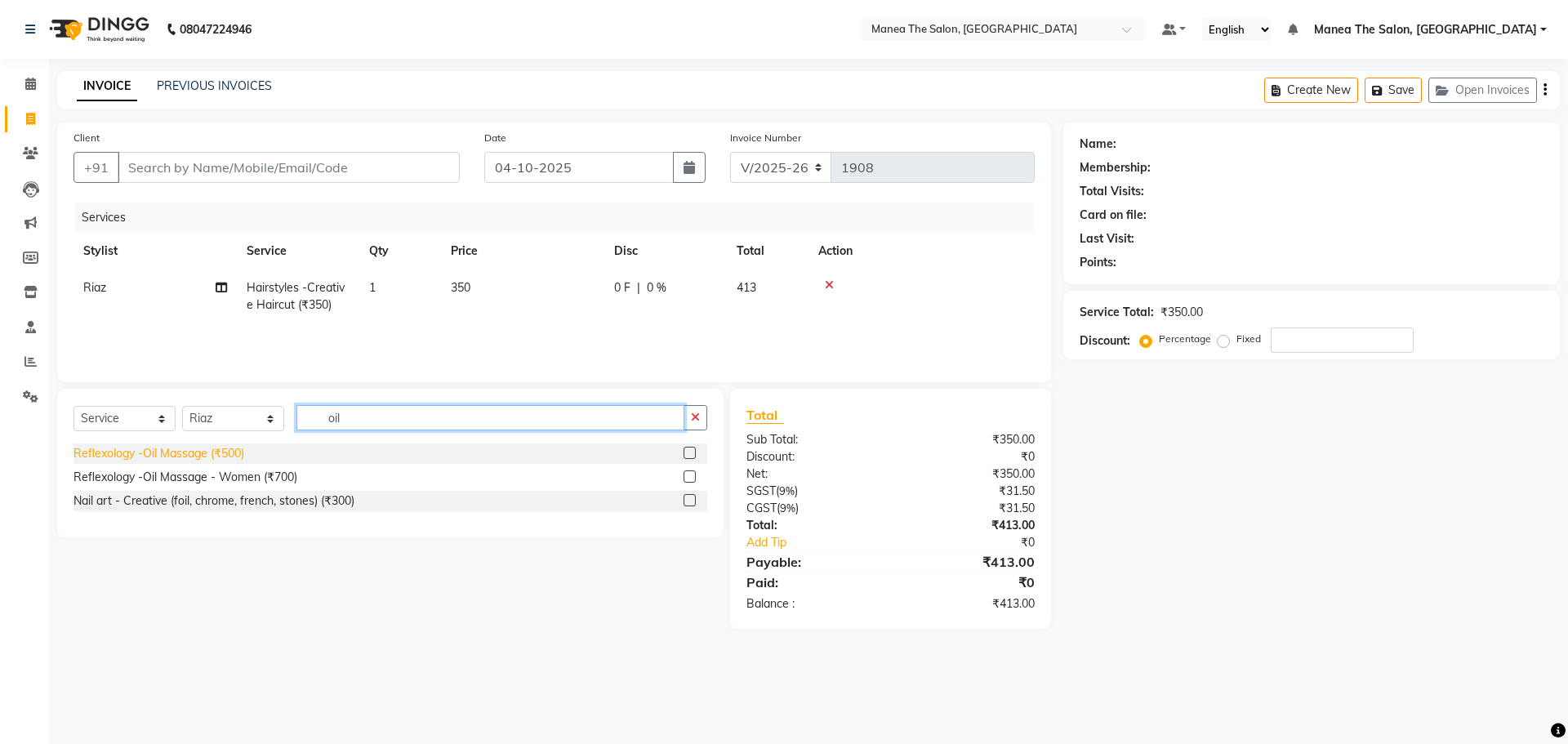
type input "oil"
click at [160, 451] on div "Reflexology -Oil Massage (₹500)" at bounding box center [158, 453] width 171 height 17
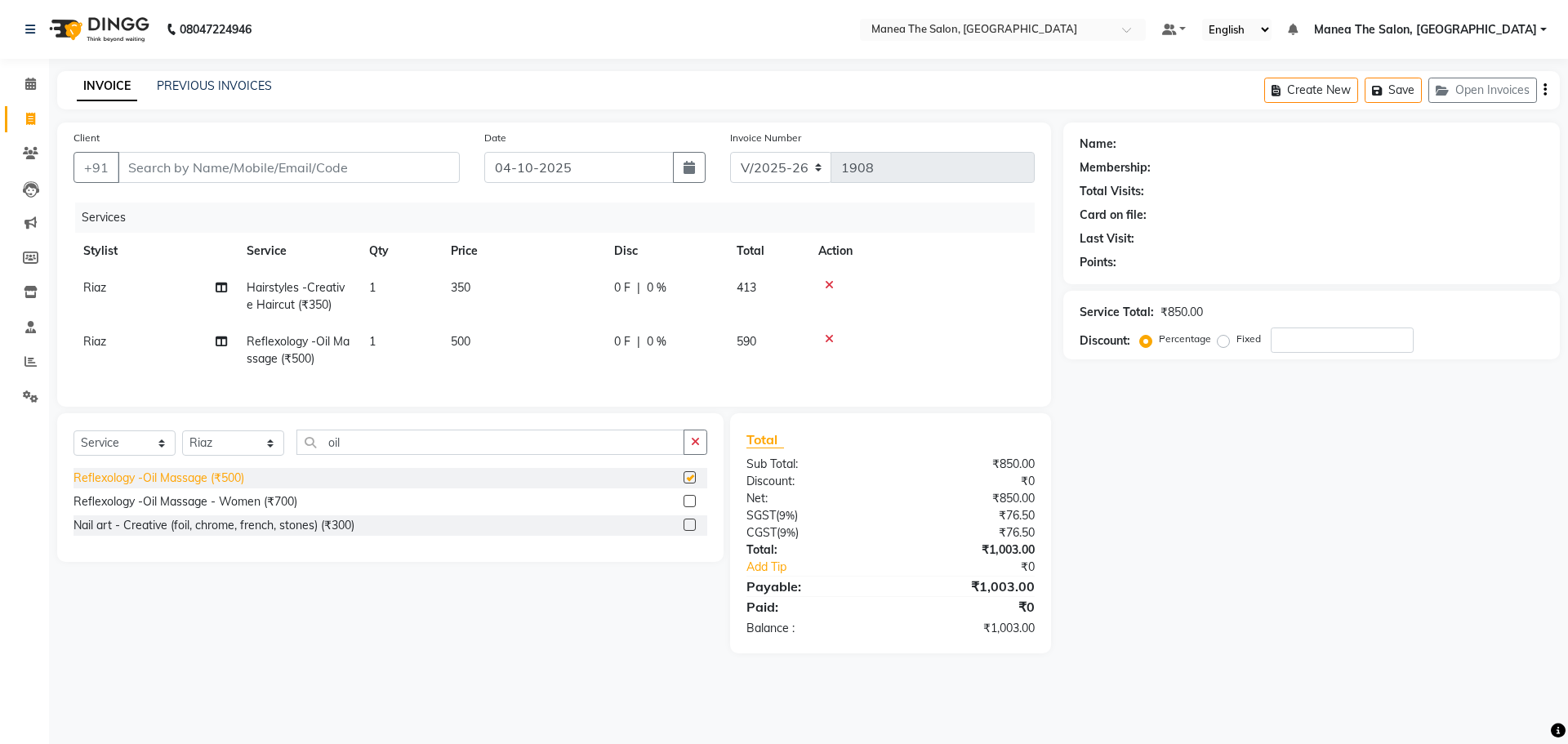
checkbox input "false"
click at [416, 170] on input "Client" at bounding box center [289, 167] width 342 height 31
type input "8"
type input "0"
type input "8939088454"
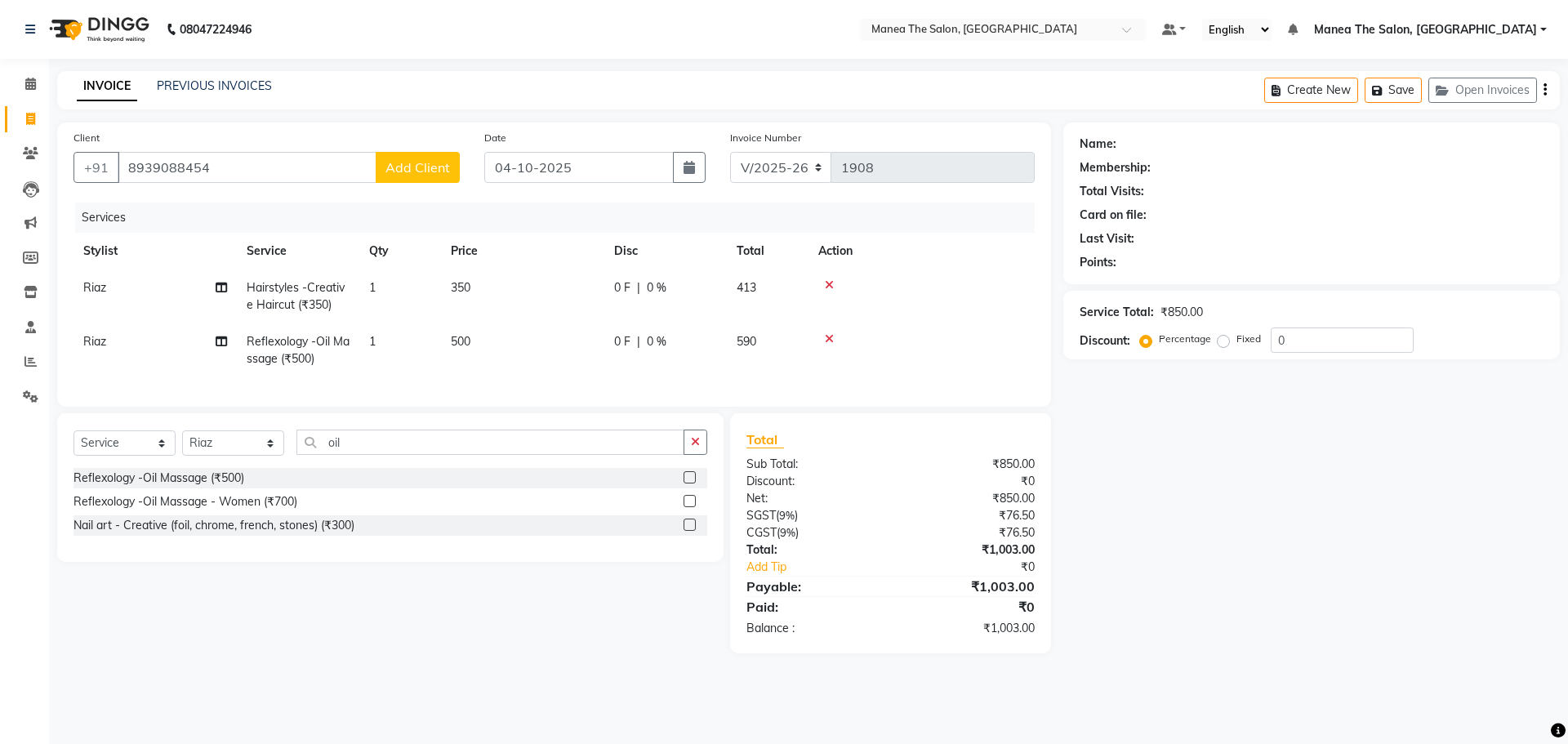
click at [416, 163] on span "Add Client" at bounding box center [417, 167] width 65 height 16
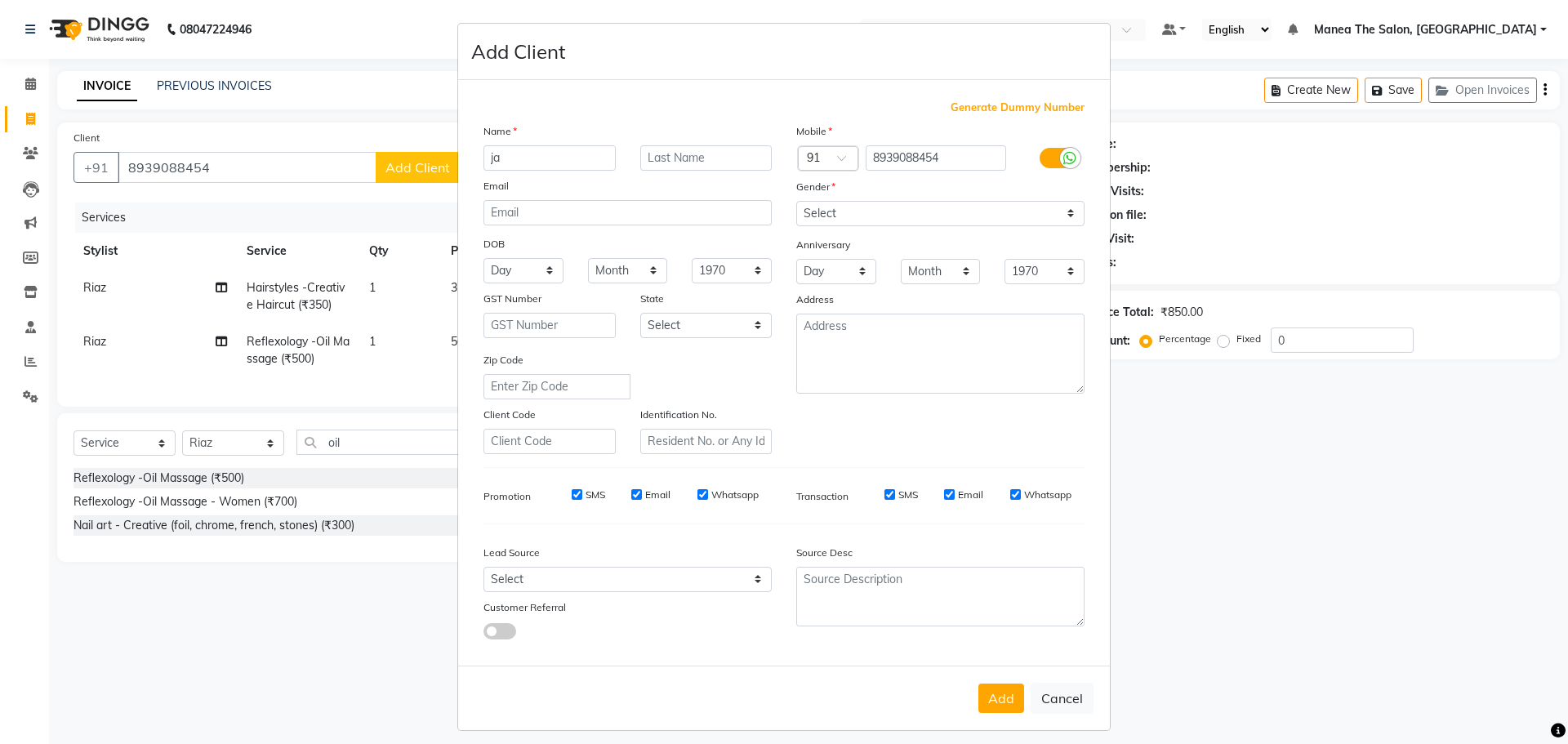
type input "j"
type input "[PERSON_NAME]"
click at [921, 207] on select "Select Male Female Other Prefer Not To Say" at bounding box center [940, 213] width 289 height 26
select select "male"
click at [796, 201] on select "Select Male Female Other Prefer Not To Say" at bounding box center [940, 213] width 289 height 26
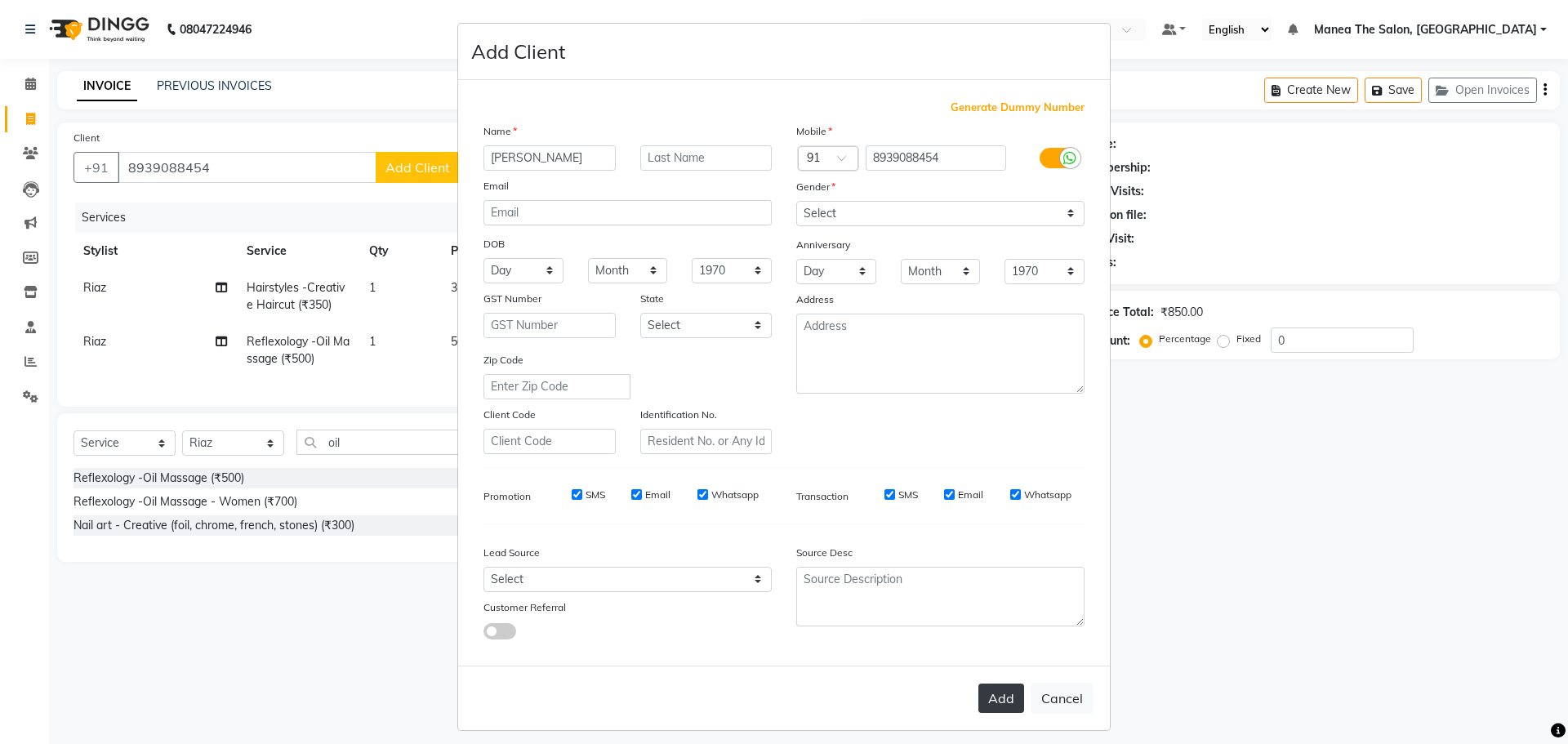
click at [985, 705] on button "Add" at bounding box center [1001, 698] width 46 height 29
select select
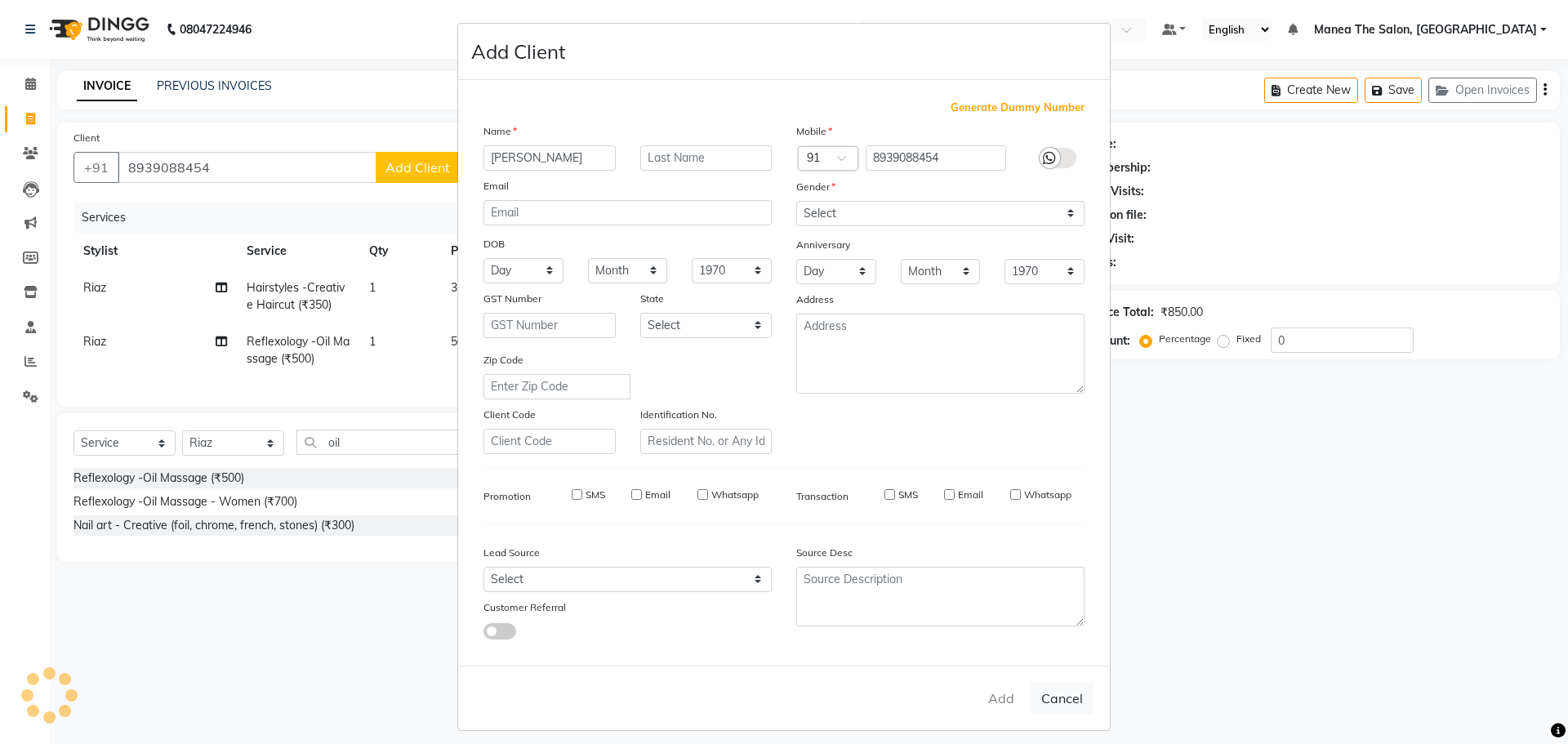
select select
checkbox input "false"
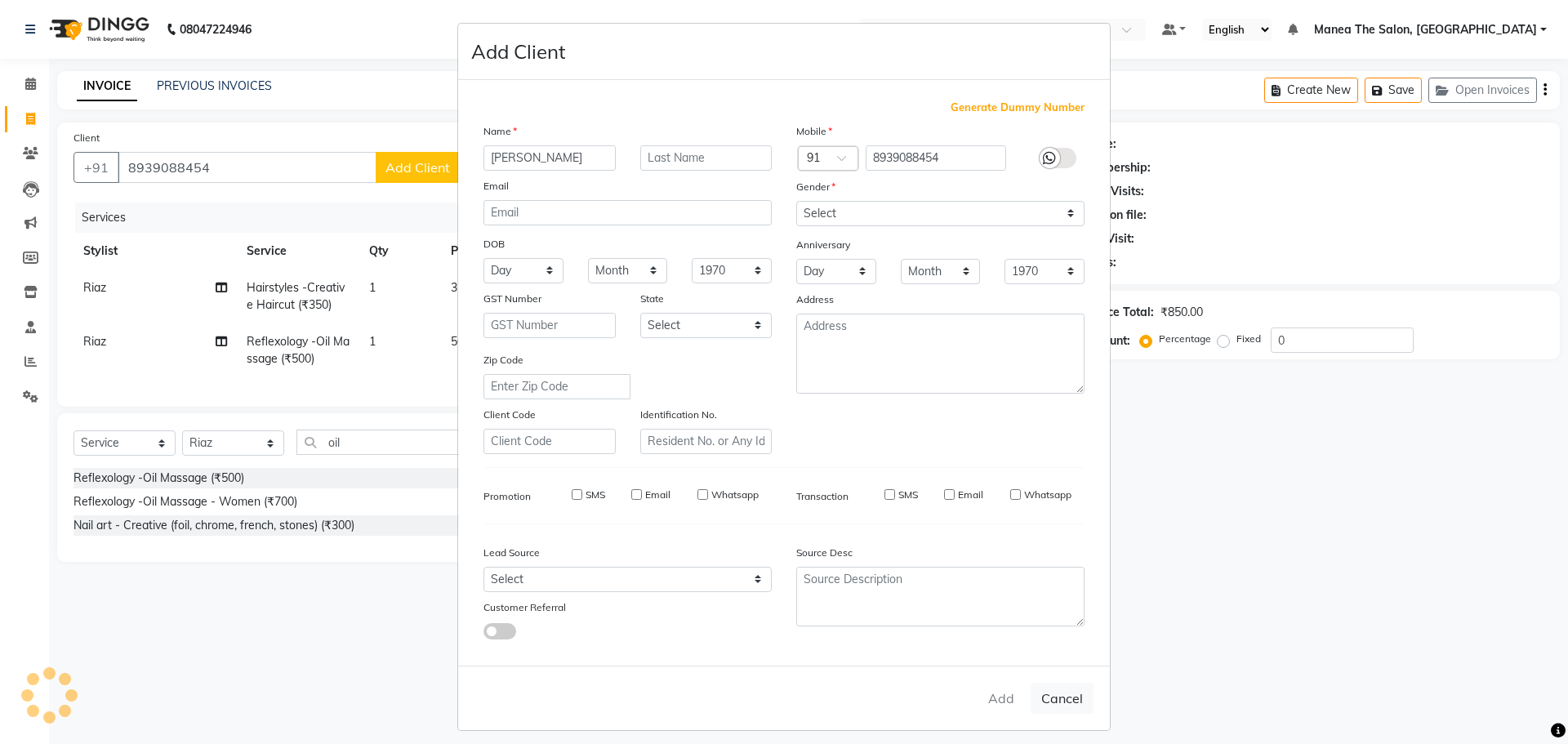
checkbox input "false"
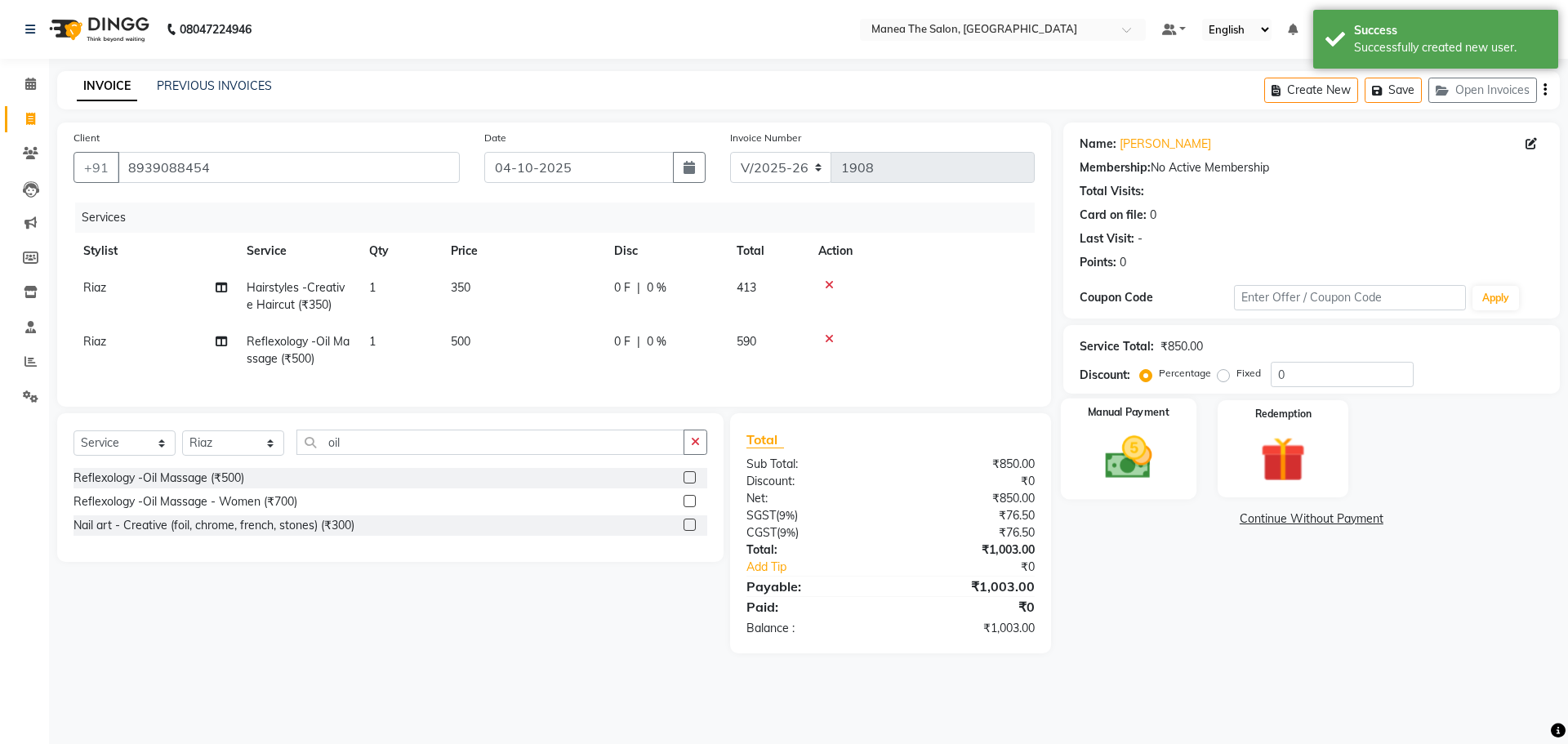
click at [1143, 468] on img at bounding box center [1128, 457] width 76 height 54
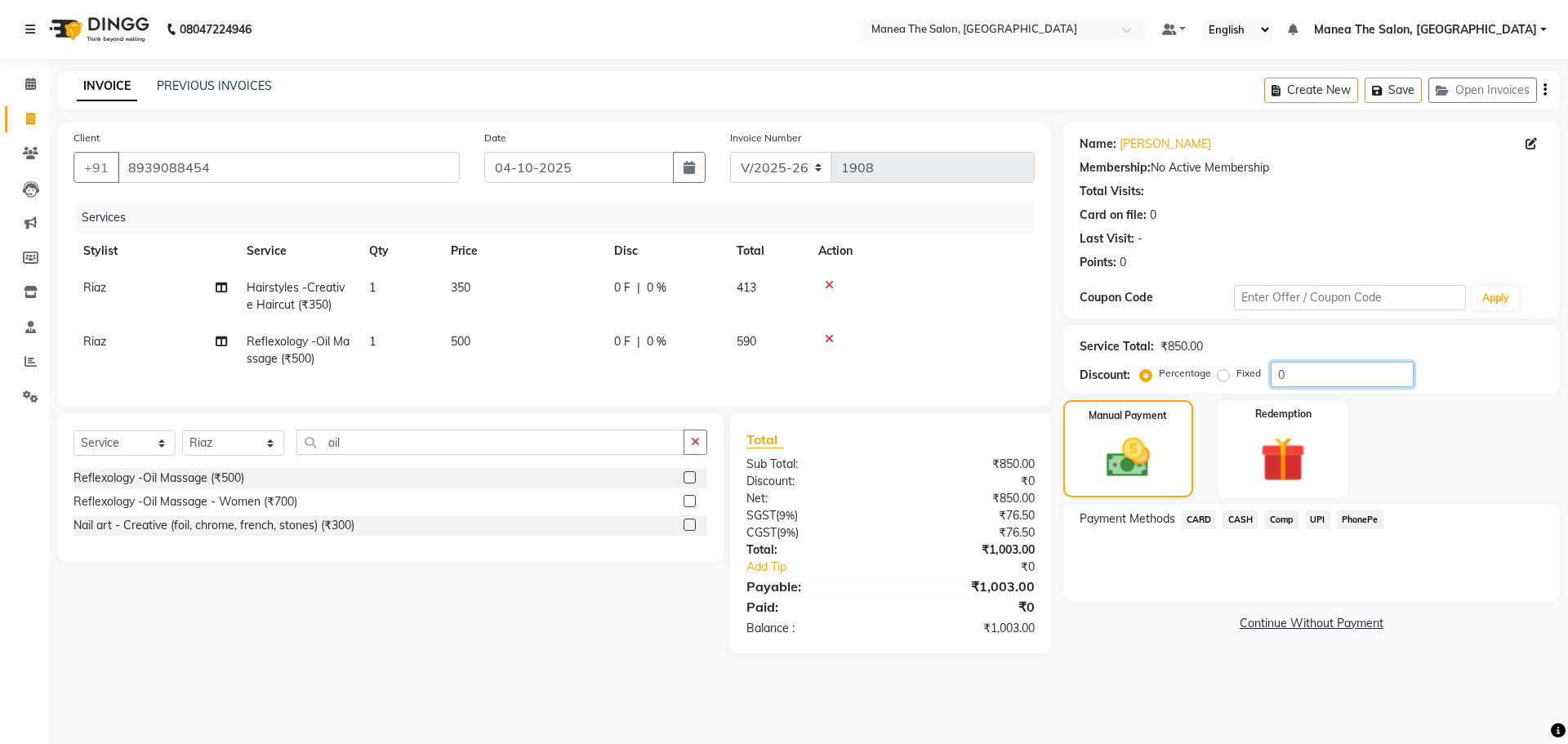
click at [1296, 372] on input "0" at bounding box center [1341, 375] width 143 height 26
type input "1"
type input "100"
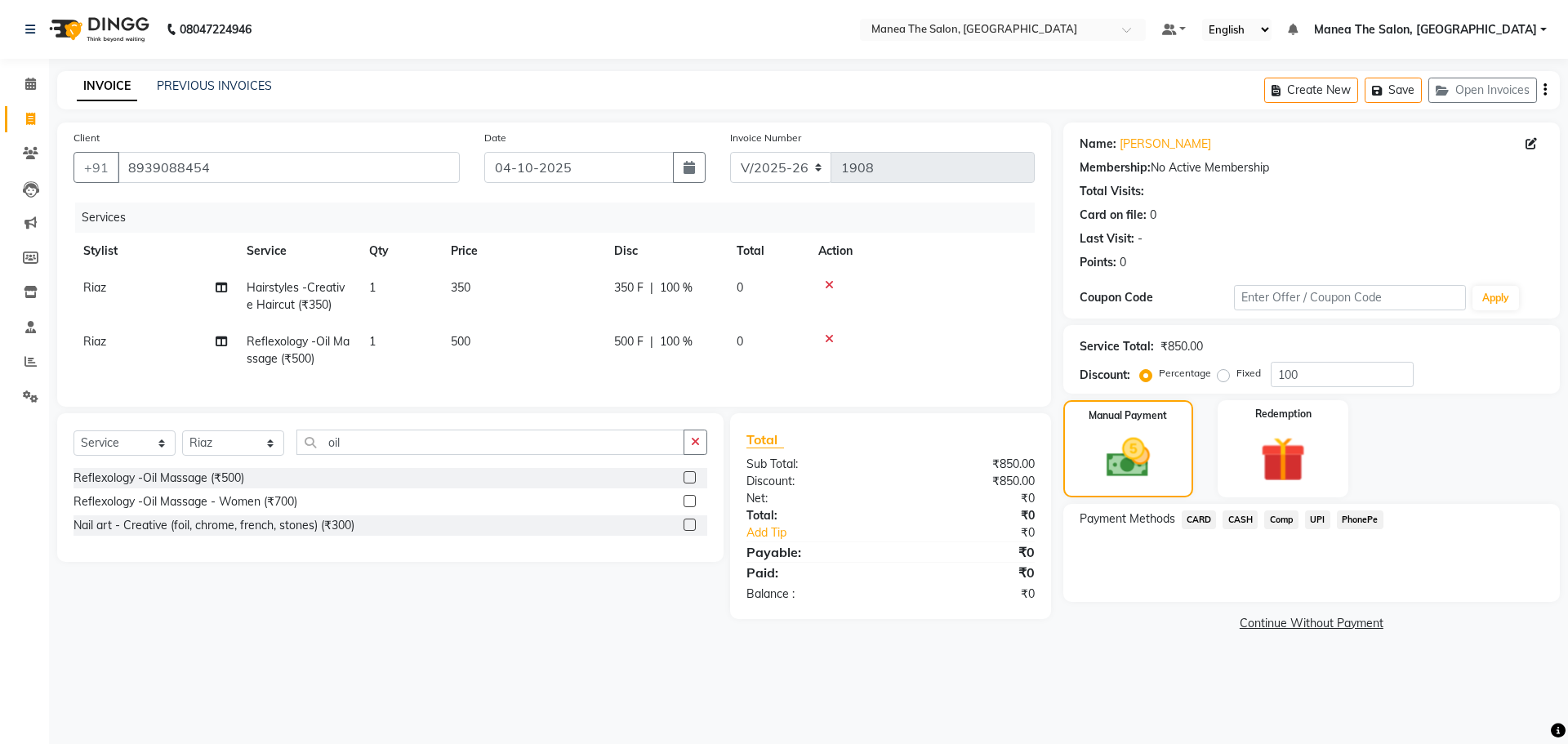
click at [1237, 368] on label "Fixed" at bounding box center [1249, 373] width 25 height 15
click at [1223, 368] on input "Fixed" at bounding box center [1226, 373] width 12 height 12
radio input "true"
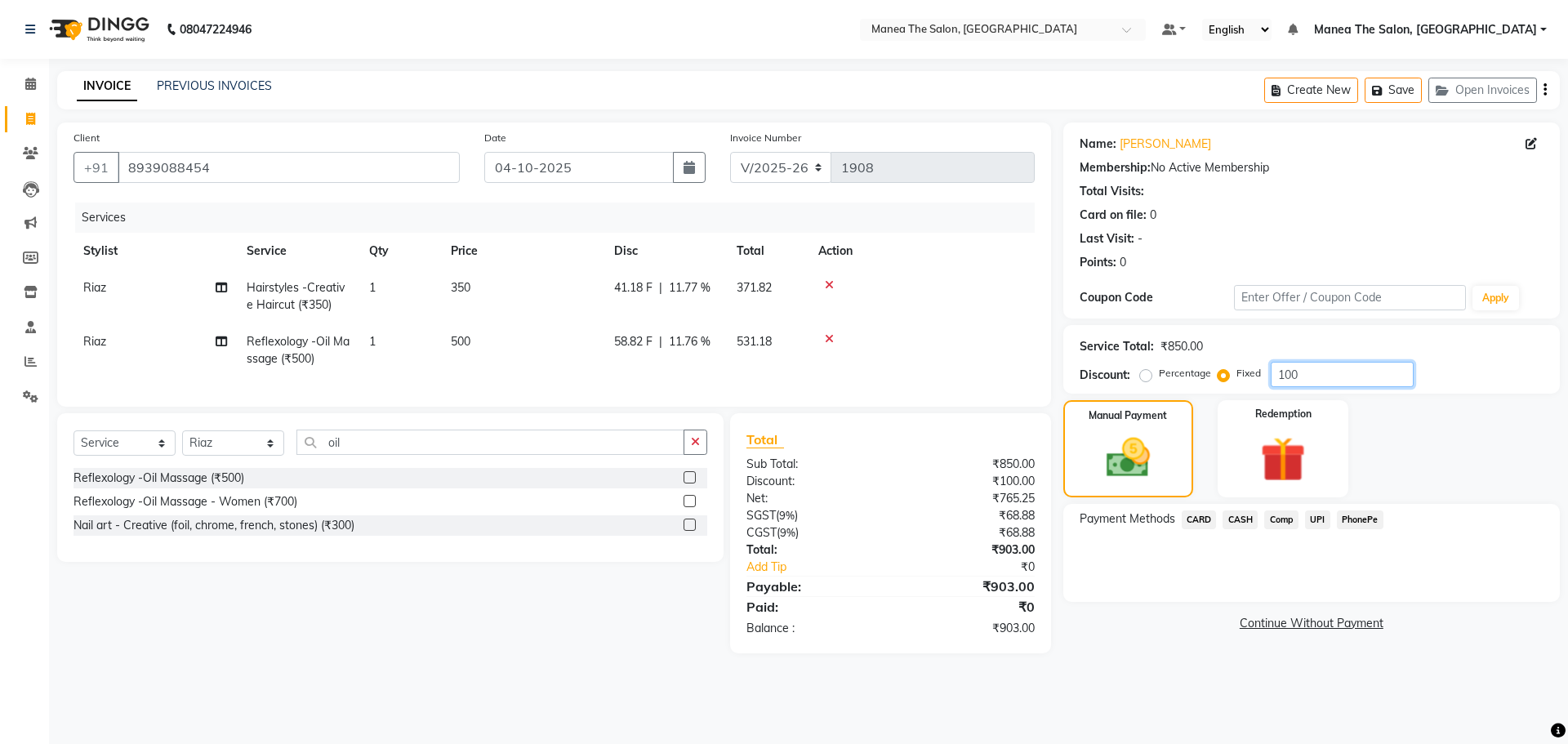
click at [1321, 376] on input "100" at bounding box center [1341, 375] width 143 height 26
type input "111"
click at [1194, 517] on span "CARD" at bounding box center [1200, 520] width 35 height 19
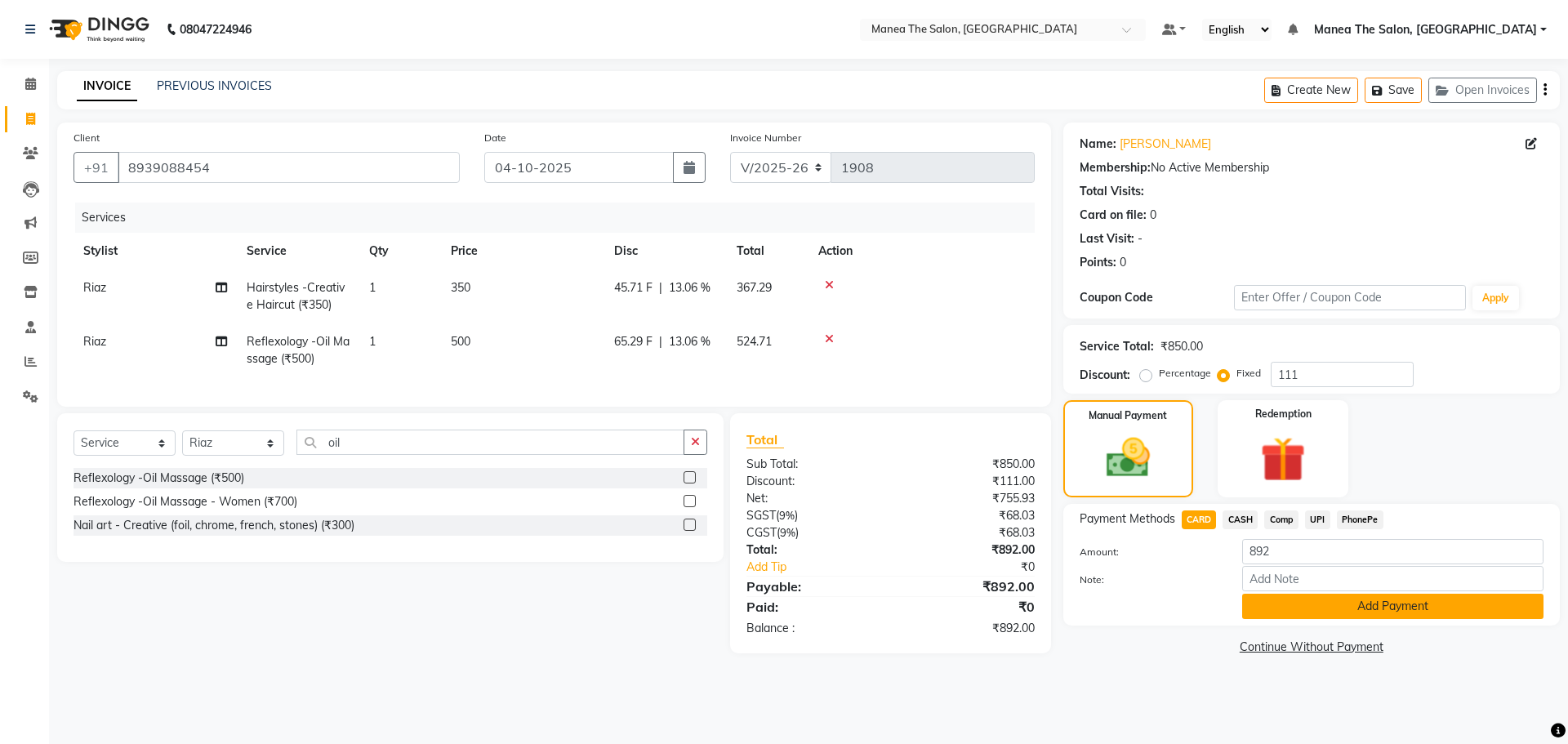
click at [1308, 608] on button "Add Payment" at bounding box center [1393, 607] width 301 height 26
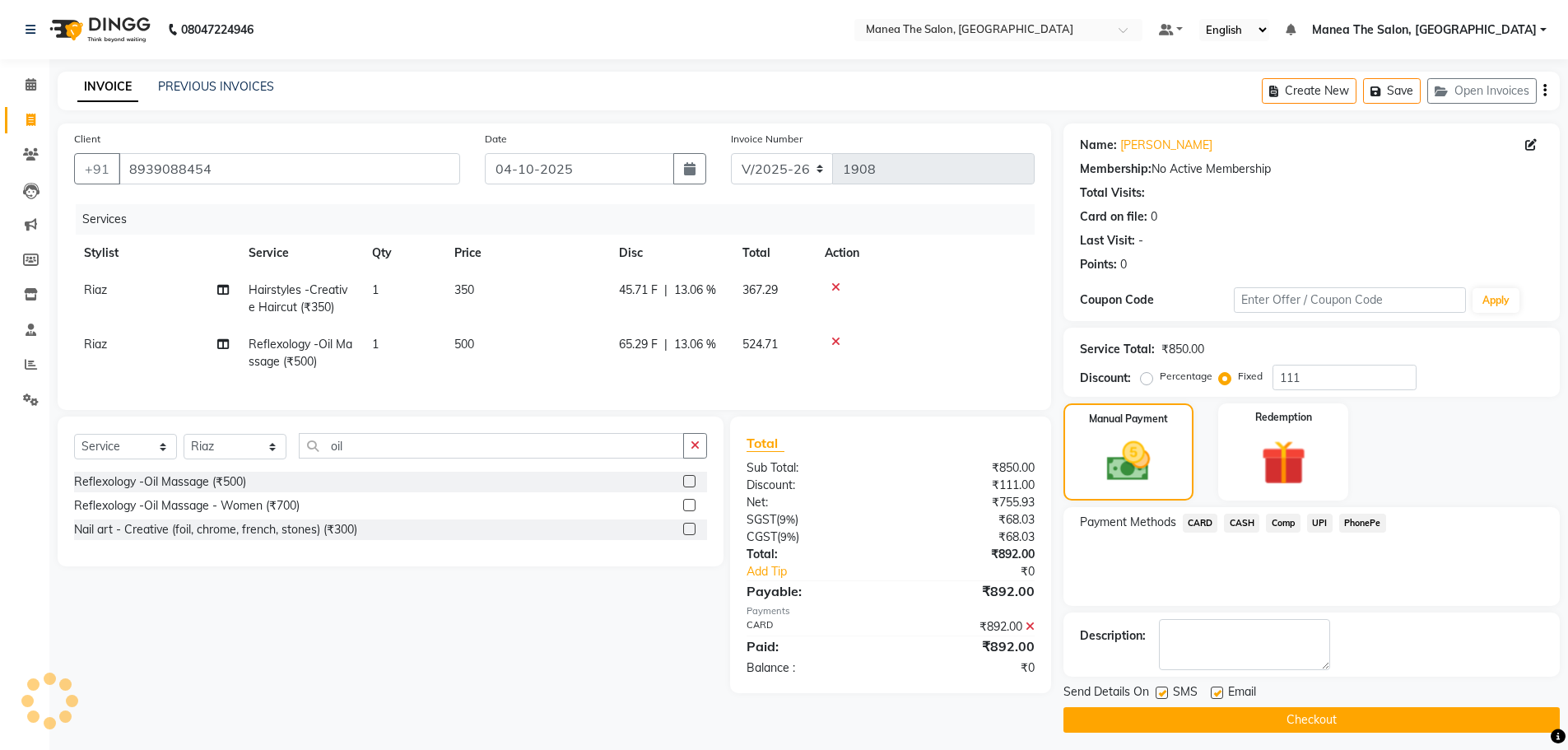
click at [1220, 694] on label at bounding box center [1217, 693] width 12 height 12
click at [1220, 694] on input "checkbox" at bounding box center [1216, 694] width 11 height 11
checkbox input "false"
click at [1173, 720] on button "Checkout" at bounding box center [1312, 720] width 496 height 26
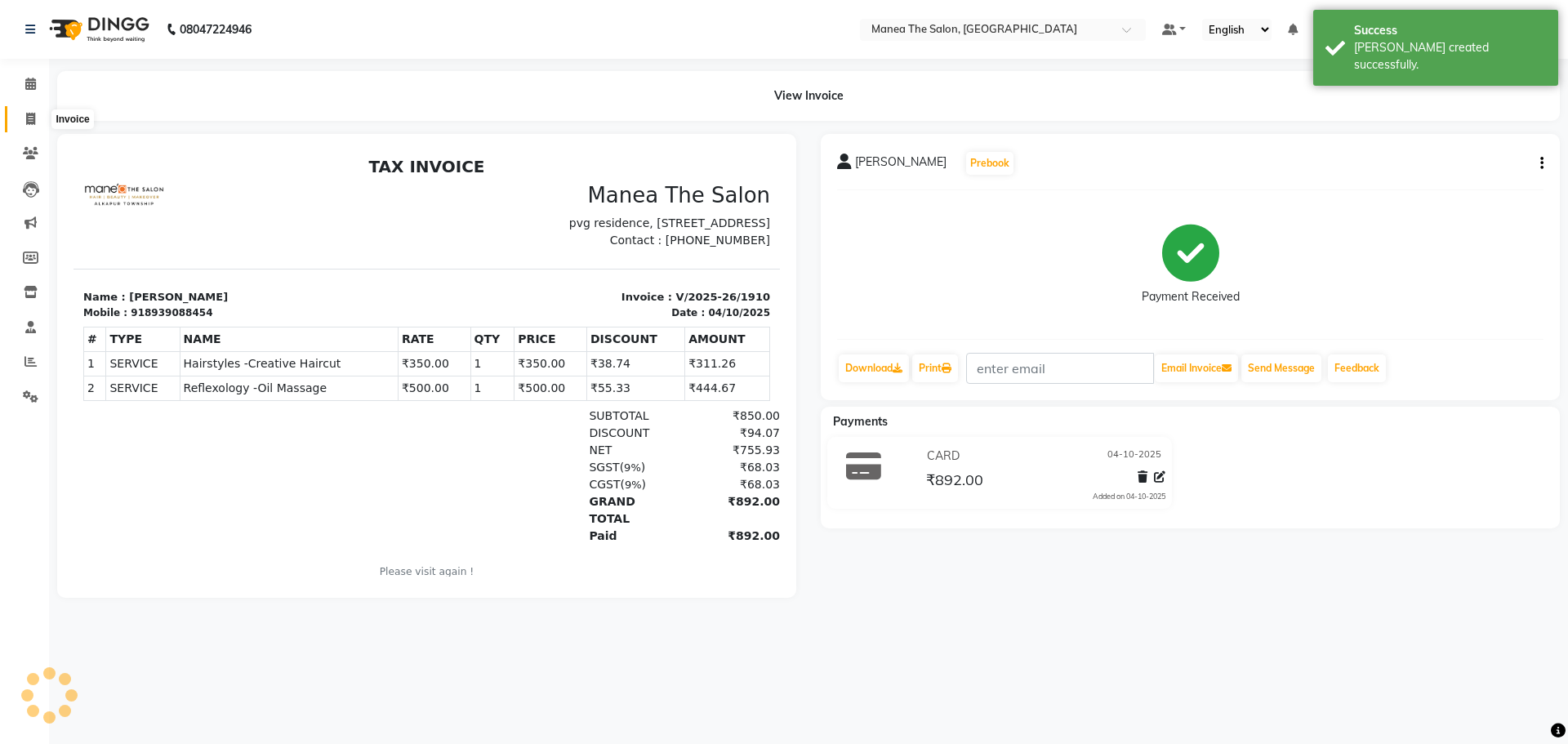
click at [25, 114] on span at bounding box center [30, 120] width 28 height 19
select select "7820"
select select "service"
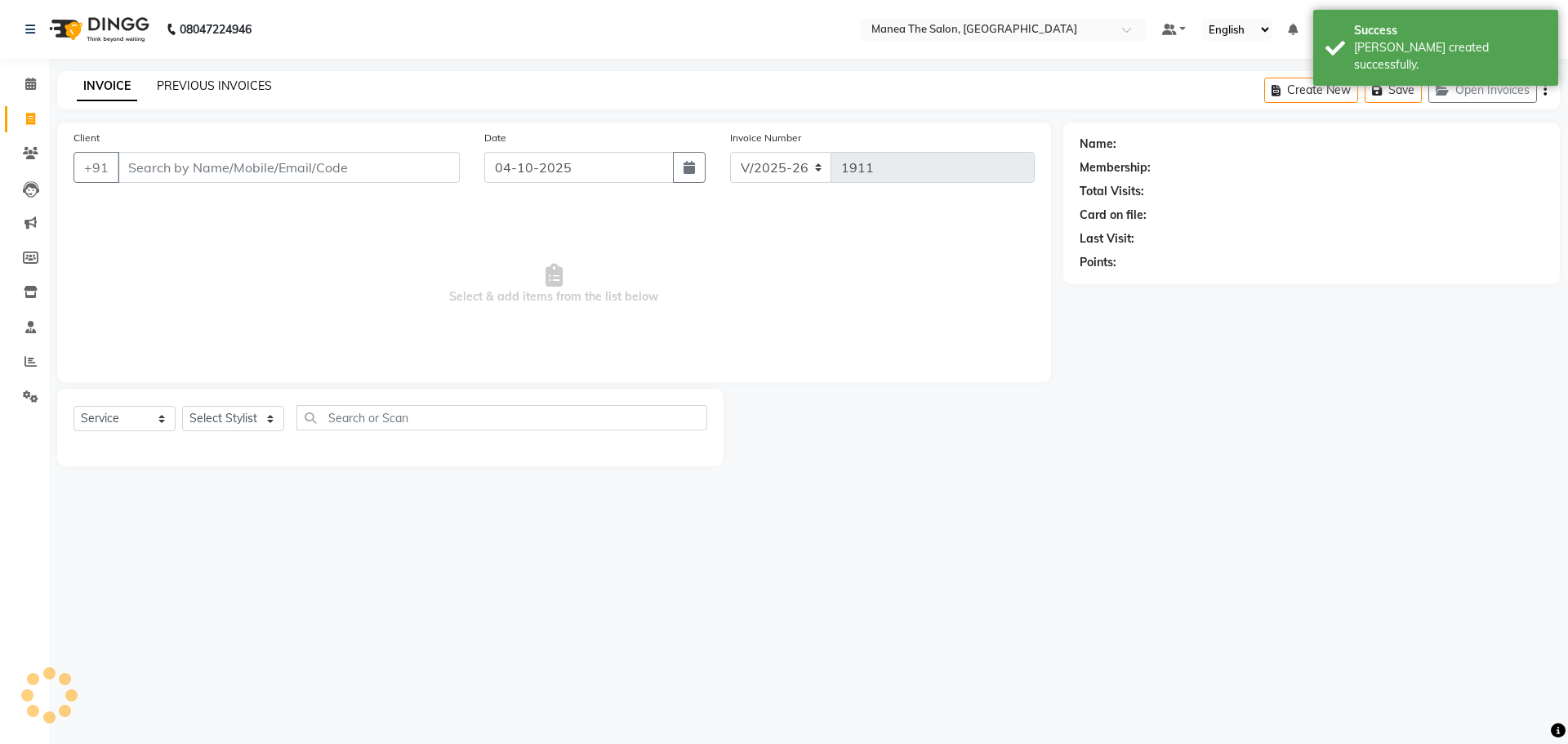
click at [181, 87] on link "PREVIOUS INVOICES" at bounding box center [214, 86] width 115 height 15
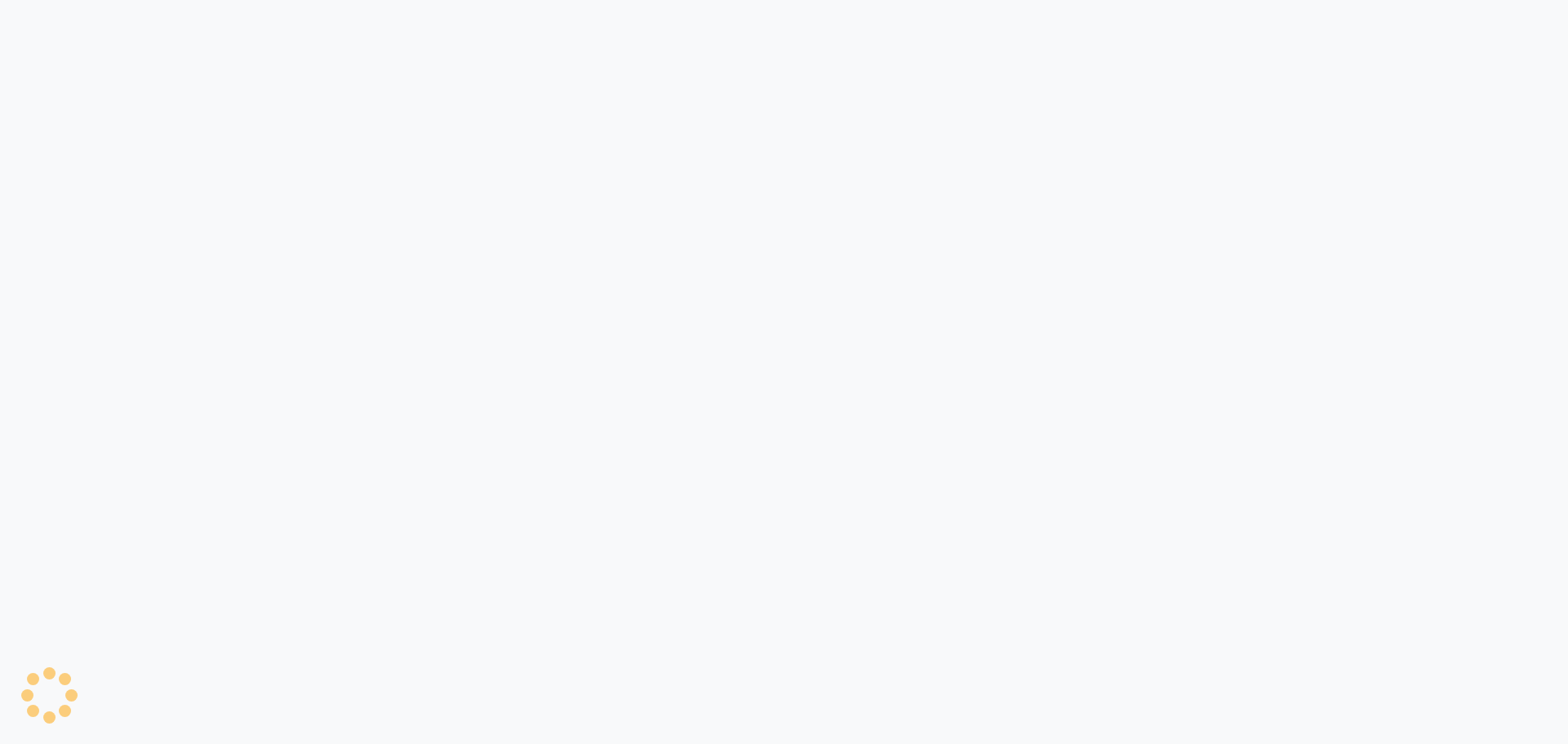
select select "7820"
select select "service"
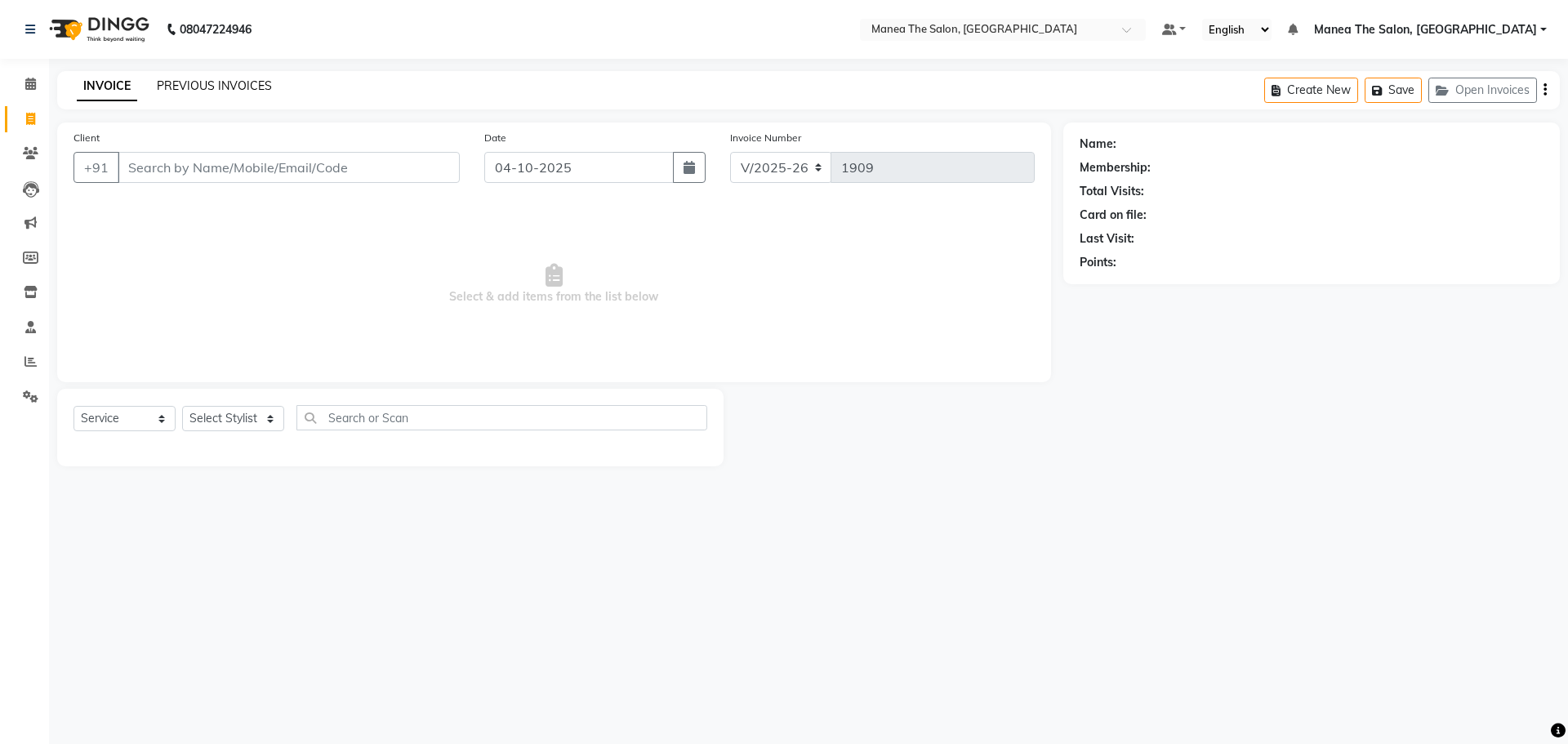
click at [226, 79] on link "PREVIOUS INVOICES" at bounding box center [214, 86] width 115 height 15
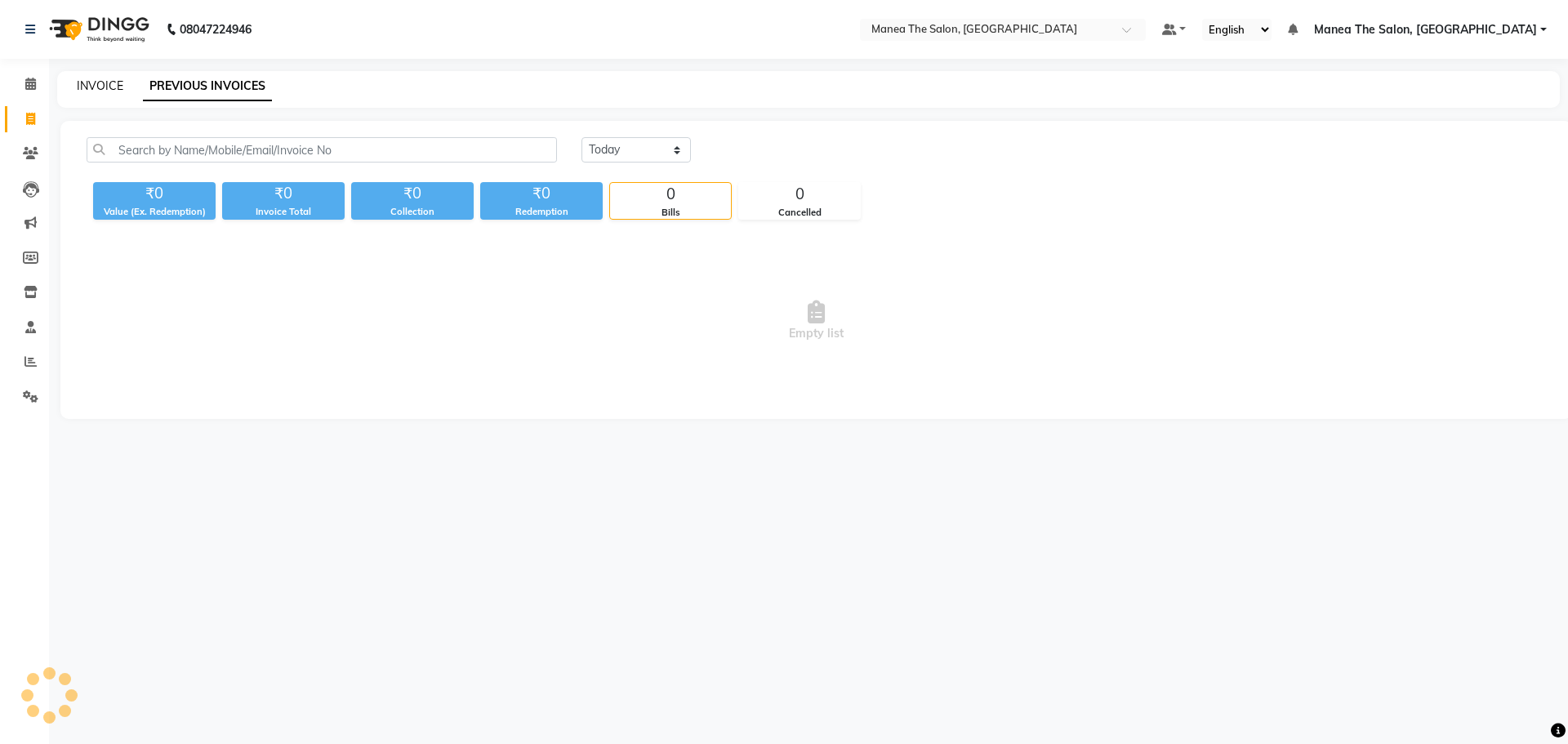
click at [94, 89] on link "INVOICE" at bounding box center [100, 86] width 47 height 15
select select "service"
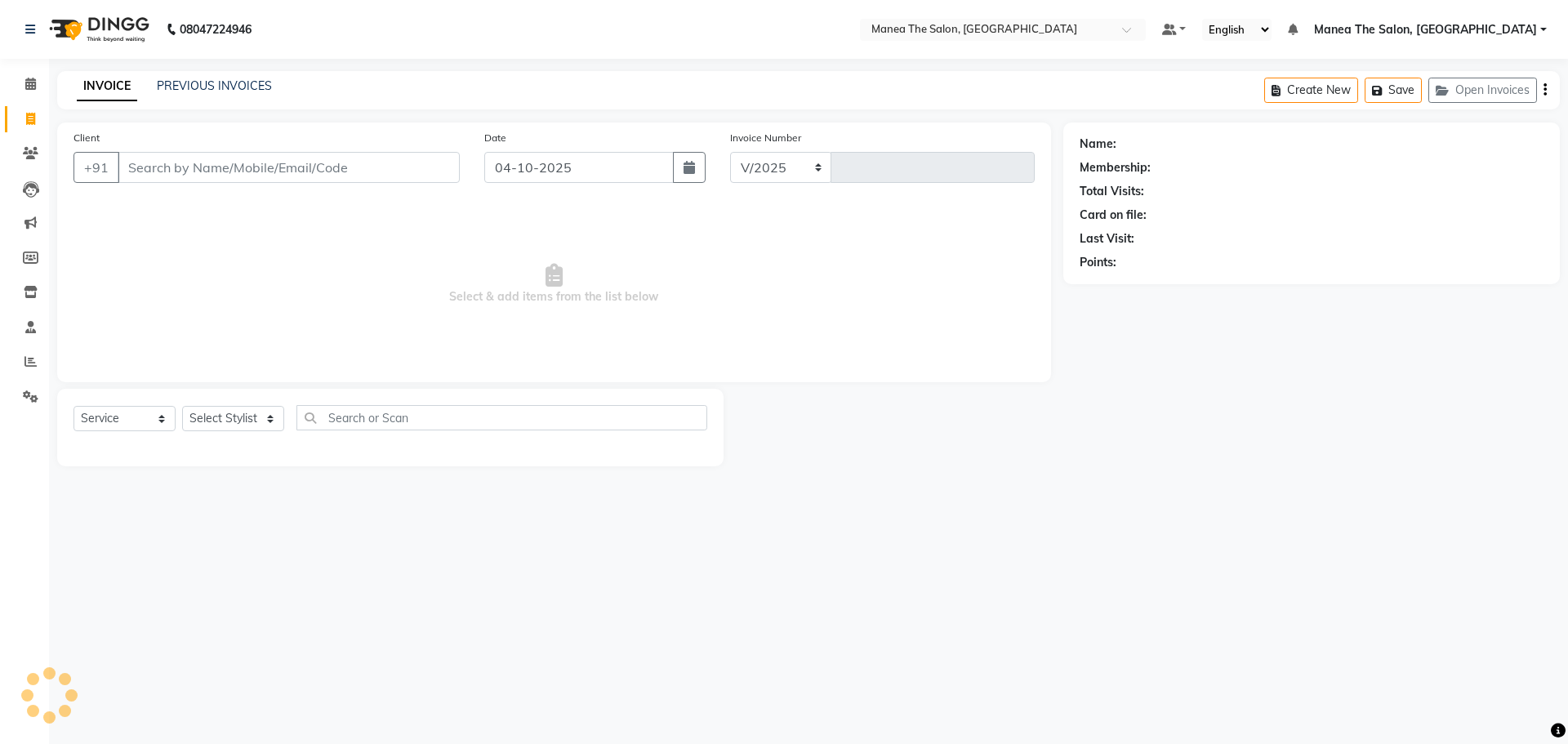
select select "7820"
type input "1909"
click at [191, 170] on input "Client" at bounding box center [247, 167] width 259 height 31
